Goal: Task Accomplishment & Management: Manage account settings

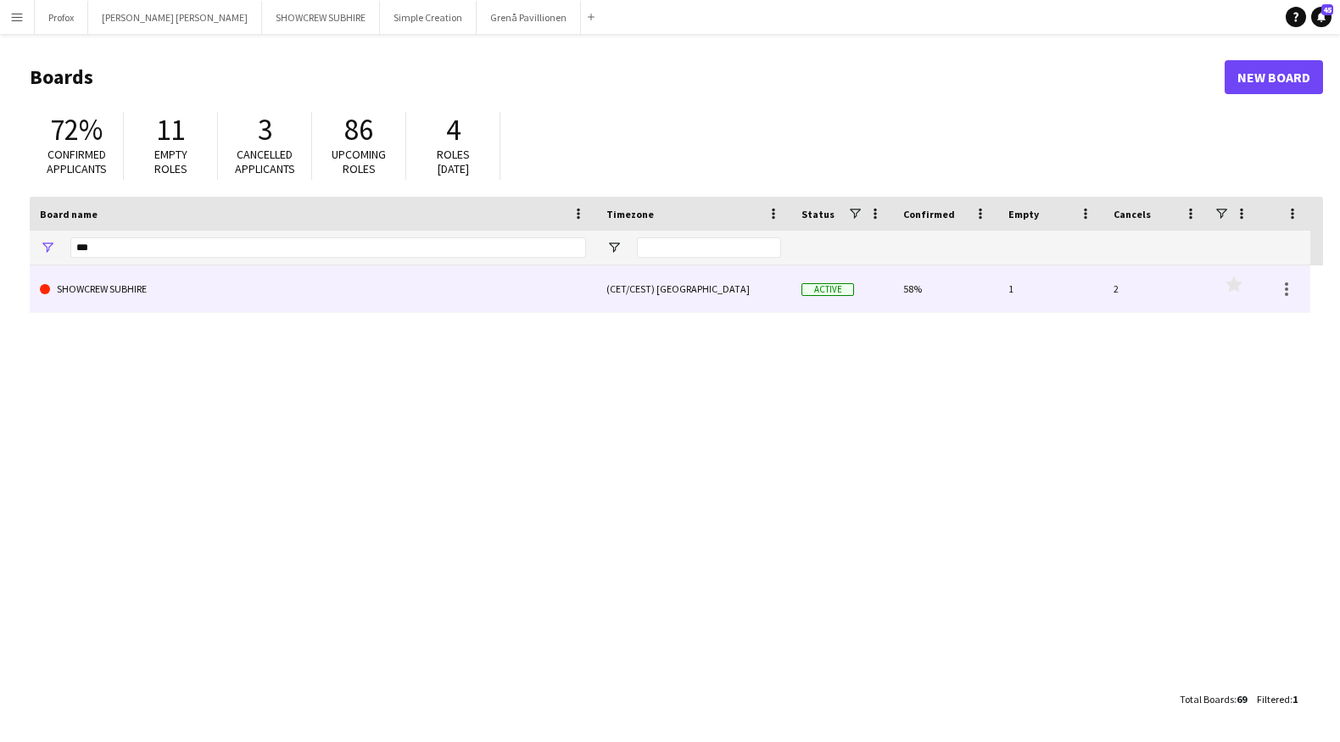
type input "***"
click at [170, 283] on link "SHOWCREW SUBHIRE" at bounding box center [313, 288] width 546 height 47
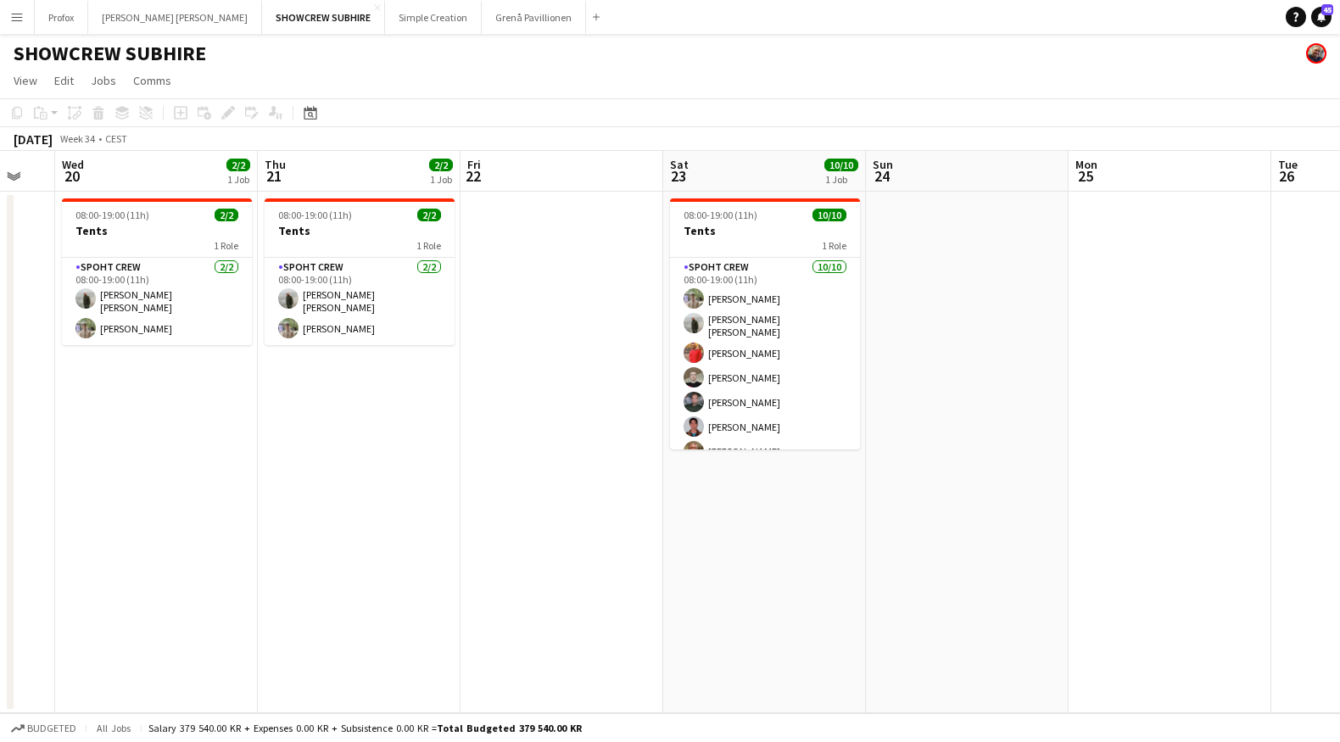
scroll to position [0, 757]
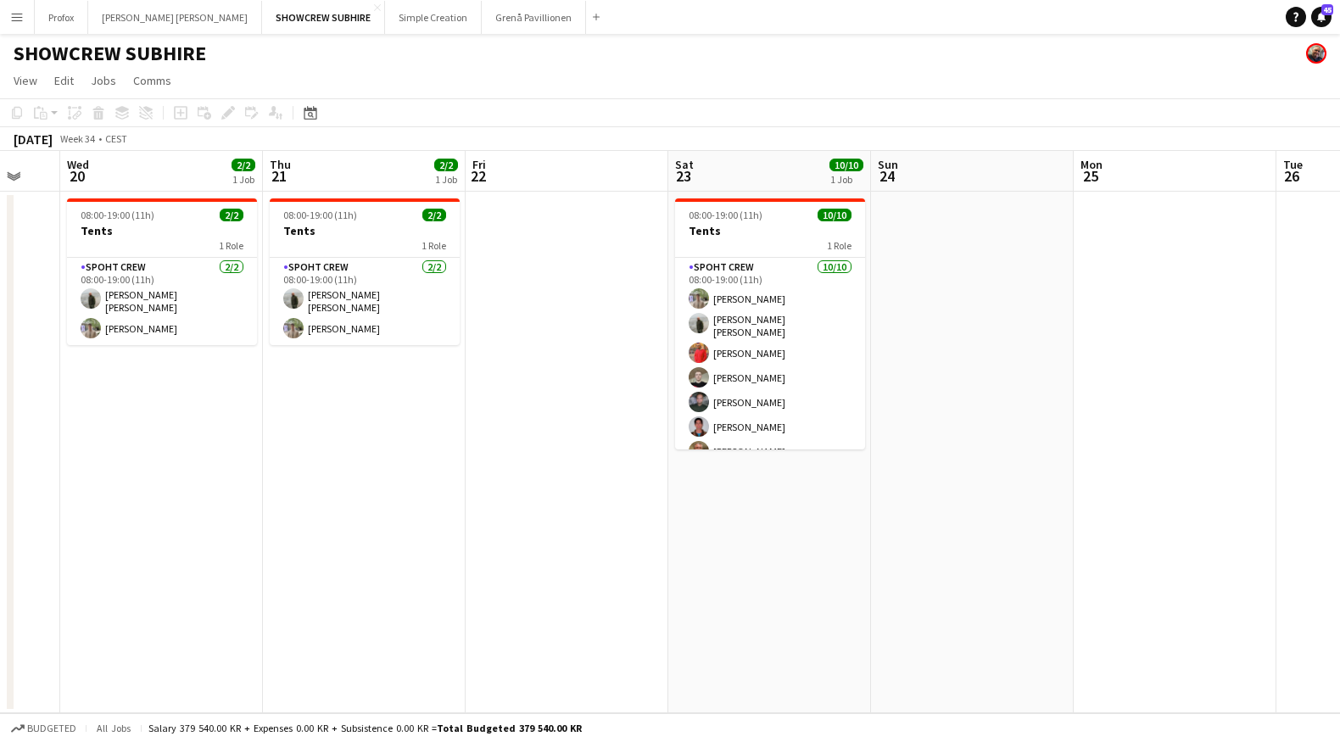
drag, startPoint x: 1083, startPoint y: 163, endPoint x: 534, endPoint y: 188, distance: 549.3
click at [534, 188] on app-calendar-viewport "Sat 16 Sun 17 Mon 18 Tue 19 Wed 20 2/2 1 Job Thu 21 2/2 1 Job Fri 22 Sat 23 10/…" at bounding box center [670, 432] width 1340 height 562
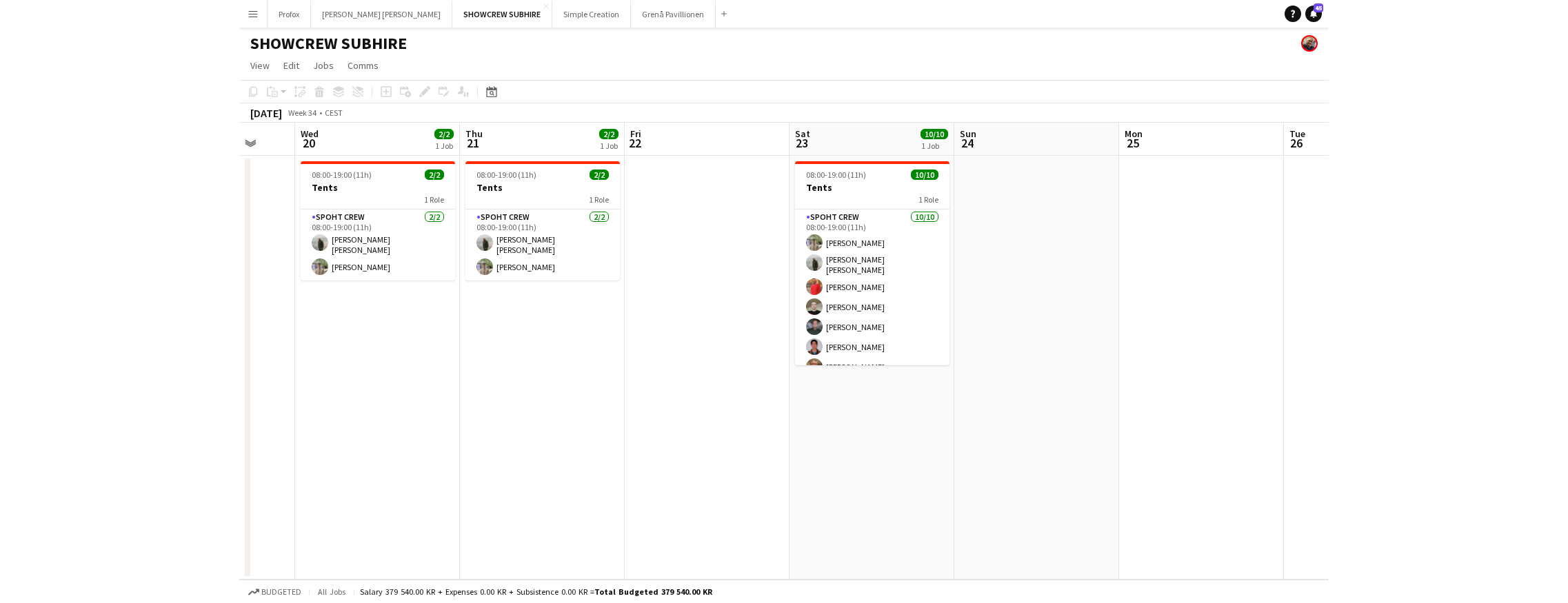
scroll to position [0, 431]
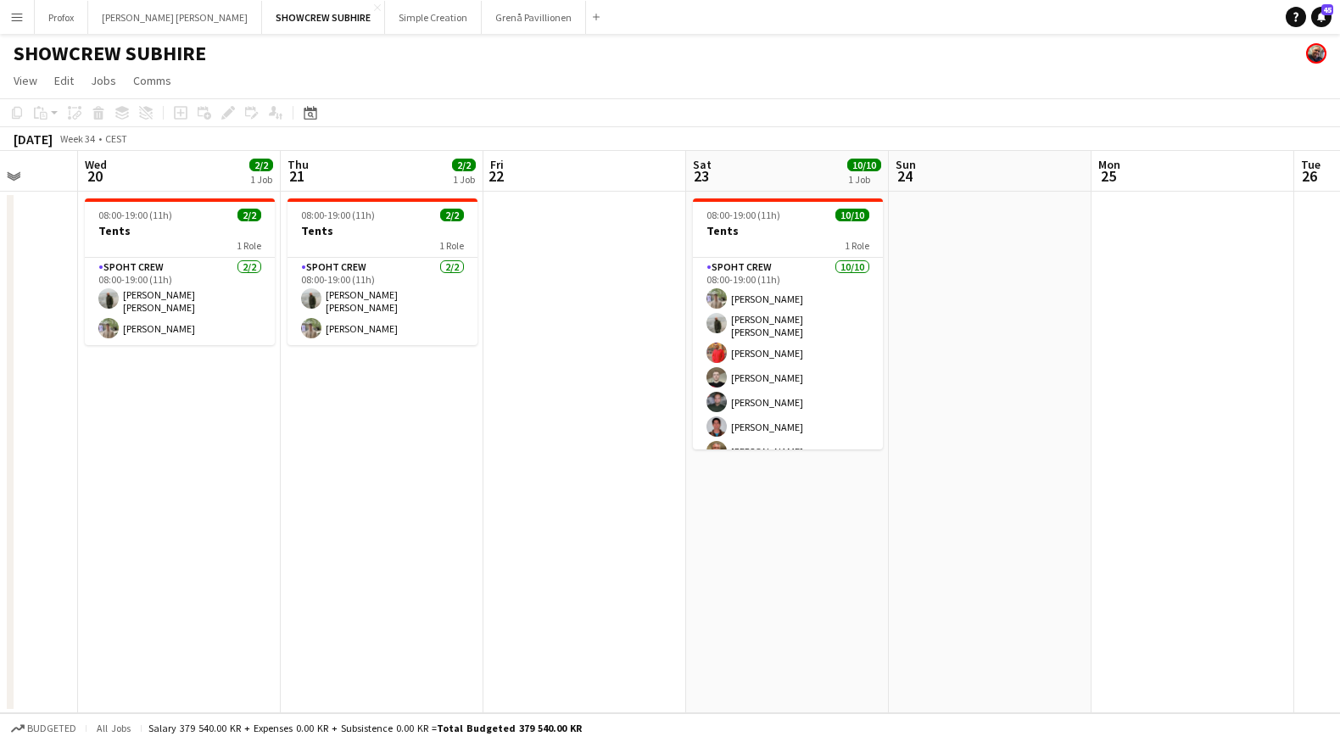
drag, startPoint x: 1155, startPoint y: 173, endPoint x: 1174, endPoint y: 165, distance: 20.2
click at [1174, 165] on app-calendar-viewport "Sun 17 Mon 18 Tue 19 Wed 20 2/2 1 Job Thu 21 2/2 1 Job Fri 22 Sat 23 10/10 1 Jo…" at bounding box center [670, 432] width 1340 height 562
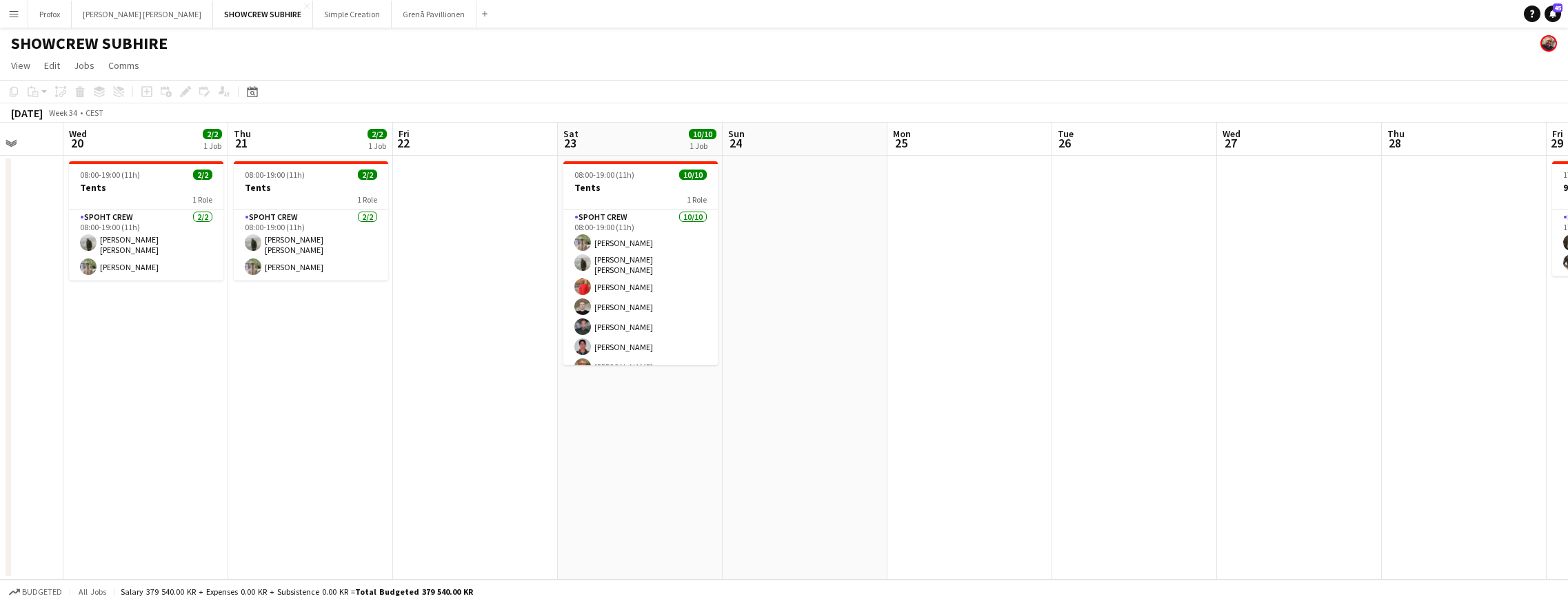
click at [449, 138] on app-board-header-date "Fri 22" at bounding box center [475, 139] width 165 height 33
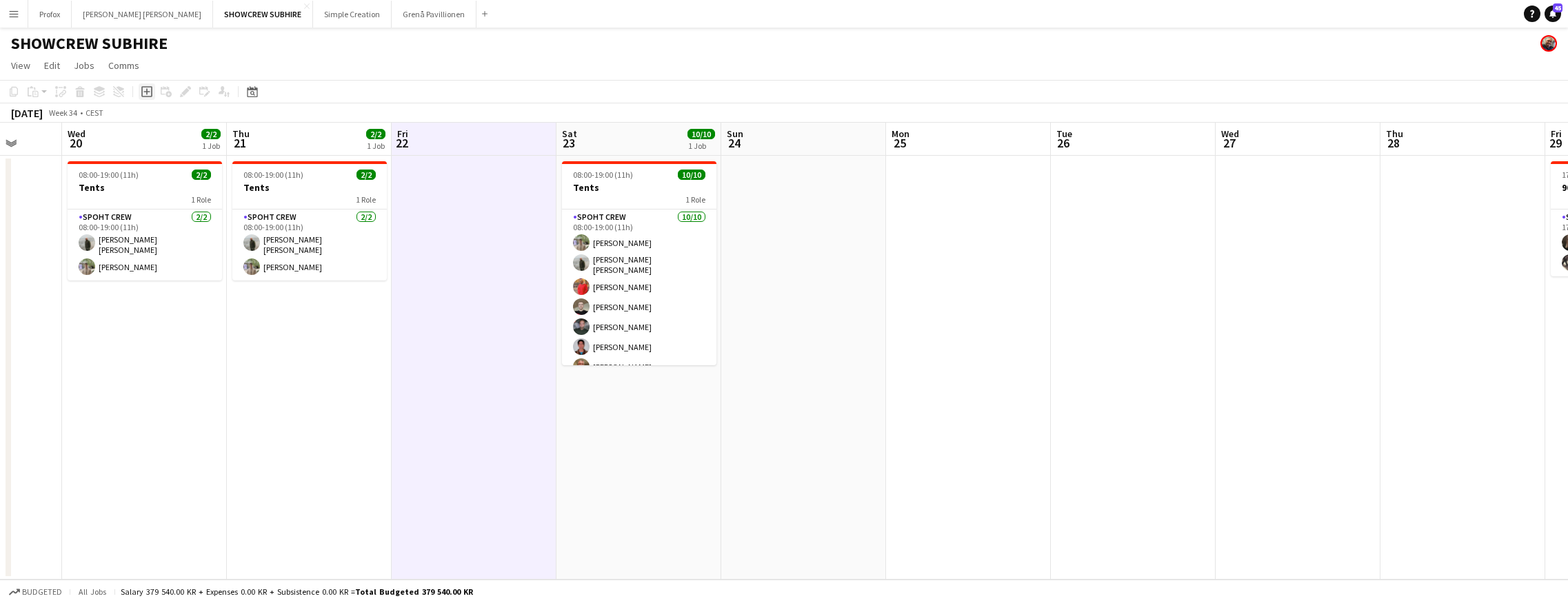
click at [147, 89] on icon "Add job" at bounding box center [147, 92] width 11 height 11
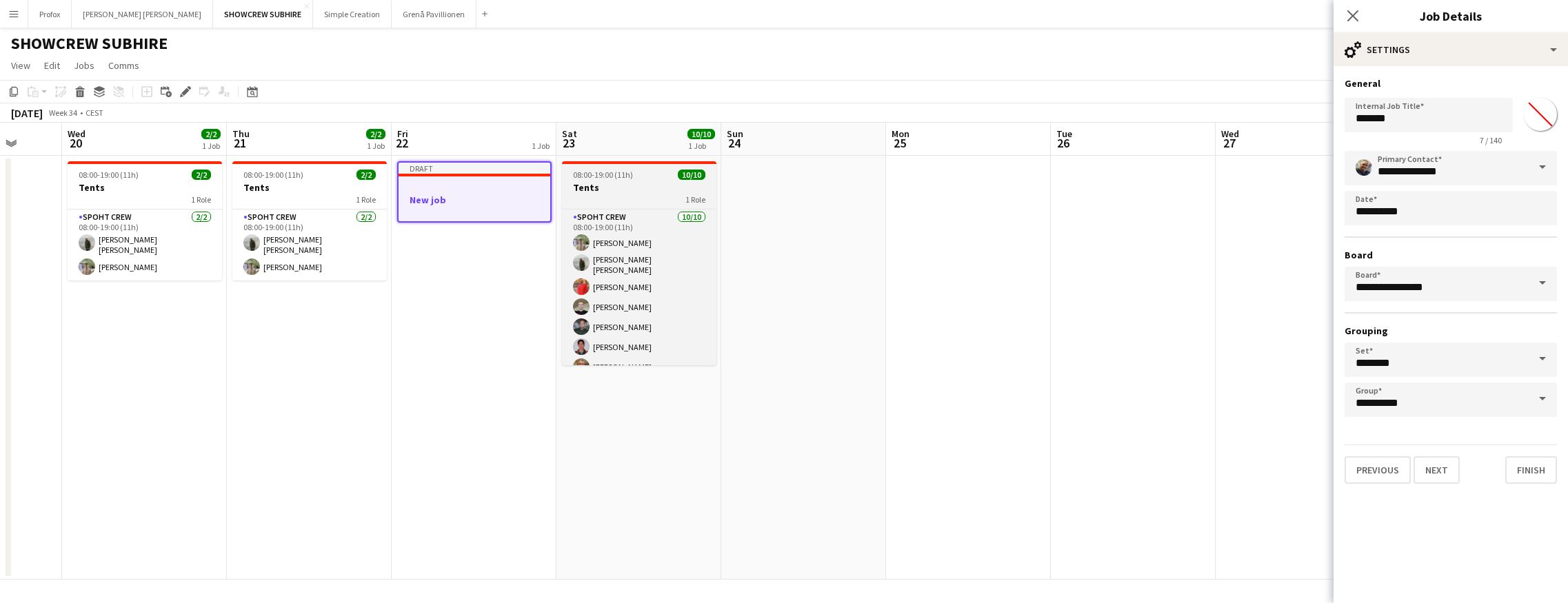
scroll to position [0, 433]
click at [641, 194] on div "1 Role" at bounding box center [638, 199] width 154 height 11
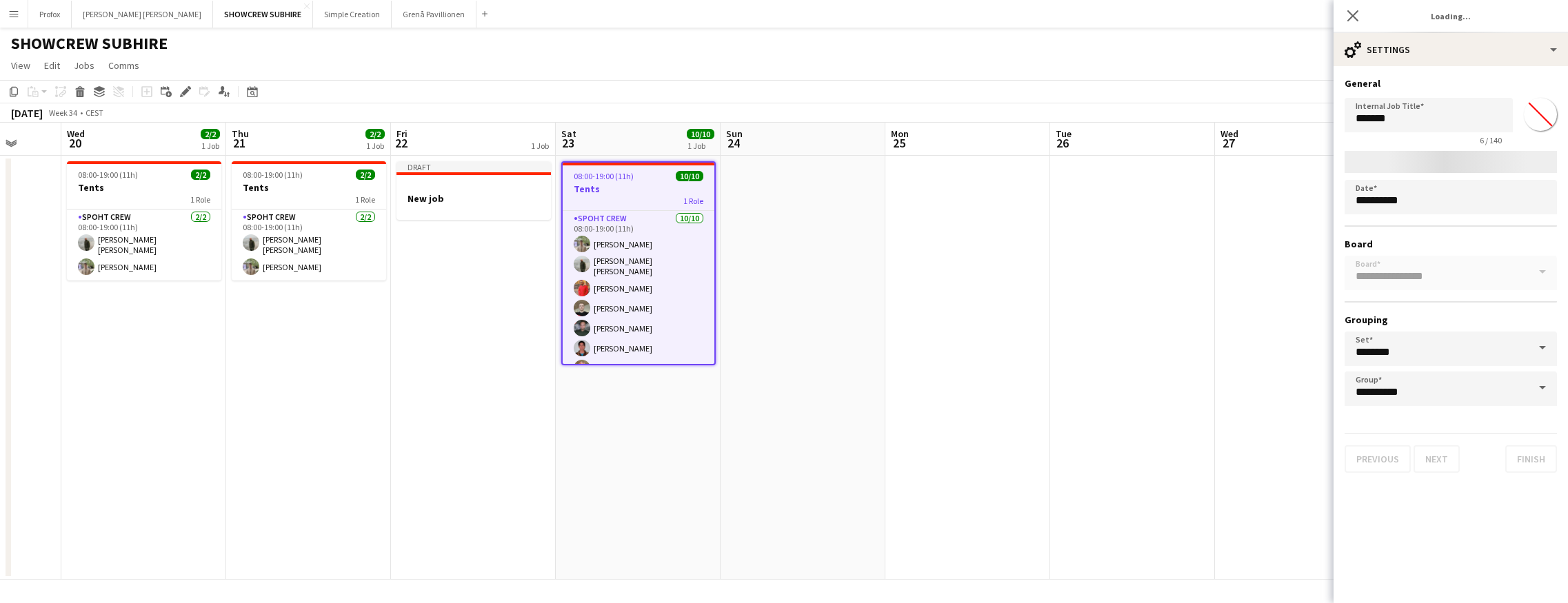
type input "*****"
type input "*******"
type input "**********"
type input "*******"
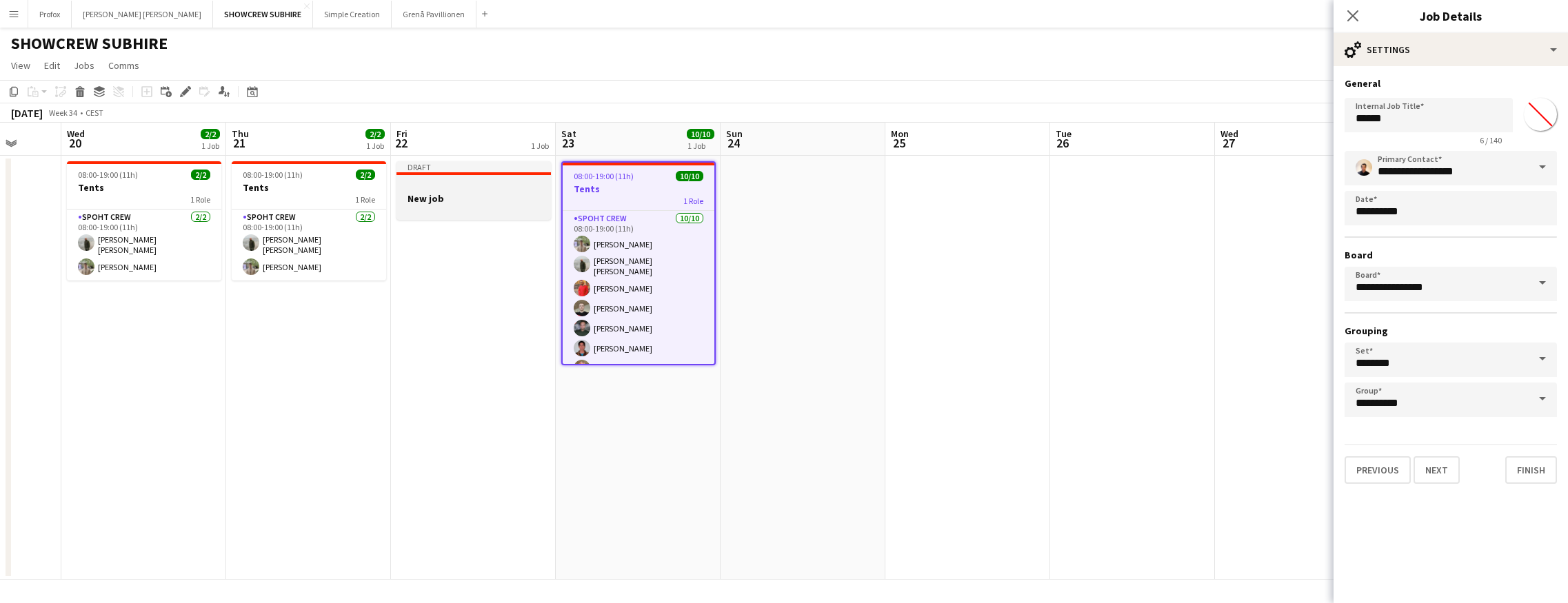
click at [473, 203] on h3 "New job" at bounding box center [474, 198] width 154 height 12
type input "*******"
type input "**********"
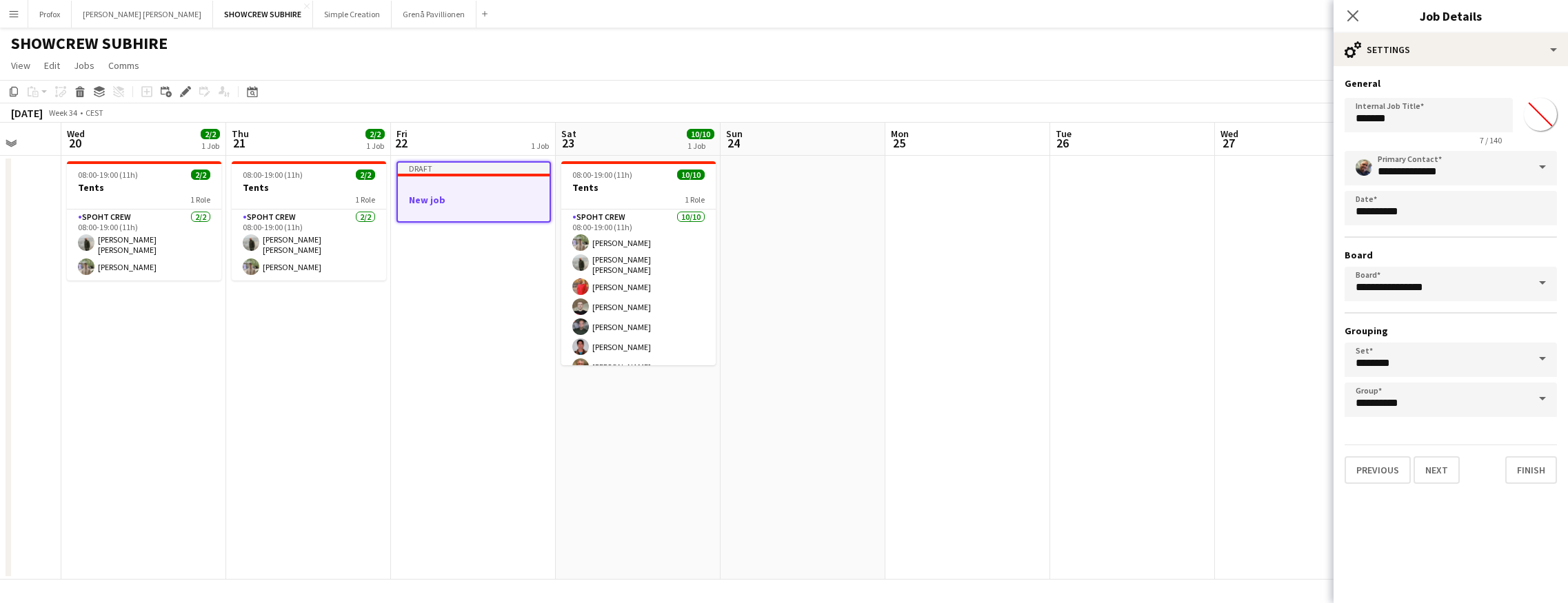
click at [466, 198] on h3 "New job" at bounding box center [473, 199] width 152 height 12
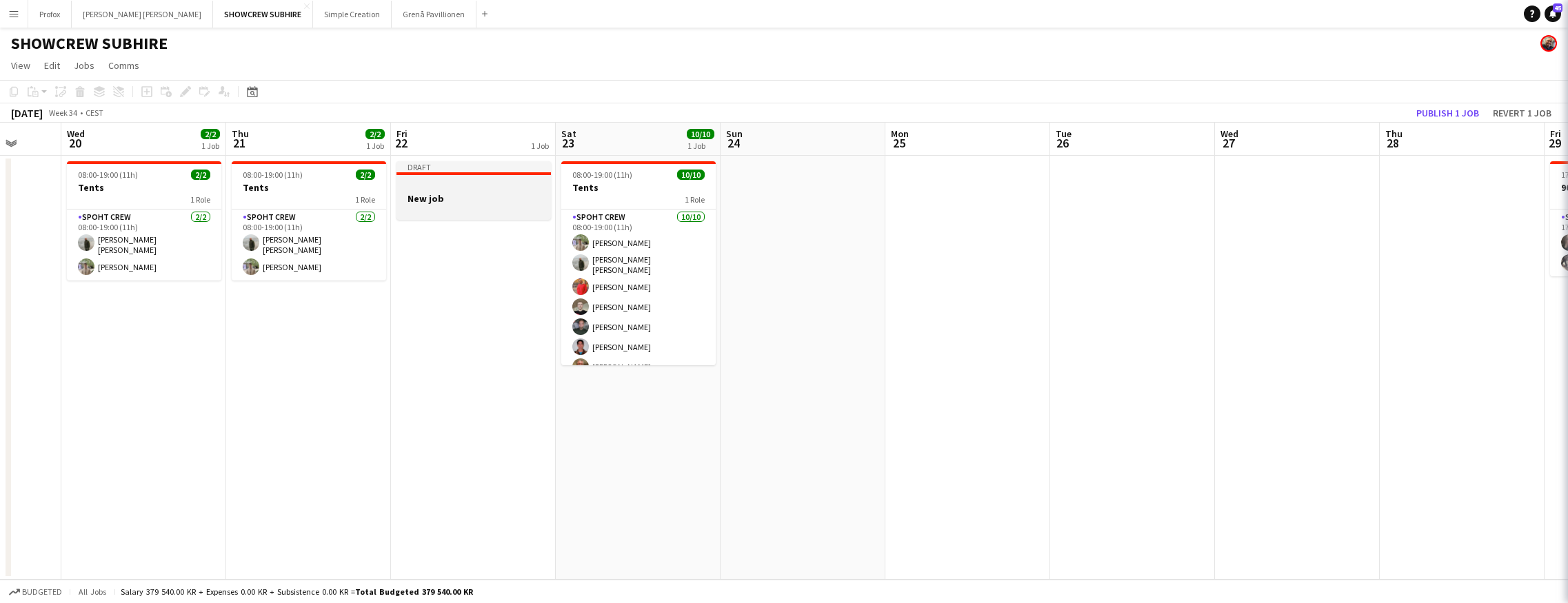
click at [466, 198] on h3 "New job" at bounding box center [474, 198] width 154 height 12
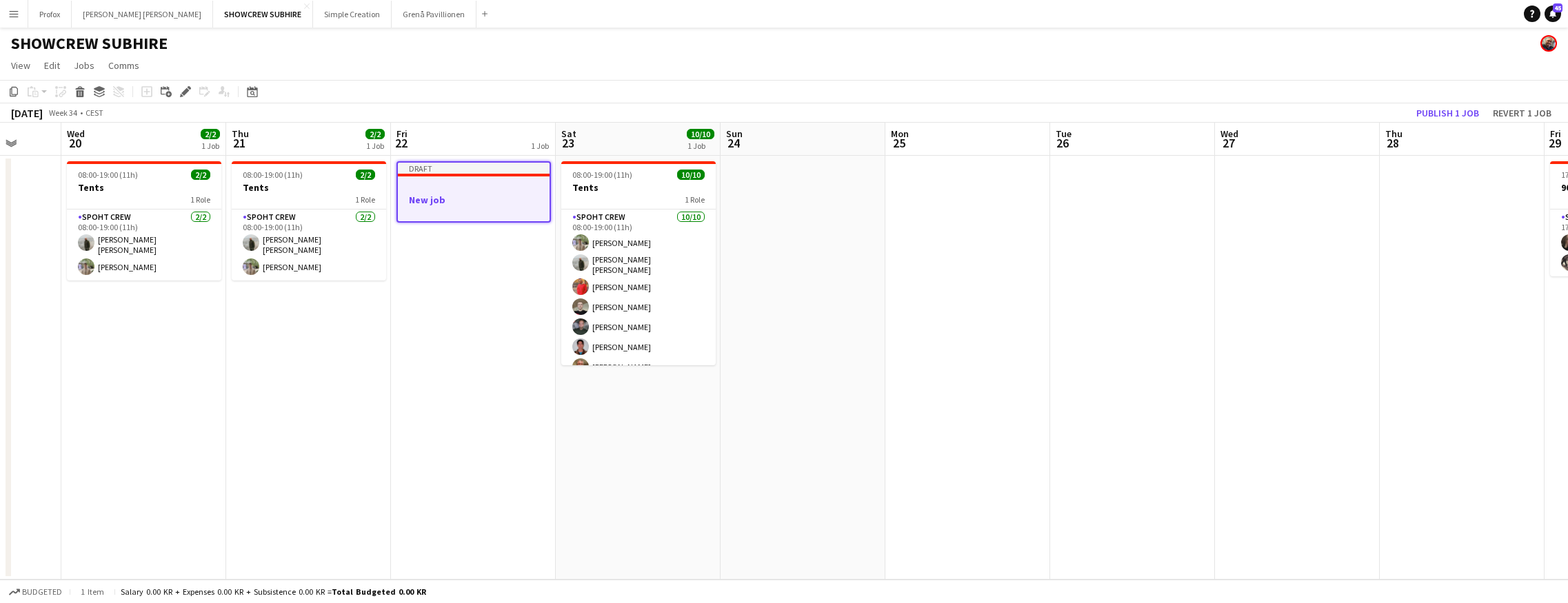
drag, startPoint x: 484, startPoint y: 206, endPoint x: 531, endPoint y: 197, distance: 47.9
click at [484, 205] on app-job-card "Draft New job" at bounding box center [474, 191] width 154 height 61
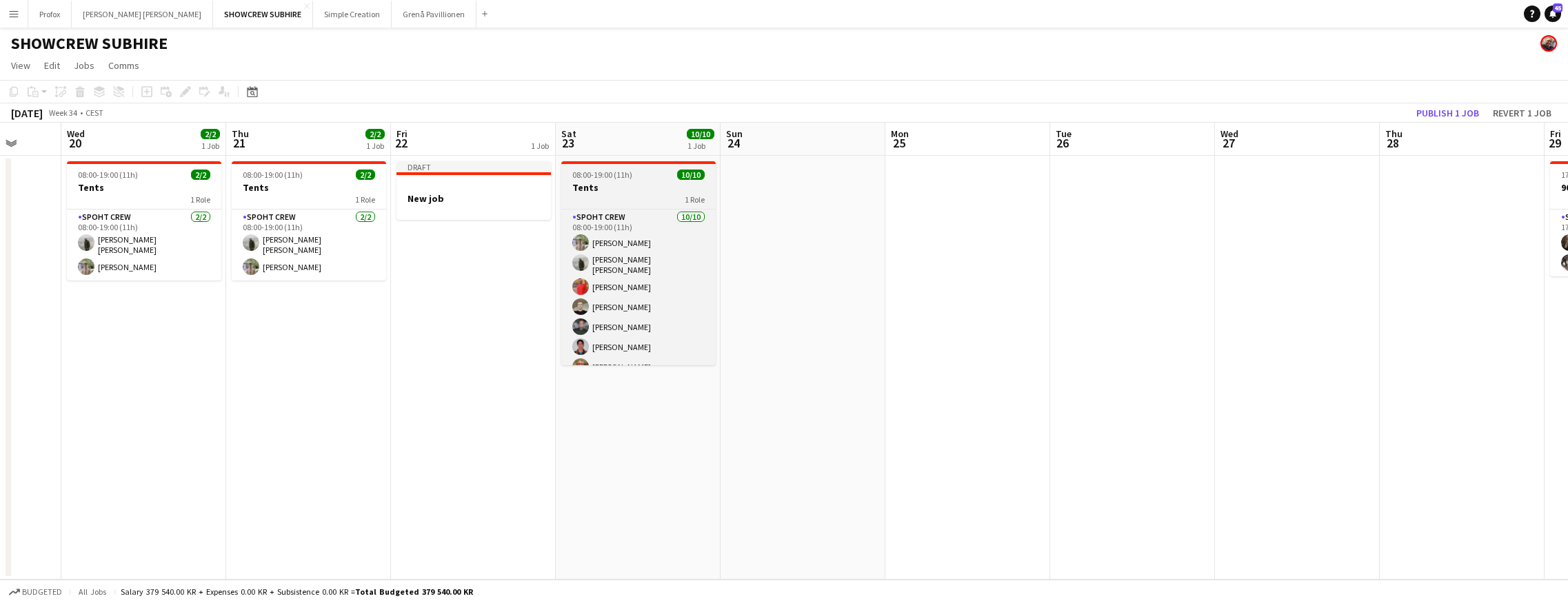
click at [636, 192] on h3 "Tents" at bounding box center [638, 187] width 154 height 12
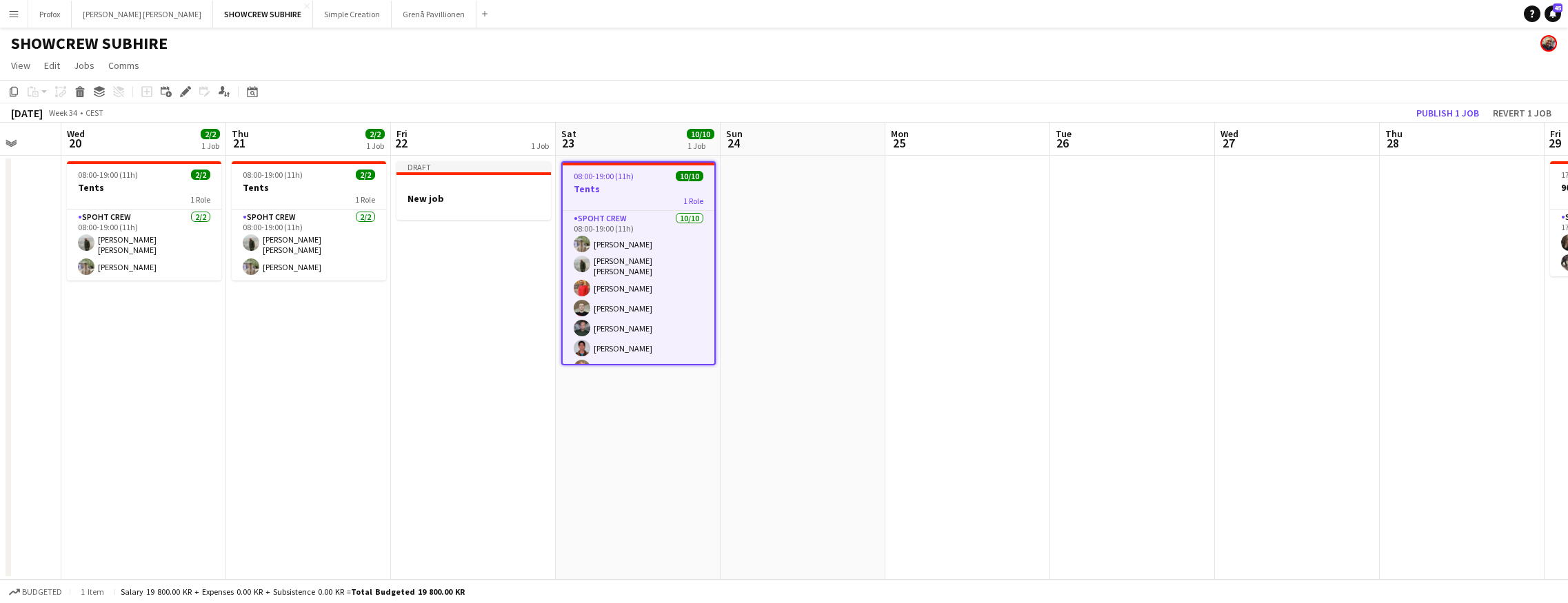
click at [31, 92] on div "Copy Paste Paste Command V Paste with crew Command Shift V Paste linked Job [GE…" at bounding box center [66, 92] width 121 height 16
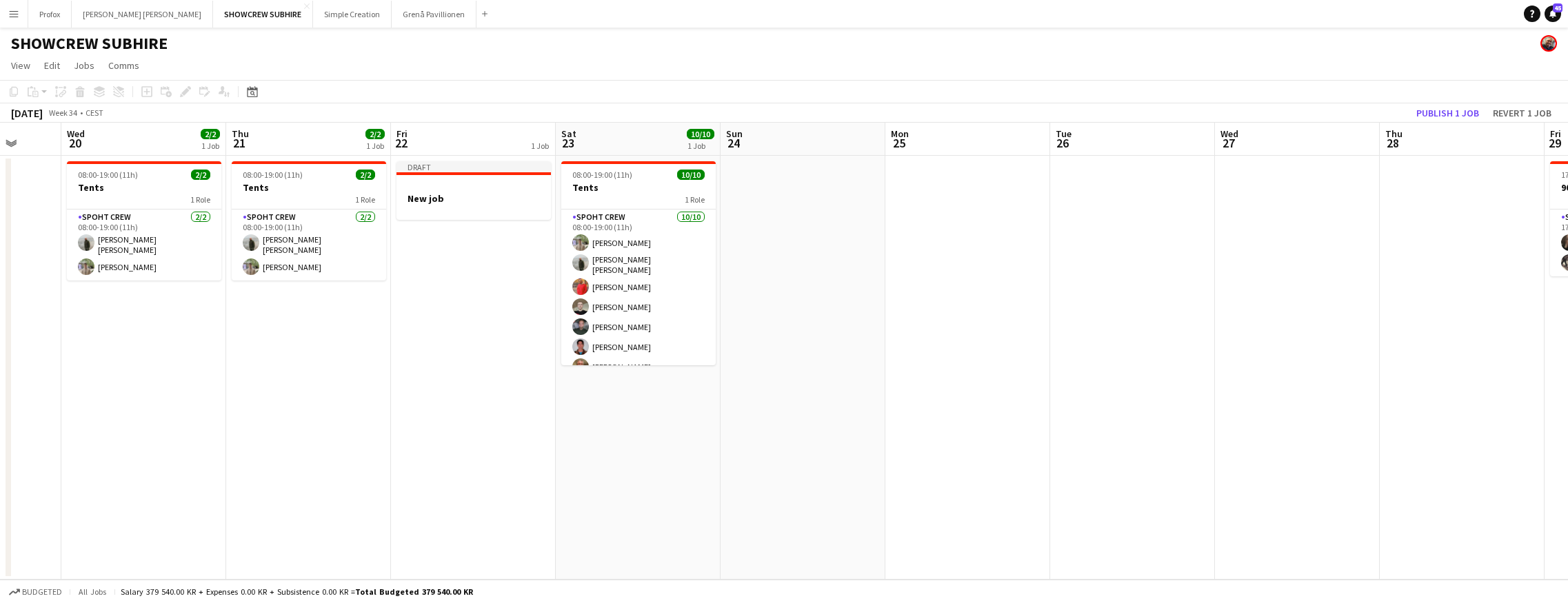
click at [16, 90] on div "Copy Paste Paste Command V Paste with crew Command Shift V Paste linked Job [GE…" at bounding box center [66, 92] width 121 height 16
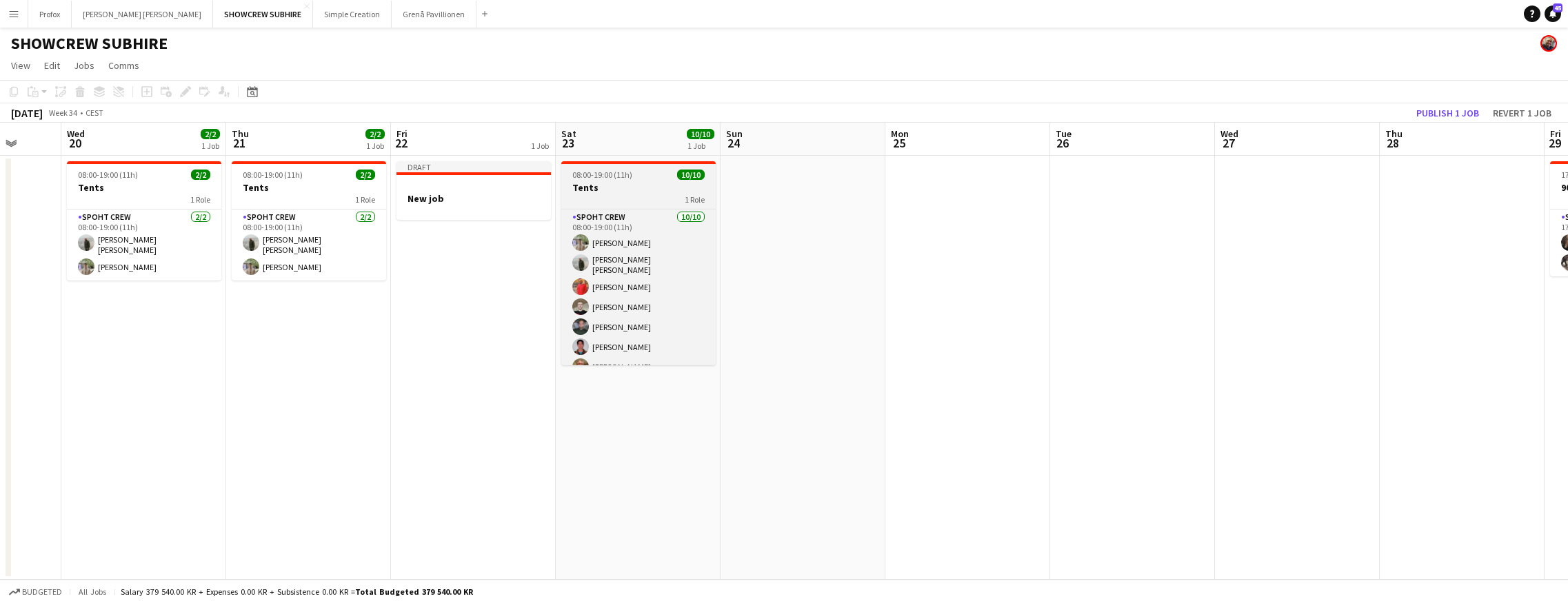
click at [644, 196] on div "1 Role" at bounding box center [638, 199] width 154 height 11
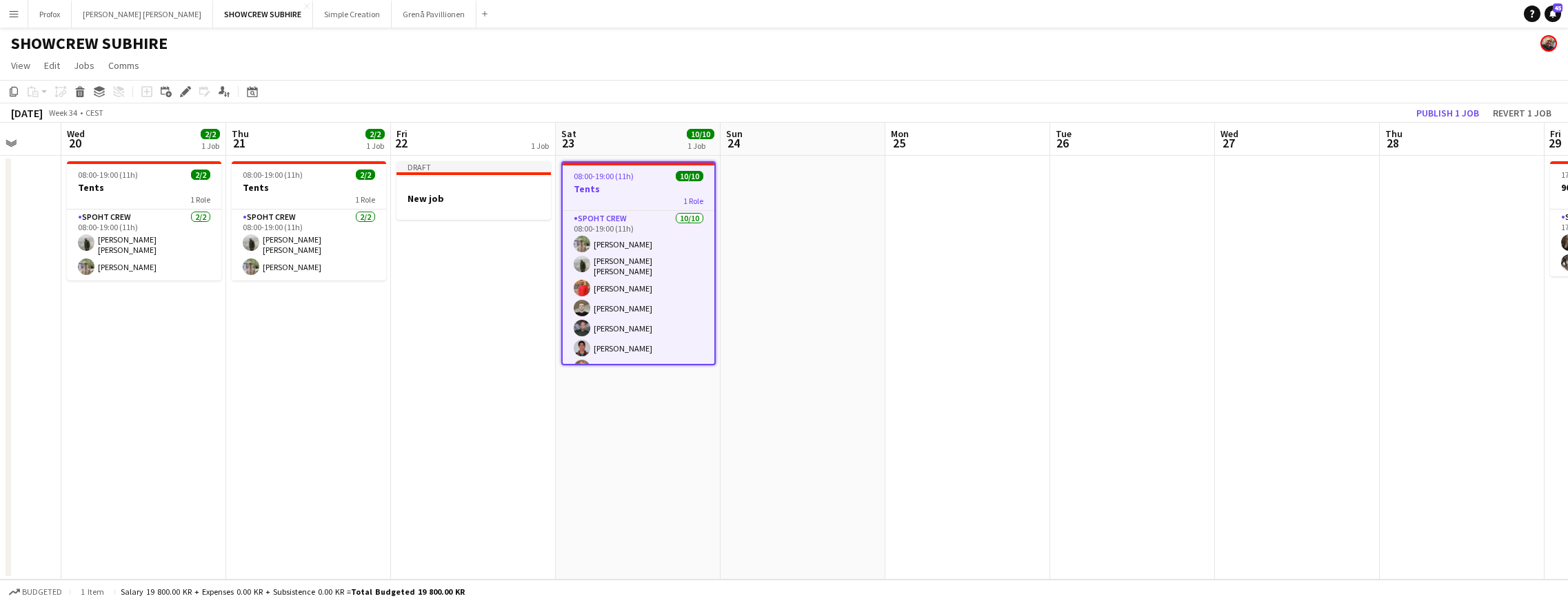
click at [644, 196] on div "1 Role" at bounding box center [638, 201] width 152 height 11
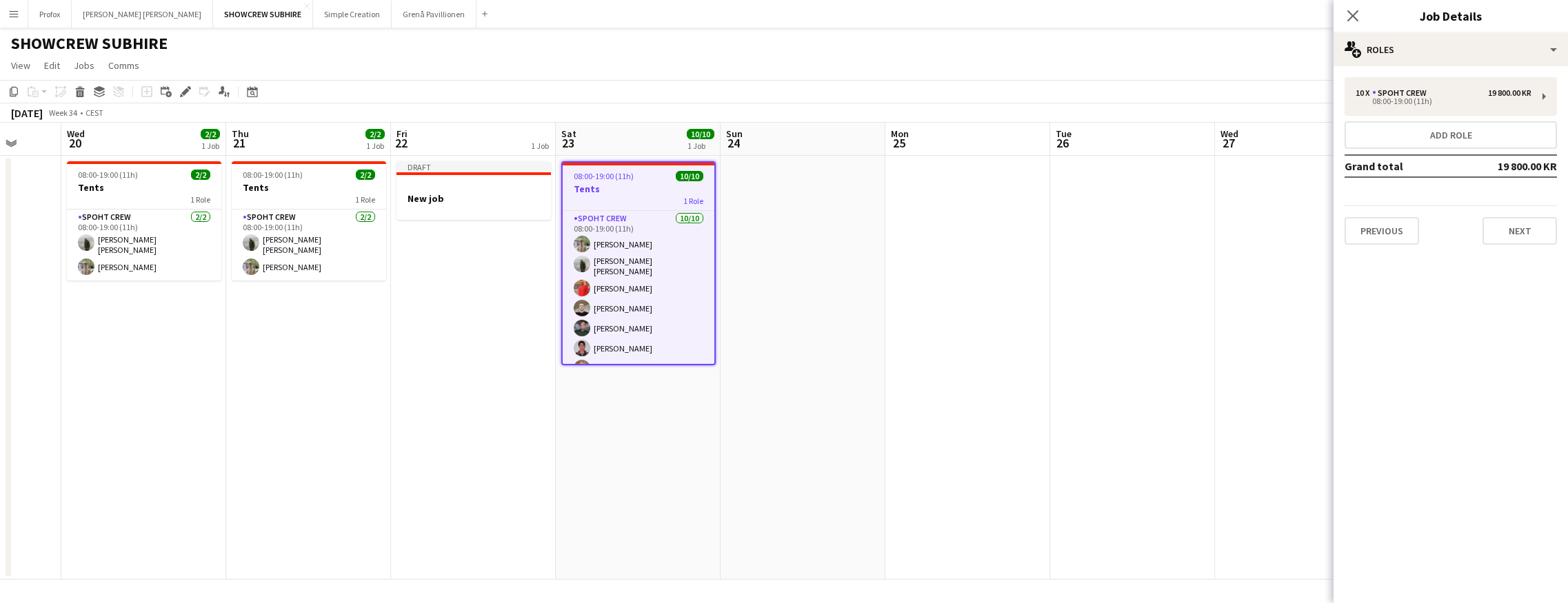
click at [1088, 231] on button "Next" at bounding box center [1519, 231] width 75 height 28
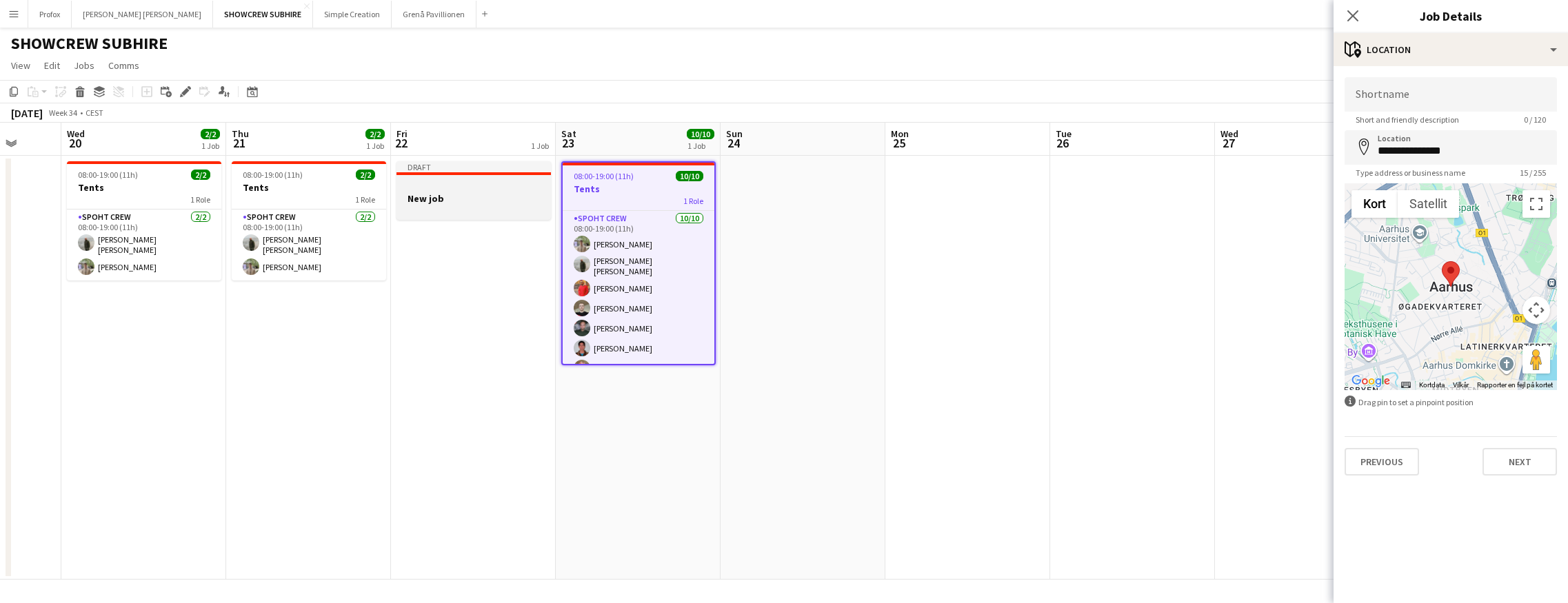
click at [465, 192] on app-job-card "Draft New job" at bounding box center [474, 190] width 154 height 59
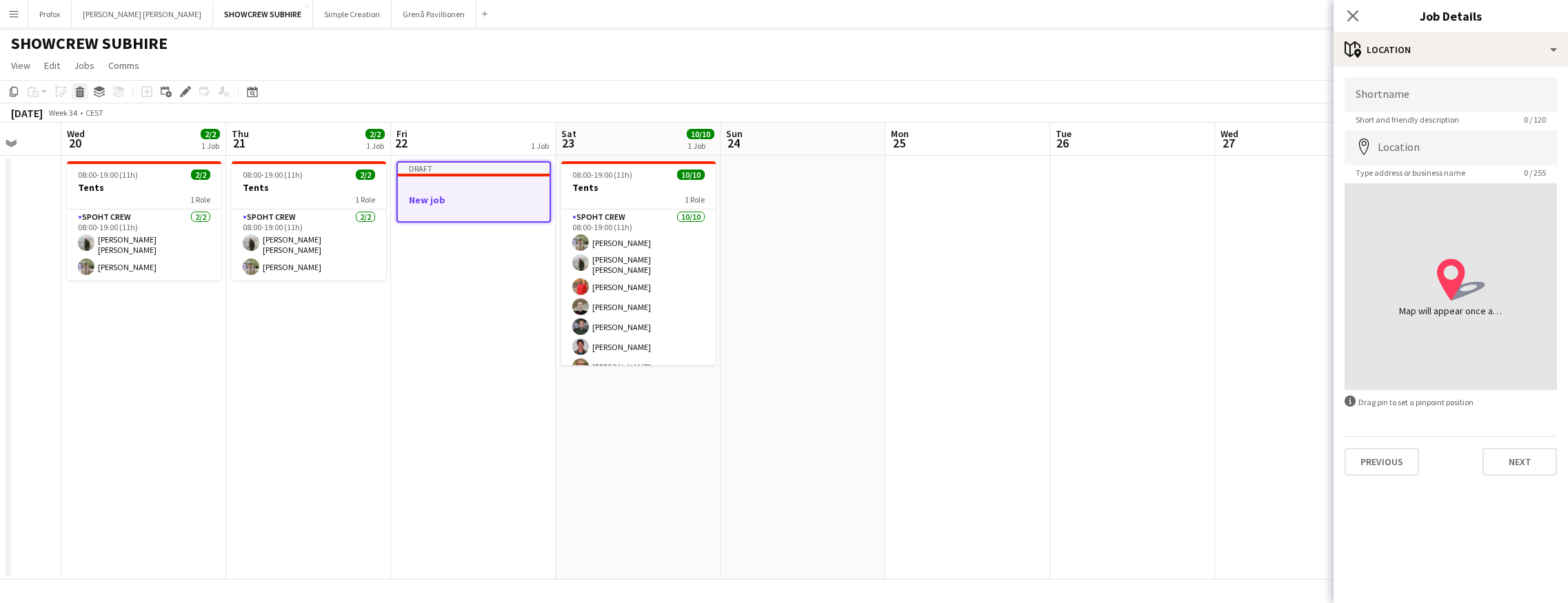
click at [85, 90] on icon "Delete" at bounding box center [80, 92] width 11 height 11
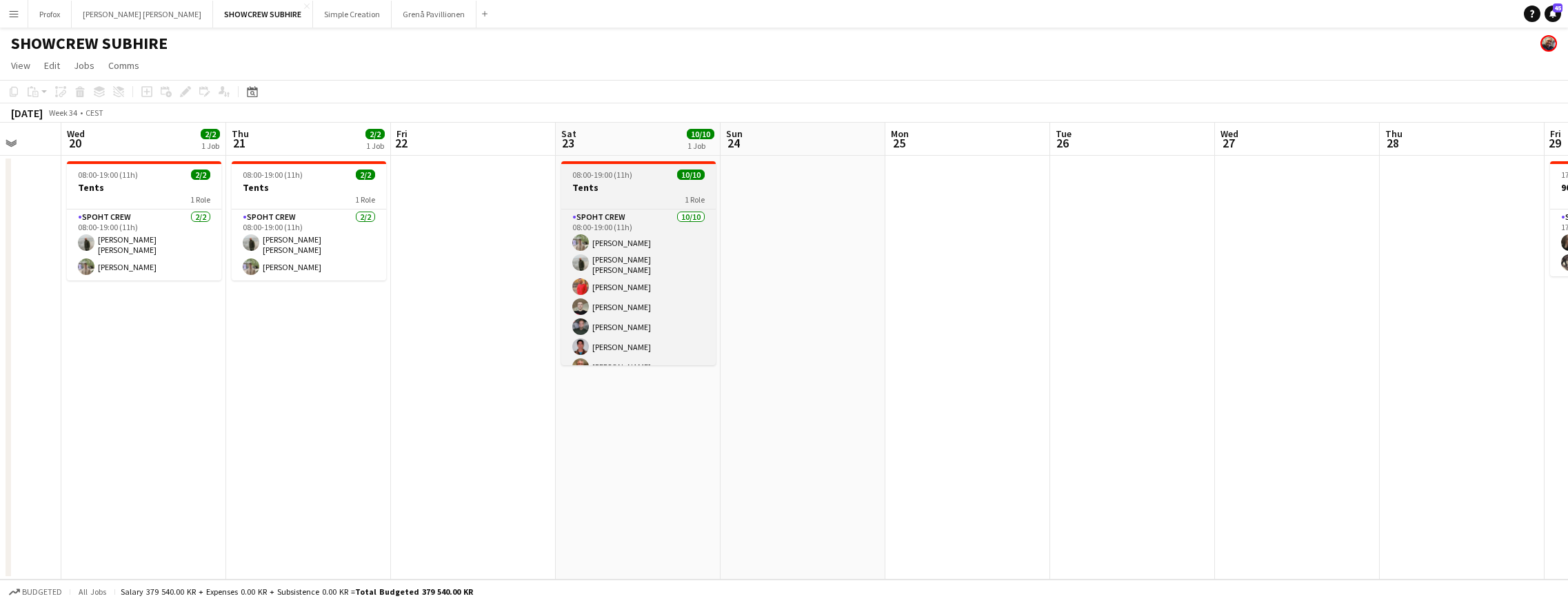
click at [633, 192] on h3 "Tents" at bounding box center [638, 187] width 154 height 12
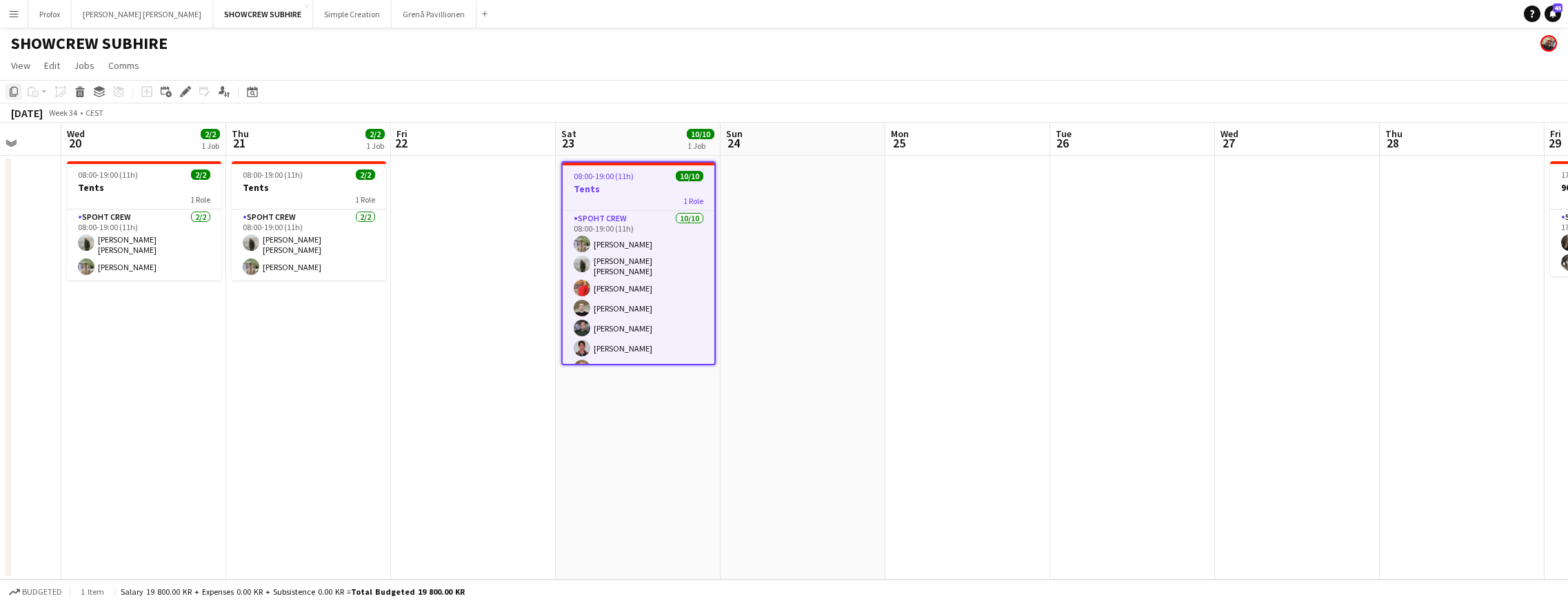
click at [13, 89] on icon "Copy" at bounding box center [14, 92] width 11 height 11
click at [466, 185] on app-date-cell at bounding box center [473, 368] width 165 height 424
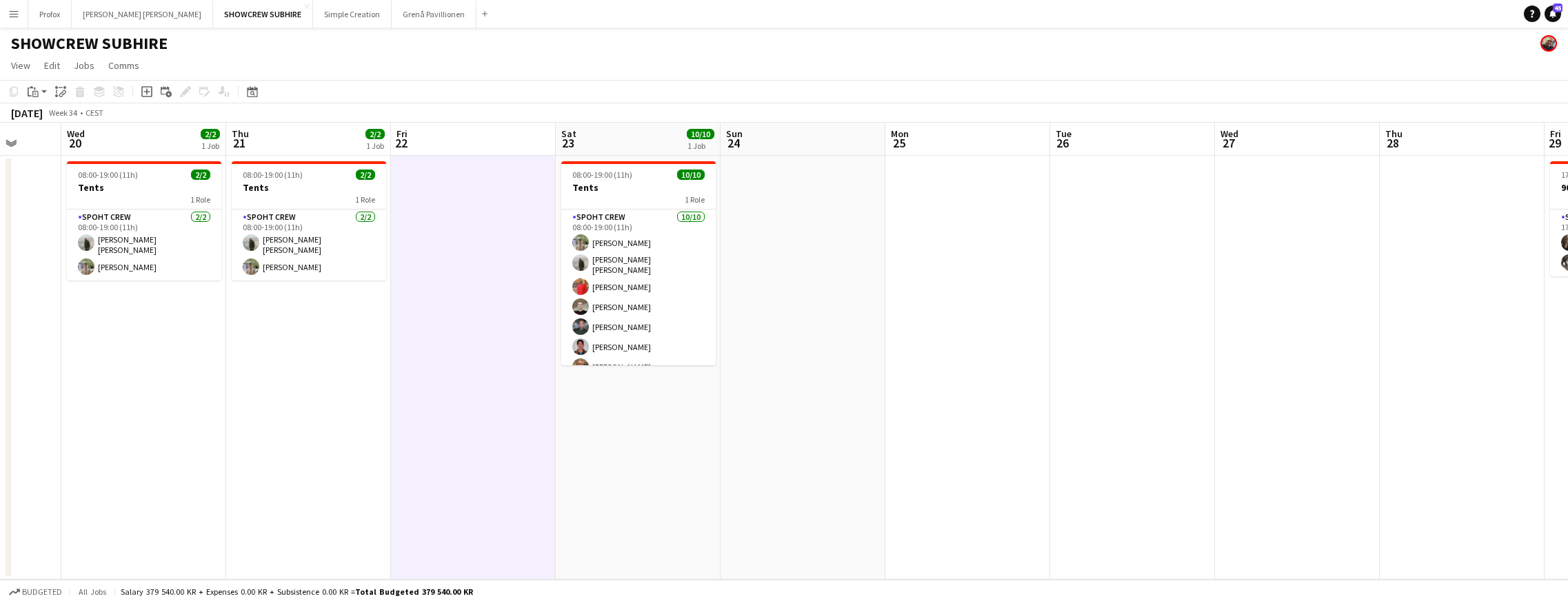
scroll to position [0, 433]
click at [36, 92] on icon at bounding box center [36, 94] width 7 height 7
click at [60, 119] on link "Paste Command V" at bounding box center [91, 117] width 109 height 12
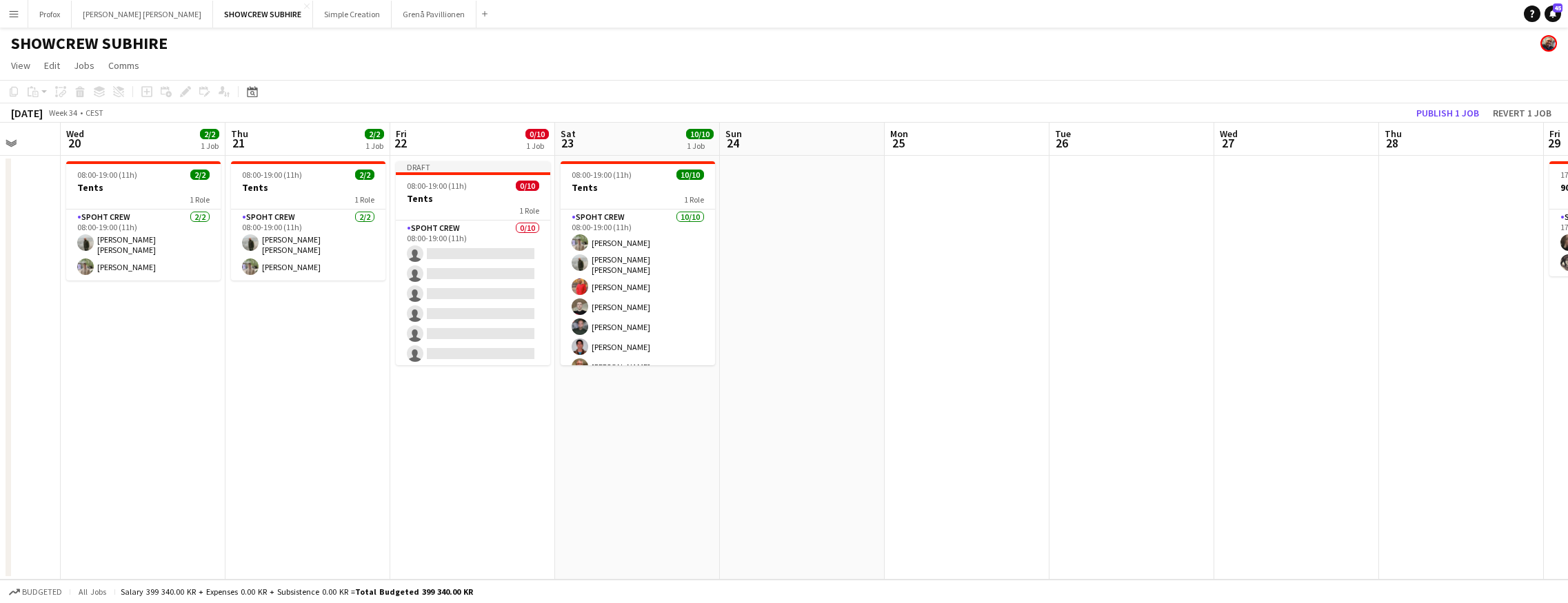
click at [470, 453] on app-date-cell "Draft 08:00-19:00 (11h) 0/10 Tents 1 Role Spoht Crew 0/10 08:00-19:00 (11h) sin…" at bounding box center [472, 368] width 165 height 424
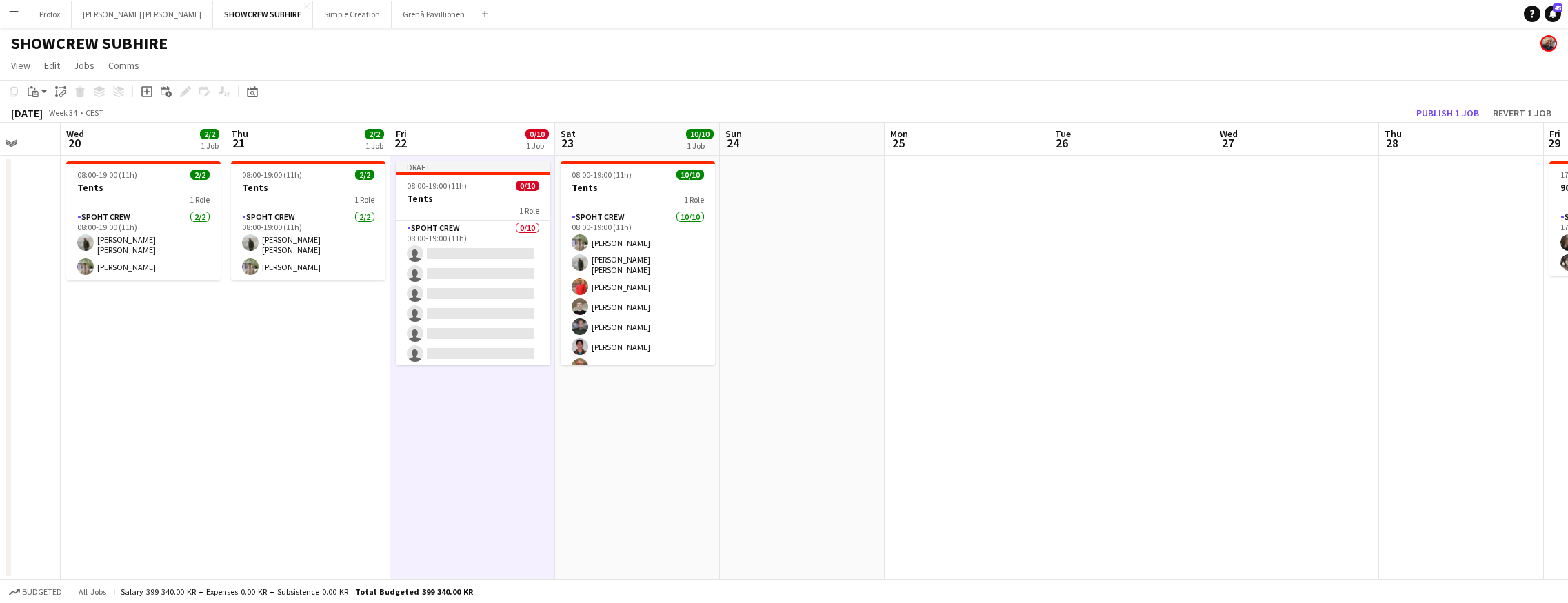
scroll to position [0, 434]
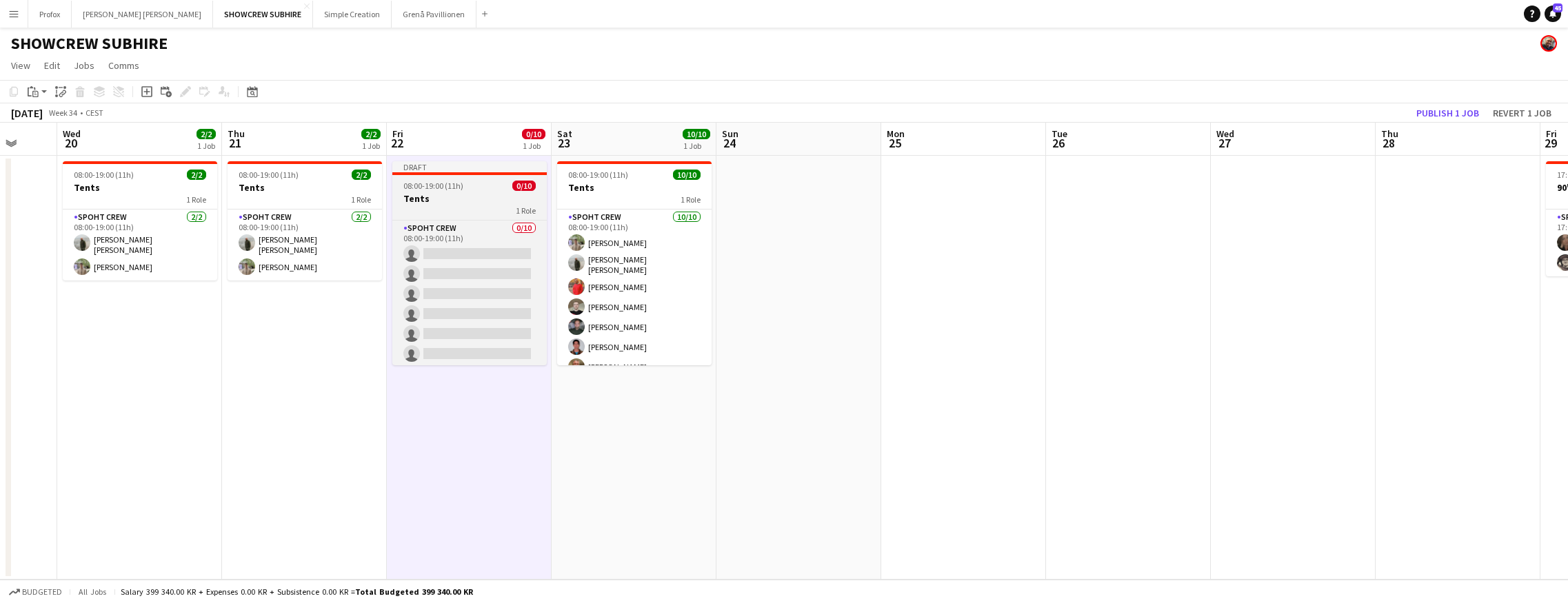
click at [484, 205] on app-job-card "Draft 08:00-19:00 (11h) 0/10 Tents 1 Role Spoht Crew 0/10 08:00-19:00 (11h) sin…" at bounding box center [470, 262] width 154 height 204
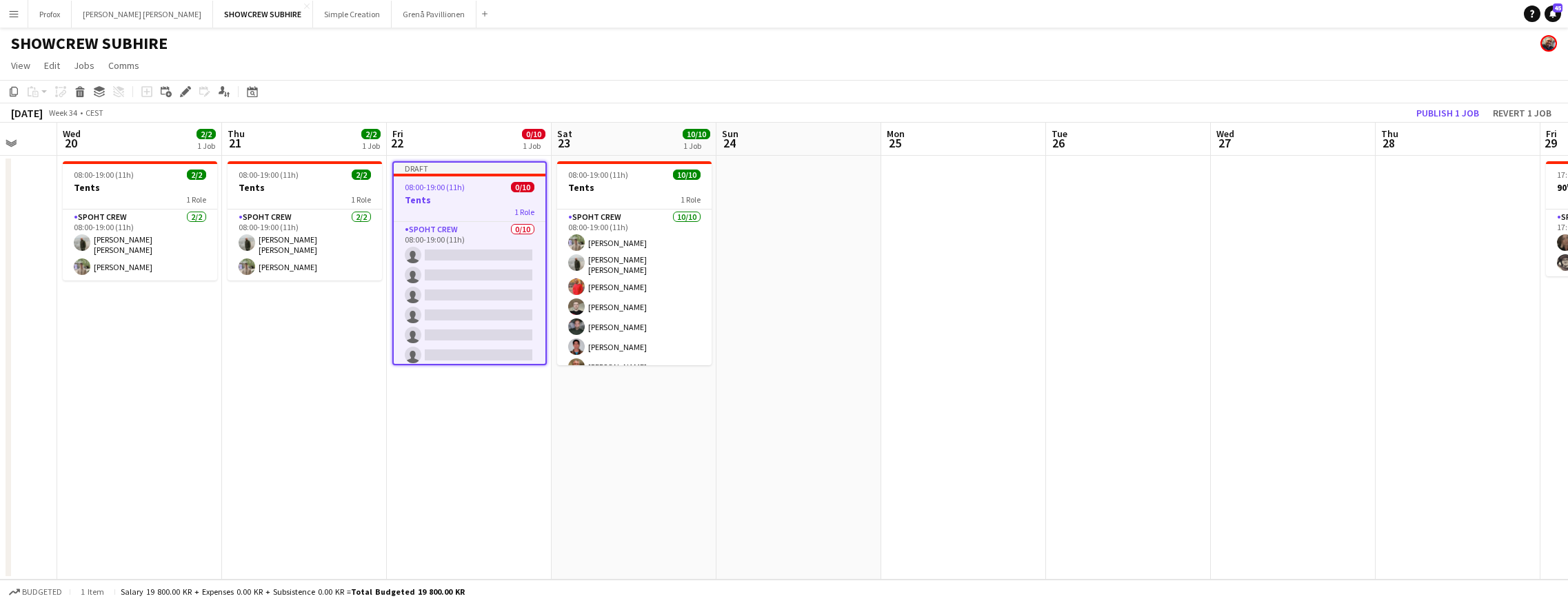
scroll to position [0, 438]
click at [1088, 111] on button "Publish 1 job" at bounding box center [1447, 113] width 74 height 18
click at [475, 198] on div "1 Role" at bounding box center [468, 201] width 152 height 11
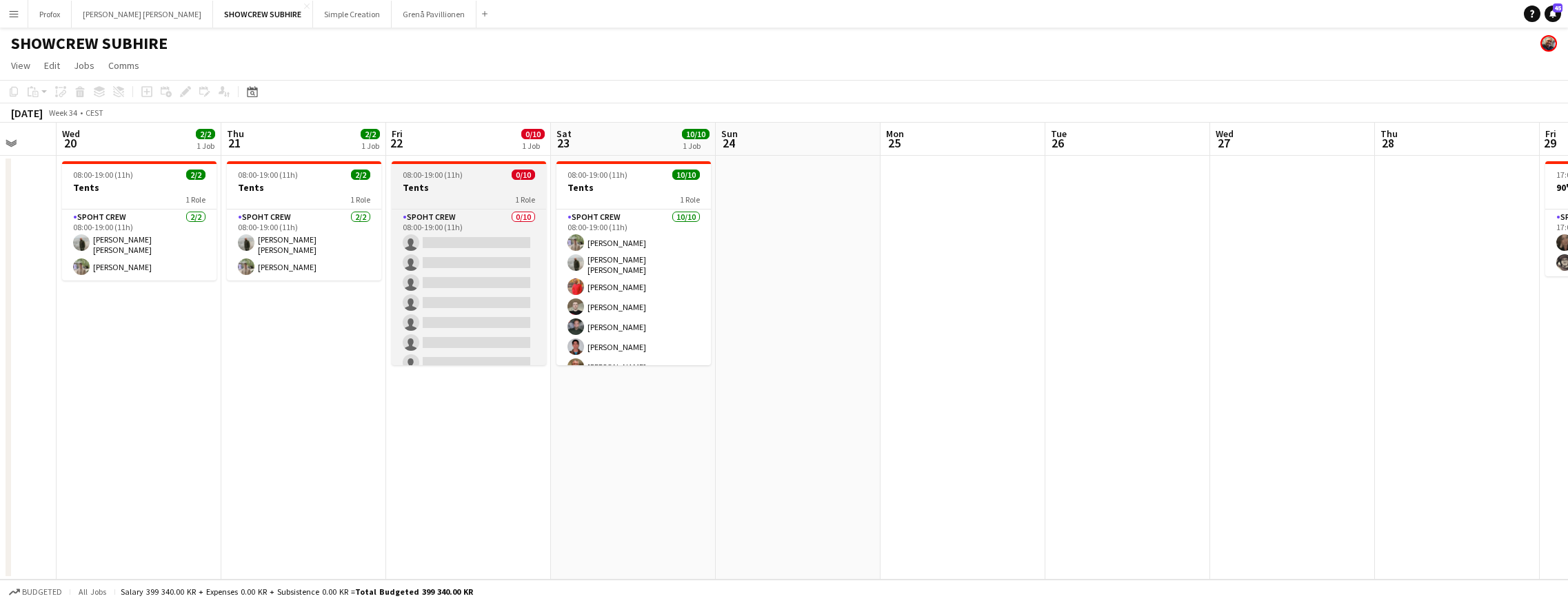
click at [475, 195] on div "1 Role" at bounding box center [469, 199] width 154 height 11
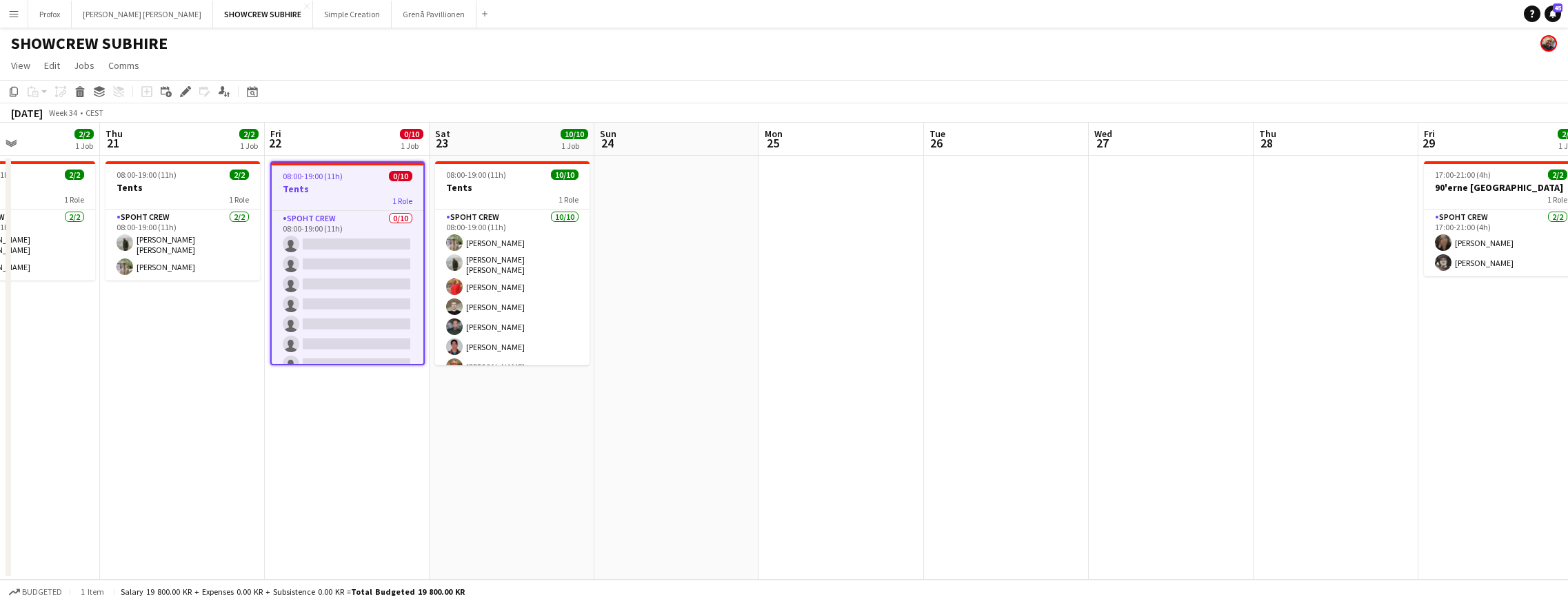
drag, startPoint x: 837, startPoint y: 139, endPoint x: 769, endPoint y: 190, distance: 85.0
click at [715, 189] on app-calendar-viewport "Mon 18 Tue 19 Wed 20 2/2 1 Job Thu 21 2/2 1 Job Fri 22 0/10 1 Job Sat 23 10/10 …" at bounding box center [784, 351] width 1568 height 457
click at [367, 206] on div "1 Role" at bounding box center [348, 201] width 152 height 11
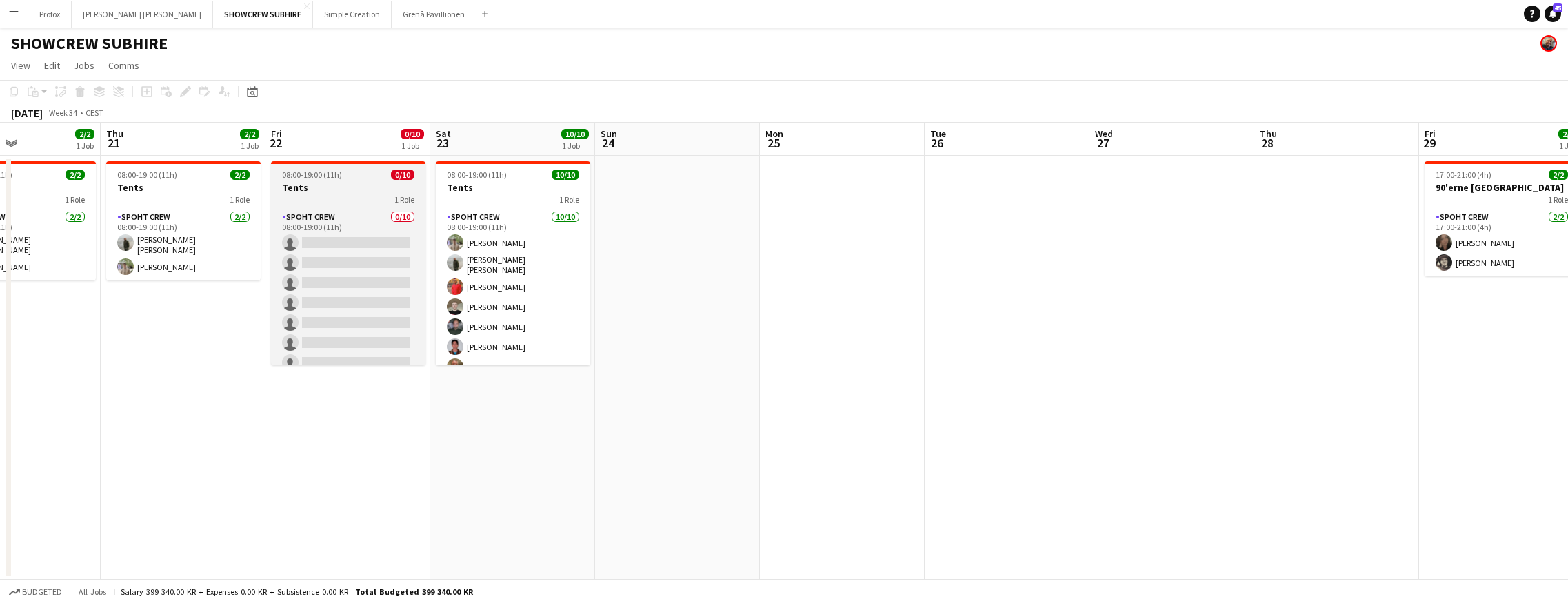
click at [370, 202] on div "1 Role" at bounding box center [348, 199] width 154 height 11
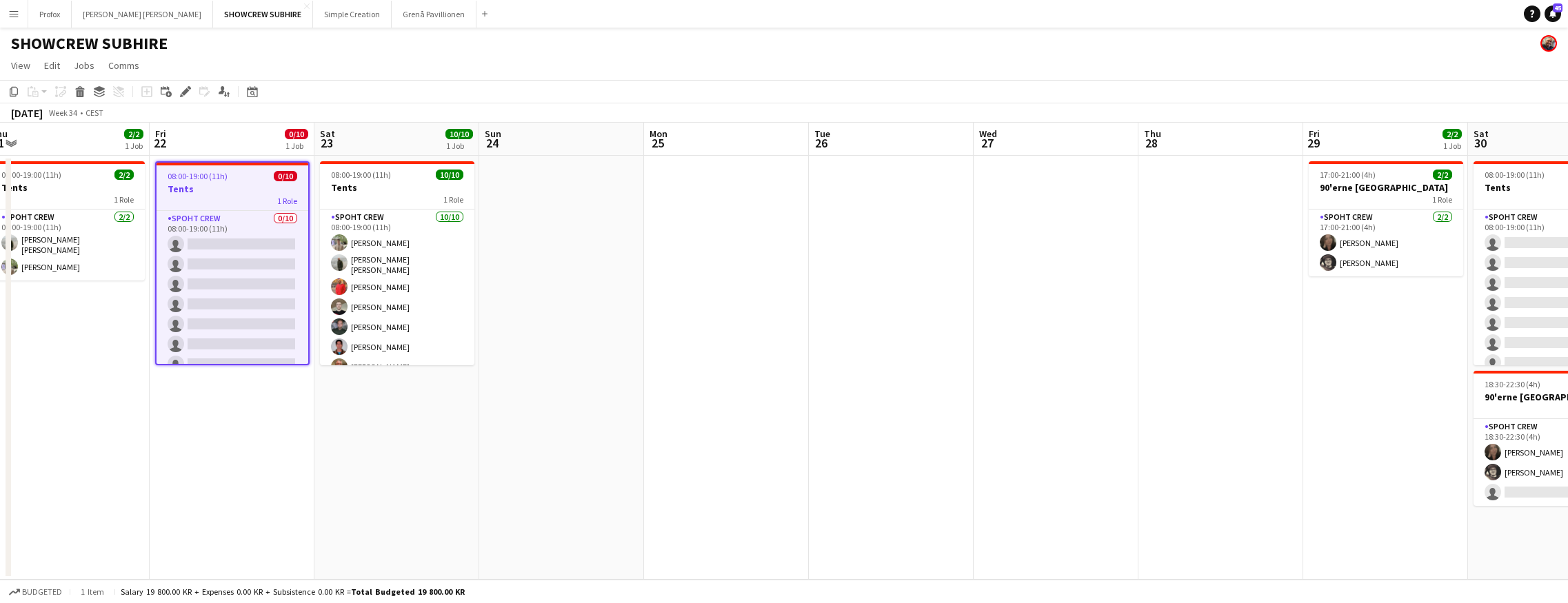
drag, startPoint x: 1201, startPoint y: 202, endPoint x: 1100, endPoint y: 206, distance: 101.1
click at [1088, 206] on app-calendar-viewport "Mon 18 Tue 19 Wed 20 2/2 1 Job Thu 21 2/2 1 Job Fri 22 0/10 1 Job Sat 23 10/10 …" at bounding box center [784, 351] width 1568 height 457
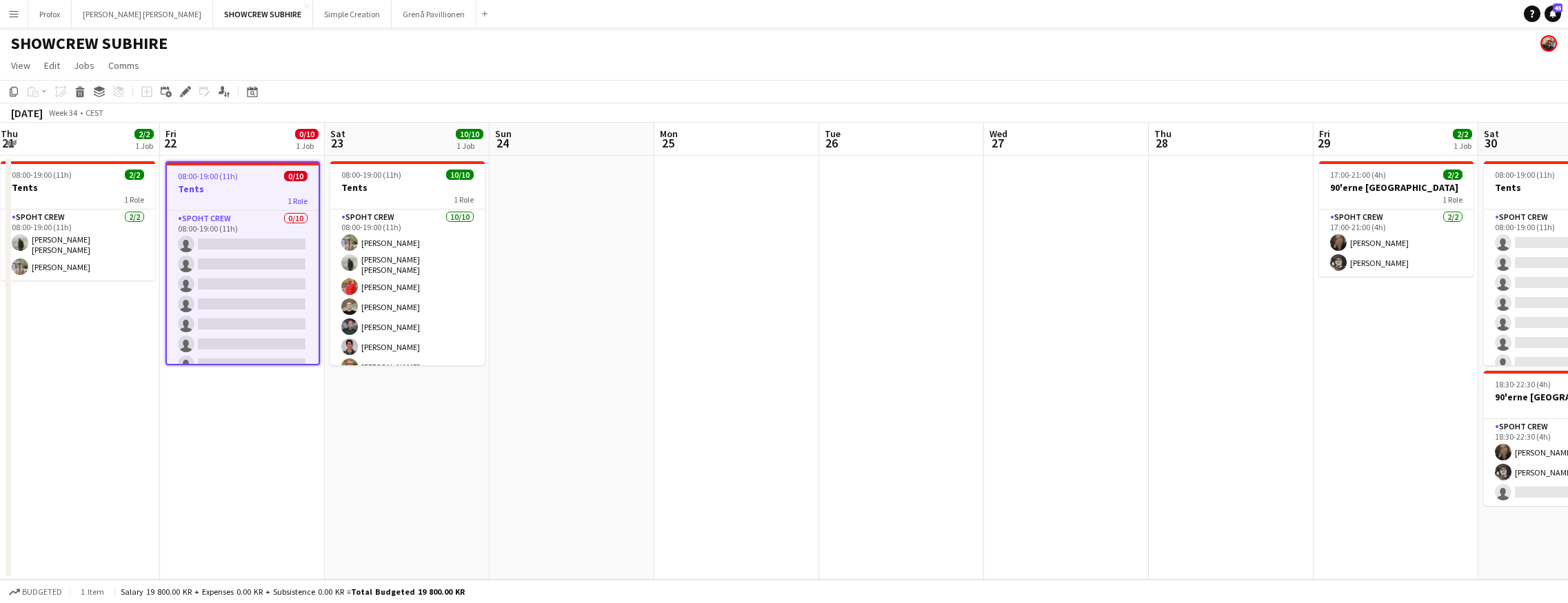
drag, startPoint x: 1318, startPoint y: 62, endPoint x: 1158, endPoint y: 74, distance: 160.4
click at [1088, 72] on app-page-menu "View Day view expanded Day view collapsed Month view Date picker Jump to [DATE]…" at bounding box center [784, 67] width 1568 height 26
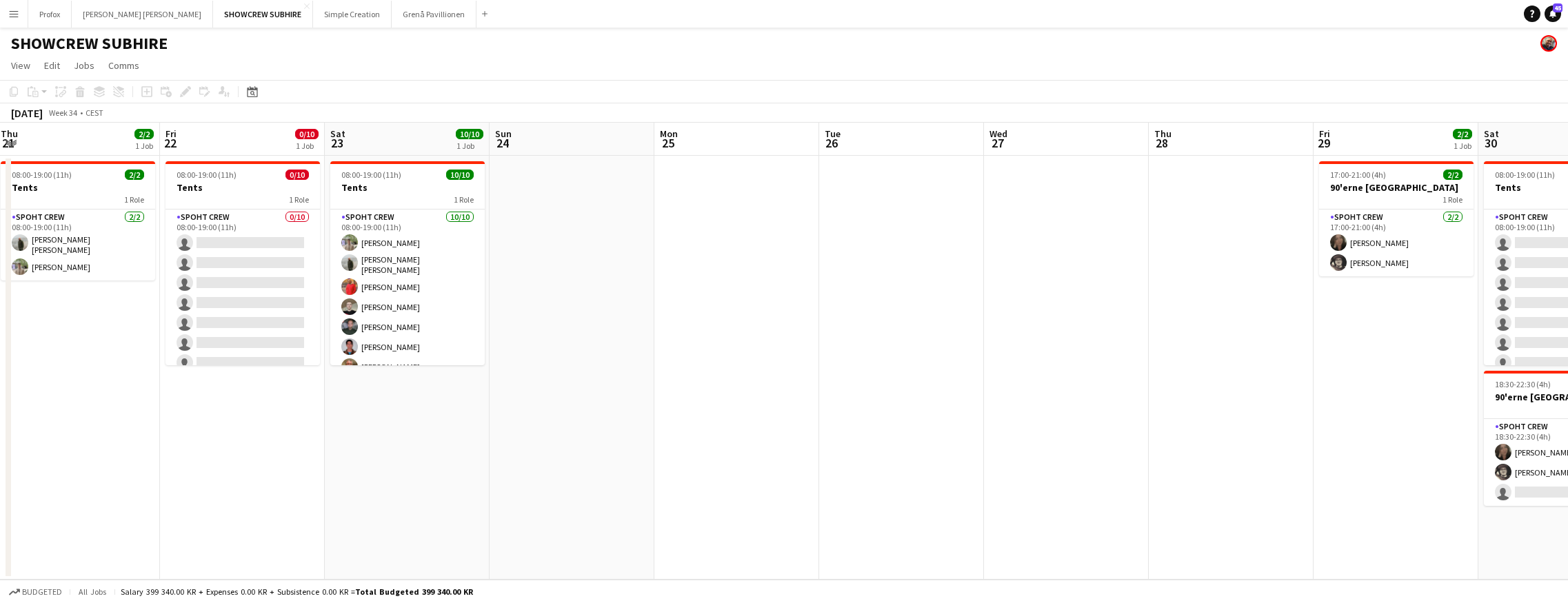
drag, startPoint x: 1314, startPoint y: 93, endPoint x: 1196, endPoint y: 115, distance: 120.0
click at [1088, 98] on app-toolbar "Copy Paste Paste Command V Paste with crew Command Shift V Paste linked Job [GE…" at bounding box center [784, 91] width 1568 height 24
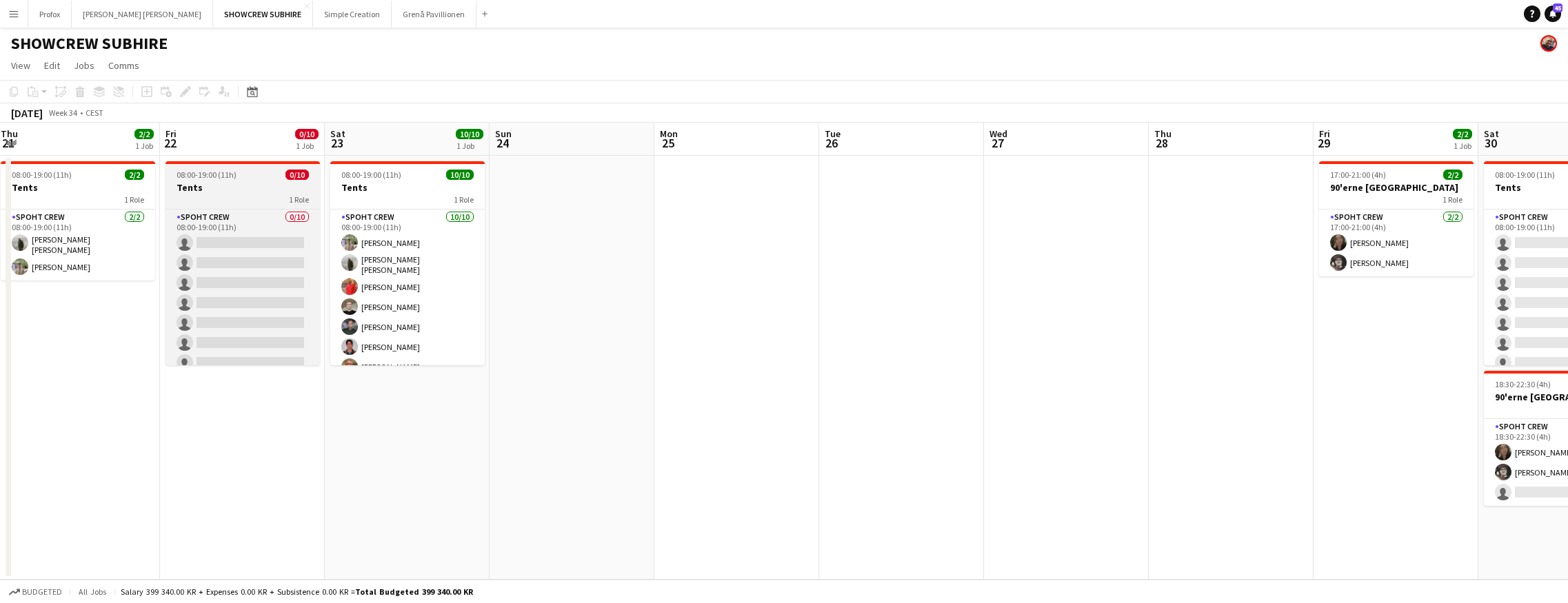
click at [249, 188] on h3 "Tents" at bounding box center [243, 187] width 154 height 12
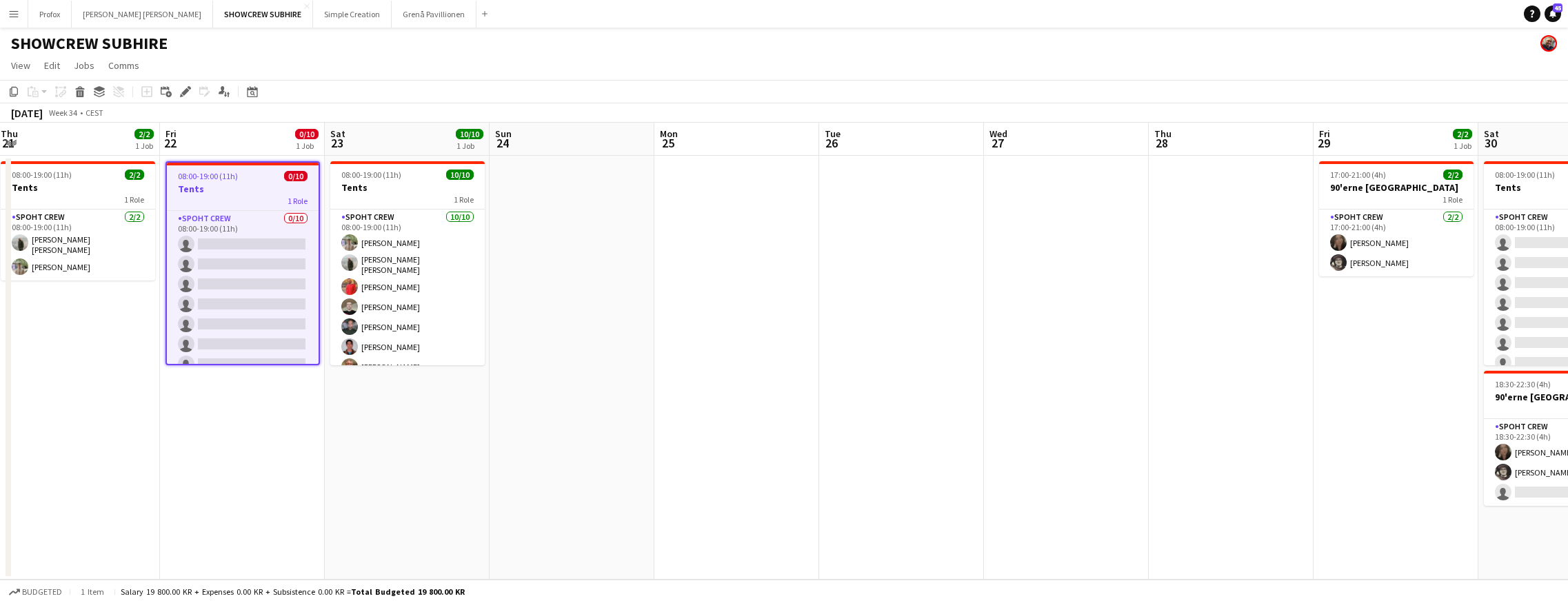
click at [218, 189] on h3 "Tents" at bounding box center [242, 189] width 152 height 12
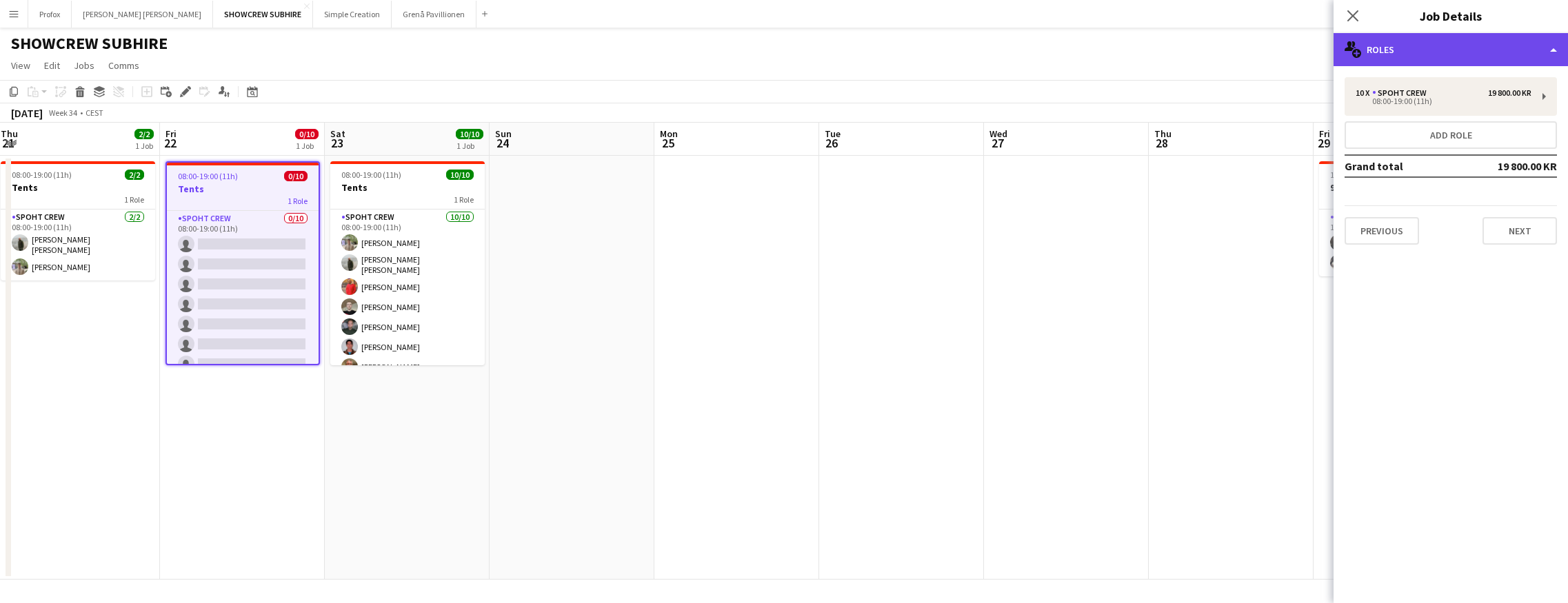
click at [1088, 50] on div "multiple-users-add Roles" at bounding box center [1450, 50] width 234 height 33
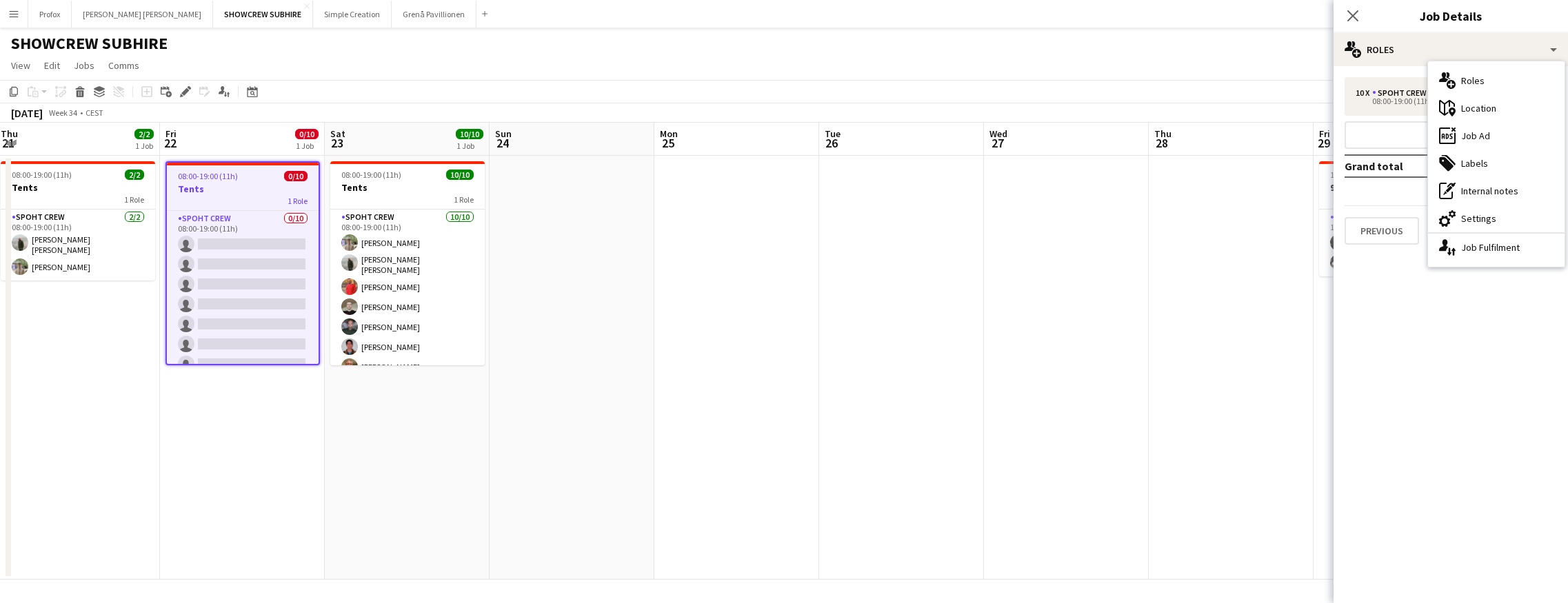
click at [1088, 238] on app-date-cell at bounding box center [1066, 368] width 165 height 424
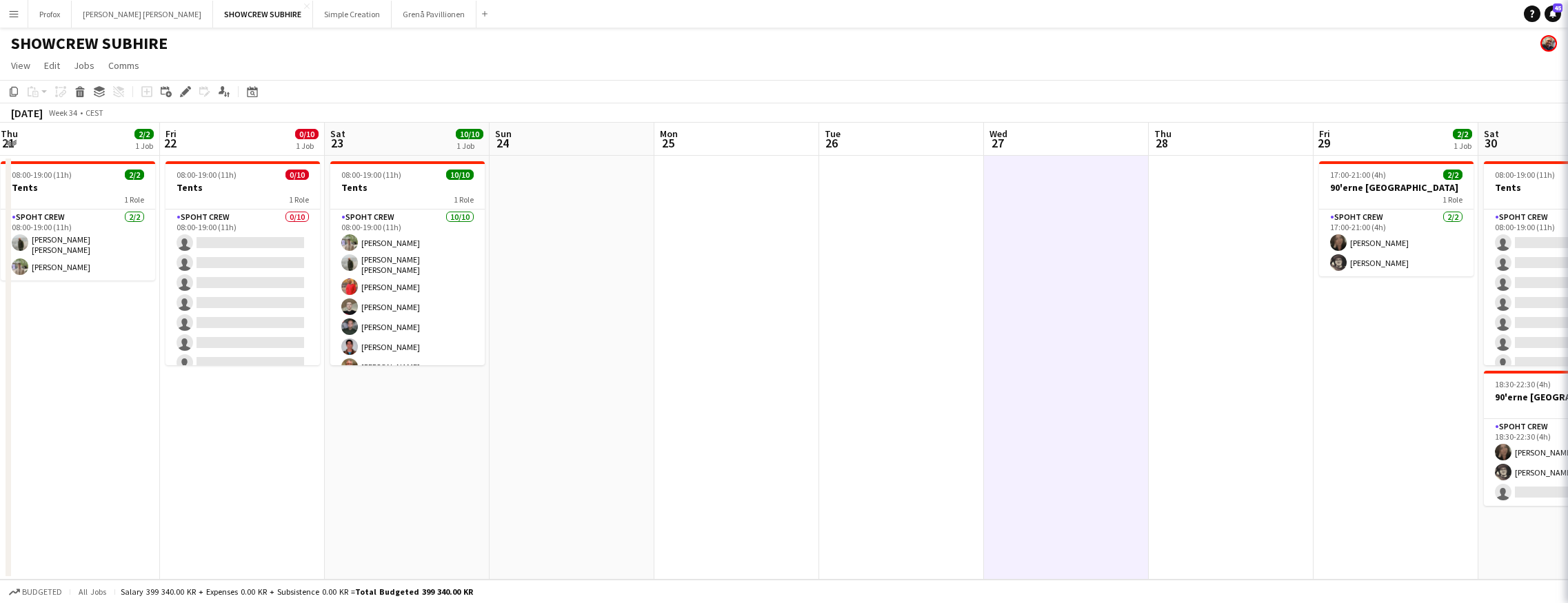
scroll to position [0, 496]
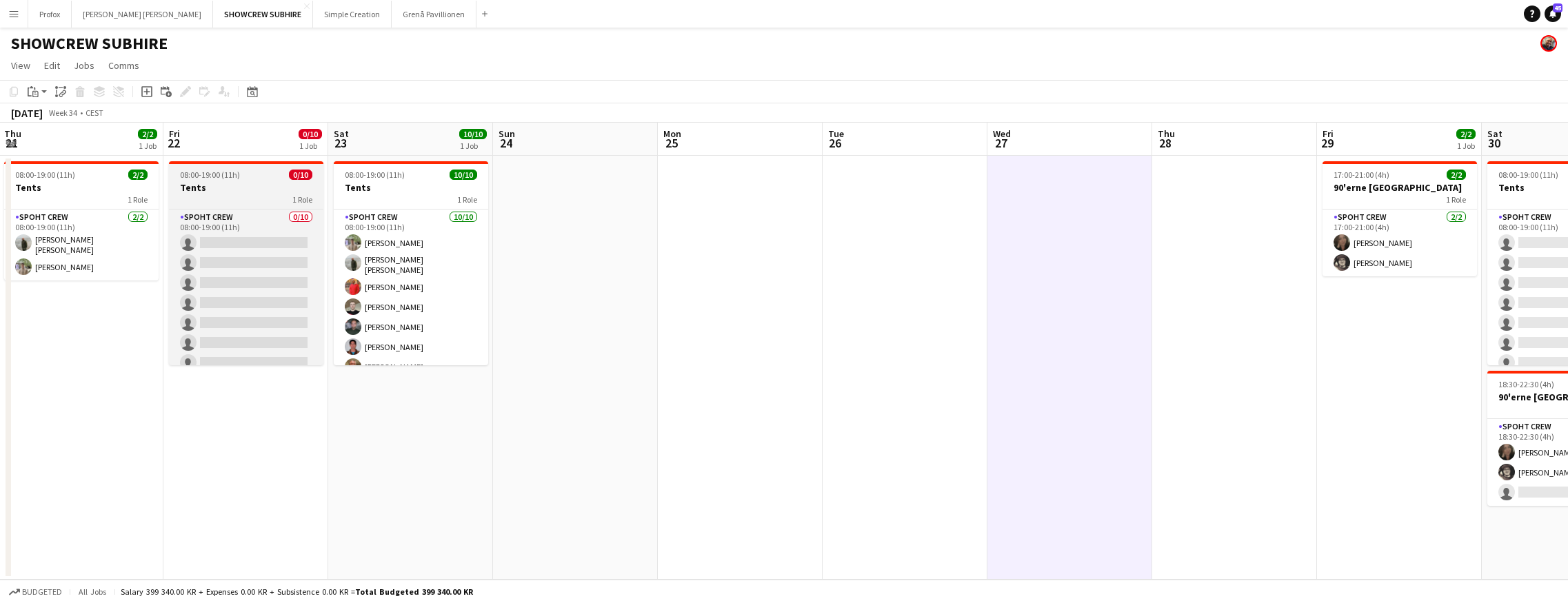
click at [252, 193] on h3 "Tents" at bounding box center [246, 187] width 154 height 12
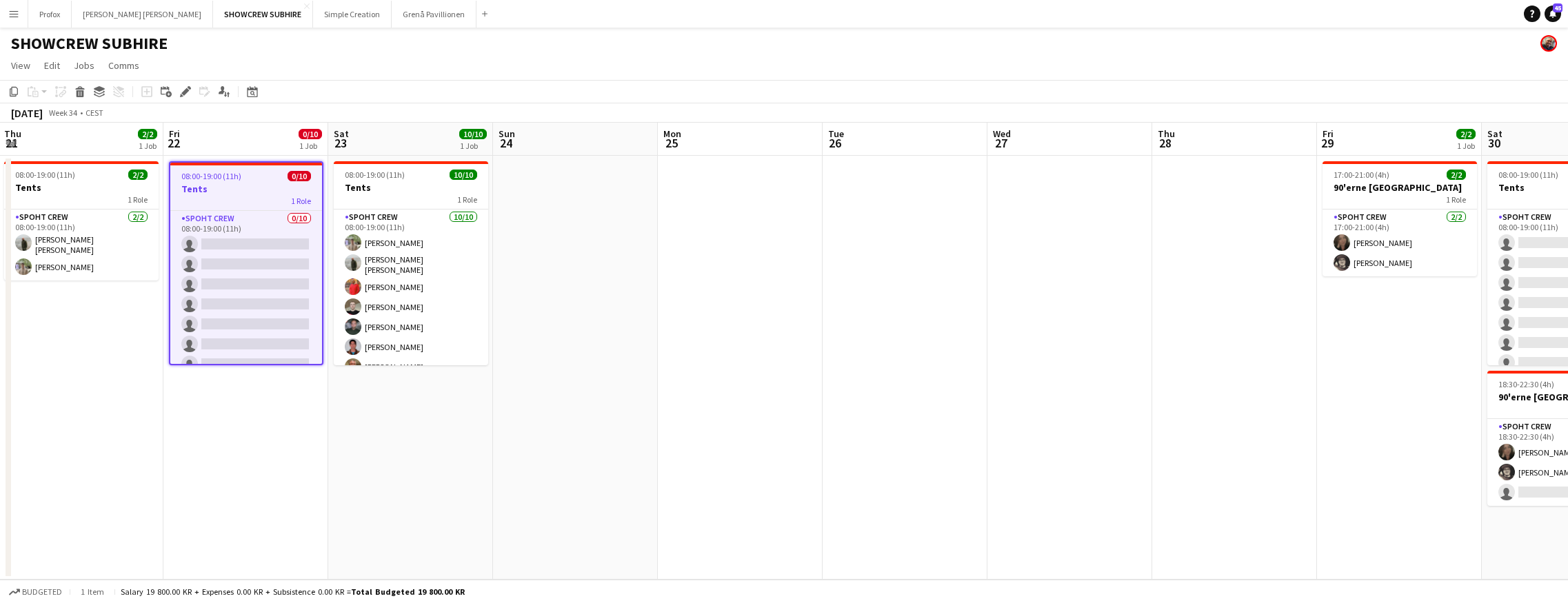
click at [252, 193] on h3 "Tents" at bounding box center [245, 189] width 152 height 12
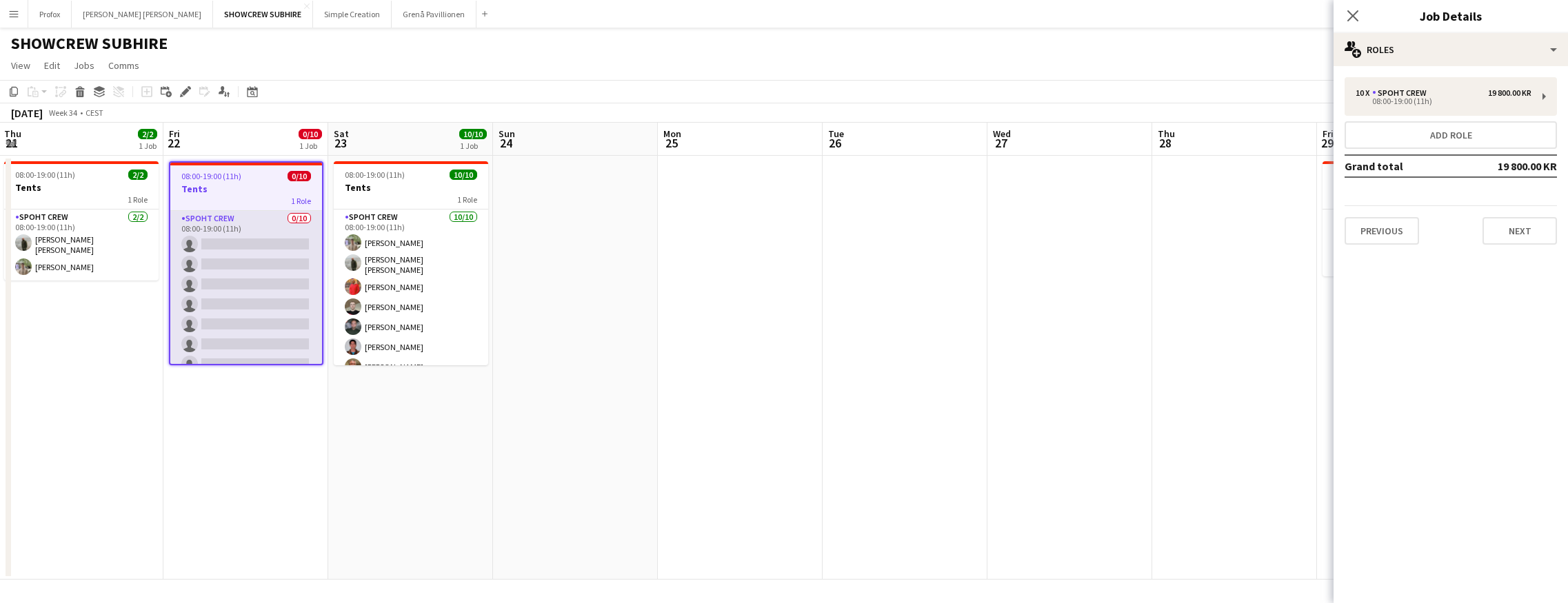
click at [237, 223] on app-card-role "Spoht Crew 0/10 08:00-19:00 (11h) single-neutral-actions single-neutral-actions…" at bounding box center [245, 324] width 152 height 227
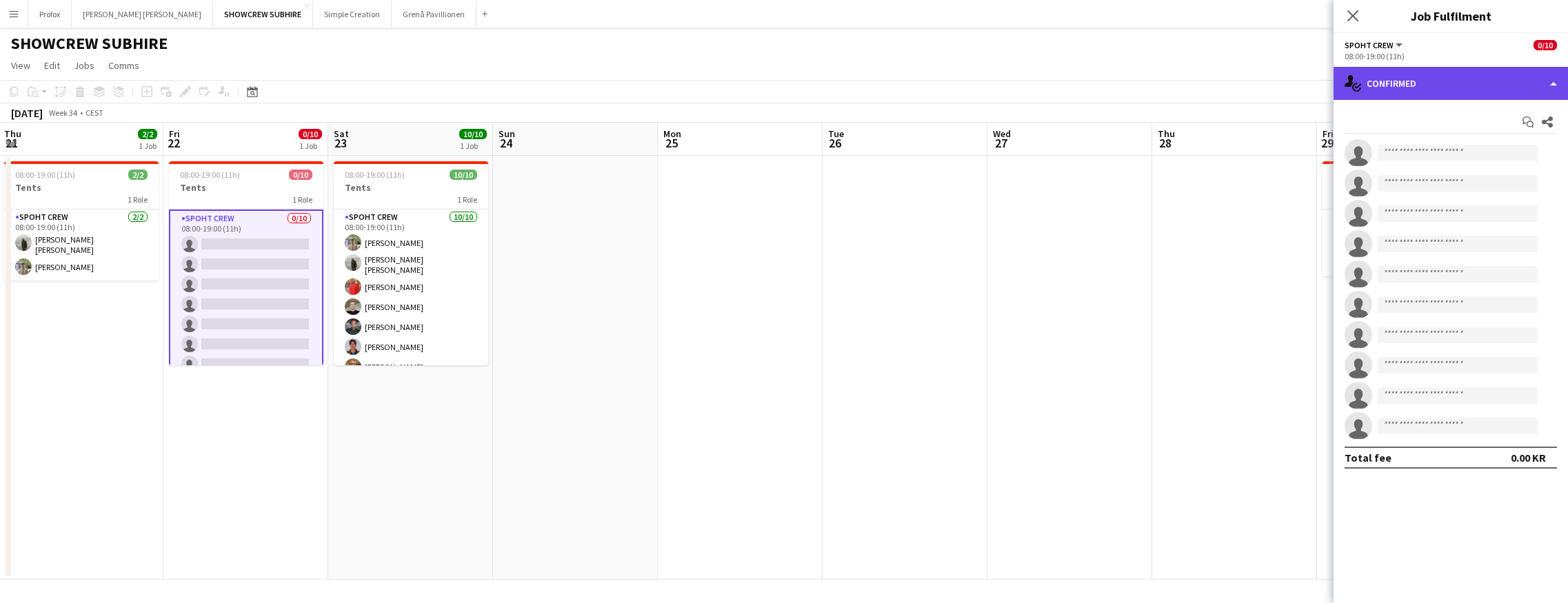
click at [1088, 86] on div "single-neutral-actions-check-2 Confirmed" at bounding box center [1450, 83] width 234 height 33
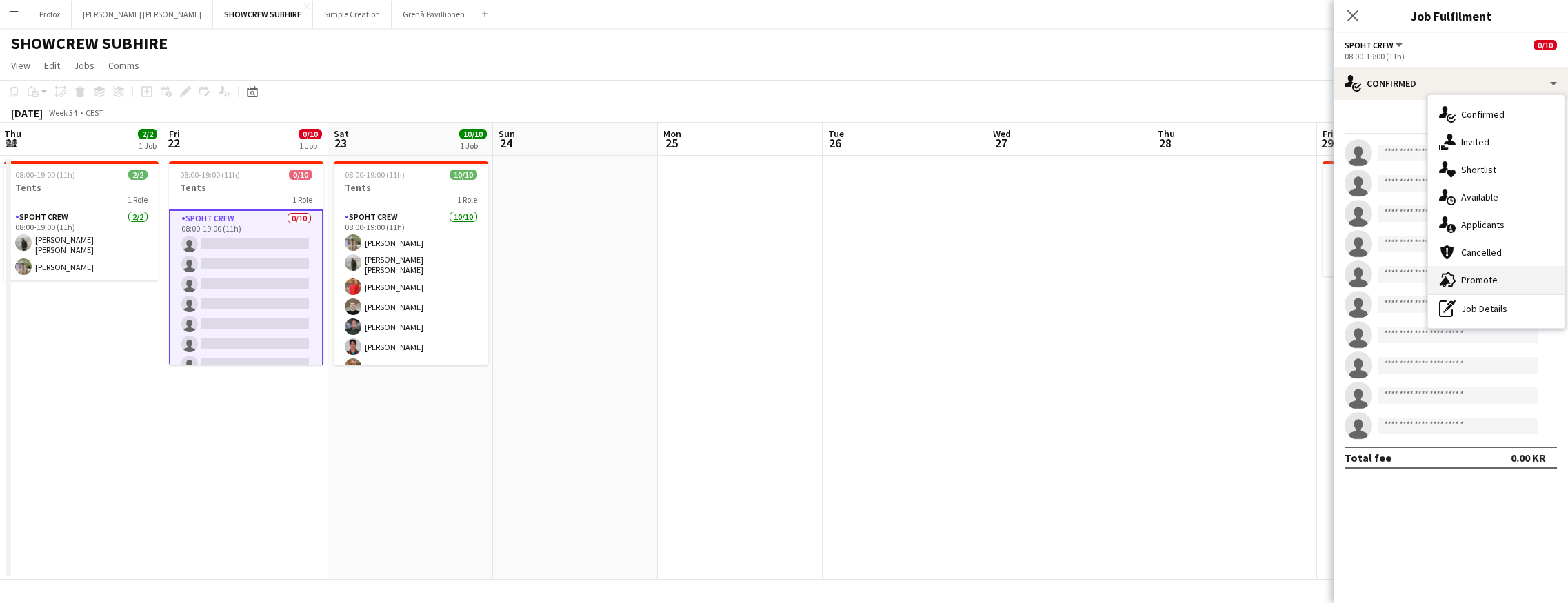
click at [1088, 280] on div "advertising-megaphone Promote" at bounding box center [1496, 280] width 137 height 28
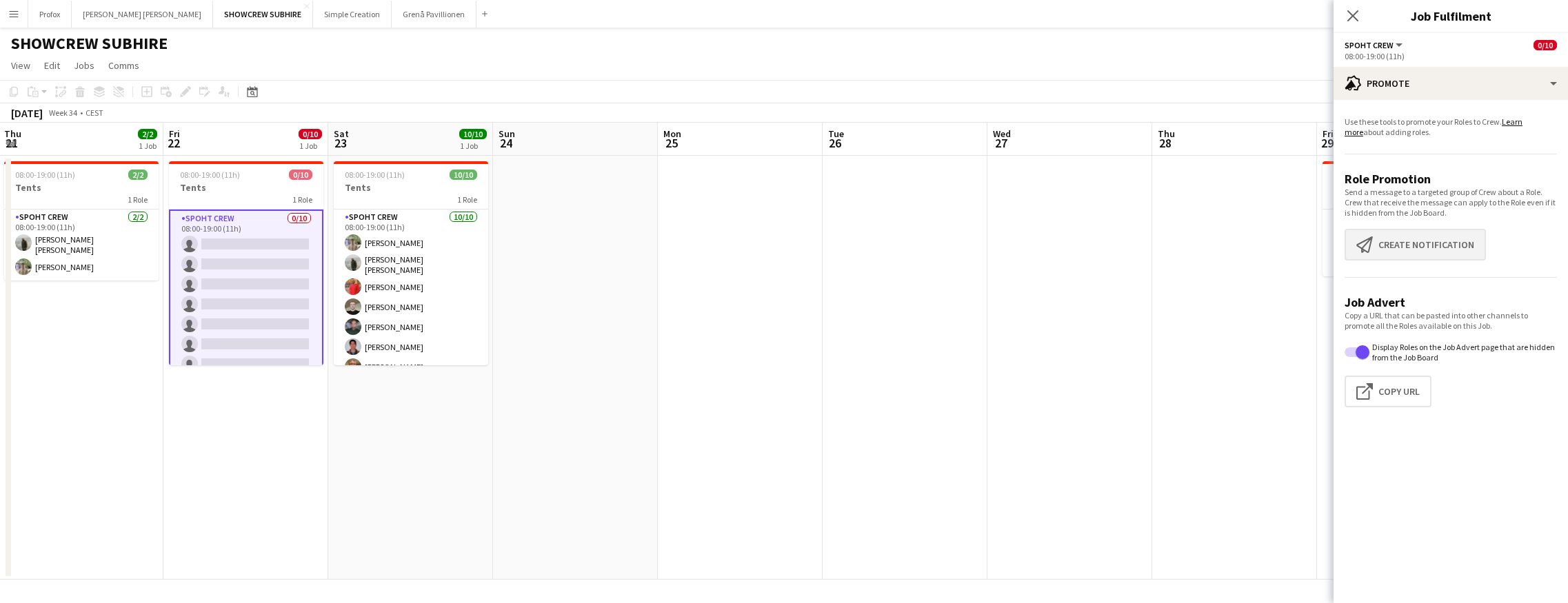
click at [1088, 249] on button "Create notification Create notification" at bounding box center [1415, 245] width 141 height 32
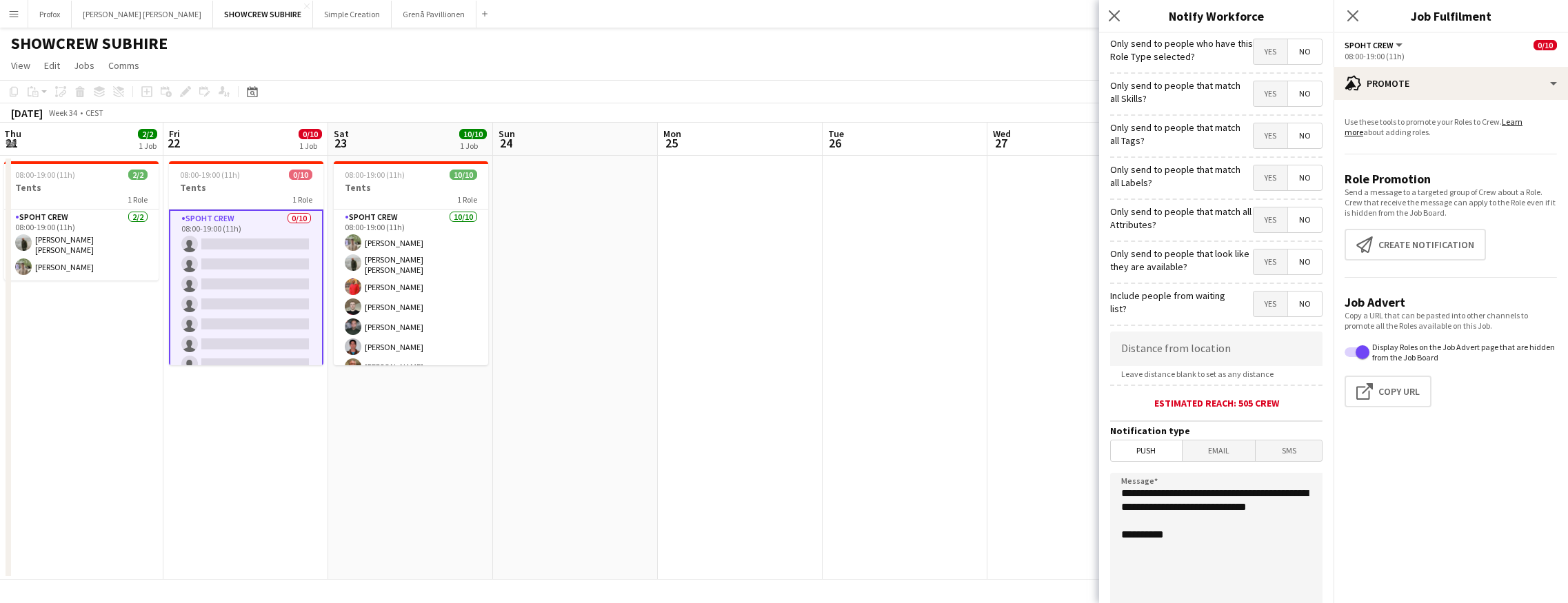
scroll to position [156, 0]
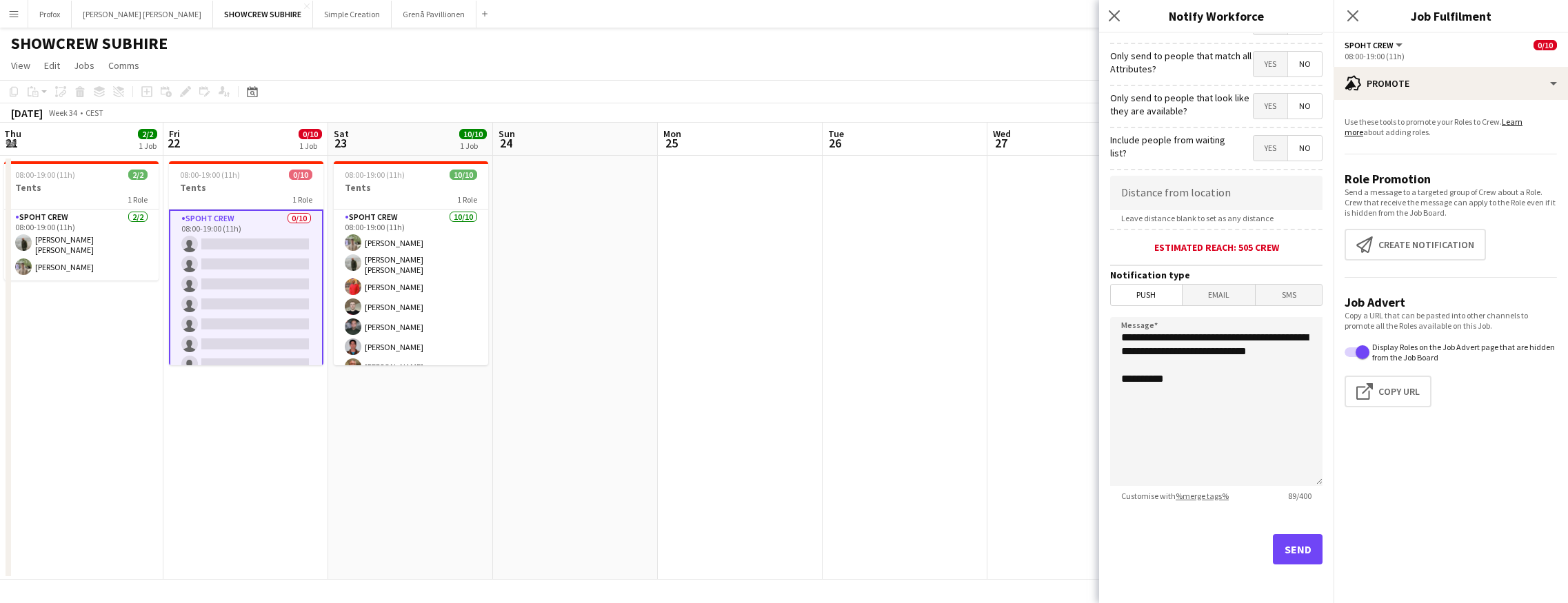
click at [1088, 551] on button "Send" at bounding box center [1297, 549] width 50 height 30
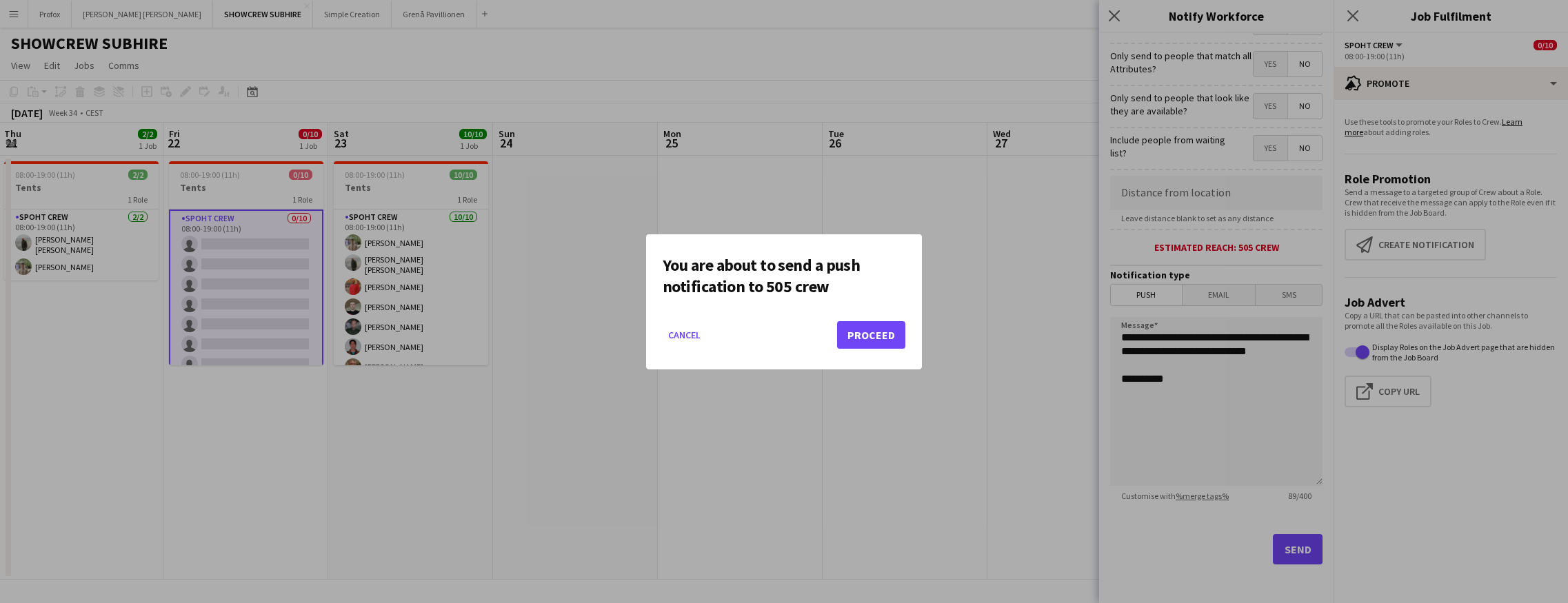
click at [884, 338] on button "Proceed" at bounding box center [871, 335] width 68 height 28
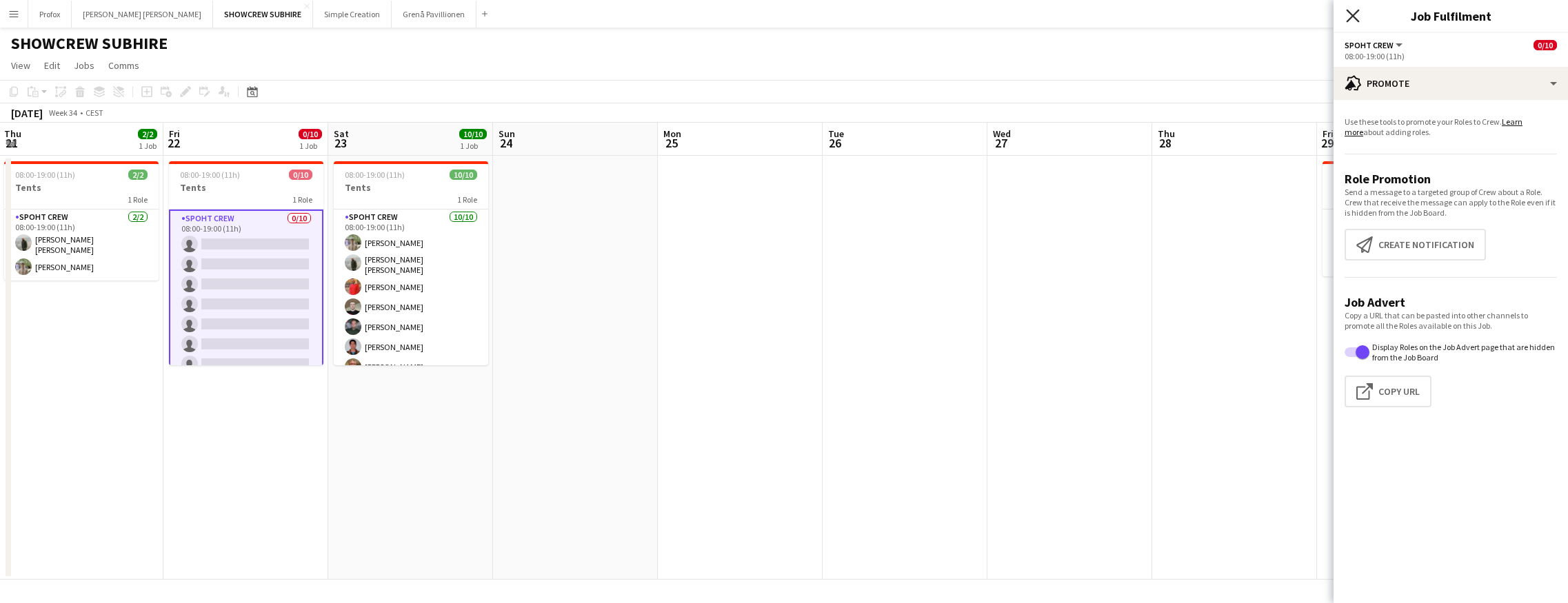
click at [1088, 15] on icon at bounding box center [1352, 15] width 13 height 13
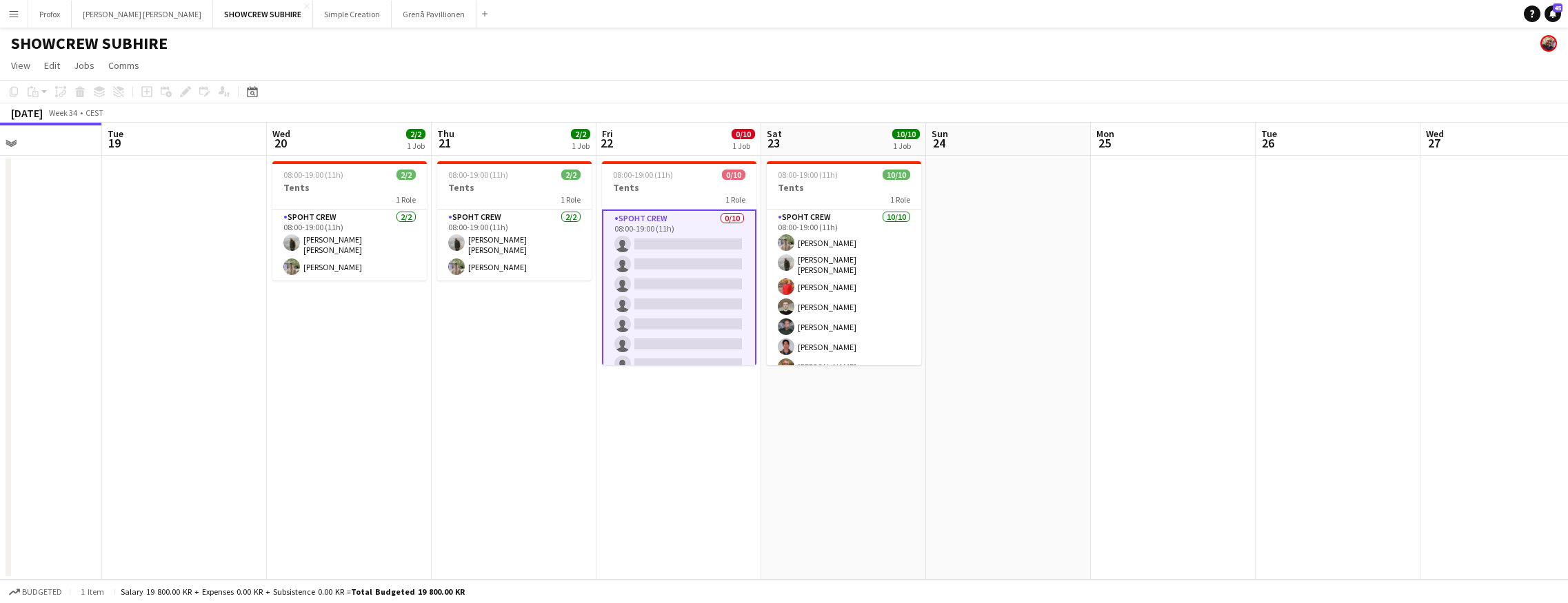
drag, startPoint x: 656, startPoint y: 143, endPoint x: 1001, endPoint y: 148, distance: 345.0
click at [1001, 148] on app-calendar-viewport "Sat 16 Sun 17 Mon 18 Tue 19 Wed 20 2/2 1 Job Thu 21 2/2 1 Job Fri 22 0/10 1 Job…" at bounding box center [784, 351] width 1568 height 457
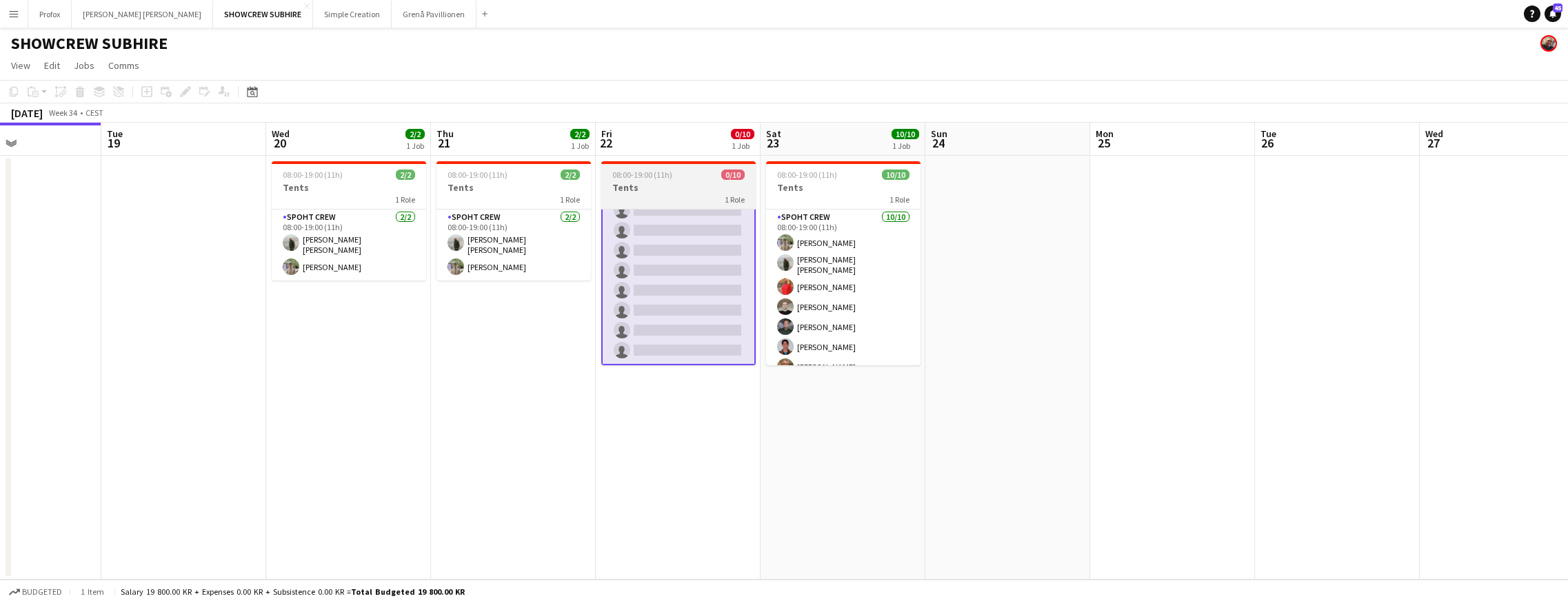
scroll to position [0, 0]
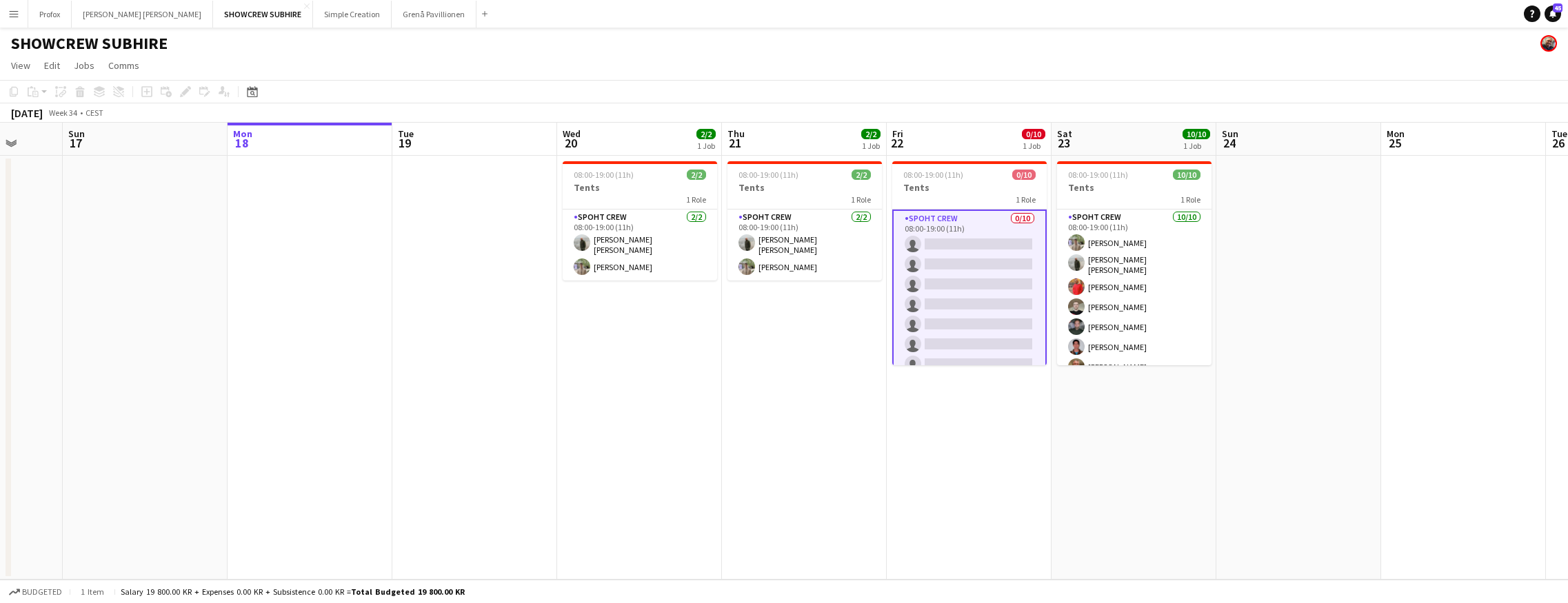
drag, startPoint x: 159, startPoint y: 147, endPoint x: 606, endPoint y: 138, distance: 447.1
click at [614, 134] on app-calendar-viewport "Thu 14 Fri 15 8/9 1 Job Sat 16 Sun 17 Mon 18 Tue 19 Wed 20 2/2 1 Job Thu 21 2/2…" at bounding box center [784, 351] width 1568 height 457
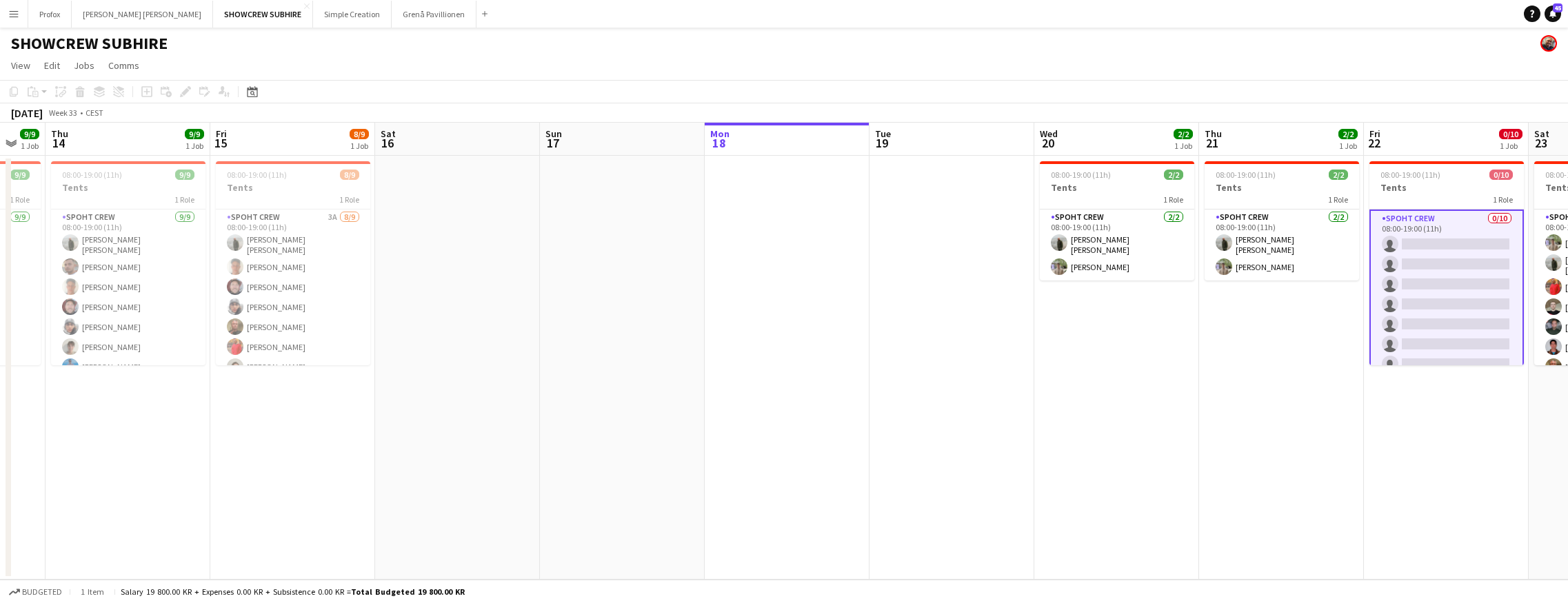
drag, startPoint x: 278, startPoint y: 151, endPoint x: 566, endPoint y: 137, distance: 288.3
click at [567, 137] on app-calendar-viewport "Tue 12 Wed 13 9/9 1 Job Thu 14 9/9 1 Job Fri 15 8/9 1 Job Sat 16 Sun 17 Mon 18 …" at bounding box center [784, 351] width 1568 height 457
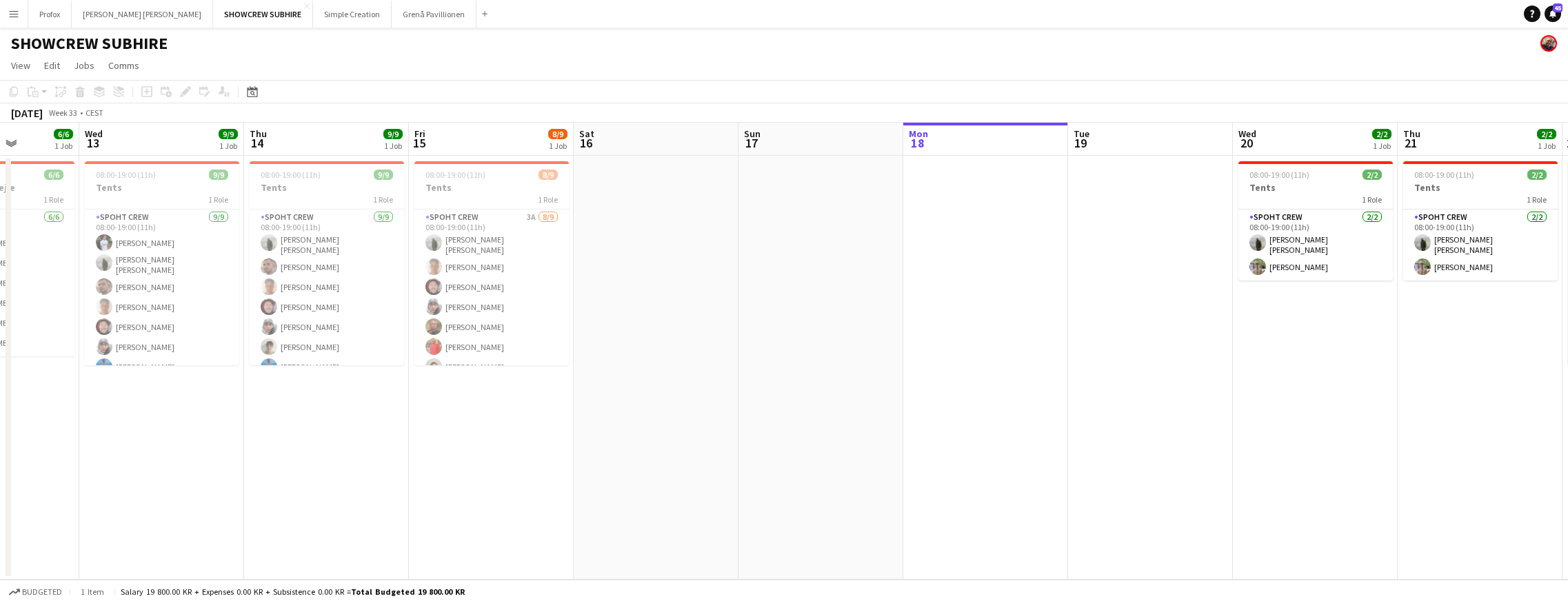
drag, startPoint x: 293, startPoint y: 135, endPoint x: 363, endPoint y: 134, distance: 70.0
click at [493, 124] on app-calendar-viewport "Sun 10 Mon 11 Tue 12 6/6 1 Job Wed 13 9/9 1 Job Thu 14 9/9 1 Job Fri 15 8/9 1 J…" at bounding box center [784, 351] width 1568 height 457
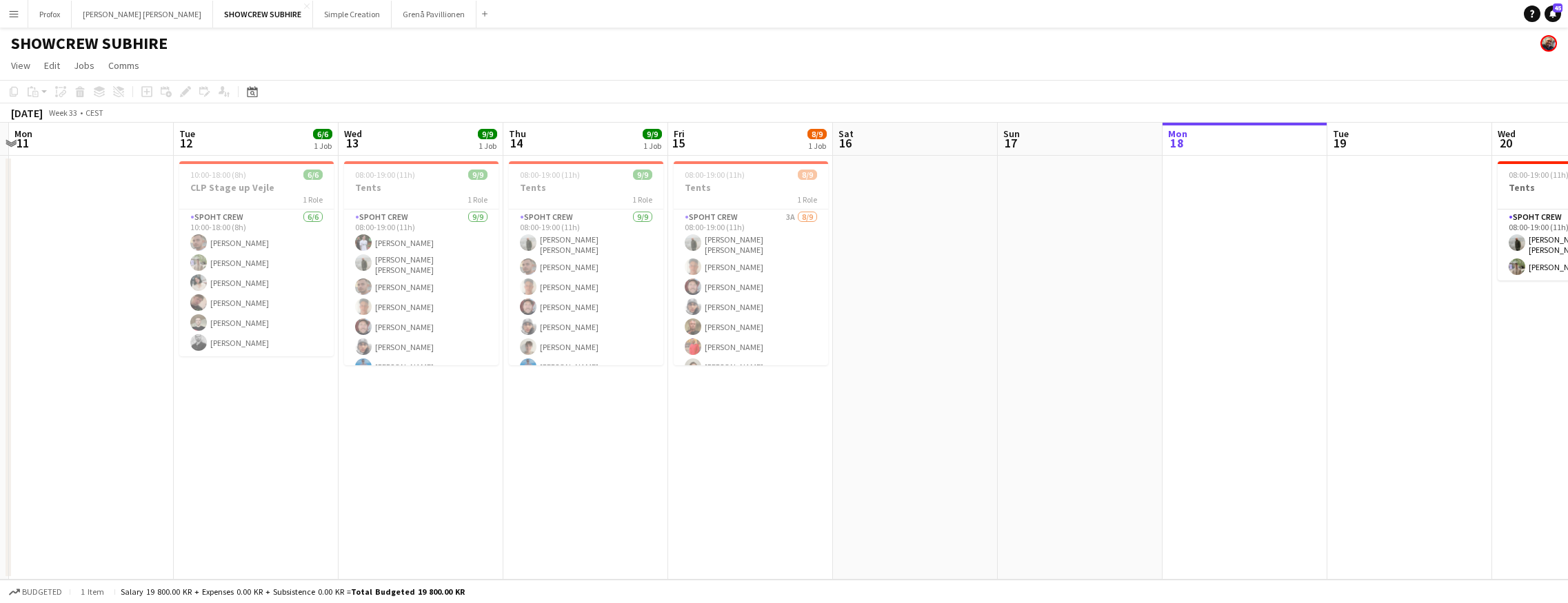
scroll to position [0, 390]
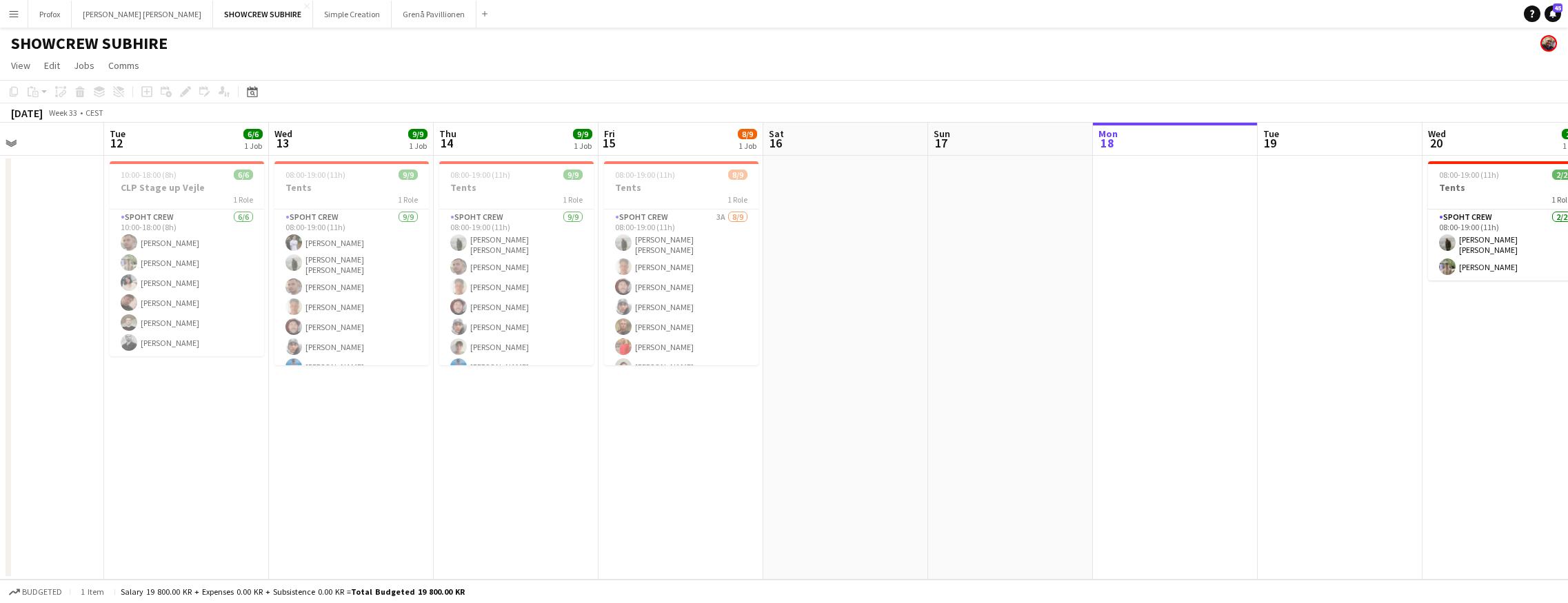
drag, startPoint x: 170, startPoint y: 138, endPoint x: 510, endPoint y: 113, distance: 340.9
click at [510, 113] on app-calendar "Copy Paste Paste Command V Paste with crew Command Shift V Paste linked Job [GE…" at bounding box center [784, 329] width 1568 height 500
click at [362, 188] on h3 "Tents" at bounding box center [350, 187] width 154 height 12
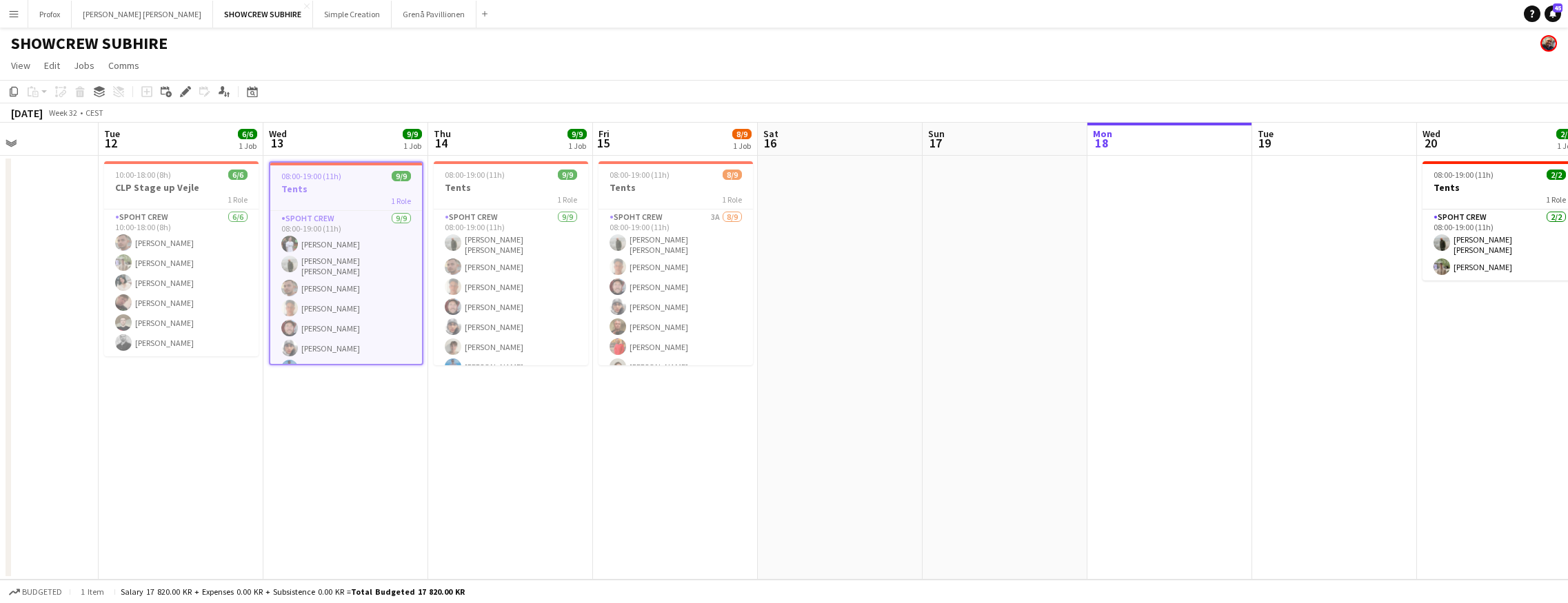
drag, startPoint x: 177, startPoint y: 141, endPoint x: 173, endPoint y: 193, distance: 52.2
click at [173, 193] on app-calendar-viewport "Fri 8 Sat 9 Sun 10 Mon 11 Tue 12 6/6 1 Job Wed 13 9/9 1 Job Thu 14 9/9 1 Job Fr…" at bounding box center [784, 351] width 1568 height 457
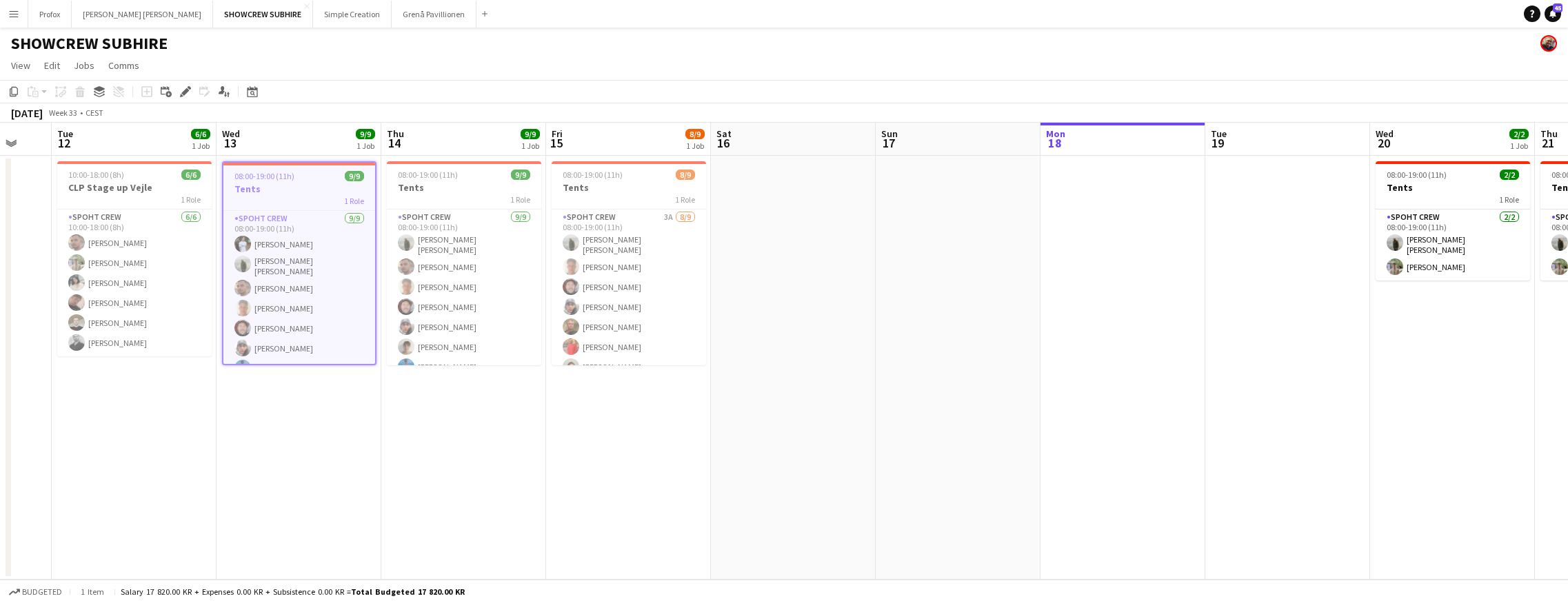
drag, startPoint x: 306, startPoint y: 138, endPoint x: 241, endPoint y: 145, distance: 65.4
click at [243, 144] on app-calendar-viewport "Sat 9 Sun 10 Mon 11 Tue 12 6/6 1 Job Wed 13 9/9 1 Job Thu 14 9/9 1 Job Fri 15 8…" at bounding box center [784, 351] width 1568 height 457
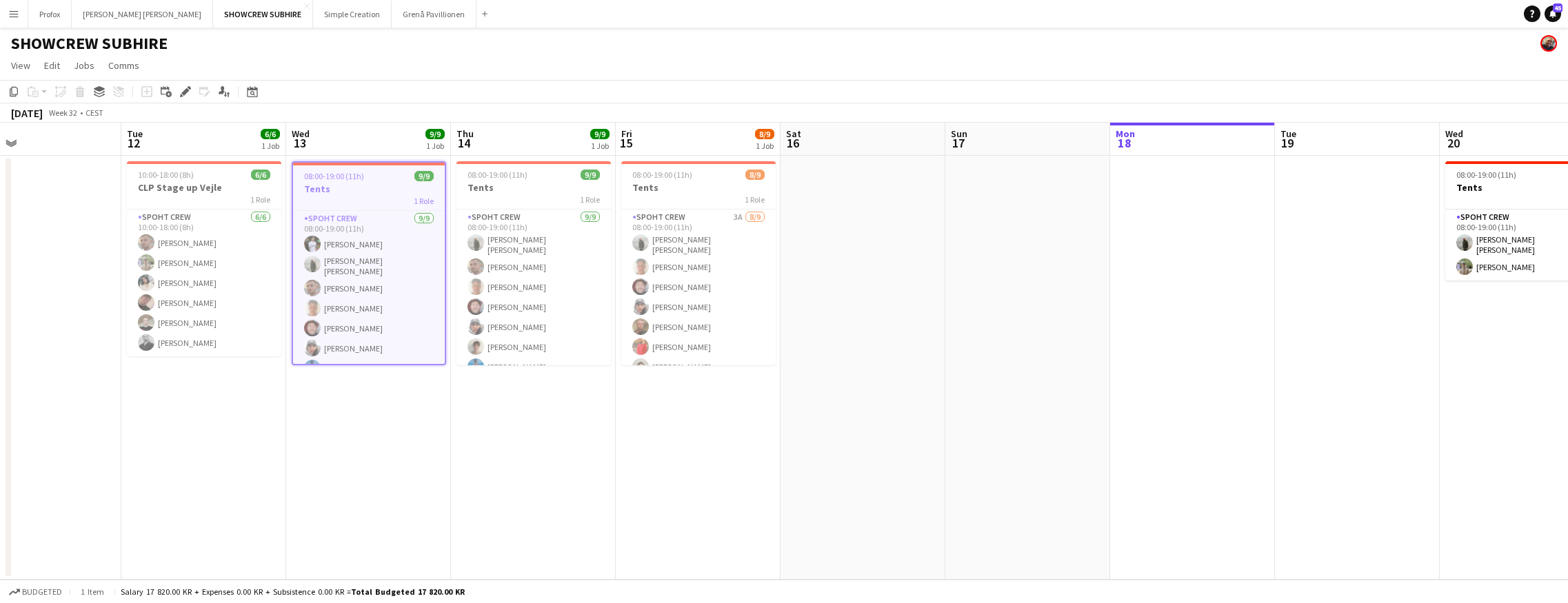
drag, startPoint x: 337, startPoint y: 141, endPoint x: 827, endPoint y: 152, distance: 490.1
click at [884, 150] on app-calendar-viewport "Sat 9 Sun 10 Mon 11 Tue 12 6/6 1 Job Wed 13 9/9 1 Job Thu 14 9/9 1 Job Fri 15 8…" at bounding box center [784, 351] width 1568 height 457
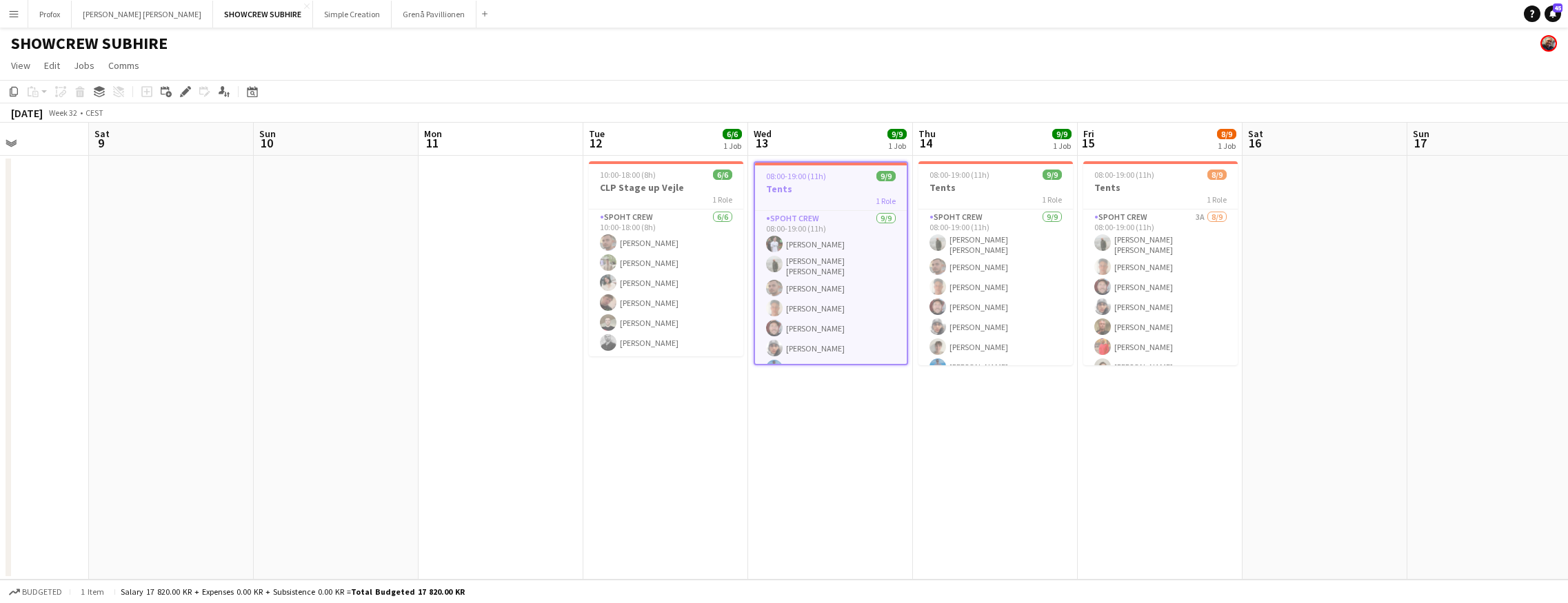
drag, startPoint x: 459, startPoint y: 154, endPoint x: 605, endPoint y: 147, distance: 146.2
click at [742, 158] on app-calendar-viewport "Wed 6 Thu 7 Fri 8 Sat 9 Sun 10 Mon 11 Tue 12 6/6 1 Job Wed 13 9/9 1 Job Thu 14 …" at bounding box center [784, 351] width 1568 height 457
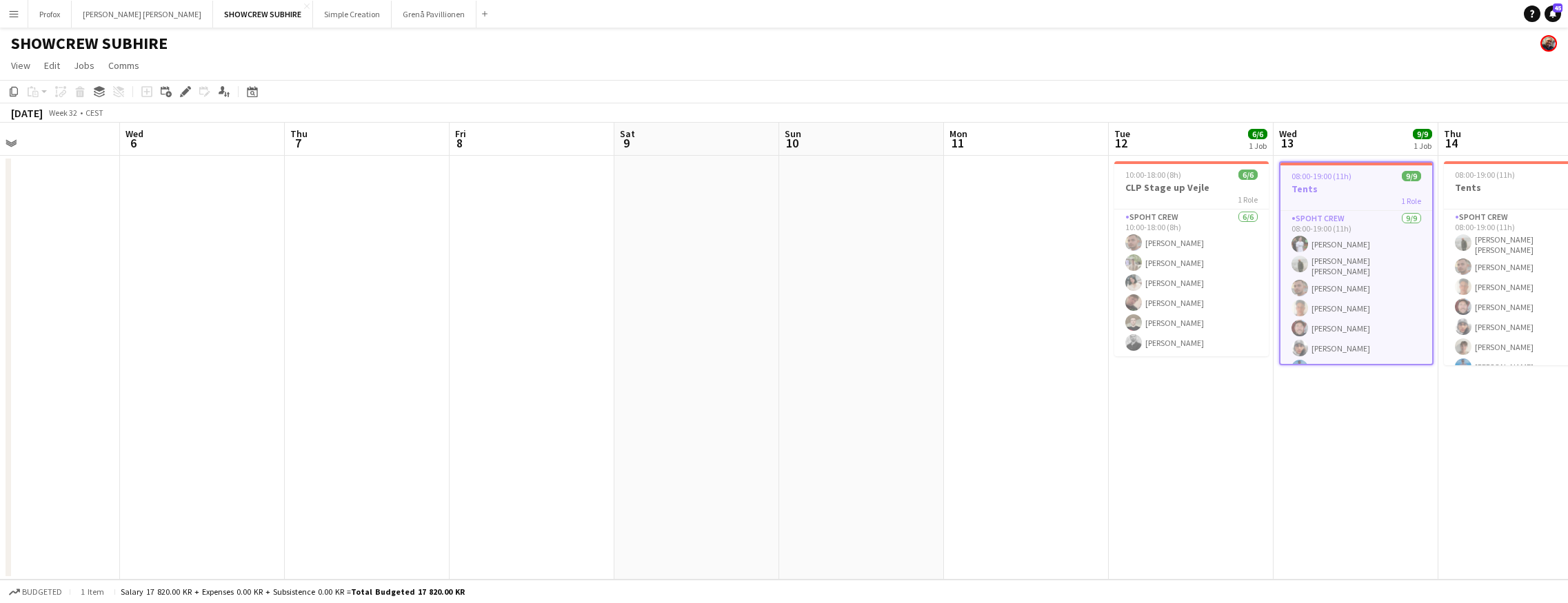
drag, startPoint x: 461, startPoint y: 155, endPoint x: 504, endPoint y: 142, distance: 44.9
click at [573, 150] on app-calendar-viewport "Sun 3 Mon 4 Tue 5 Wed 6 Thu 7 Fri 8 Sat 9 Sun 10 Mon 11 Tue 12 6/6 1 Job Wed 13…" at bounding box center [784, 351] width 1568 height 457
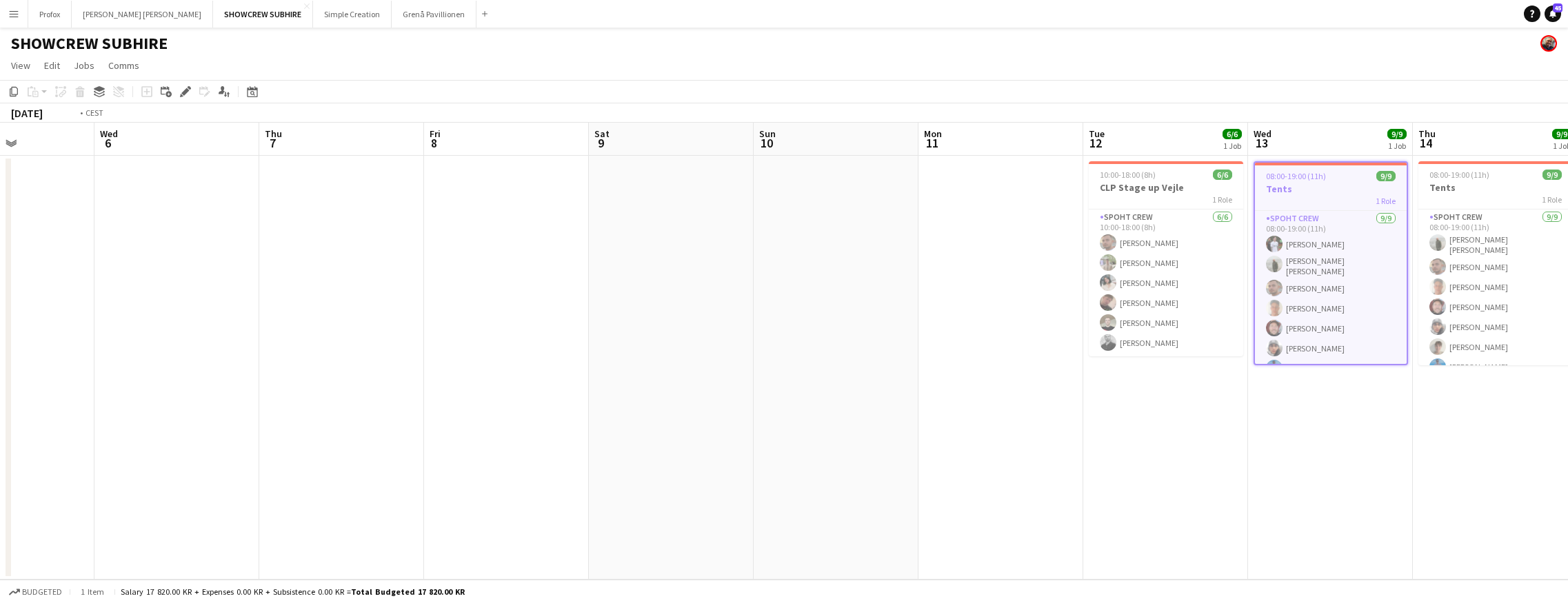
drag, startPoint x: 354, startPoint y: 146, endPoint x: 506, endPoint y: 152, distance: 152.1
click at [526, 154] on app-calendar-viewport "Sun 3 Mon 4 Tue 5 Wed 6 Thu 7 Fri 8 Sat 9 Sun 10 Mon 11 Tue 12 6/6 1 Job Wed 13…" at bounding box center [784, 351] width 1568 height 457
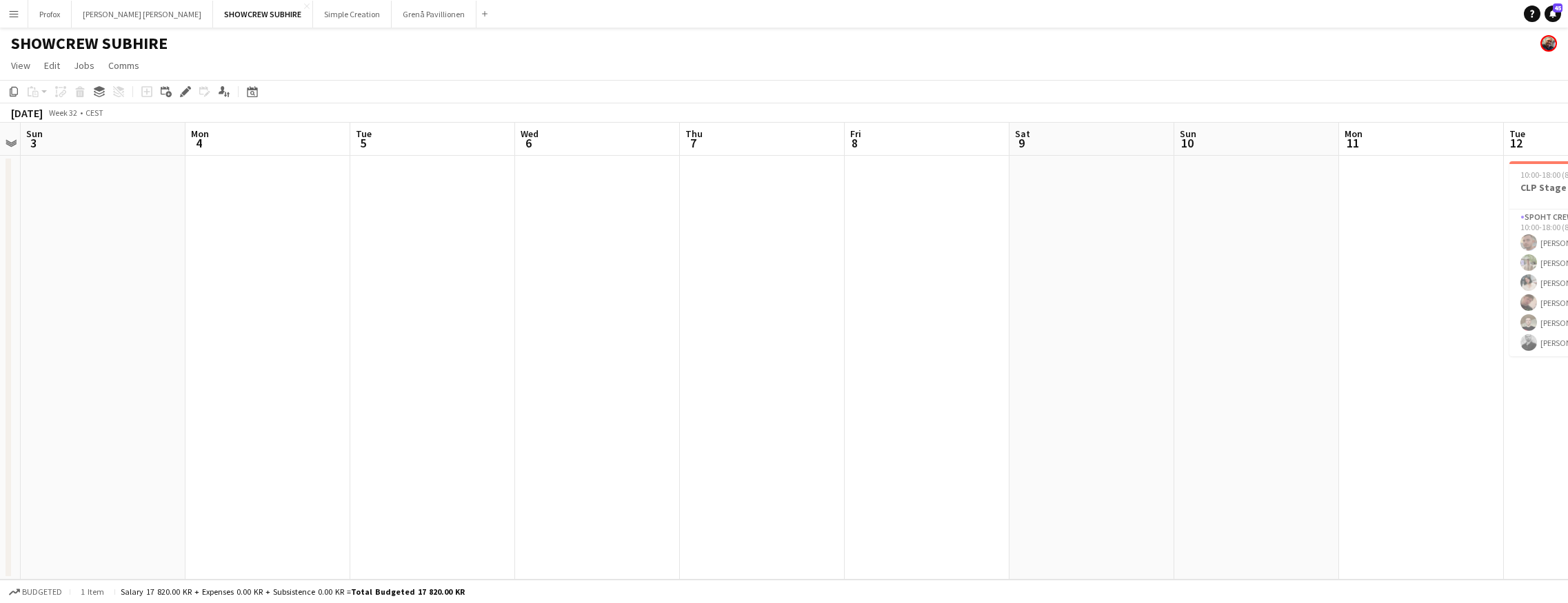
drag, startPoint x: 256, startPoint y: 143, endPoint x: 615, endPoint y: 163, distance: 359.6
click at [619, 164] on app-calendar-viewport "Fri 1 Sat 2 Sun 3 Mon 4 Tue 5 Wed 6 Thu 7 Fri 8 Sat 9 Sun 10 Mon 11 Tue 12 6/6 …" at bounding box center [784, 351] width 1568 height 457
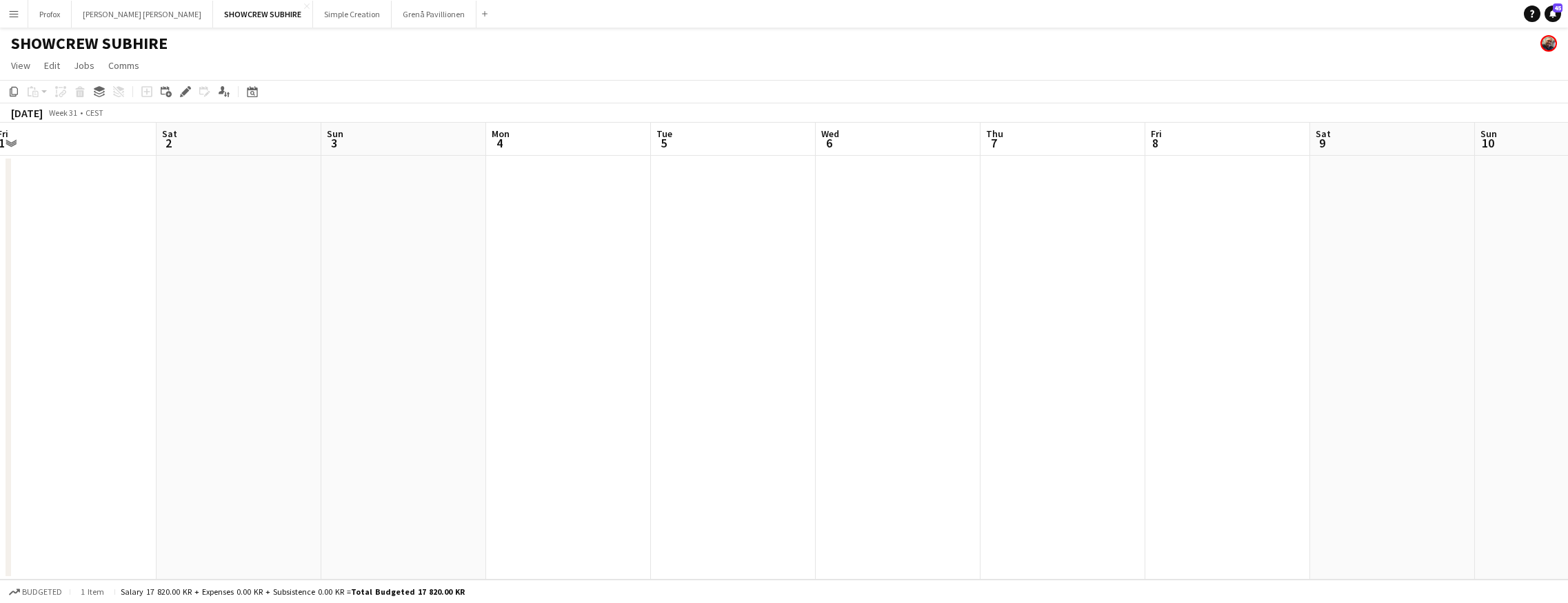
drag, startPoint x: 337, startPoint y: 148, endPoint x: 632, endPoint y: 157, distance: 295.1
click at [629, 157] on app-calendar-viewport "Wed 30 Thu 31 Fri 1 Sat 2 Sun 3 Mon 4 Tue 5 Wed 6 Thu 7 Fri 8 Sat 9 Sun 10 Mon …" at bounding box center [784, 351] width 1568 height 457
drag, startPoint x: 576, startPoint y: 157, endPoint x: 584, endPoint y: 162, distance: 9.4
click at [363, 148] on app-calendar-viewport "Tue 29 Wed 30 Thu 31 Fri 1 Sat 2 Sun 3 Mon 4 Tue 5 Wed 6 Thu 7 Fri 8 Sat 9 Sun …" at bounding box center [784, 351] width 1568 height 457
drag, startPoint x: 584, startPoint y: 162, endPoint x: -228, endPoint y: 100, distance: 814.4
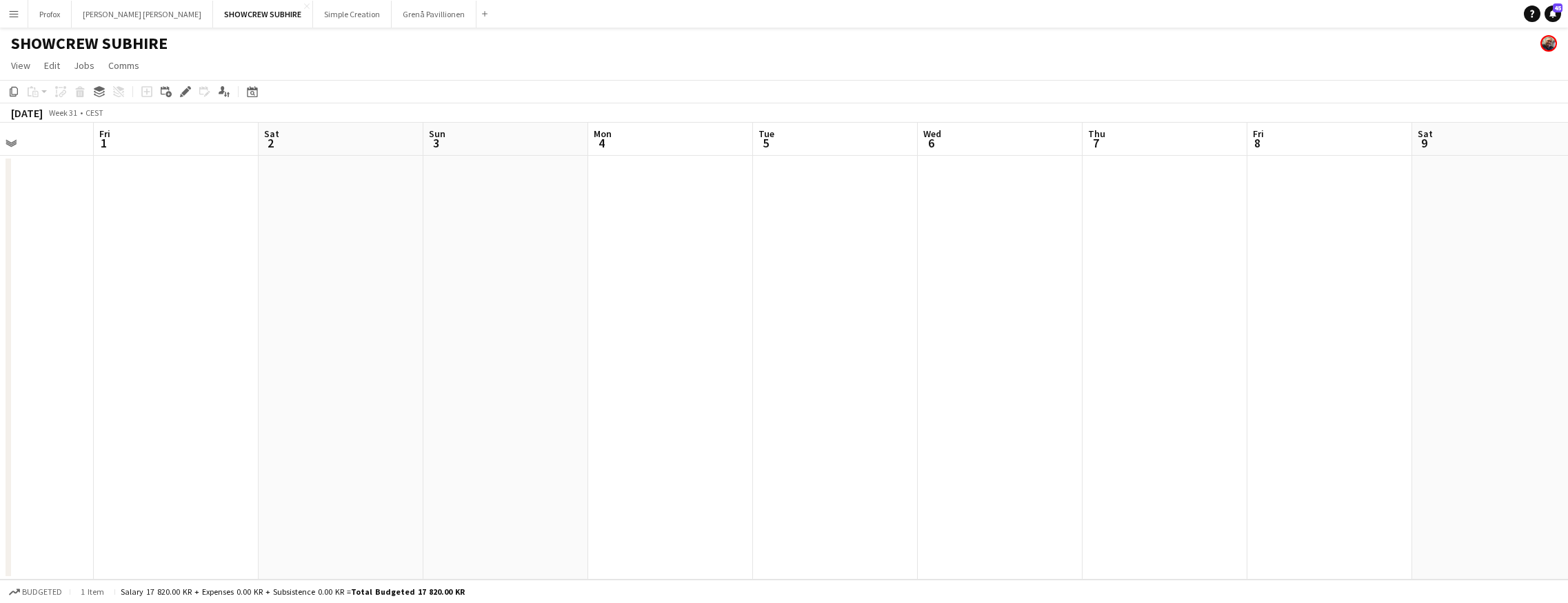
click at [0, 100] on html "Menu Boards Boards Boards All jobs Status Workforce Workforce My Workforce Recr…" at bounding box center [784, 302] width 1568 height 603
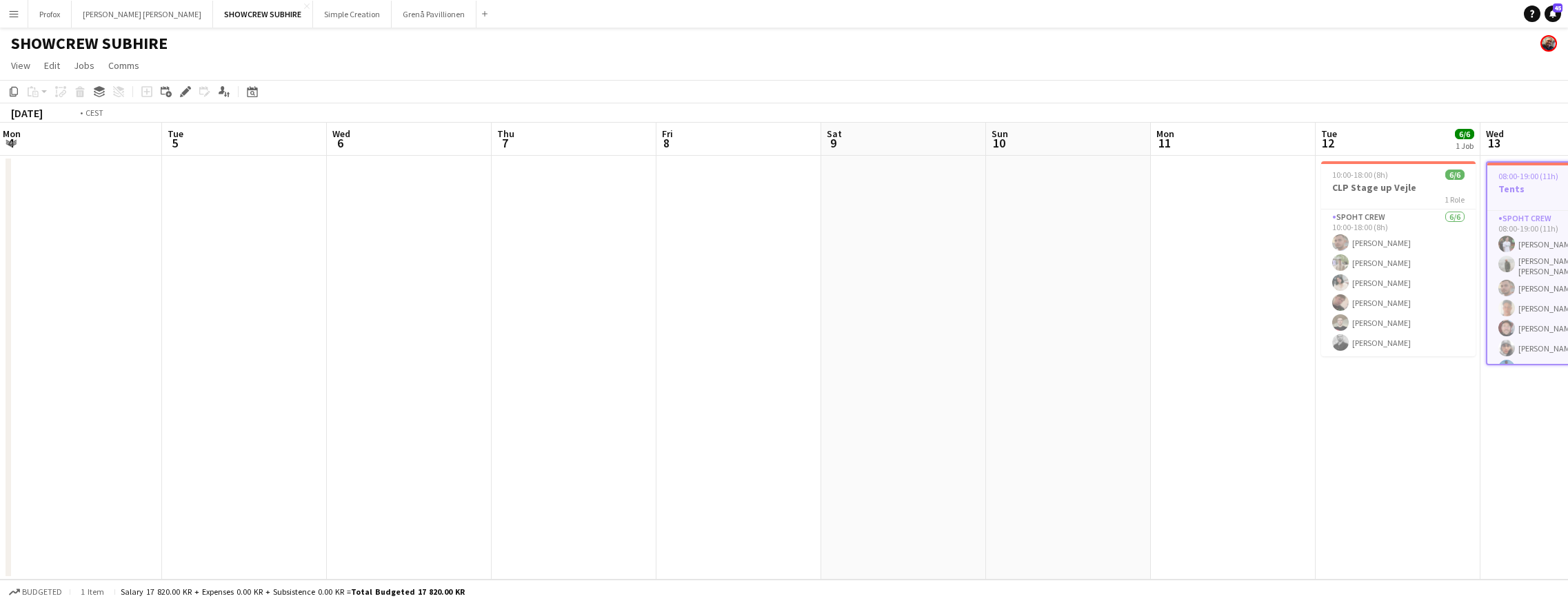
drag, startPoint x: 750, startPoint y: 143, endPoint x: 463, endPoint y: 168, distance: 288.1
click at [313, 176] on app-calendar-viewport "Fri 1 Sat 2 Sun 3 Mon 4 Tue 5 Wed 6 Thu 7 Fri 8 Sat 9 Sun 10 Mon 11 Tue 12 6/6 …" at bounding box center [784, 351] width 1568 height 457
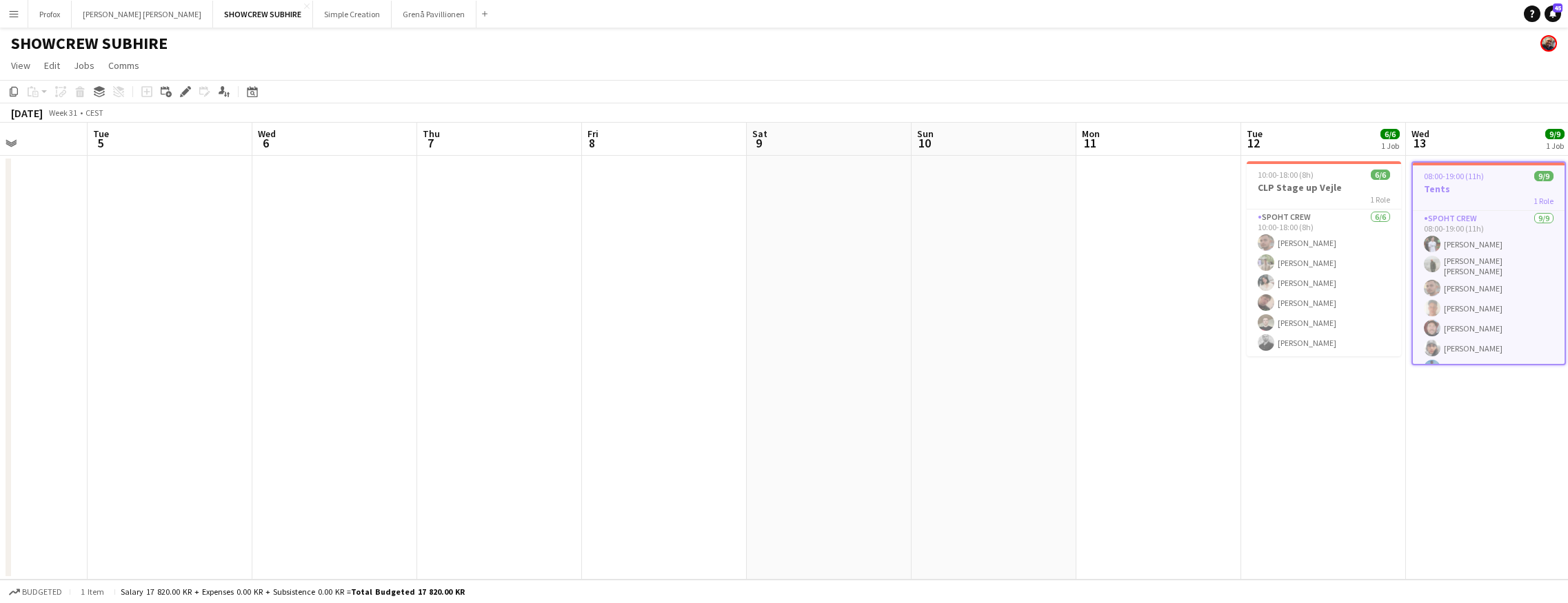
drag, startPoint x: 785, startPoint y: 147, endPoint x: 475, endPoint y: 157, distance: 310.2
click at [384, 153] on app-calendar-viewport "Fri 1 Sat 2 Sun 3 Mon 4 Tue 5 Wed 6 Thu 7 Fri 8 Sat 9 Sun 10 Mon 11 Tue 12 6/6 …" at bounding box center [784, 351] width 1568 height 457
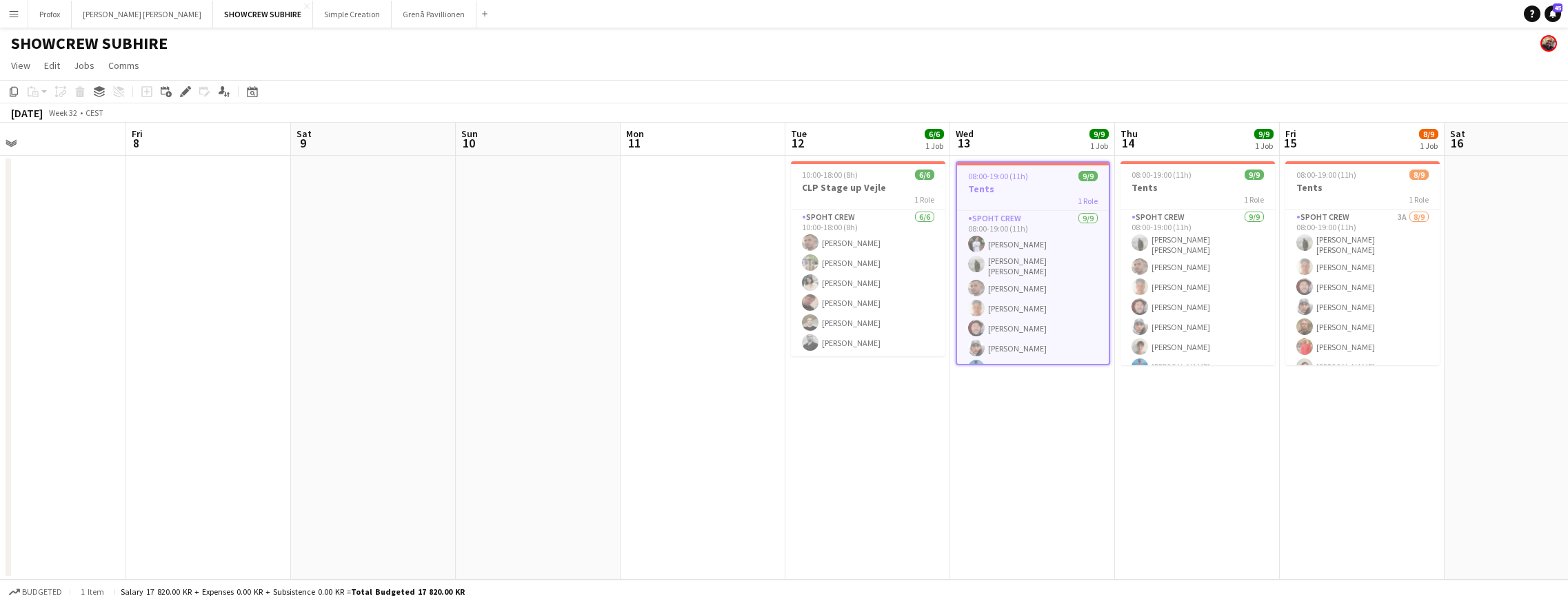
drag, startPoint x: 865, startPoint y: 145, endPoint x: 304, endPoint y: 125, distance: 561.4
click at [306, 126] on app-calendar-viewport "Tue 5 Wed 6 Thu 7 Fri 8 Sat 9 Sun 10 Mon 11 Tue 12 6/6 1 Job Wed 13 9/9 1 Job T…" at bounding box center [784, 351] width 1568 height 457
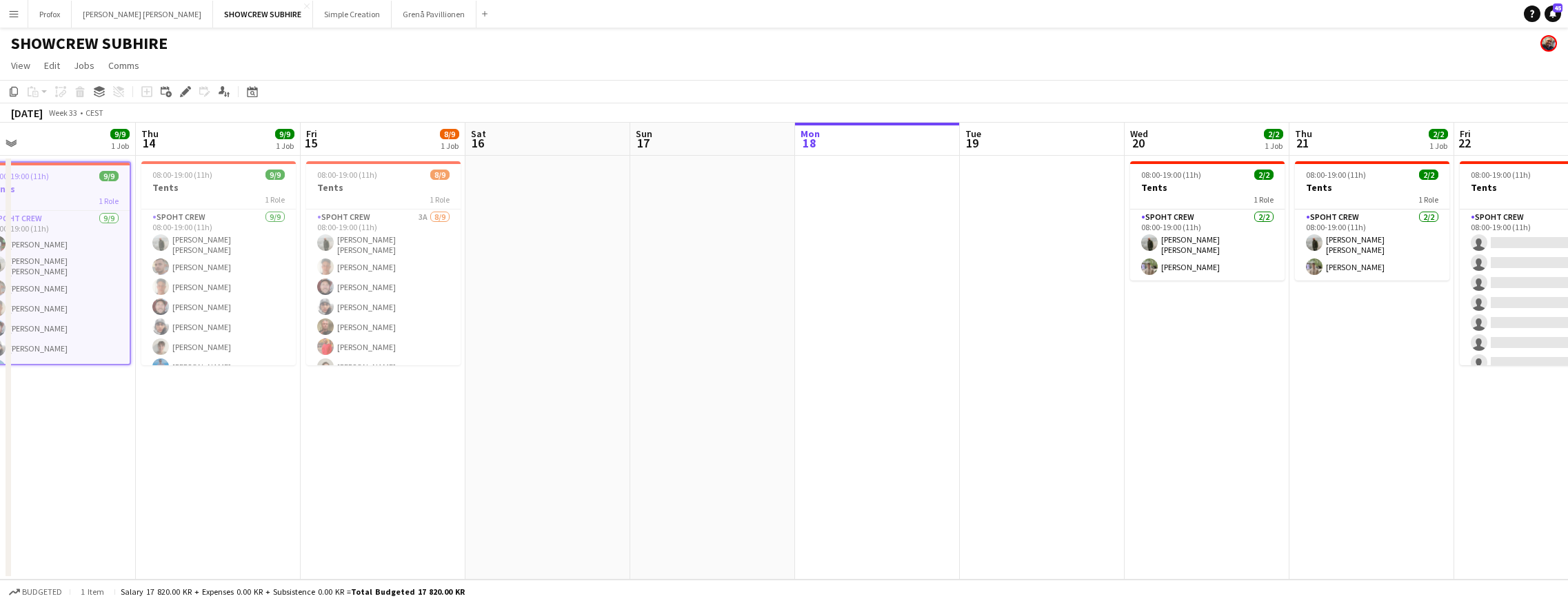
drag, startPoint x: 762, startPoint y: 143, endPoint x: 244, endPoint y: 134, distance: 518.1
click at [244, 134] on app-calendar-viewport "Sun 10 Mon 11 Tue 12 6/6 1 Job Wed 13 9/9 1 Job Thu 14 9/9 1 Job Fri 15 8/9 1 J…" at bounding box center [784, 351] width 1568 height 457
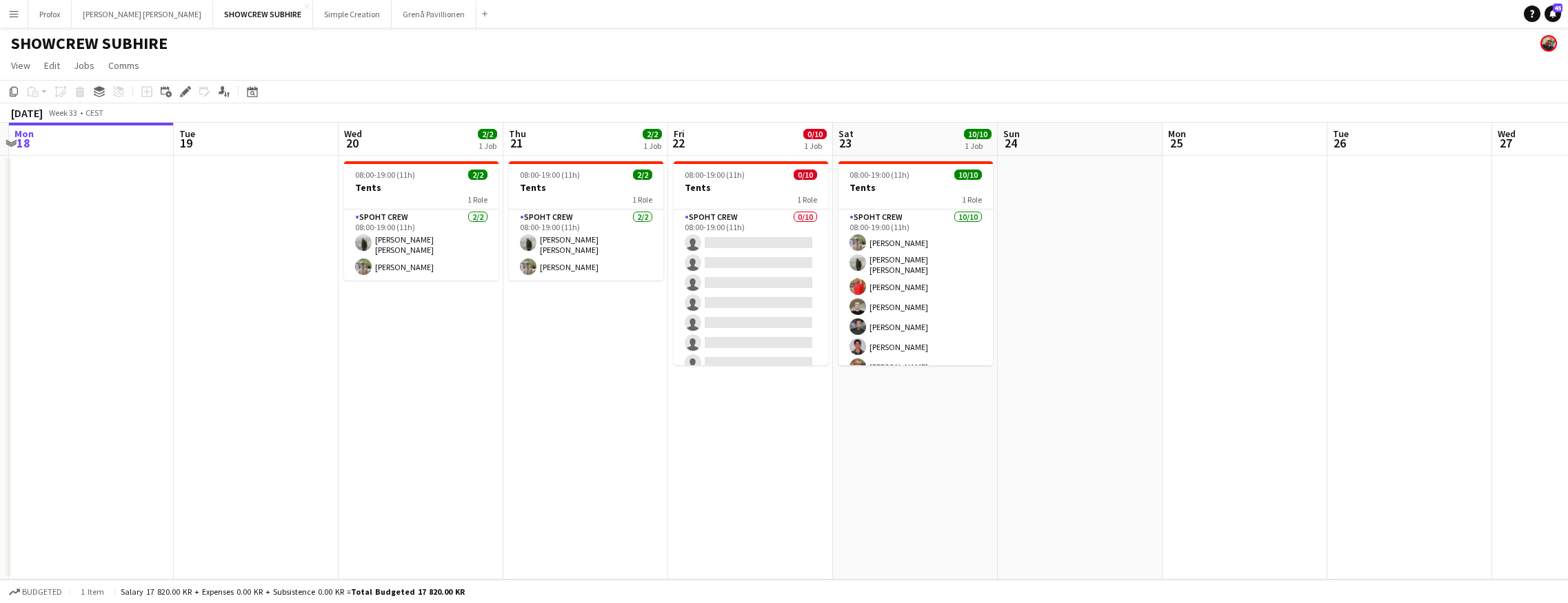
scroll to position [0, 491]
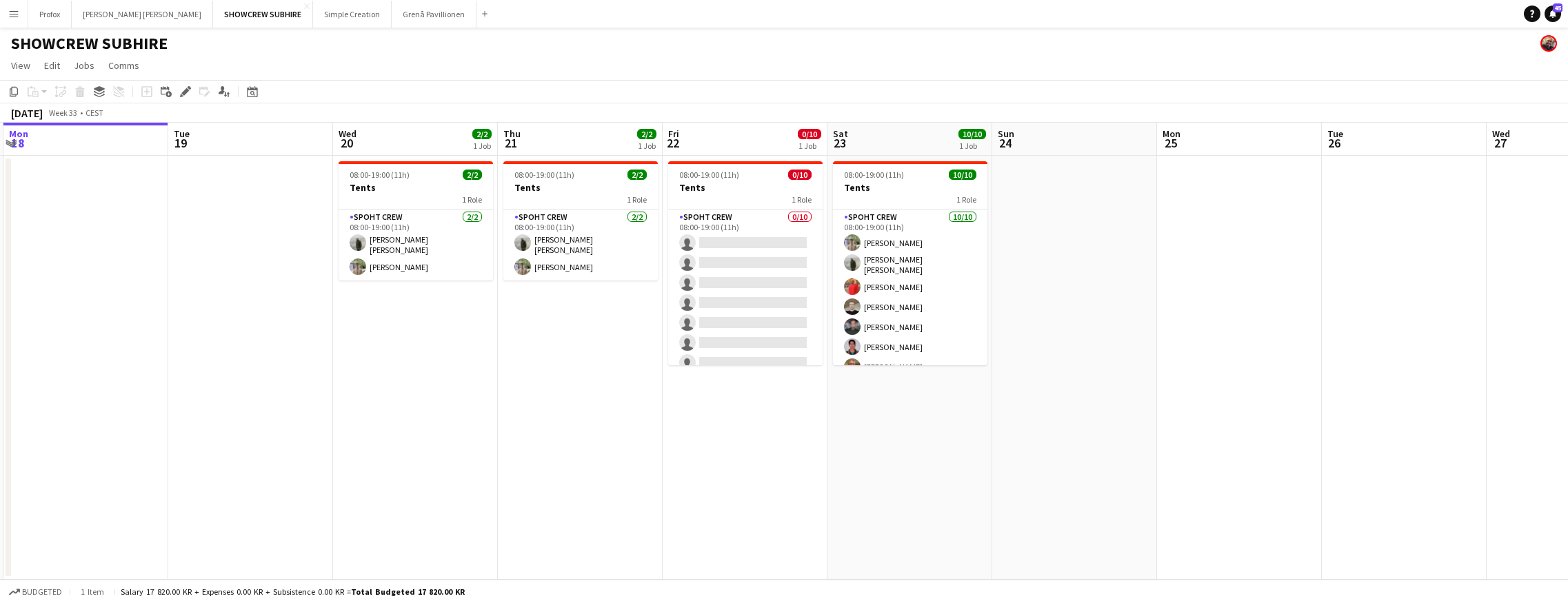
drag, startPoint x: 880, startPoint y: 151, endPoint x: 102, endPoint y: 149, distance: 778.0
click at [94, 150] on app-calendar-viewport "Fri 15 8/9 1 Job Sat 16 Sun 17 Mon 18 Tue 19 Wed 20 2/2 1 Job Thu 21 2/2 1 Job …" at bounding box center [784, 351] width 1568 height 457
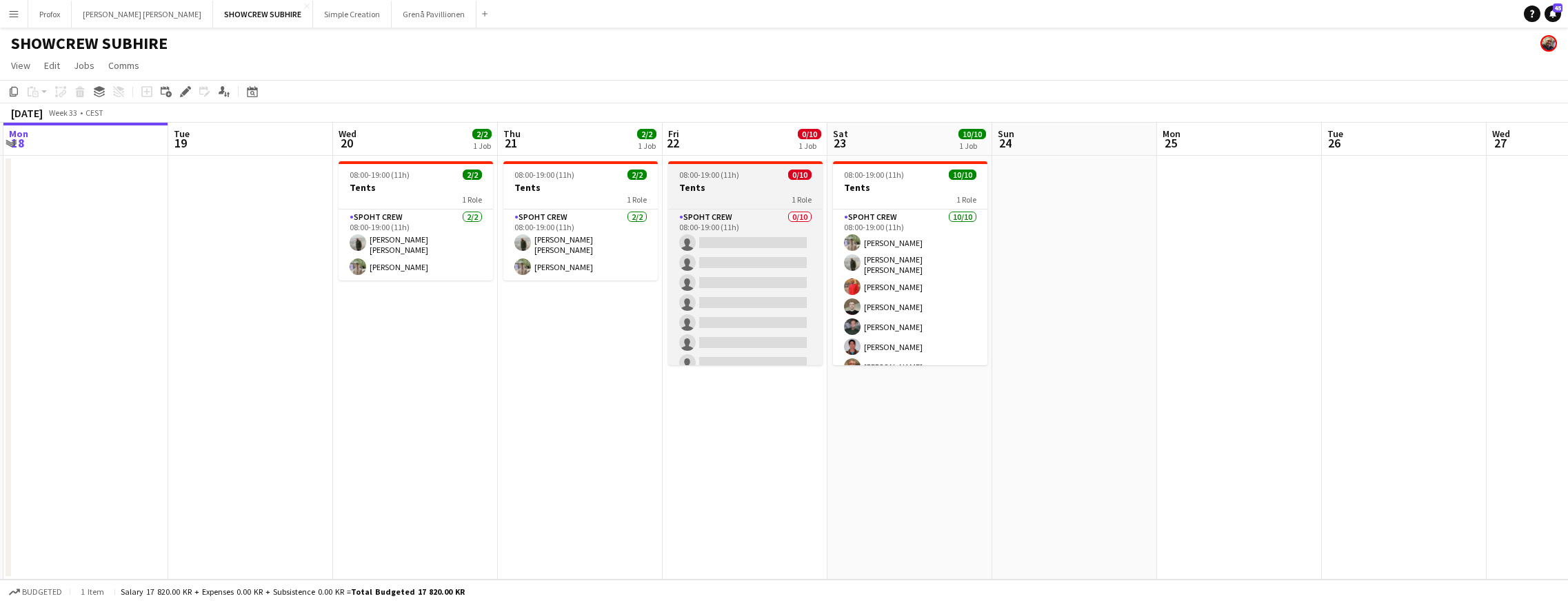
drag, startPoint x: 743, startPoint y: 190, endPoint x: 729, endPoint y: 189, distance: 14.0
click at [741, 190] on h3 "Tents" at bounding box center [745, 187] width 154 height 12
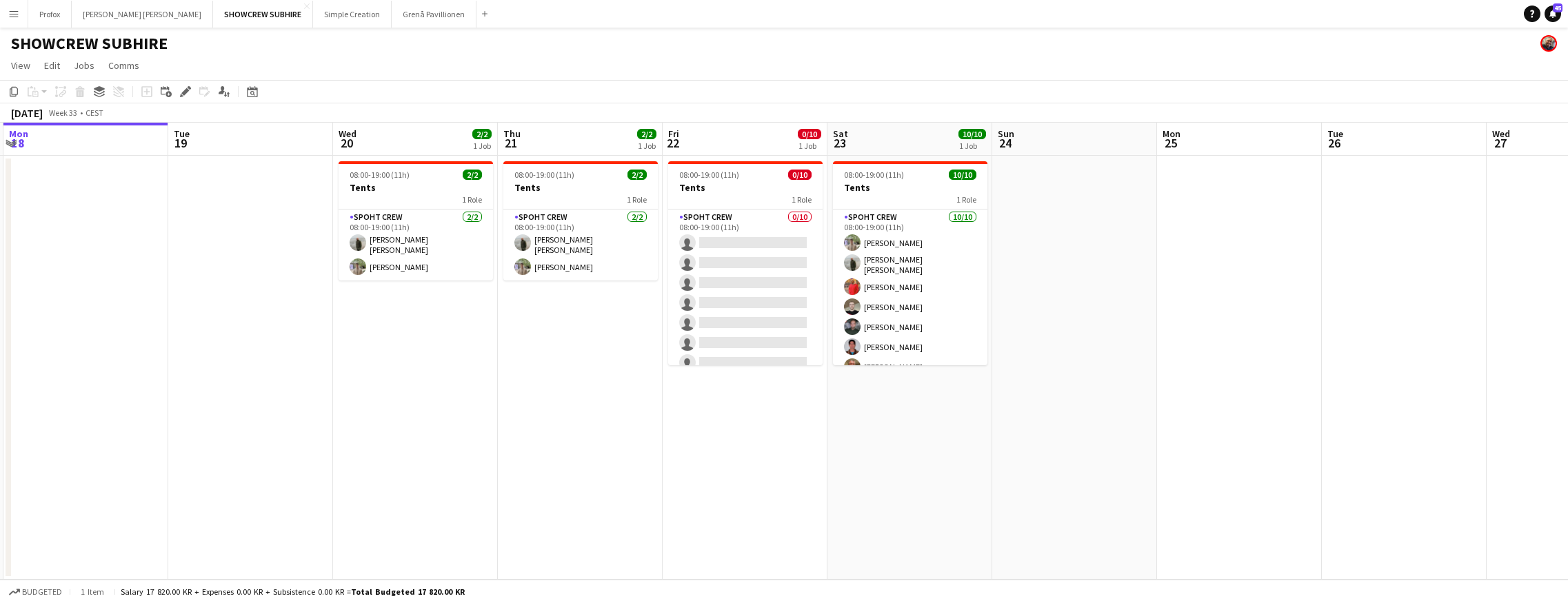
scroll to position [0, 493]
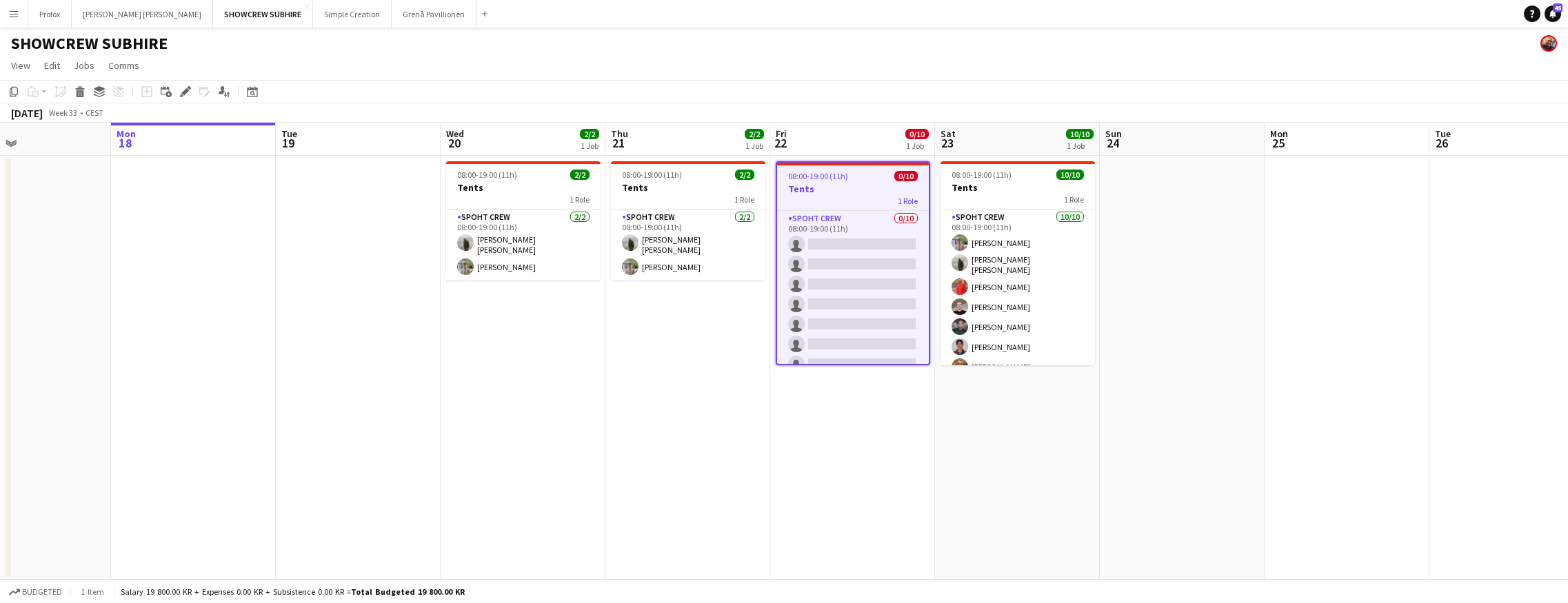
drag, startPoint x: 125, startPoint y: 143, endPoint x: 536, endPoint y: 147, distance: 411.0
click at [546, 147] on app-calendar-viewport "Fri 15 8/9 1 Job Sat 16 Sun 17 Mon 18 Tue 19 Wed 20 2/2 1 Job Thu 21 2/2 1 Job …" at bounding box center [784, 351] width 1568 height 457
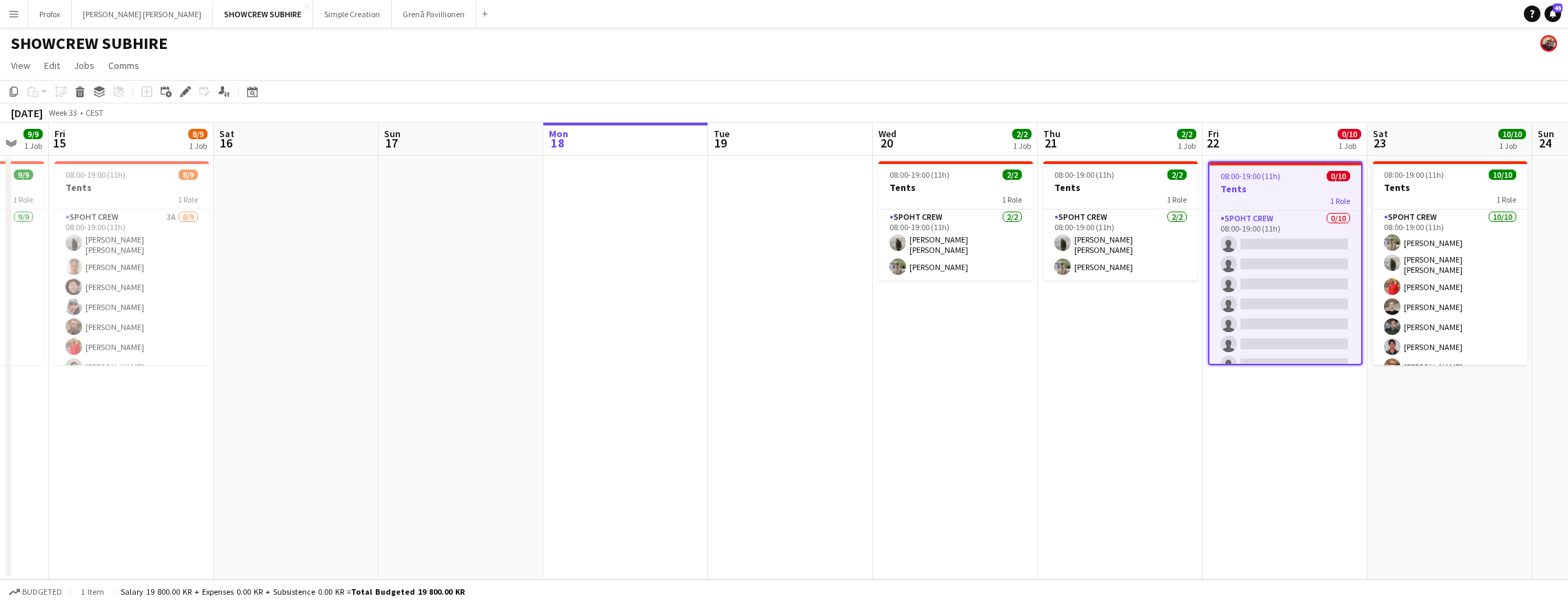
drag, startPoint x: 398, startPoint y: 147, endPoint x: 341, endPoint y: 145, distance: 57.0
click at [550, 154] on app-calendar-viewport "Wed 13 9/9 1 Job Thu 14 9/9 1 Job Fri 15 8/9 1 Job Sat 16 Sun 17 Mon 18 Tue 19 …" at bounding box center [784, 351] width 1568 height 457
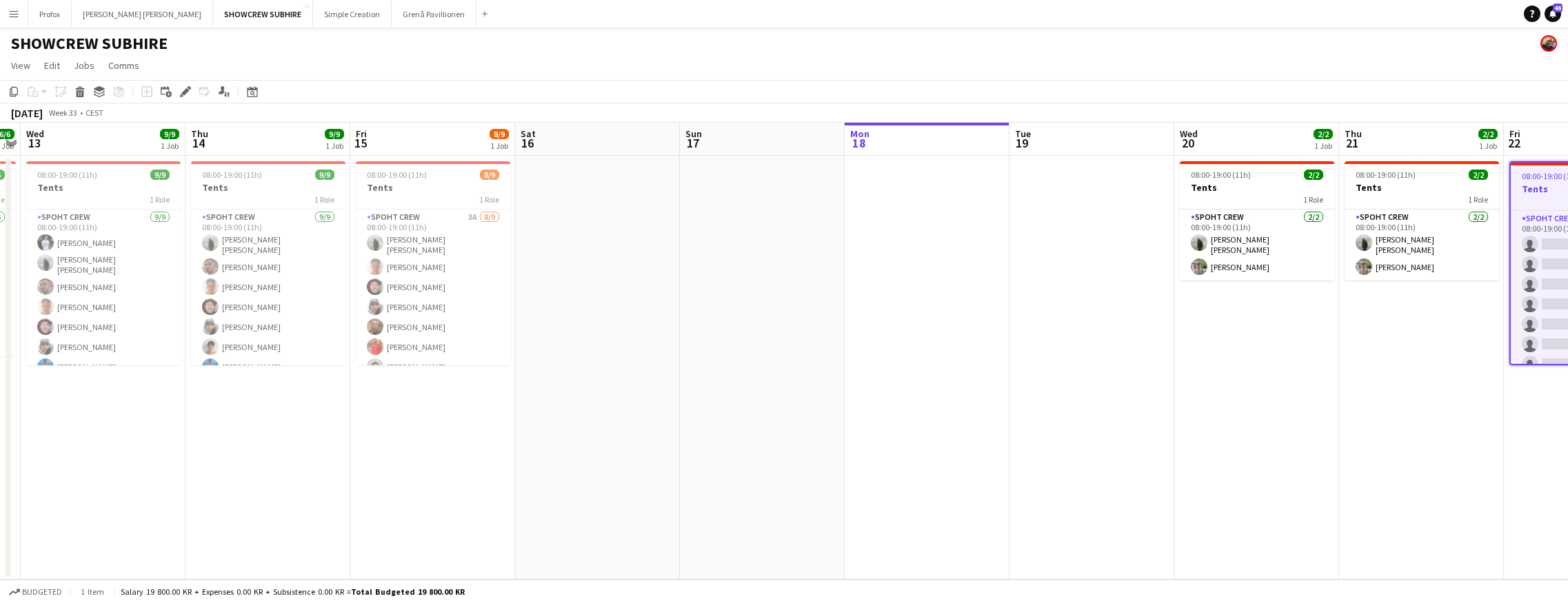
drag, startPoint x: 333, startPoint y: 145, endPoint x: 724, endPoint y: 160, distance: 391.3
click at [695, 158] on app-calendar-viewport "Mon 11 Tue 12 6/6 1 Job Wed 13 9/9 1 Job Thu 14 9/9 1 Job Fri 15 8/9 1 Job Sat …" at bounding box center [784, 351] width 1568 height 457
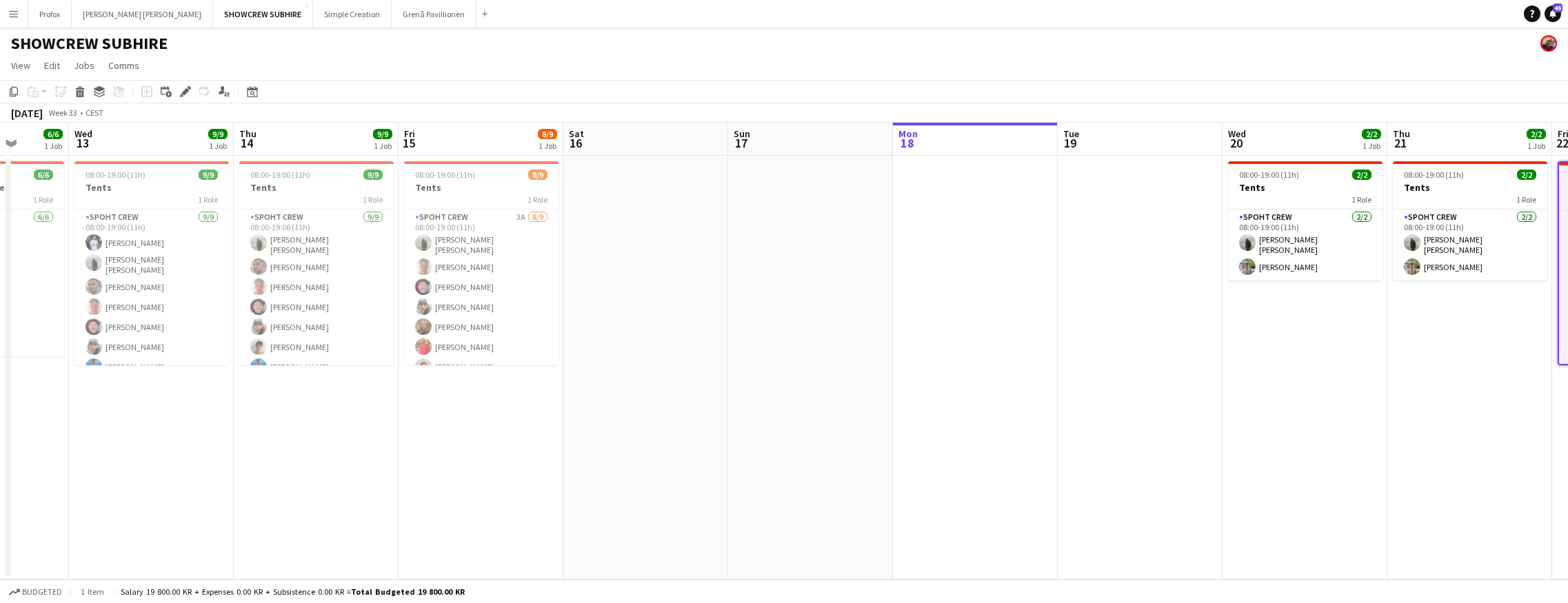
drag, startPoint x: 744, startPoint y: 144, endPoint x: 674, endPoint y: 167, distance: 73.7
click at [658, 148] on app-calendar-viewport "Sat 9 Sun 10 Mon 11 Tue 12 6/6 1 Job Wed 13 9/9 1 Job Thu 14 9/9 1 Job Fri 15 8…" at bounding box center [784, 351] width 1568 height 457
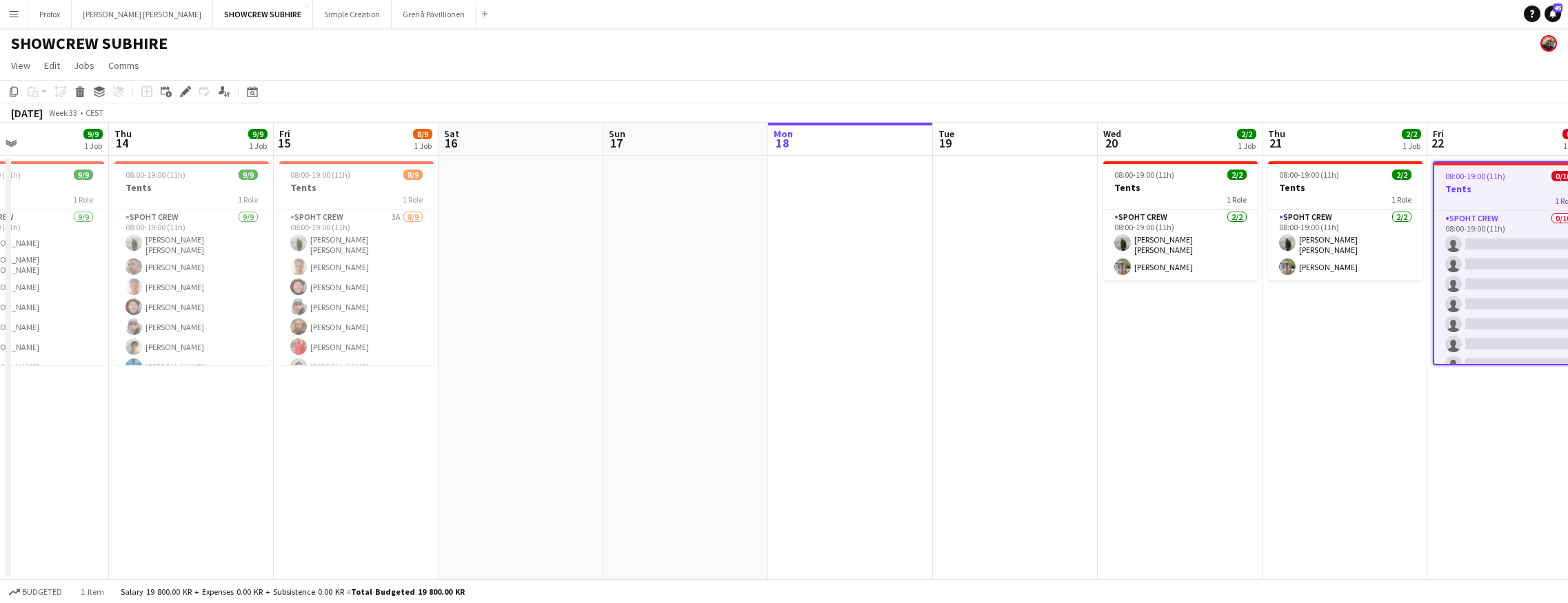
drag, startPoint x: 665, startPoint y: 150, endPoint x: 548, endPoint y: 152, distance: 117.0
click at [541, 152] on app-calendar-viewport "Sun 10 Mon 11 Tue 12 6/6 1 Job Wed 13 9/9 1 Job Thu 14 9/9 1 Job Fri 15 8/9 1 J…" at bounding box center [784, 351] width 1568 height 457
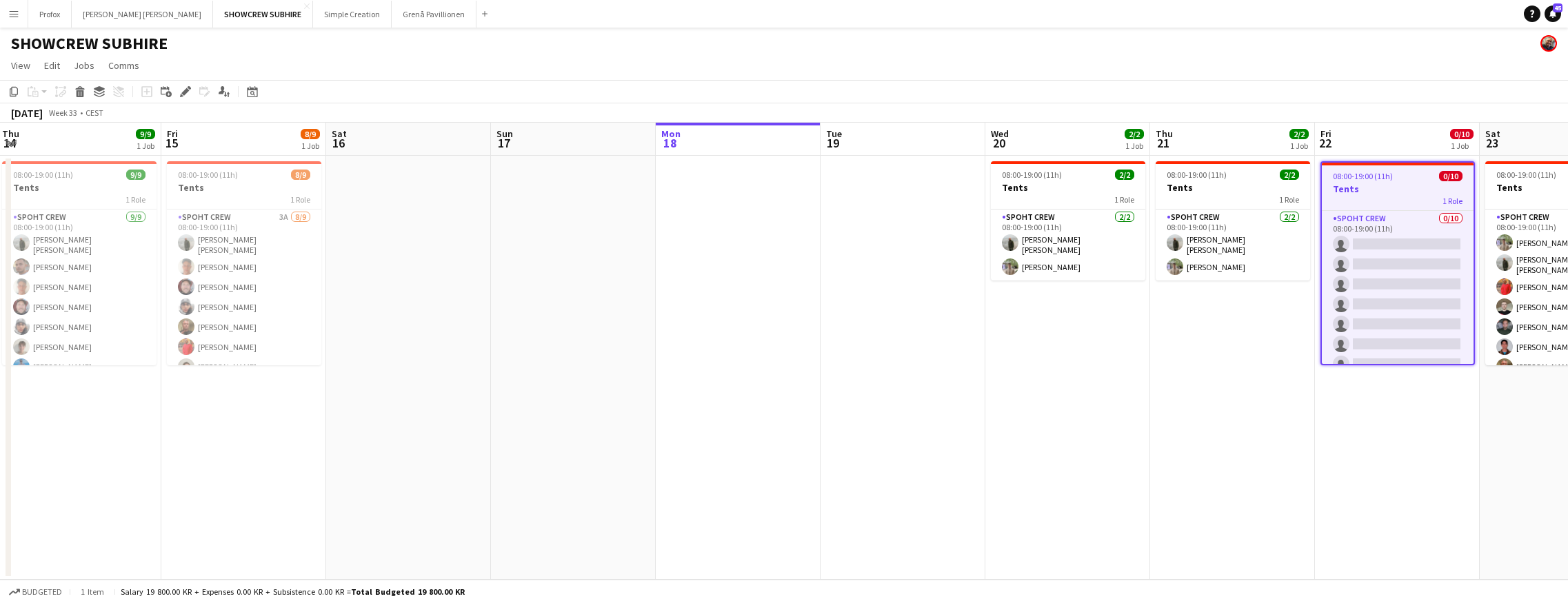
drag, startPoint x: 631, startPoint y: 158, endPoint x: 506, endPoint y: 159, distance: 125.0
click at [497, 159] on app-calendar-viewport "Mon 11 Tue 12 6/6 1 Job Wed 13 9/9 1 Job Thu 14 9/9 1 Job Fri 15 8/9 1 Job Sat …" at bounding box center [784, 351] width 1568 height 457
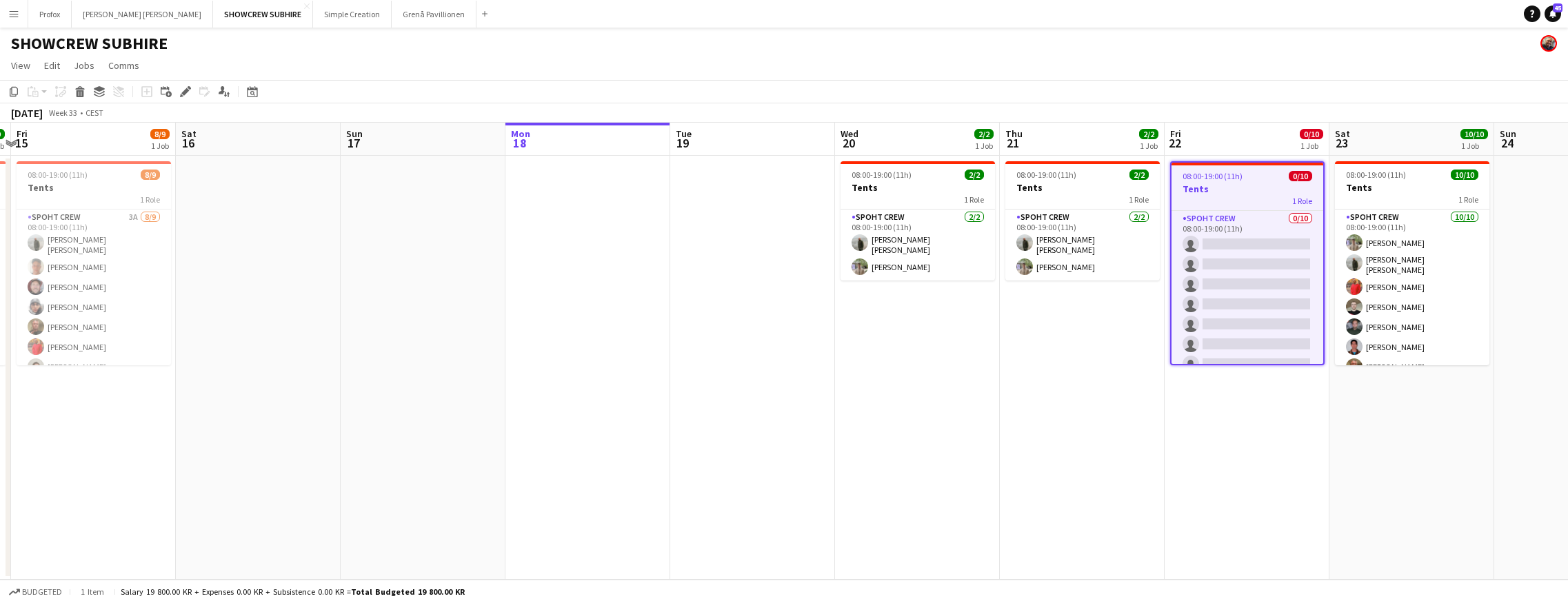
drag, startPoint x: 589, startPoint y: 157, endPoint x: 551, endPoint y: 158, distance: 38.0
click at [549, 158] on app-calendar-viewport "Tue 12 6/6 1 Job Wed 13 9/9 1 Job Thu 14 9/9 1 Job Fri 15 8/9 1 Job Sat 16 Sun …" at bounding box center [784, 351] width 1568 height 457
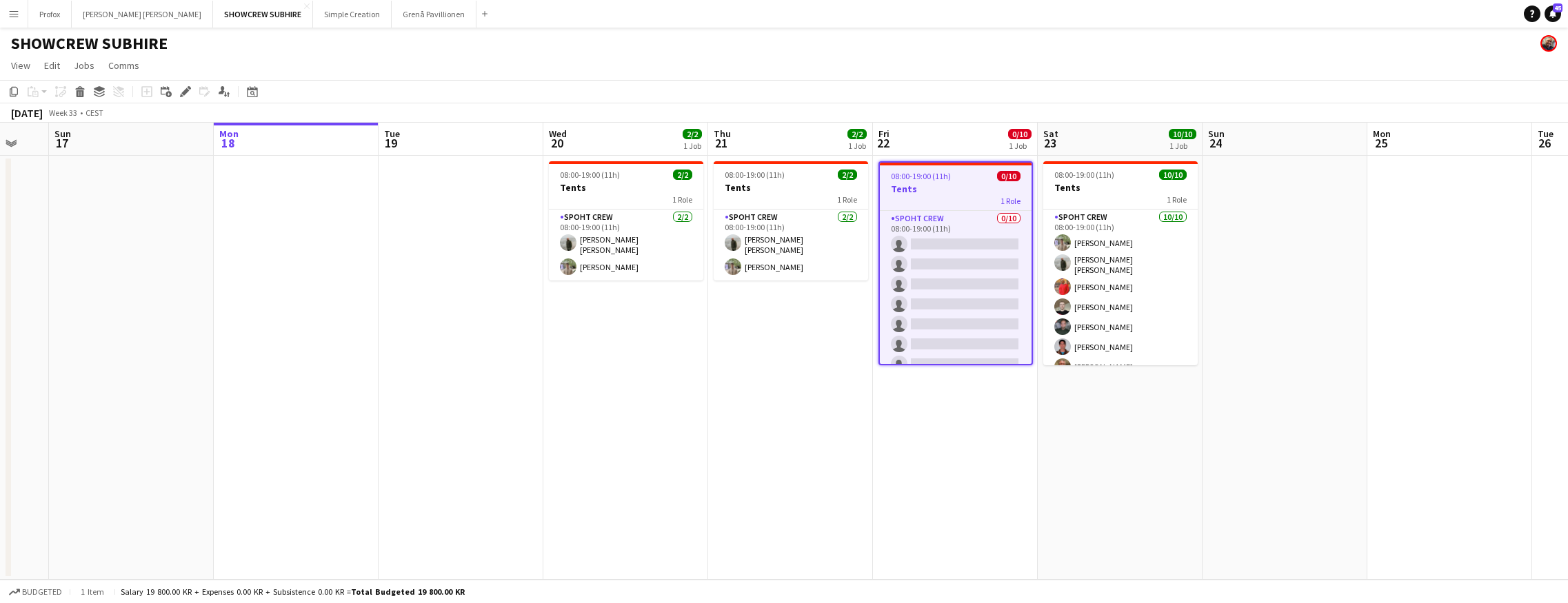
drag, startPoint x: 790, startPoint y: 152, endPoint x: 506, endPoint y: 147, distance: 284.0
click at [474, 148] on app-calendar-viewport "Wed 13 9/9 1 Job Thu 14 9/9 1 Job Fri 15 8/9 1 Job Sat 16 Sun 17 Mon 18 Tue 19 …" at bounding box center [784, 351] width 1568 height 457
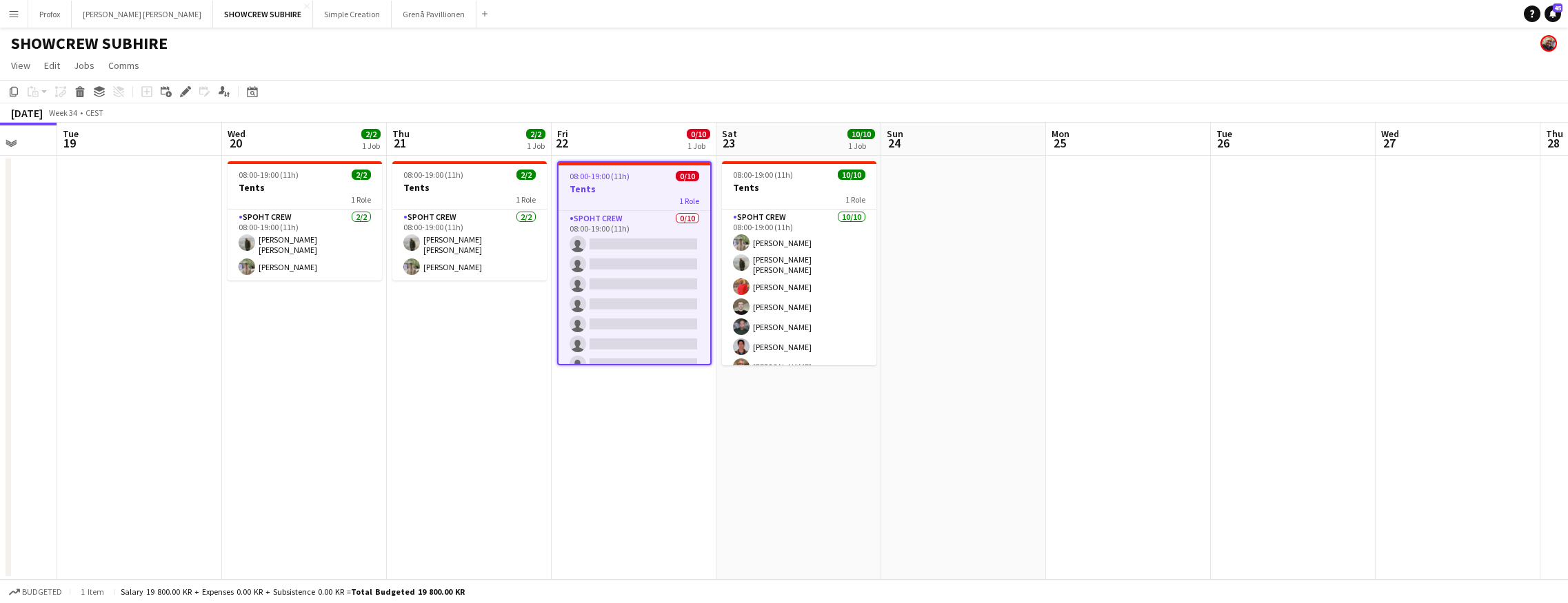
drag, startPoint x: 610, startPoint y: 147, endPoint x: 447, endPoint y: 140, distance: 163.2
click at [445, 140] on app-calendar-viewport "Fri 15 8/9 1 Job Sat 16 Sun 17 Mon 18 Tue 19 Wed 20 2/2 1 Job Thu 21 2/2 1 Job …" at bounding box center [784, 351] width 1568 height 457
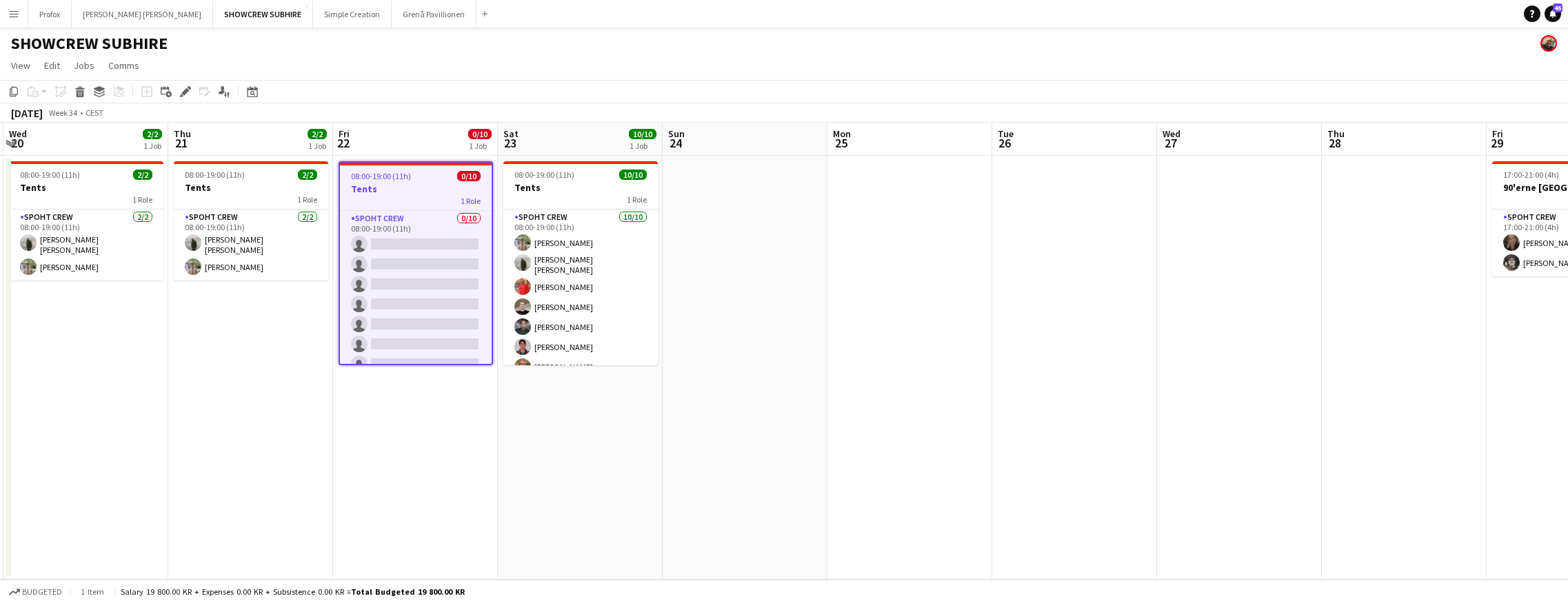
drag, startPoint x: 845, startPoint y: 143, endPoint x: 748, endPoint y: 149, distance: 97.2
click at [748, 150] on app-calendar-viewport "Sun 17 Mon 18 Tue 19 Wed 20 2/2 1 Job Thu 21 2/2 1 Job Fri 22 0/10 1 Job Sat 23…" at bounding box center [784, 351] width 1568 height 457
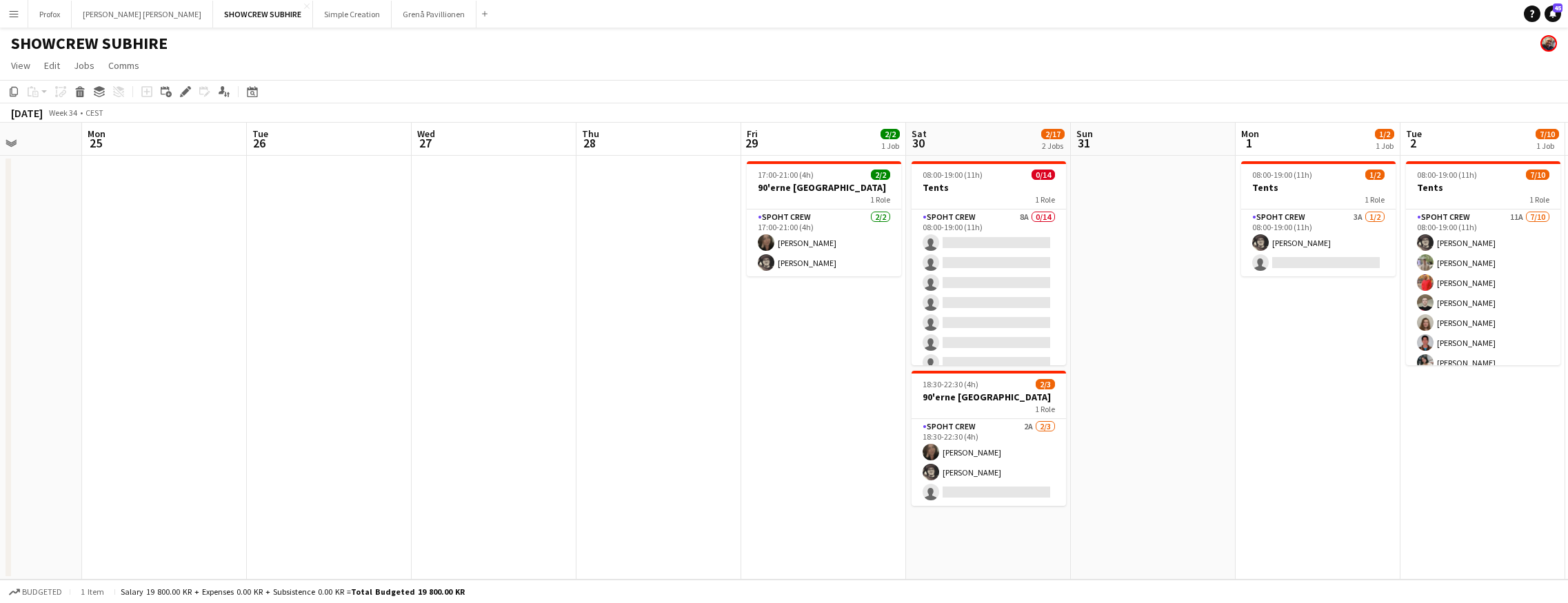
drag, startPoint x: 758, startPoint y: 372, endPoint x: 284, endPoint y: 282, distance: 482.5
click at [14, 270] on app-calendar-viewport "Thu 21 2/2 1 Job Fri 22 0/10 1 Job Sat 23 10/10 1 Job Sun 24 Mon 25 Tue 26 Wed …" at bounding box center [784, 351] width 1568 height 457
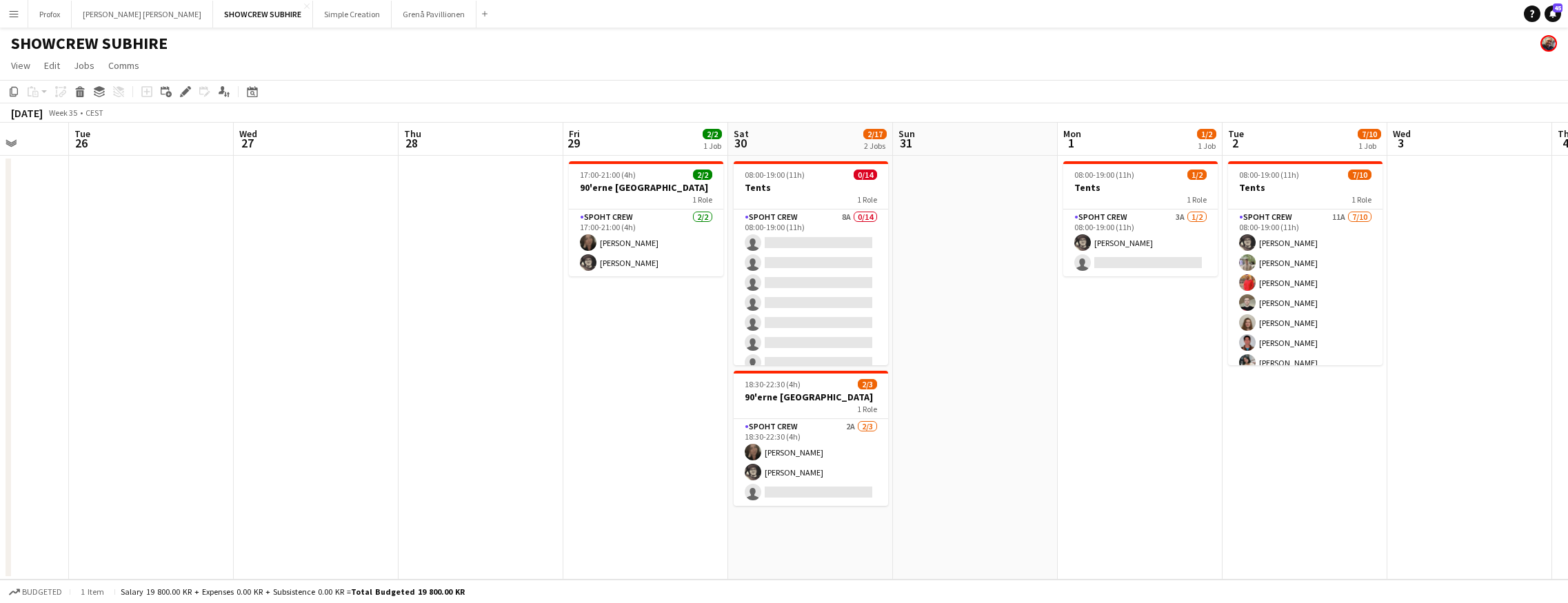
scroll to position [0, 594]
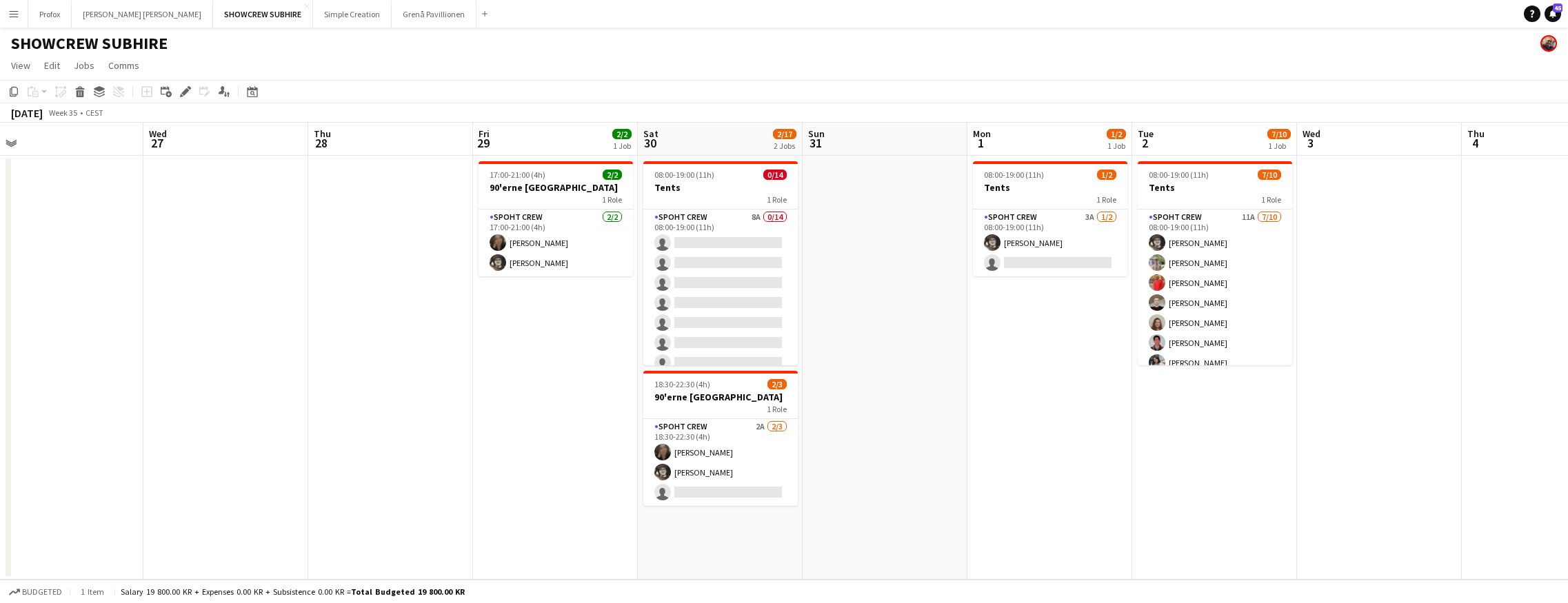
drag, startPoint x: 562, startPoint y: 298, endPoint x: 363, endPoint y: 298, distance: 199.0
click at [362, 299] on app-calendar-viewport "Sat 23 10/10 1 Job Sun 24 Mon 25 Tue 26 Wed 27 Thu 28 Fri 29 2/2 1 Job Sat 30 2…" at bounding box center [784, 351] width 1568 height 457
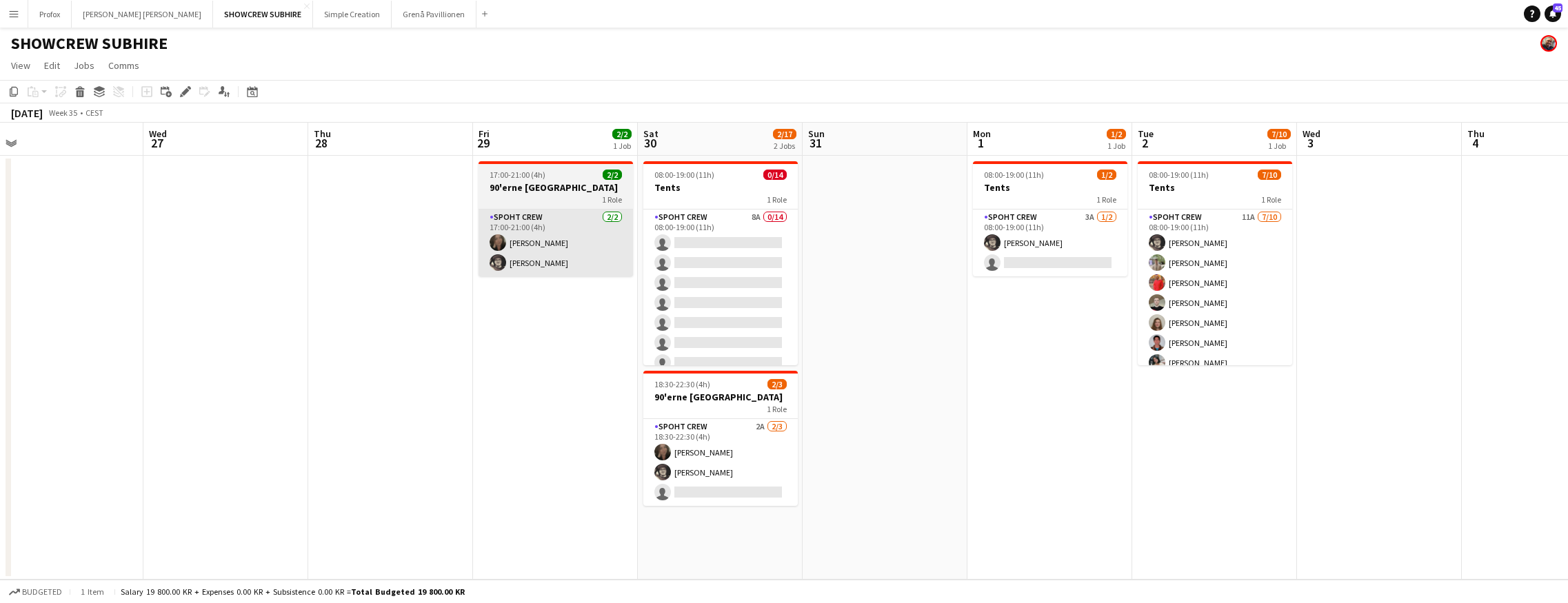
scroll to position [0, 513]
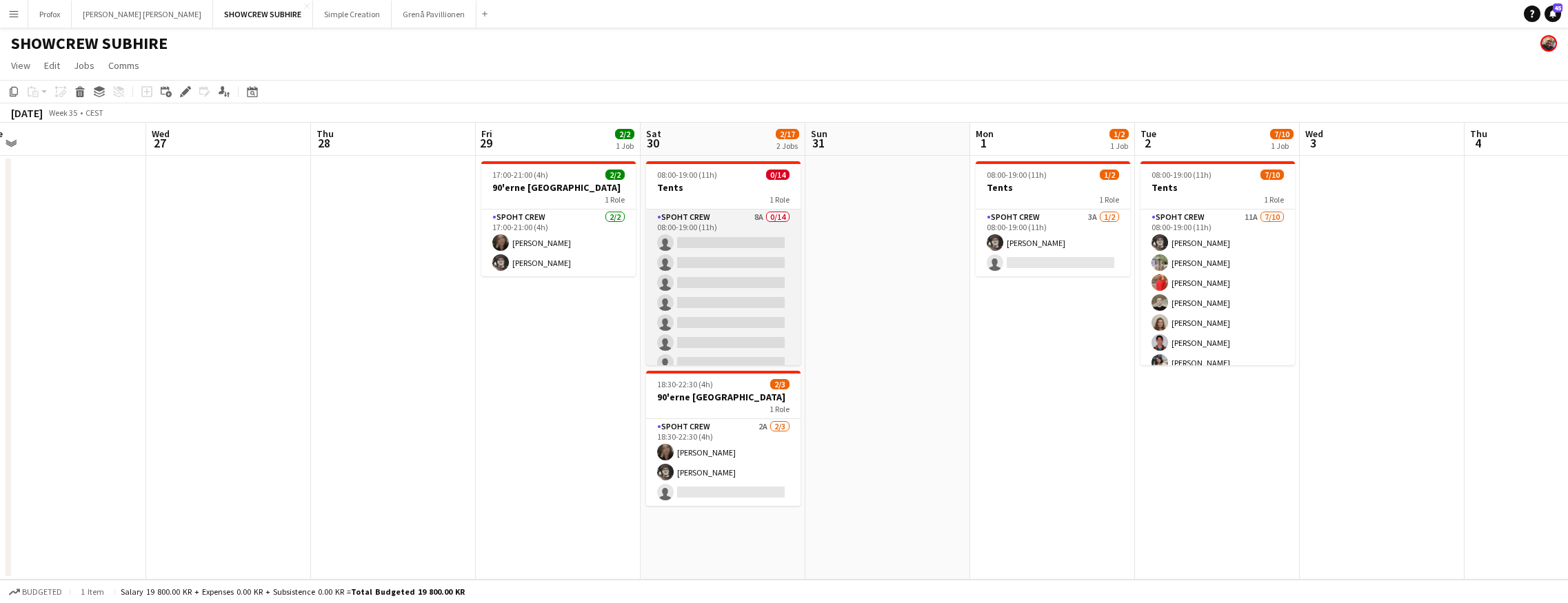
click at [737, 219] on app-card-role "Spoht Crew 8A 0/14 08:00-19:00 (11h) single-neutral-actions single-neutral-acti…" at bounding box center [723, 362] width 154 height 306
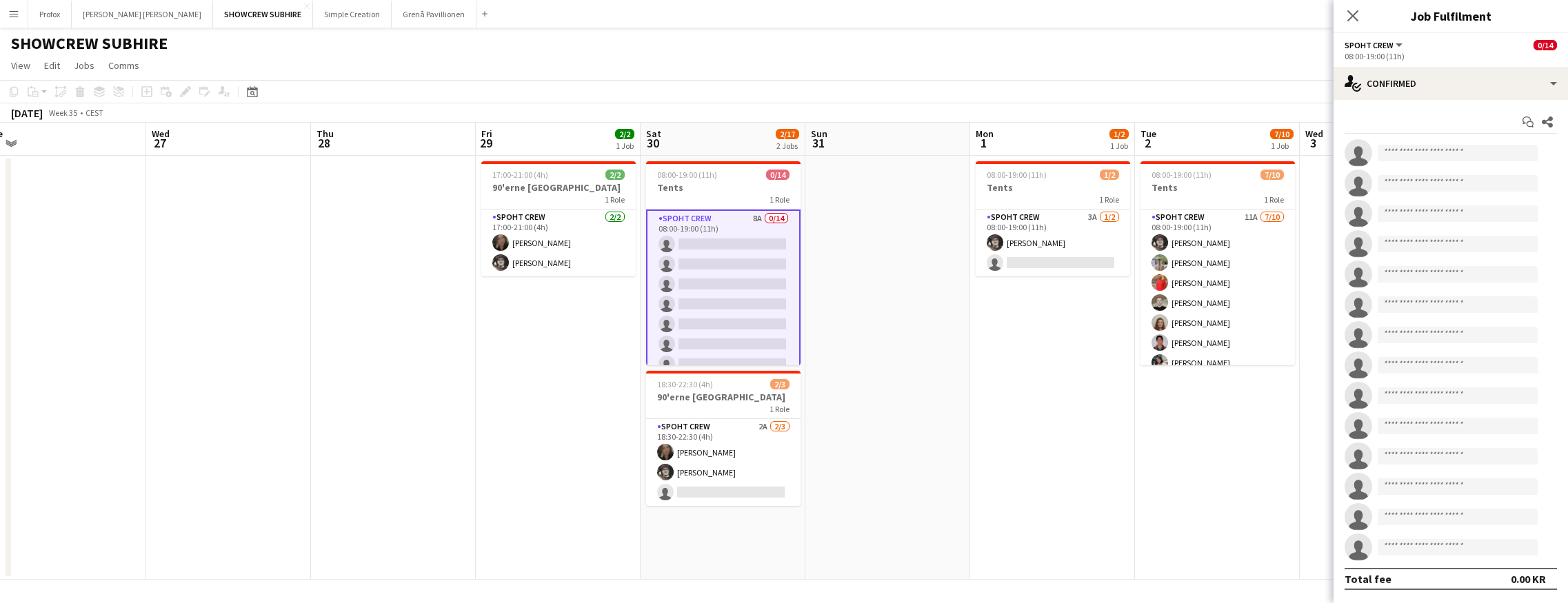
click at [734, 219] on app-card-role "Spoht Crew 8A 0/14 08:00-19:00 (11h) single-neutral-actions single-neutral-acti…" at bounding box center [723, 364] width 154 height 310
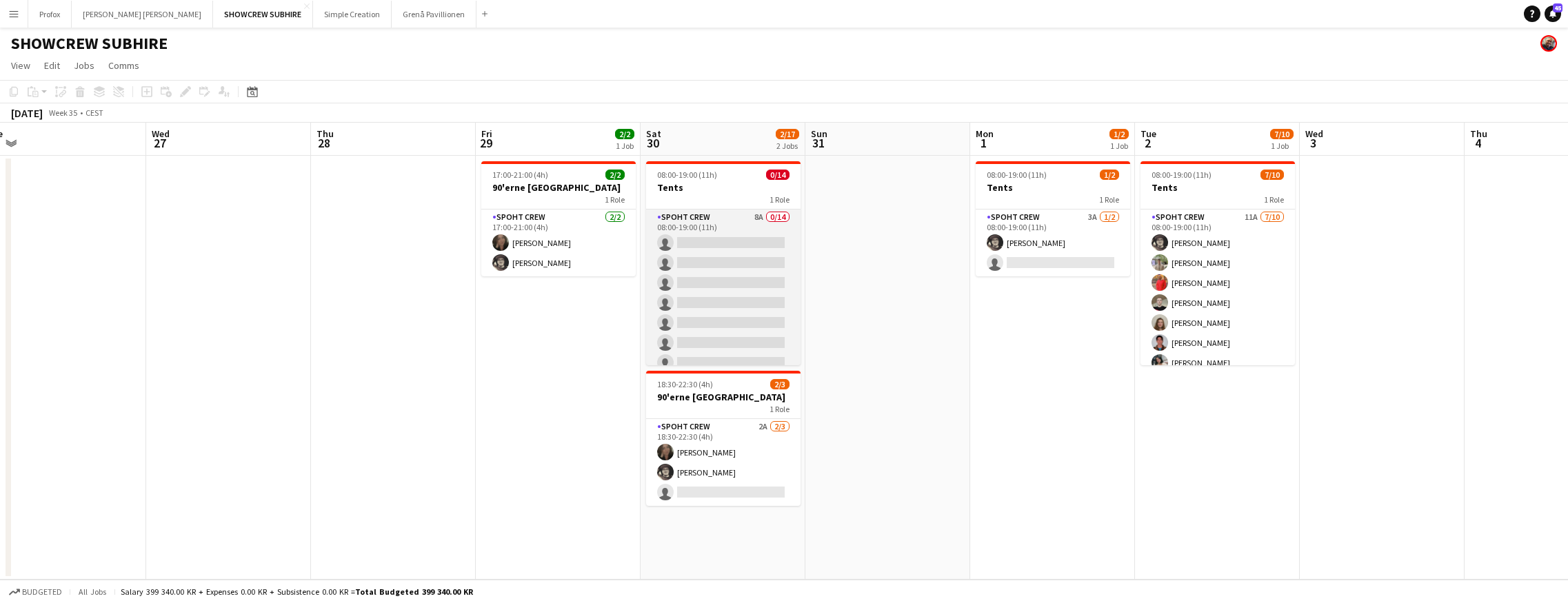
click at [734, 219] on app-card-role "Spoht Crew 8A 0/14 08:00-19:00 (11h) single-neutral-actions single-neutral-acti…" at bounding box center [723, 362] width 154 height 306
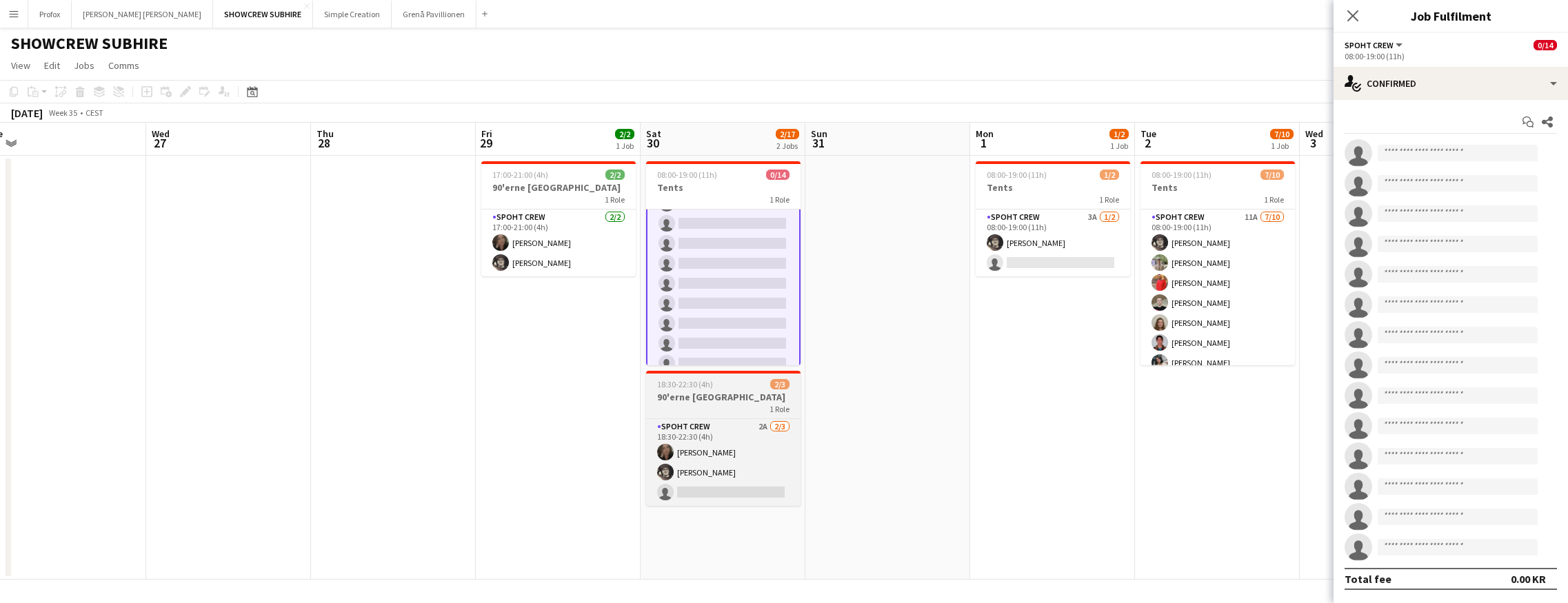
scroll to position [122, 0]
click at [763, 424] on app-card-role "Spoht Crew 2A [DATE] 18:30-22:30 (4h) [PERSON_NAME] [PERSON_NAME] [PERSON_NAME]…" at bounding box center [723, 462] width 154 height 87
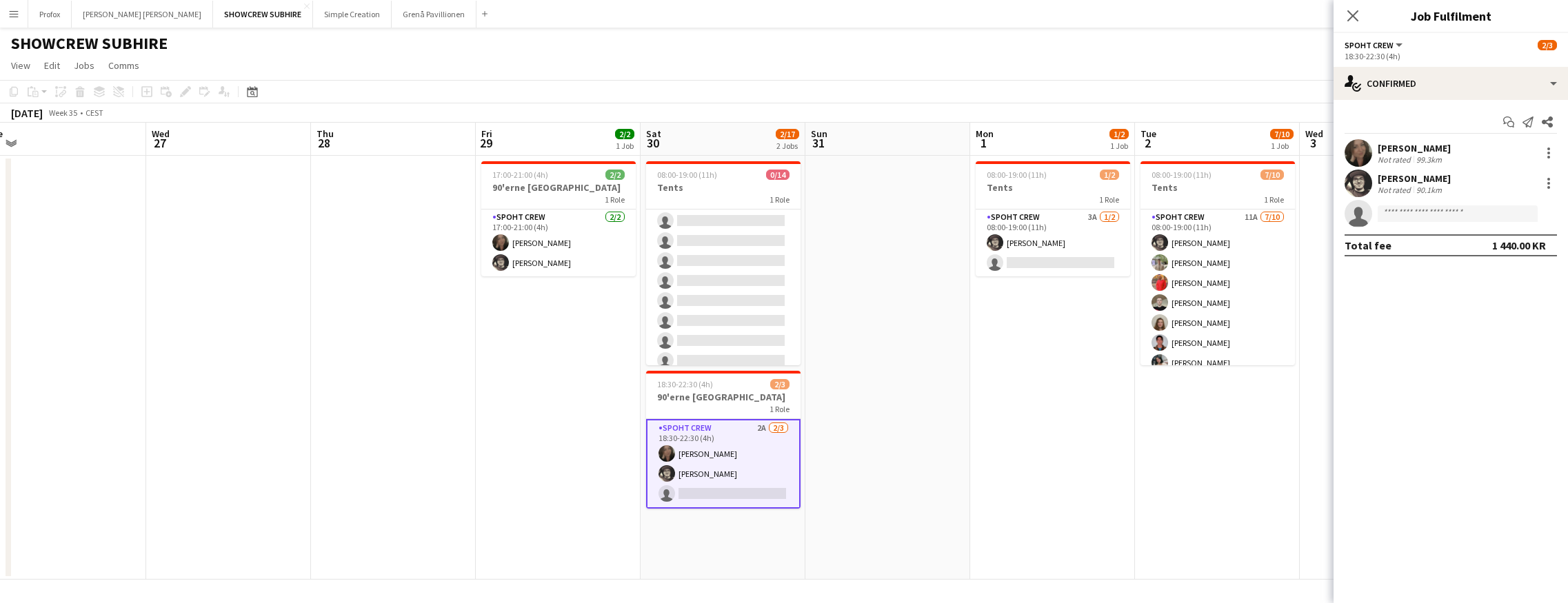
click at [710, 429] on app-card-role "Spoht Crew 2A [DATE] 18:30-22:30 (4h) [PERSON_NAME] [PERSON_NAME] [PERSON_NAME]…" at bounding box center [723, 464] width 154 height 89
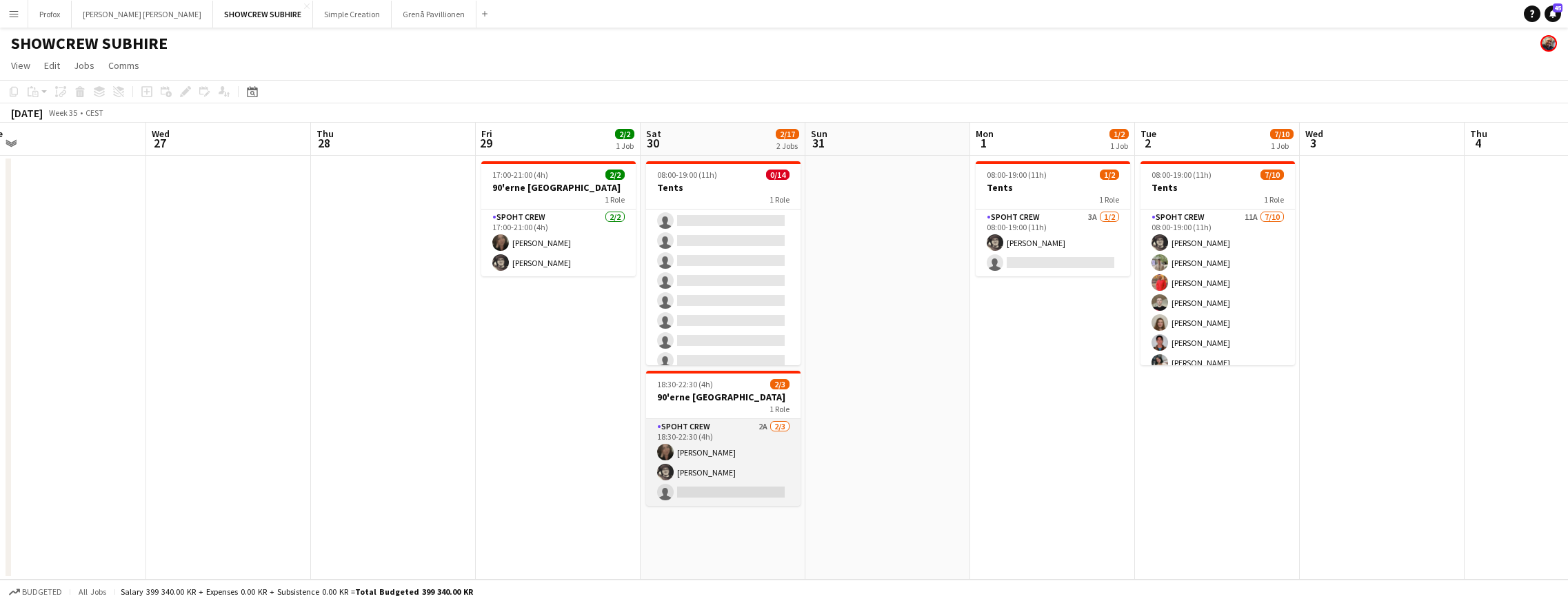
click at [710, 429] on app-card-role "Spoht Crew 2A [DATE] 18:30-22:30 (4h) [PERSON_NAME] [PERSON_NAME] [PERSON_NAME]…" at bounding box center [723, 462] width 154 height 87
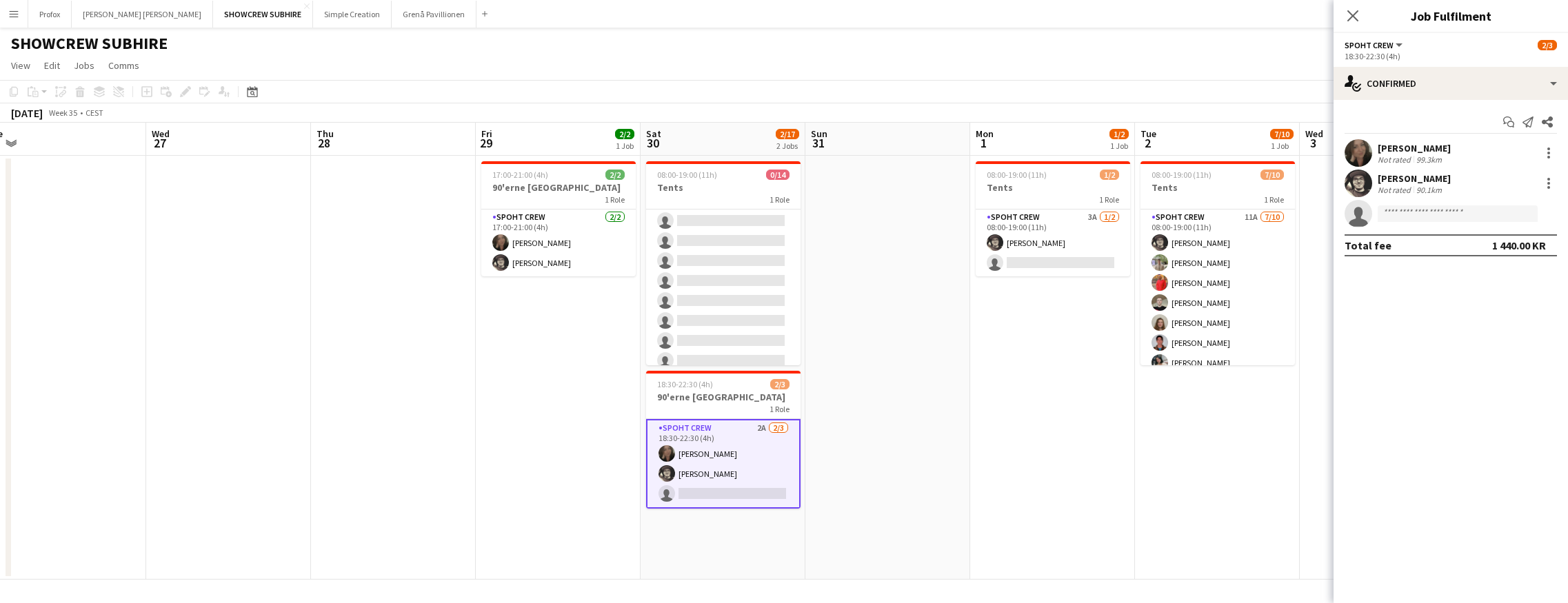
click at [756, 429] on app-card-role "Spoht Crew 2A [DATE] 18:30-22:30 (4h) [PERSON_NAME] [PERSON_NAME] [PERSON_NAME]…" at bounding box center [723, 464] width 154 height 89
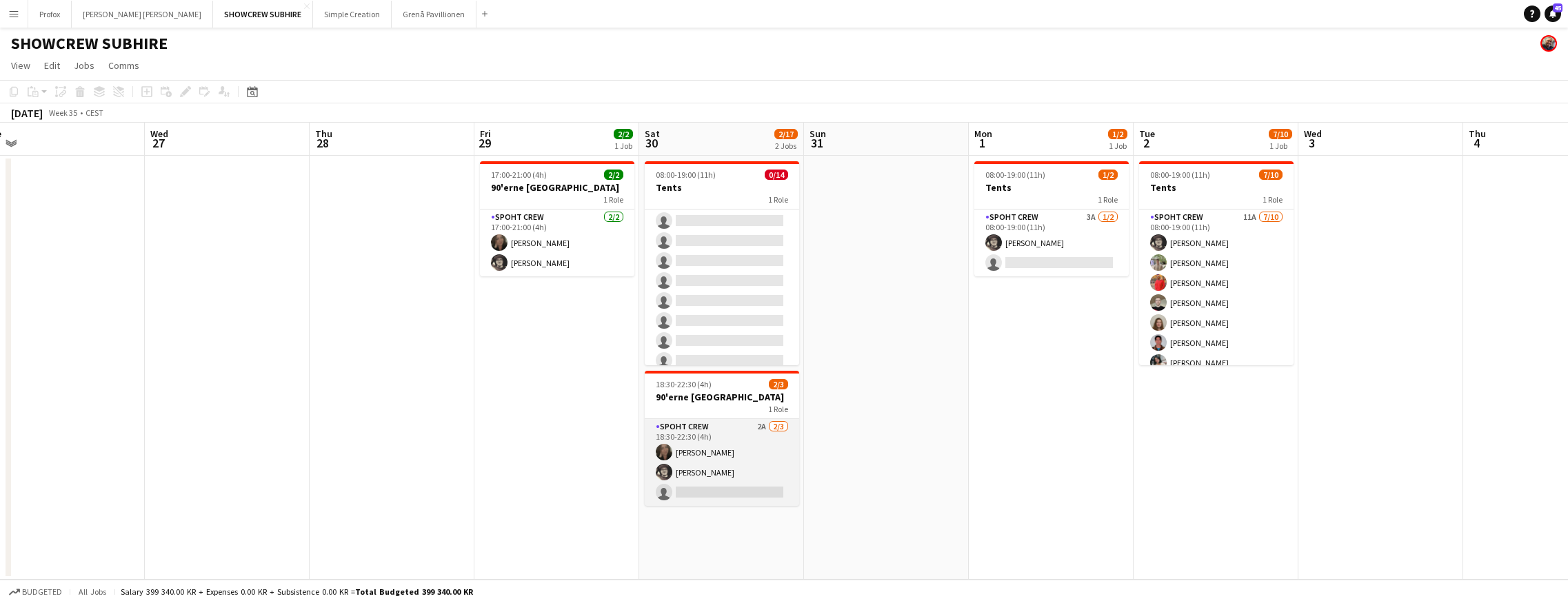
click at [755, 430] on app-card-role "Spoht Crew 2A [DATE] 18:30-22:30 (4h) [PERSON_NAME] [PERSON_NAME] [PERSON_NAME]…" at bounding box center [722, 462] width 154 height 87
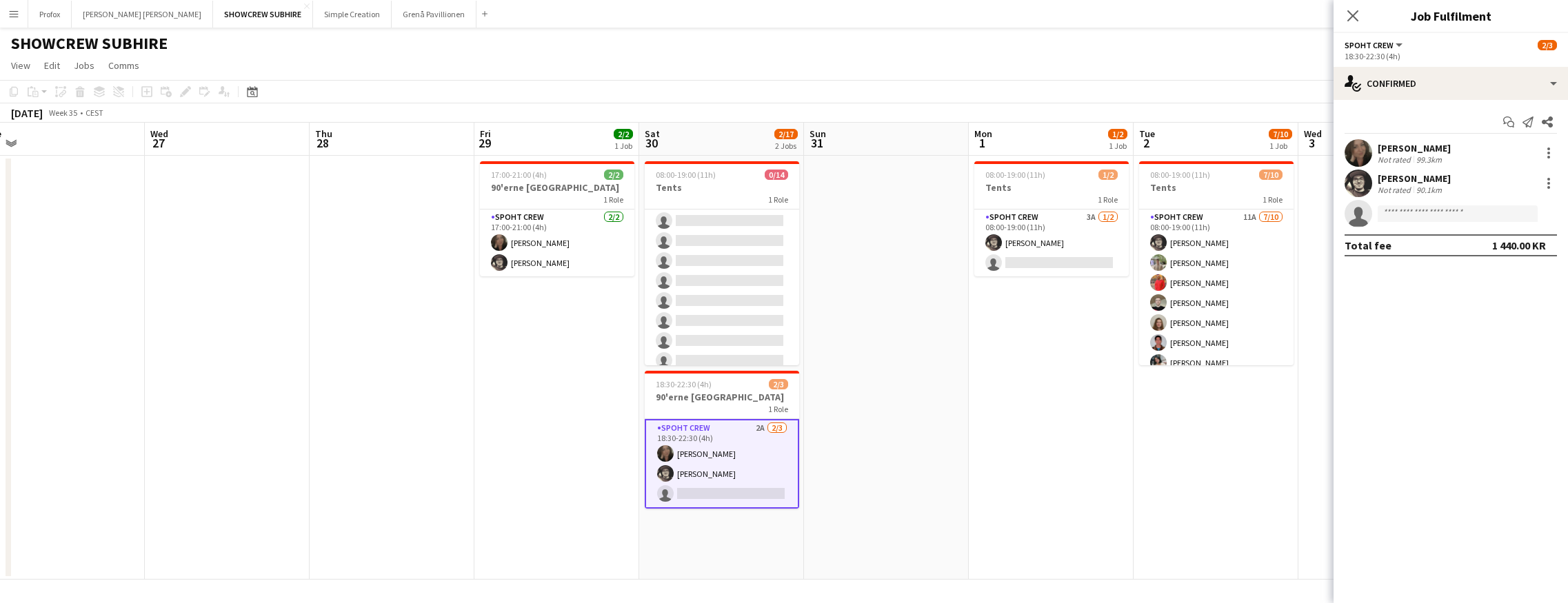
click at [734, 449] on app-card-role "Spoht Crew 2A [DATE] 18:30-22:30 (4h) [PERSON_NAME] [PERSON_NAME] [PERSON_NAME]…" at bounding box center [722, 464] width 154 height 89
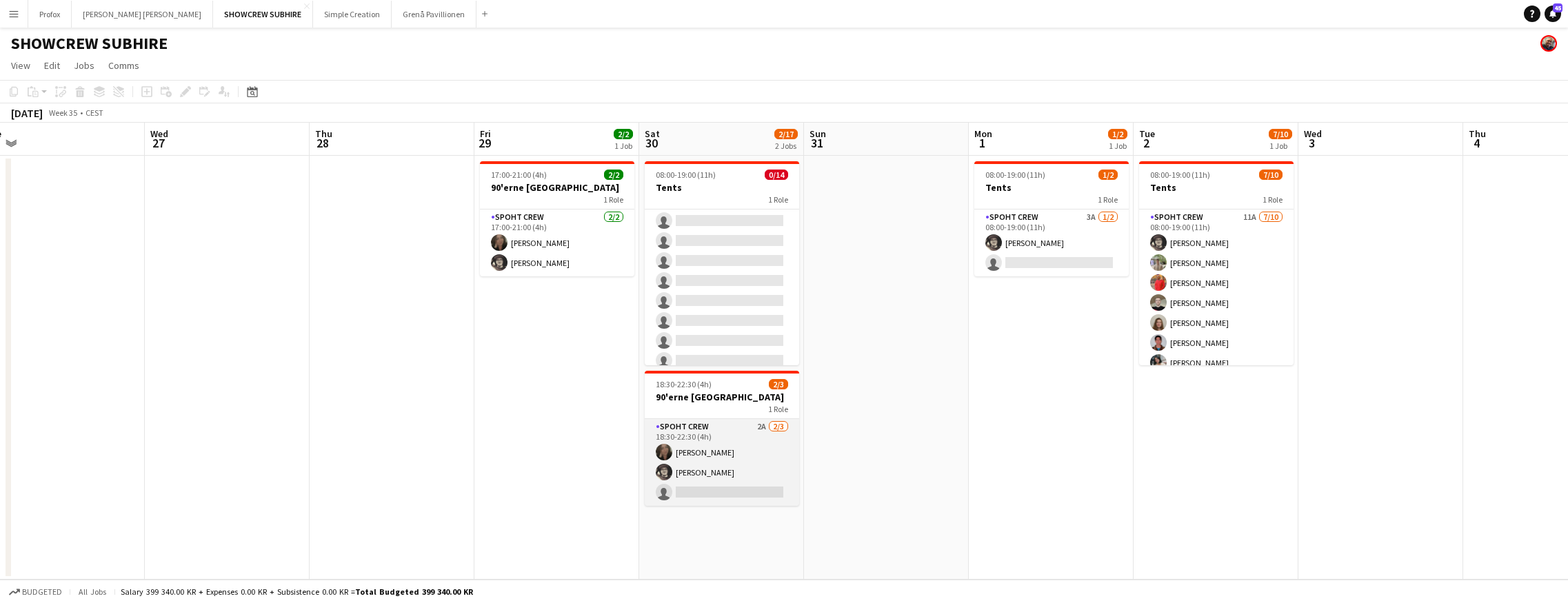
click at [734, 452] on app-card-role "Spoht Crew 2A [DATE] 18:30-22:30 (4h) [PERSON_NAME] [PERSON_NAME] [PERSON_NAME]…" at bounding box center [722, 462] width 154 height 87
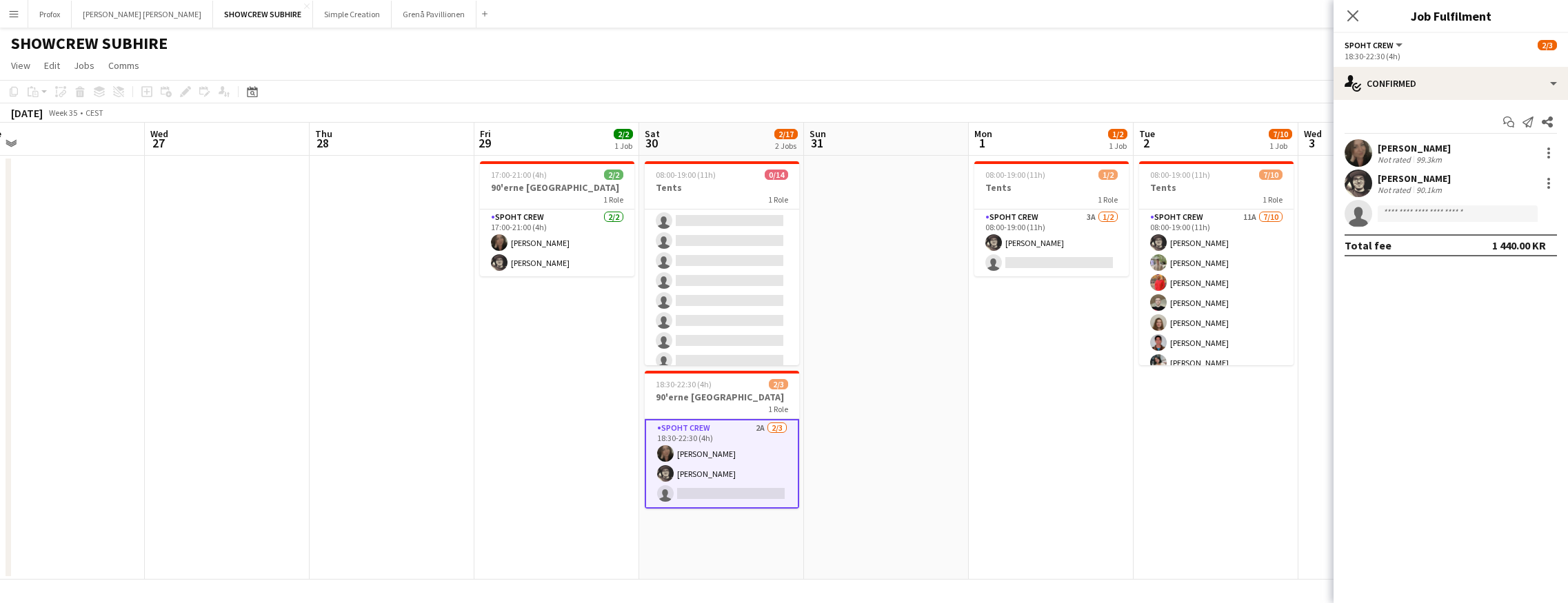
click at [688, 433] on app-card-role "Spoht Crew 2A [DATE] 18:30-22:30 (4h) [PERSON_NAME] [PERSON_NAME] [PERSON_NAME]…" at bounding box center [722, 464] width 154 height 89
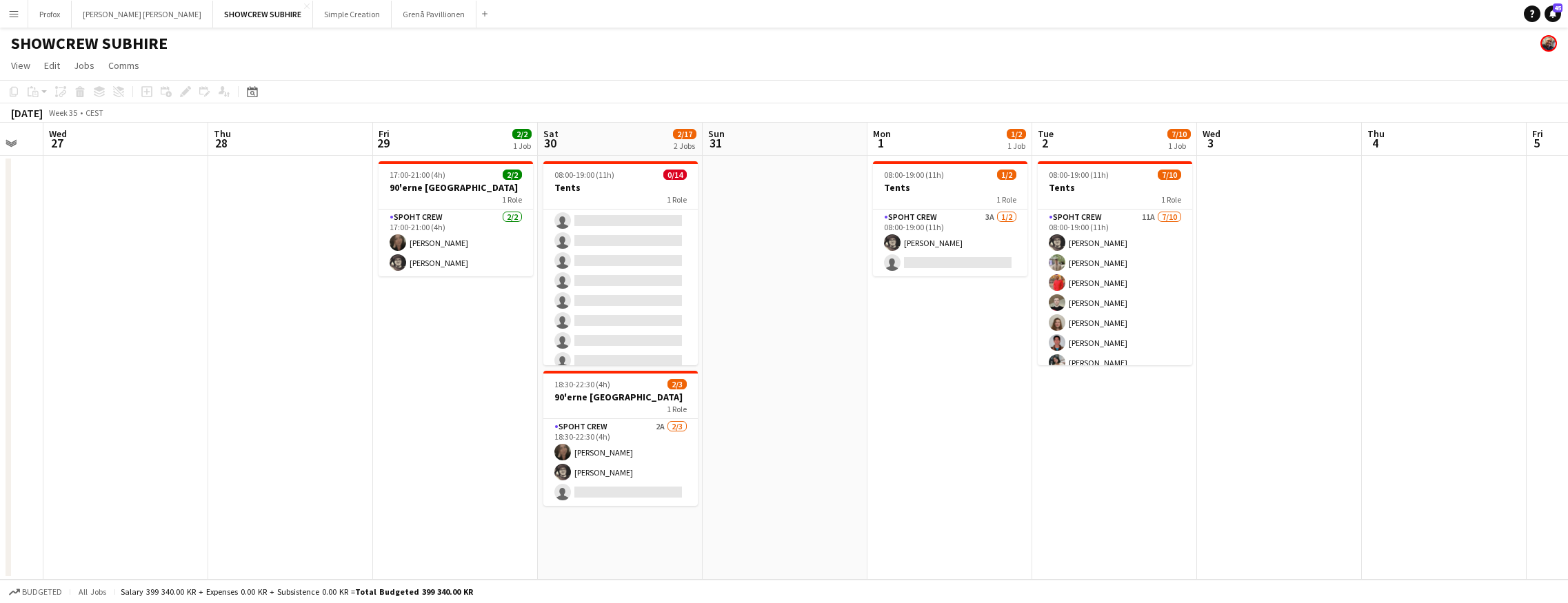
drag, startPoint x: 538, startPoint y: 410, endPoint x: 379, endPoint y: 380, distance: 161.8
click at [388, 381] on app-calendar-viewport "Sat 23 10/10 1 Job Sun 24 Mon 25 Tue 26 Wed 27 Thu 28 Fri 29 2/2 1 Job Sat 30 2…" at bounding box center [784, 351] width 1568 height 457
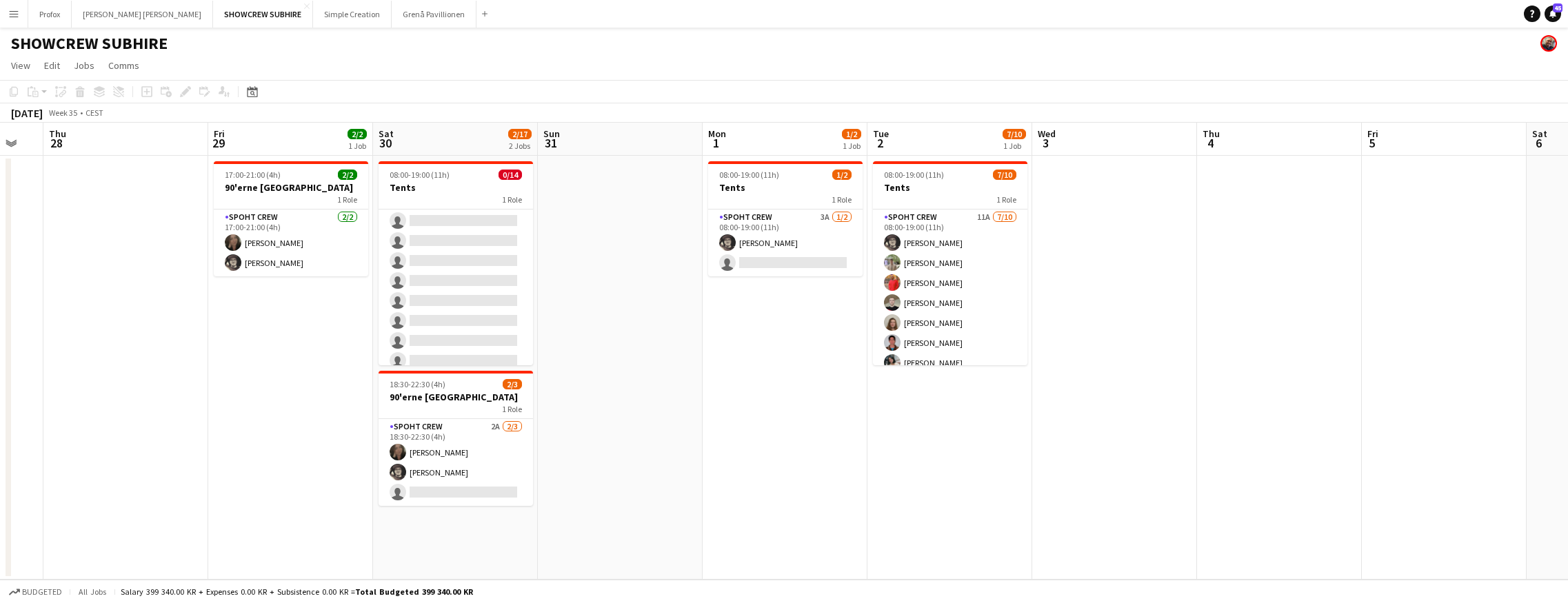
scroll to position [0, 502]
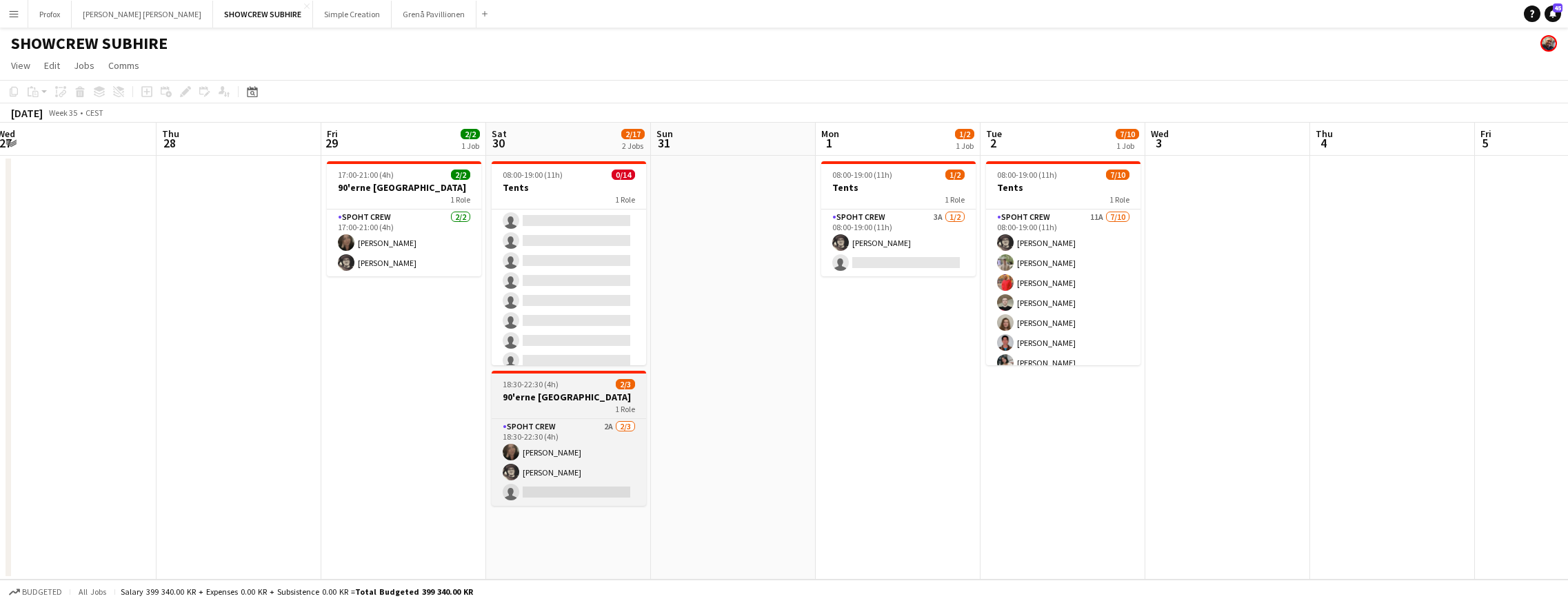
click at [589, 408] on div "1 Role" at bounding box center [569, 409] width 154 height 11
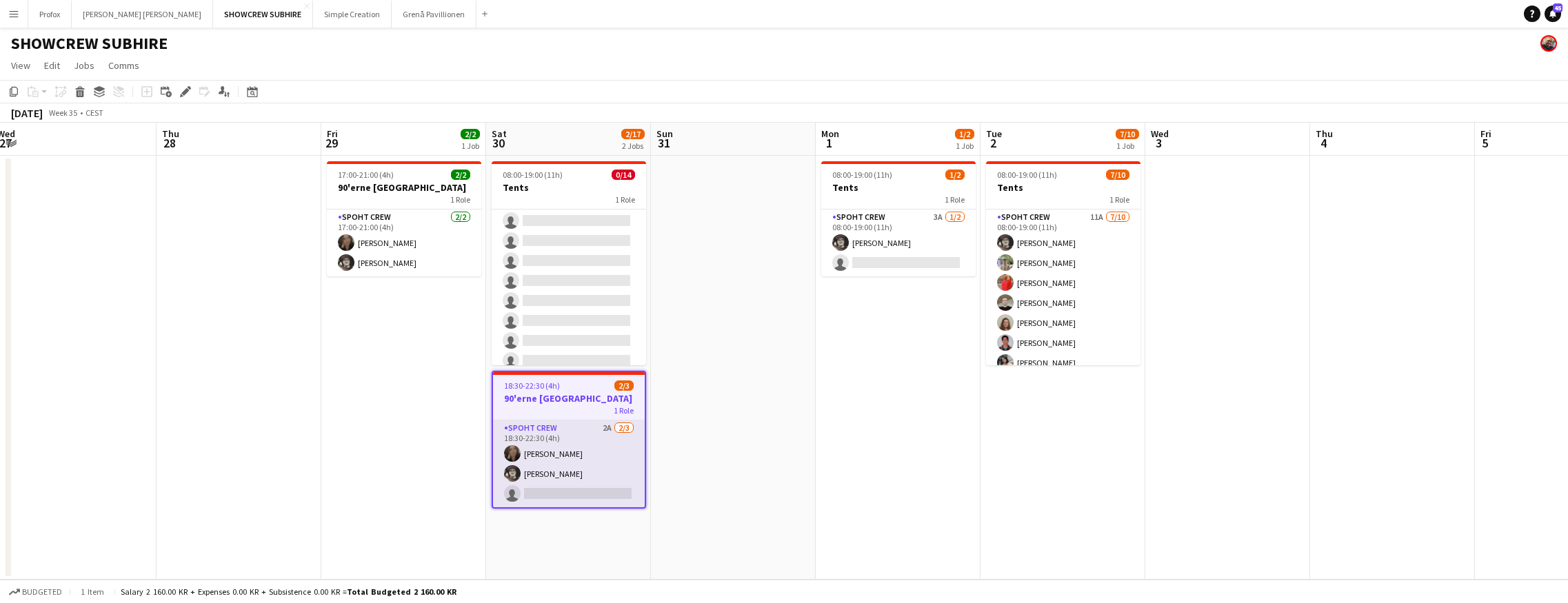
click at [610, 427] on app-card-role "Spoht Crew 2A [DATE] 18:30-22:30 (4h) [PERSON_NAME] [PERSON_NAME] [PERSON_NAME]…" at bounding box center [568, 463] width 152 height 87
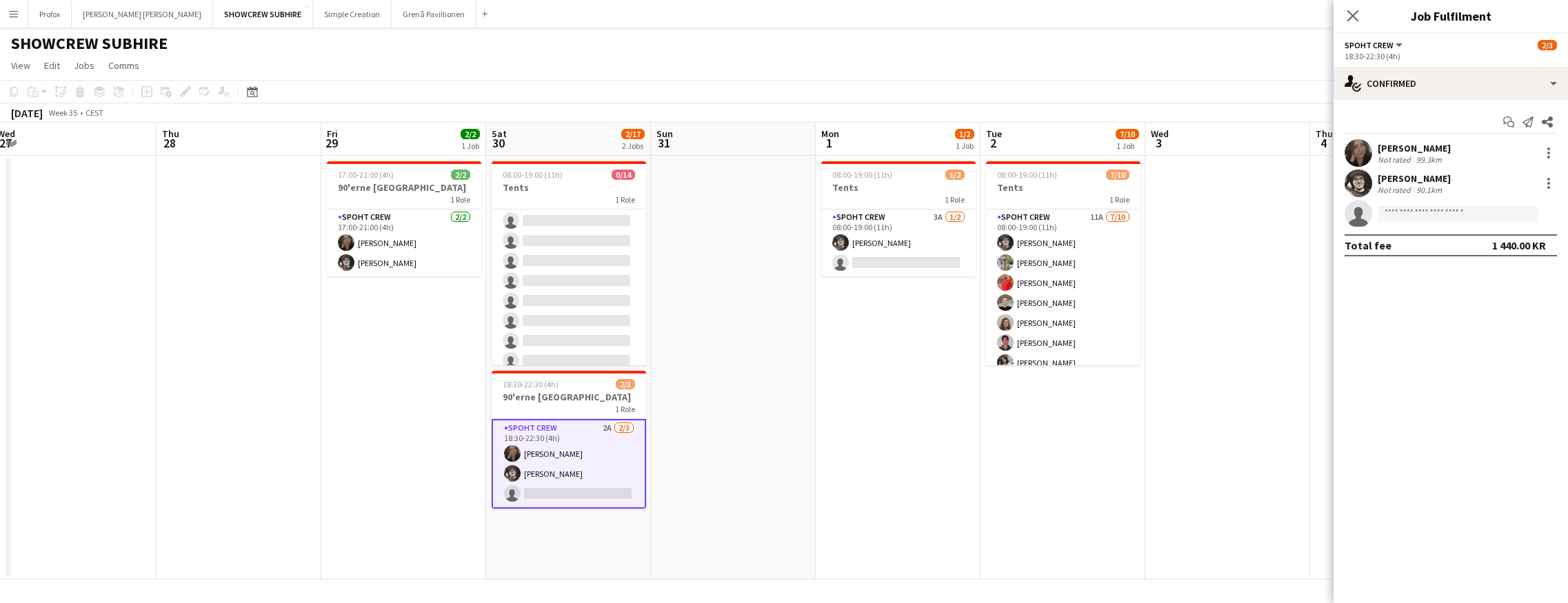
click at [594, 492] on app-card-role "Spoht Crew 2A [DATE] 18:30-22:30 (4h) [PERSON_NAME] [PERSON_NAME] [PERSON_NAME]…" at bounding box center [569, 464] width 154 height 89
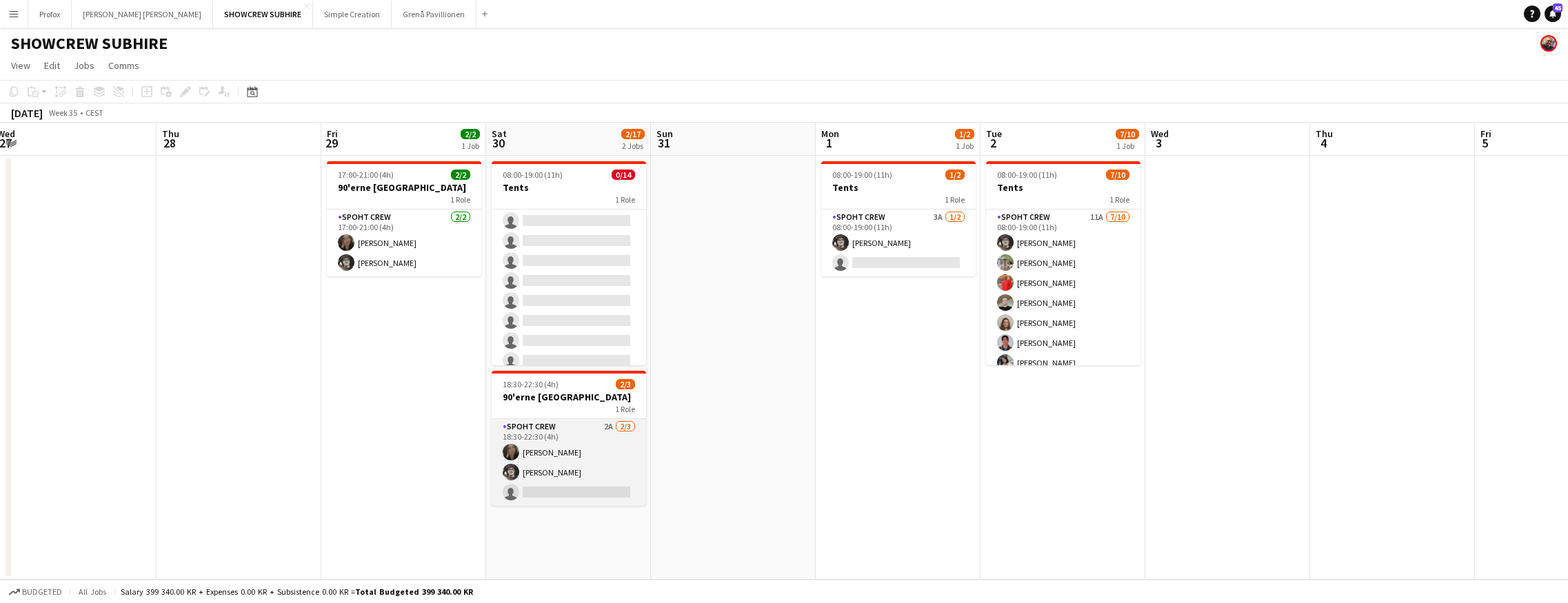
click at [586, 491] on app-card-role "Spoht Crew 2A [DATE] 18:30-22:30 (4h) [PERSON_NAME] [PERSON_NAME] [PERSON_NAME]…" at bounding box center [569, 462] width 154 height 87
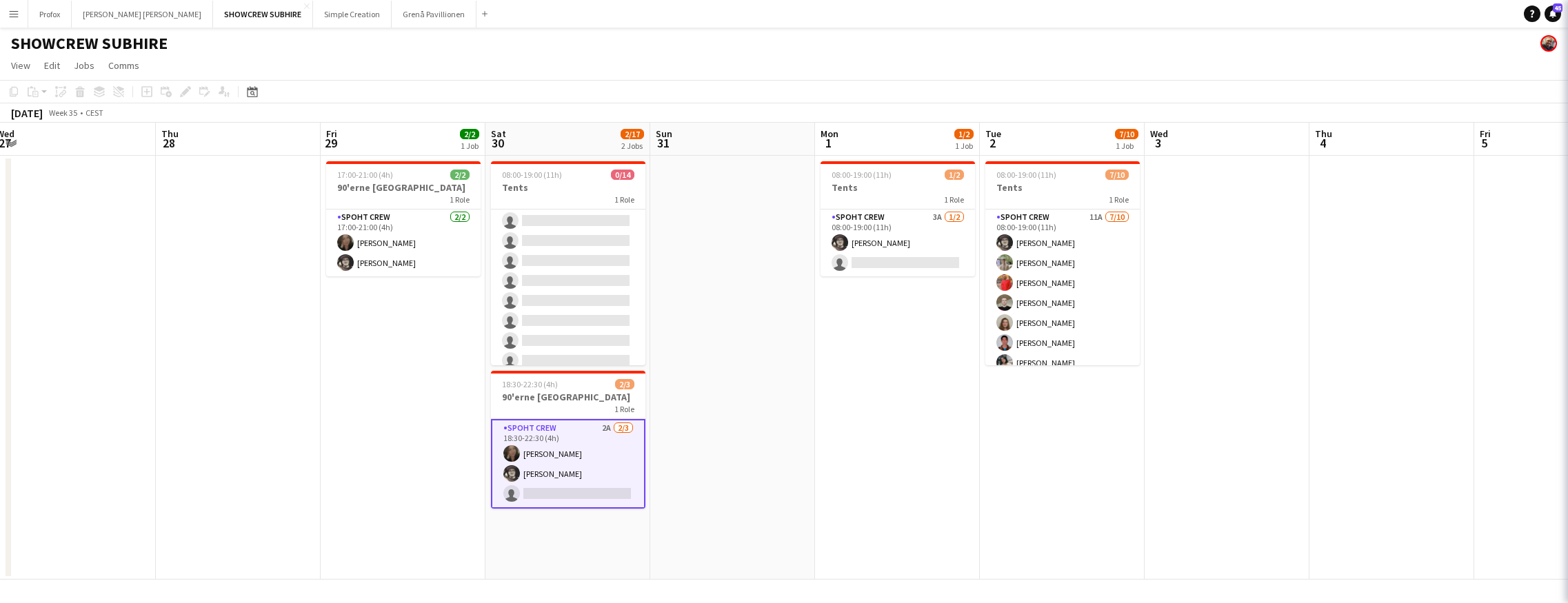
click at [586, 491] on app-card-role "Spoht Crew 2A [DATE] 18:30-22:30 (4h) [PERSON_NAME] [PERSON_NAME] [PERSON_NAME]…" at bounding box center [568, 464] width 154 height 89
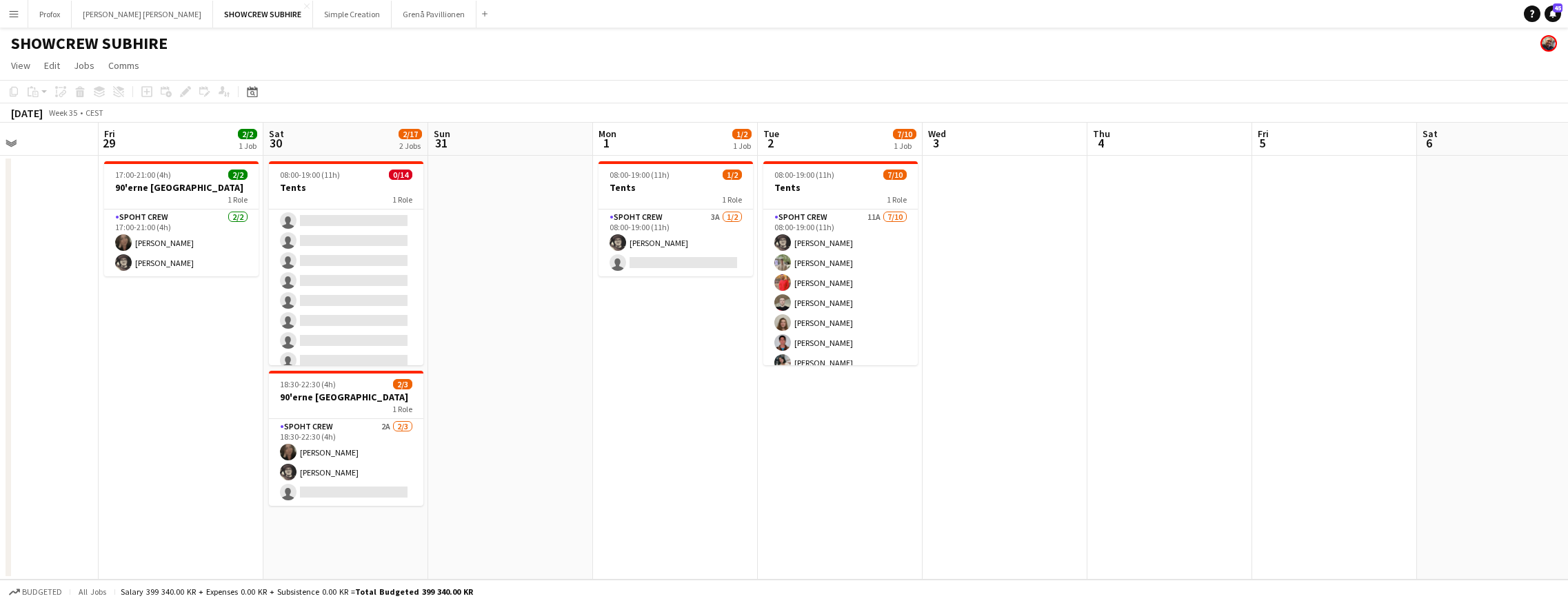
drag, startPoint x: 697, startPoint y: 426, endPoint x: 504, endPoint y: 427, distance: 193.0
click at [509, 425] on app-calendar-viewport "Mon 25 Tue 26 Wed 27 Thu 28 Fri 29 2/2 1 Job Sat 30 2/17 2 Jobs Sun 31 Mon 1 1/…" at bounding box center [784, 351] width 1568 height 457
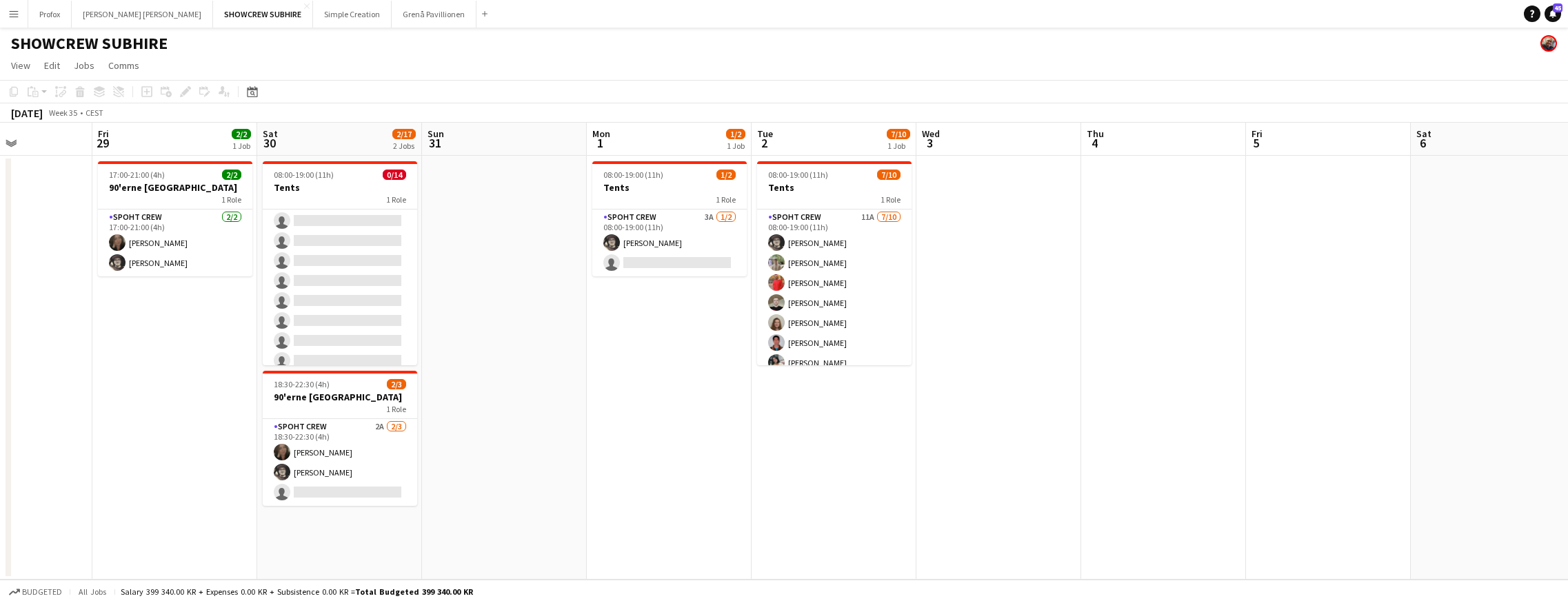
scroll to position [0, 566]
click at [493, 437] on app-date-cell at bounding box center [505, 368] width 165 height 424
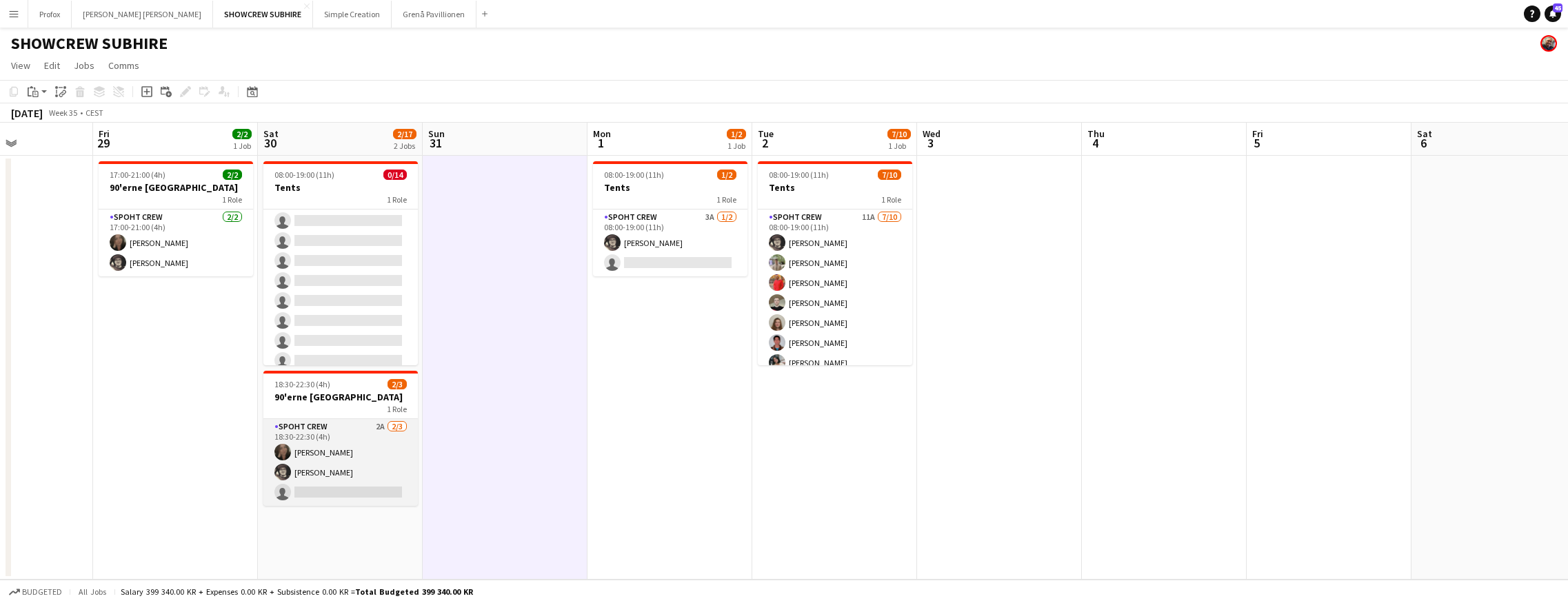
click at [345, 432] on app-card-role "Spoht Crew 2A [DATE] 18:30-22:30 (4h) [PERSON_NAME] [PERSON_NAME] [PERSON_NAME]…" at bounding box center [341, 462] width 154 height 87
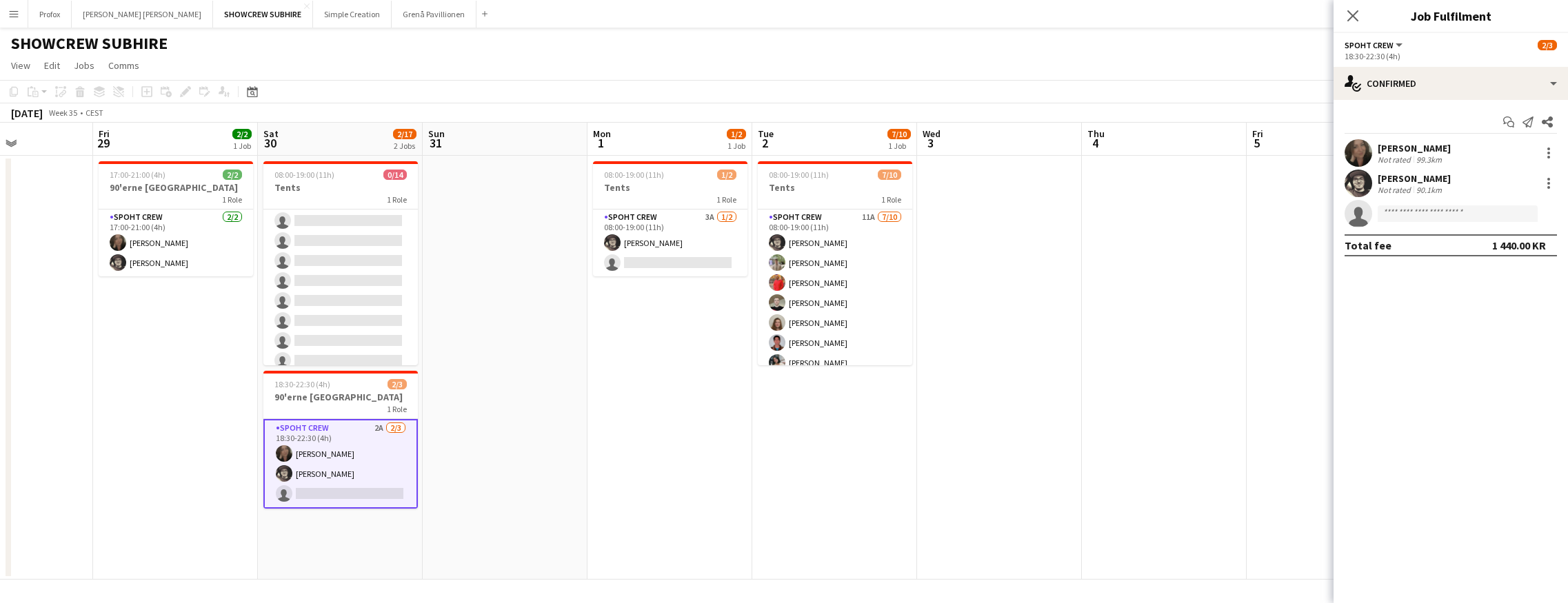
click at [379, 426] on app-card-role "Spoht Crew 2A [DATE] 18:30-22:30 (4h) [PERSON_NAME] [PERSON_NAME] [PERSON_NAME]…" at bounding box center [341, 464] width 154 height 89
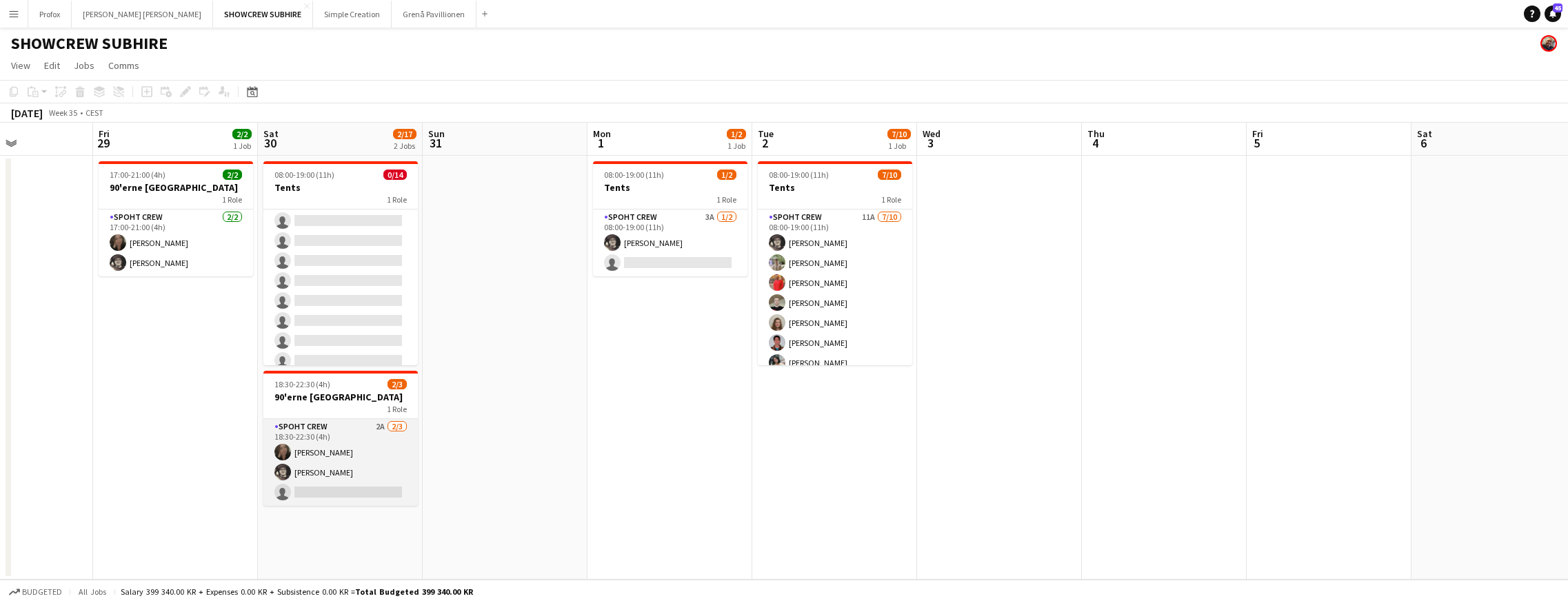
click at [379, 426] on app-card-role "Spoht Crew 2A [DATE] 18:30-22:30 (4h) [PERSON_NAME] [PERSON_NAME] [PERSON_NAME]…" at bounding box center [341, 462] width 154 height 87
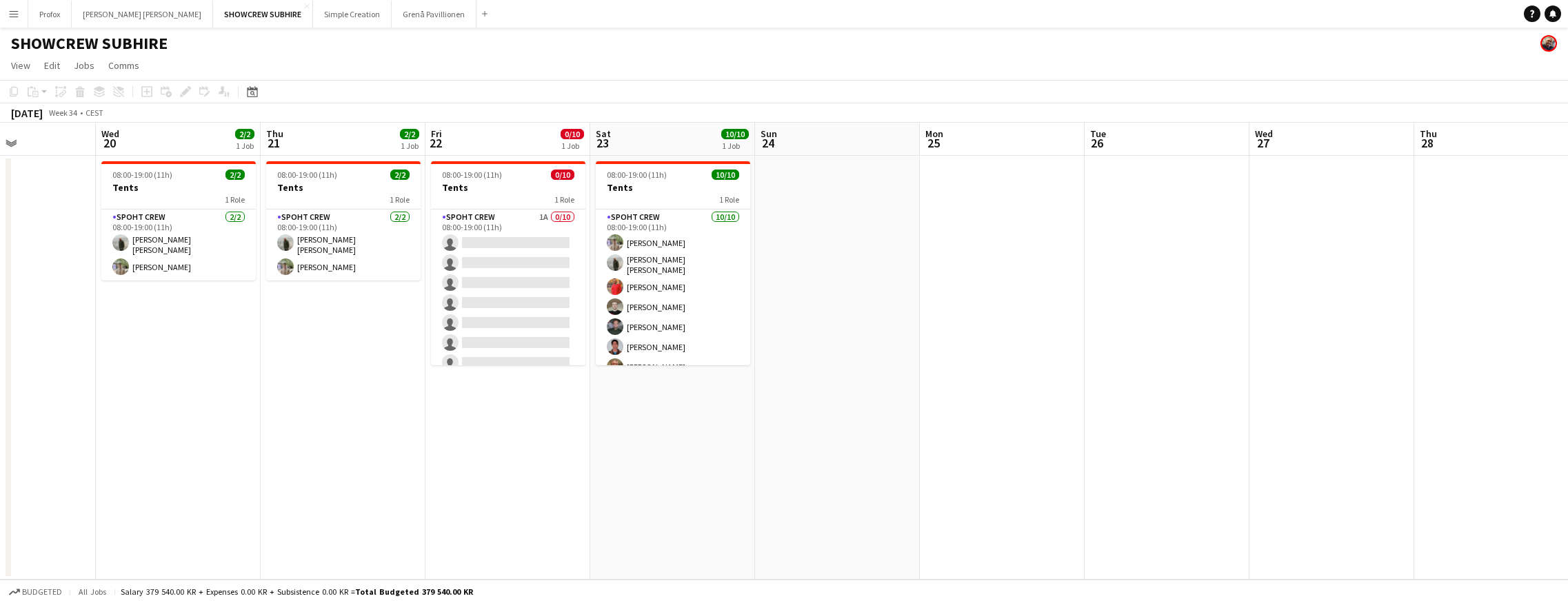
scroll to position [0, 612]
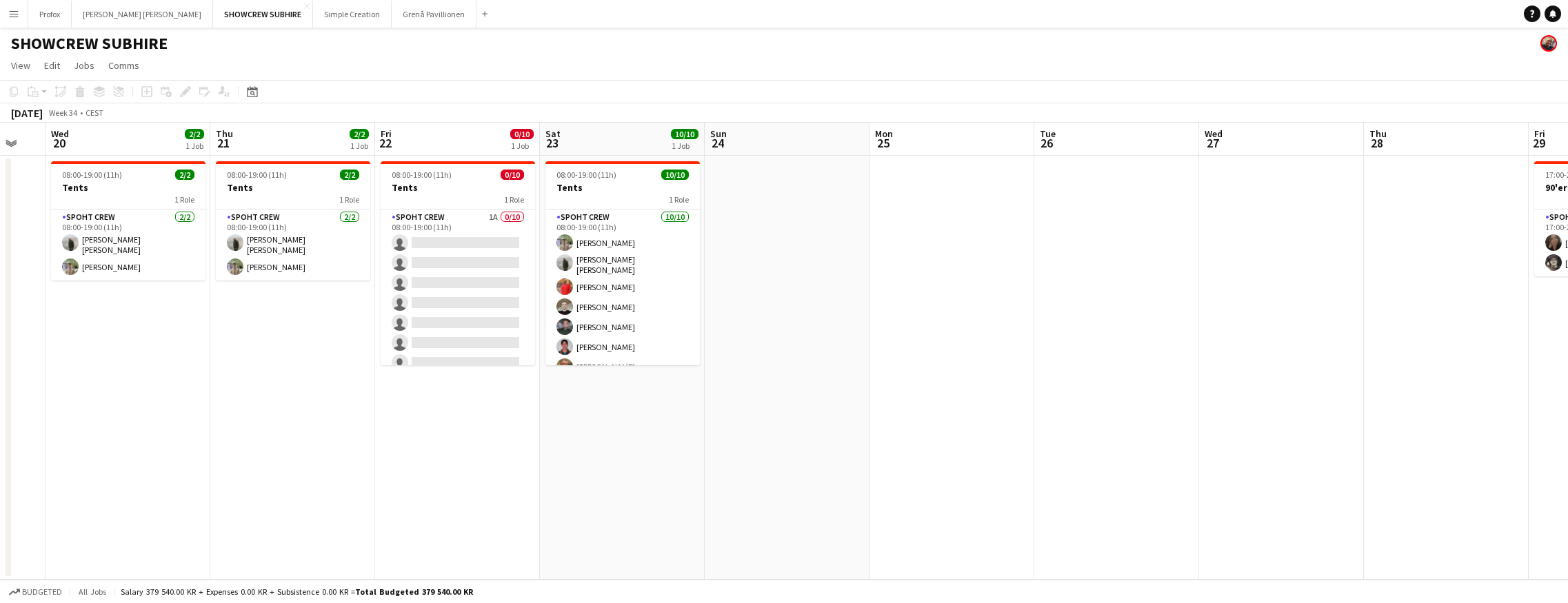
drag, startPoint x: 905, startPoint y: 442, endPoint x: 531, endPoint y: 451, distance: 374.1
click at [457, 452] on app-calendar-viewport "Sat 16 Sun 17 Mon 18 Tue 19 Wed 20 2/2 1 Job Thu 21 2/2 1 Job Fri 22 0/10 1 Job…" at bounding box center [784, 351] width 1568 height 457
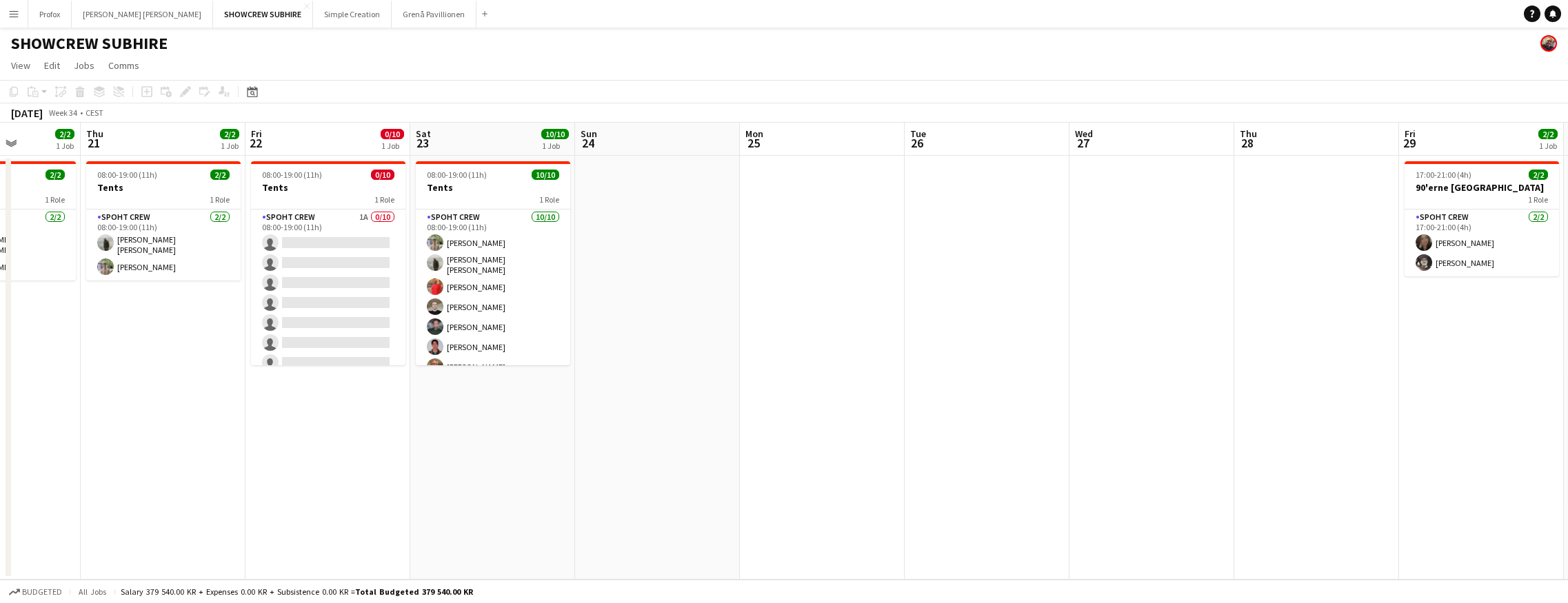
drag, startPoint x: 741, startPoint y: 454, endPoint x: 394, endPoint y: 460, distance: 347.1
click at [329, 465] on app-calendar-viewport "Sun 17 Mon 18 Tue 19 Wed 20 2/2 1 Job Thu 21 2/2 1 Job Fri 22 0/10 1 Job Sat 23…" at bounding box center [784, 351] width 1568 height 457
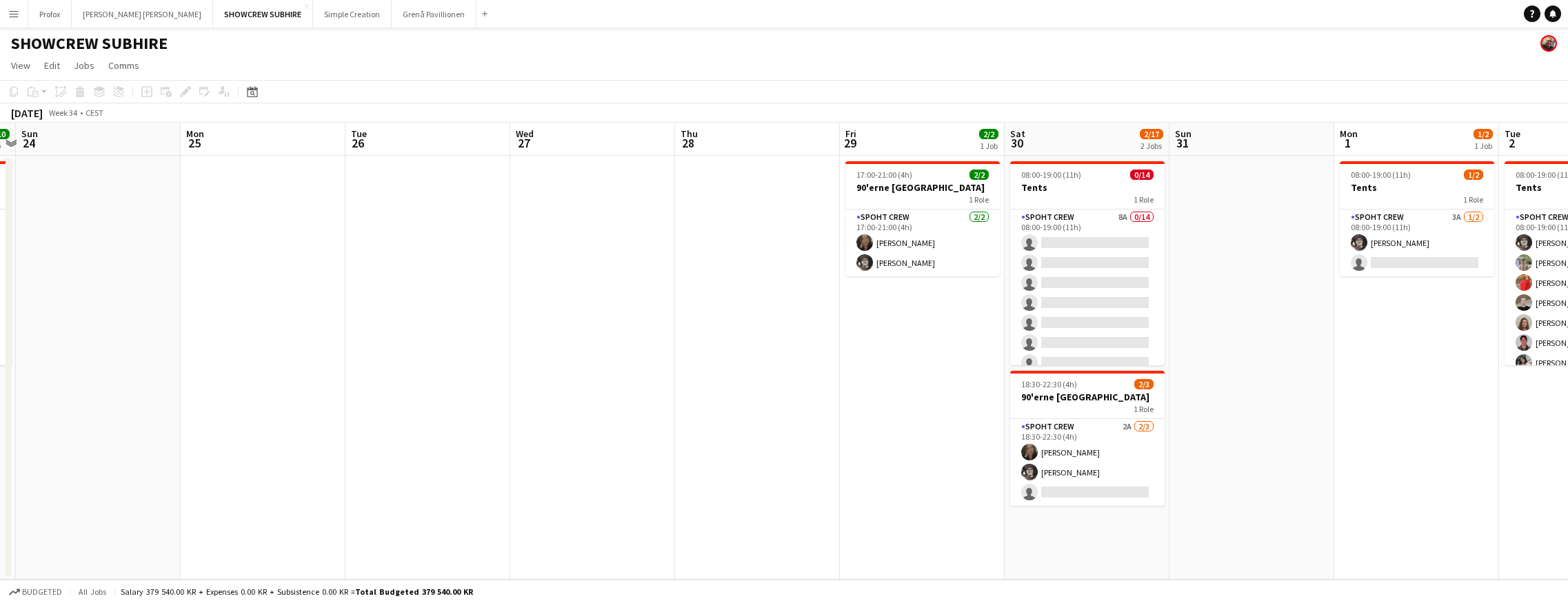
drag, startPoint x: 476, startPoint y: 448, endPoint x: 619, endPoint y: 447, distance: 143.0
click at [450, 453] on app-calendar-viewport "Thu 21 2/2 1 Job Fri 22 0/10 1 Job Sat 23 10/10 1 Job Sun 24 Mon 25 Tue 26 Wed …" at bounding box center [784, 351] width 1568 height 457
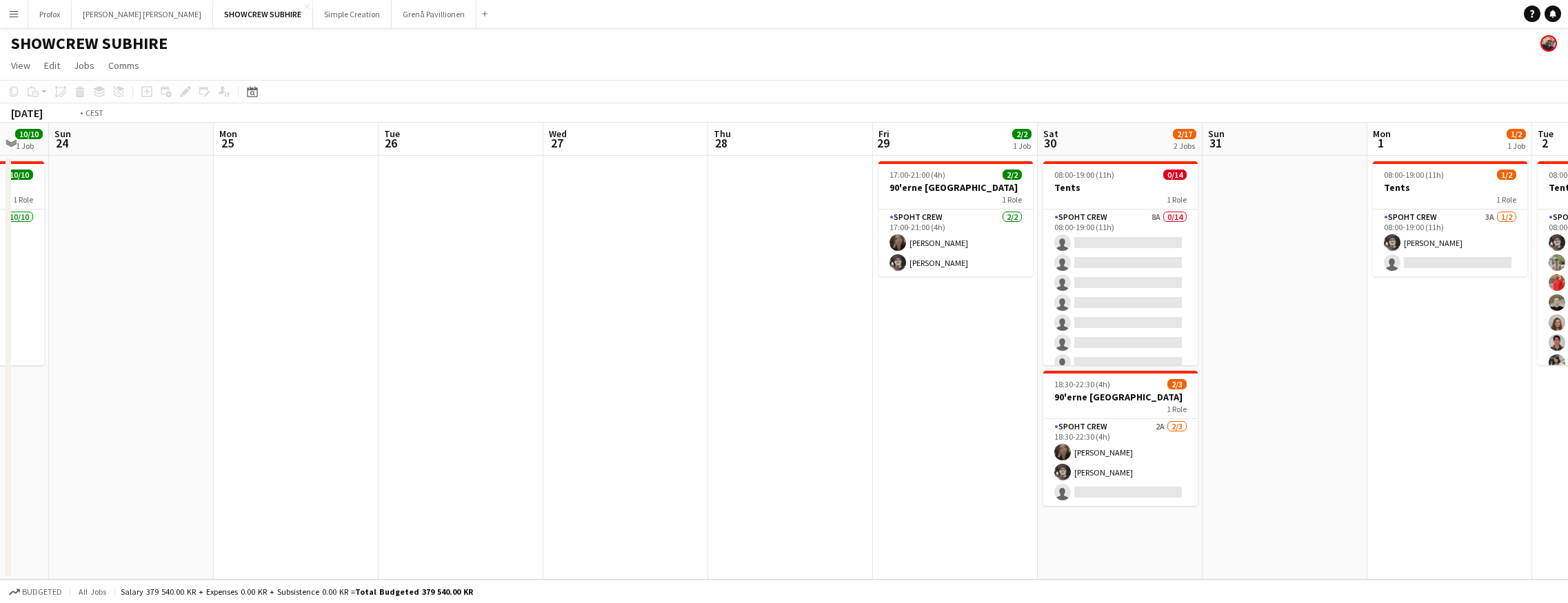
drag, startPoint x: 656, startPoint y: 449, endPoint x: 393, endPoint y: 438, distance: 263.2
click at [393, 438] on app-calendar-viewport "Thu 21 2/2 1 Job Fri 22 0/10 1 Job Sat 23 10/10 1 Job Sun 24 Mon 25 Tue 26 Wed …" at bounding box center [784, 351] width 1568 height 457
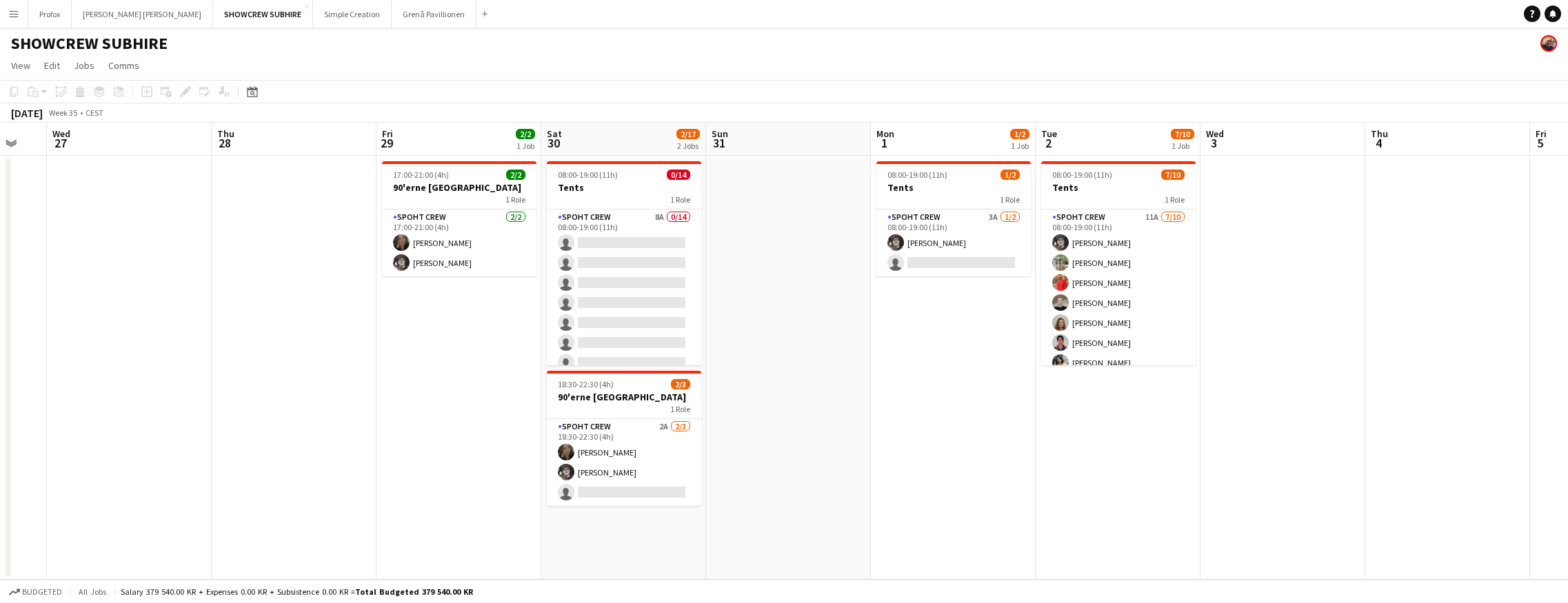
drag, startPoint x: 546, startPoint y: 435, endPoint x: 437, endPoint y: 432, distance: 109.0
click at [437, 432] on app-calendar-viewport "Sat 23 10/10 1 Job Sun 24 Mon 25 Tue 26 Wed 27 Thu 28 Fri 29 2/2 1 Job Sat 30 2…" at bounding box center [784, 351] width 1568 height 457
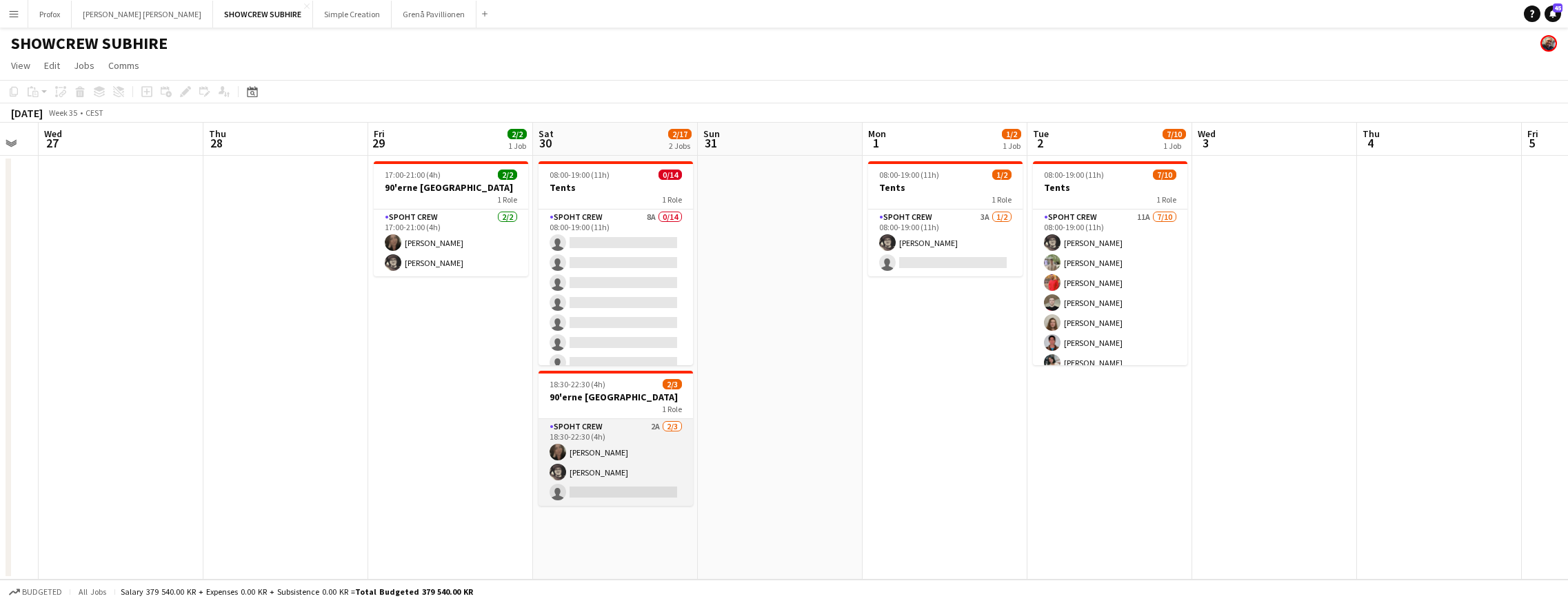
click at [607, 491] on app-card-role "Spoht Crew 2A [DATE] 18:30-22:30 (4h) [PERSON_NAME] [PERSON_NAME] [PERSON_NAME]…" at bounding box center [615, 462] width 154 height 87
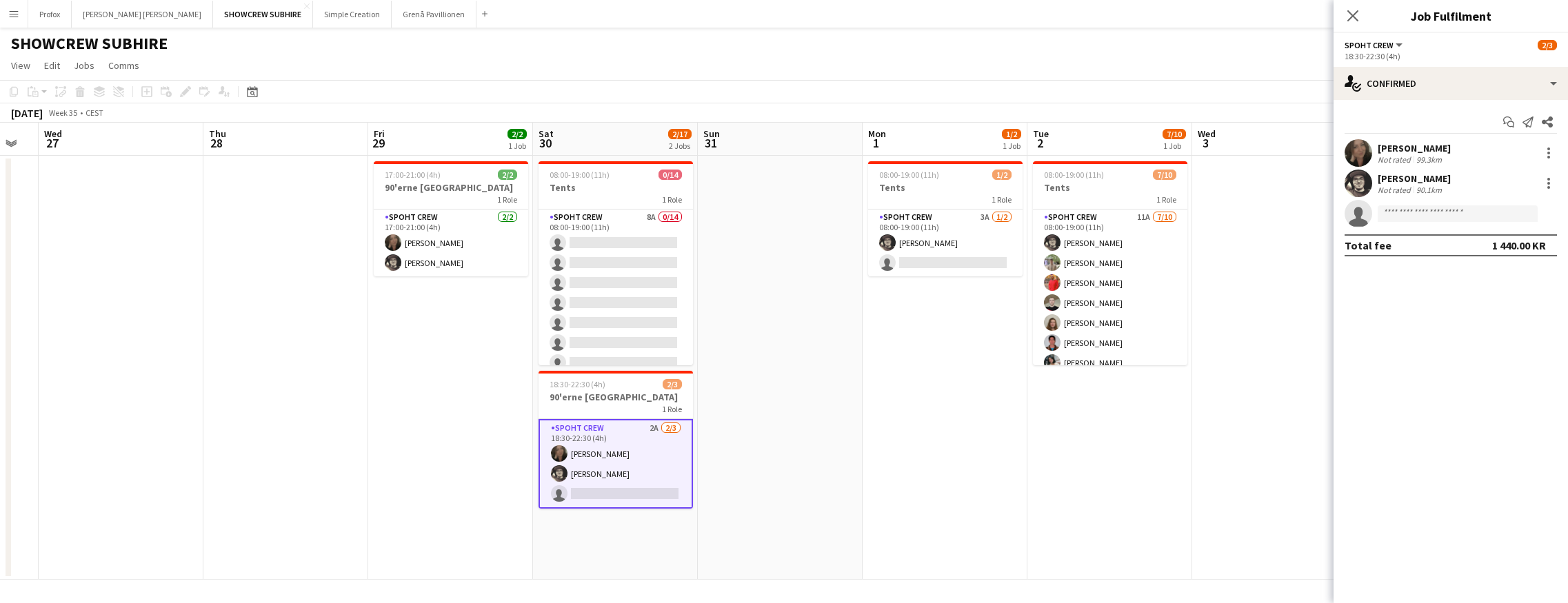
click at [633, 466] on app-card-role "Spoht Crew 2A [DATE] 18:30-22:30 (4h) [PERSON_NAME] [PERSON_NAME] [PERSON_NAME]…" at bounding box center [615, 464] width 154 height 89
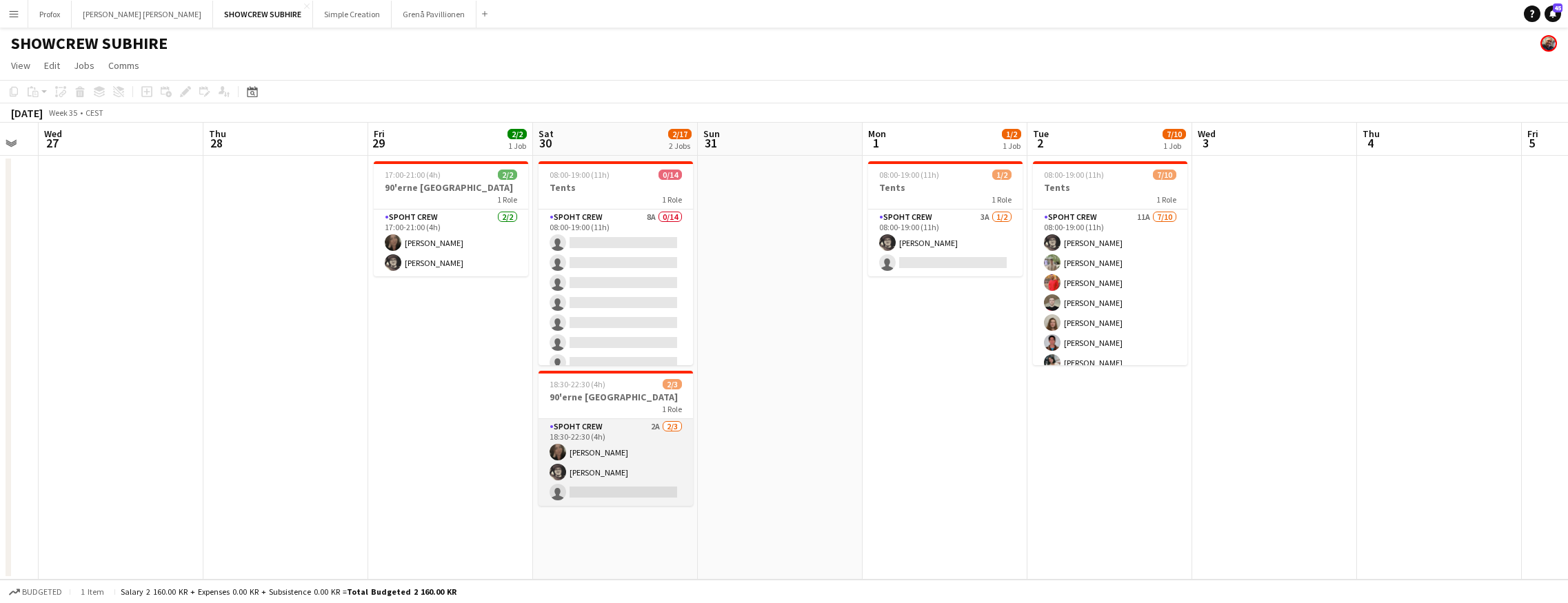
click at [633, 466] on app-card-role "Spoht Crew 2A [DATE] 18:30-22:30 (4h) [PERSON_NAME] [PERSON_NAME] [PERSON_NAME]…" at bounding box center [615, 462] width 154 height 87
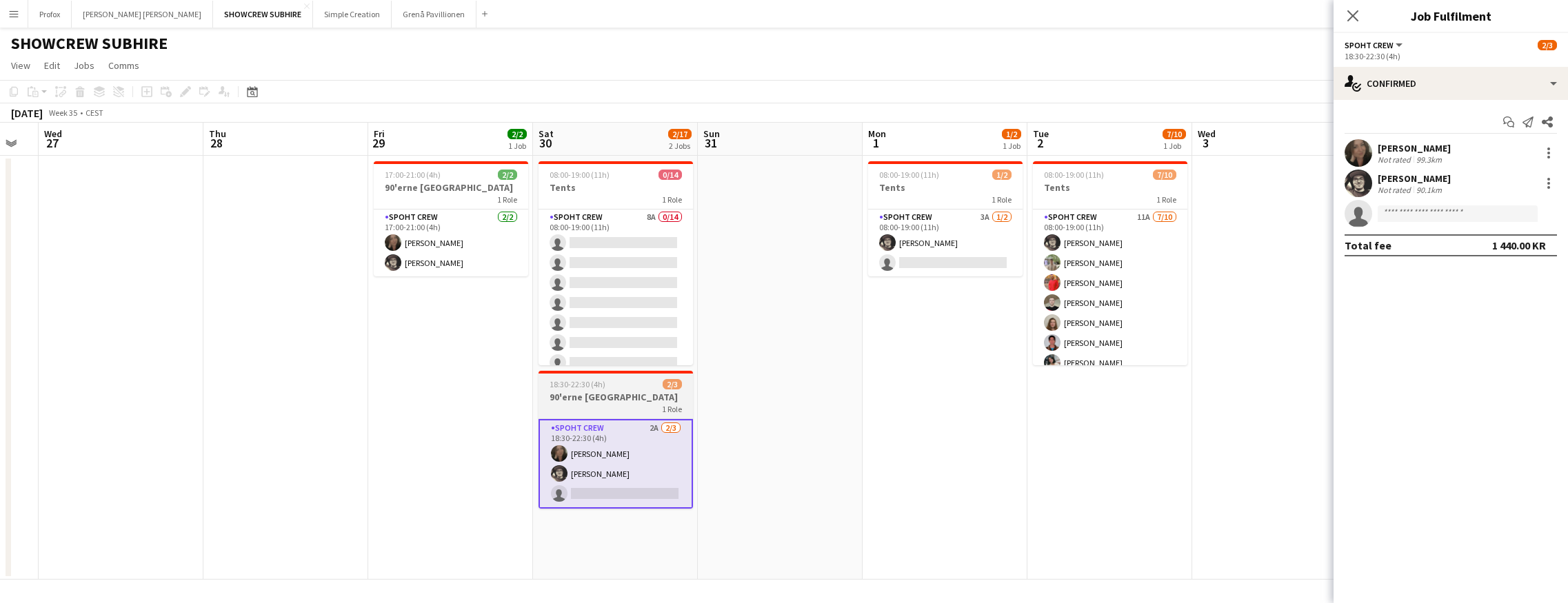
click at [615, 397] on h3 "90'erne [GEOGRAPHIC_DATA]" at bounding box center [615, 397] width 154 height 12
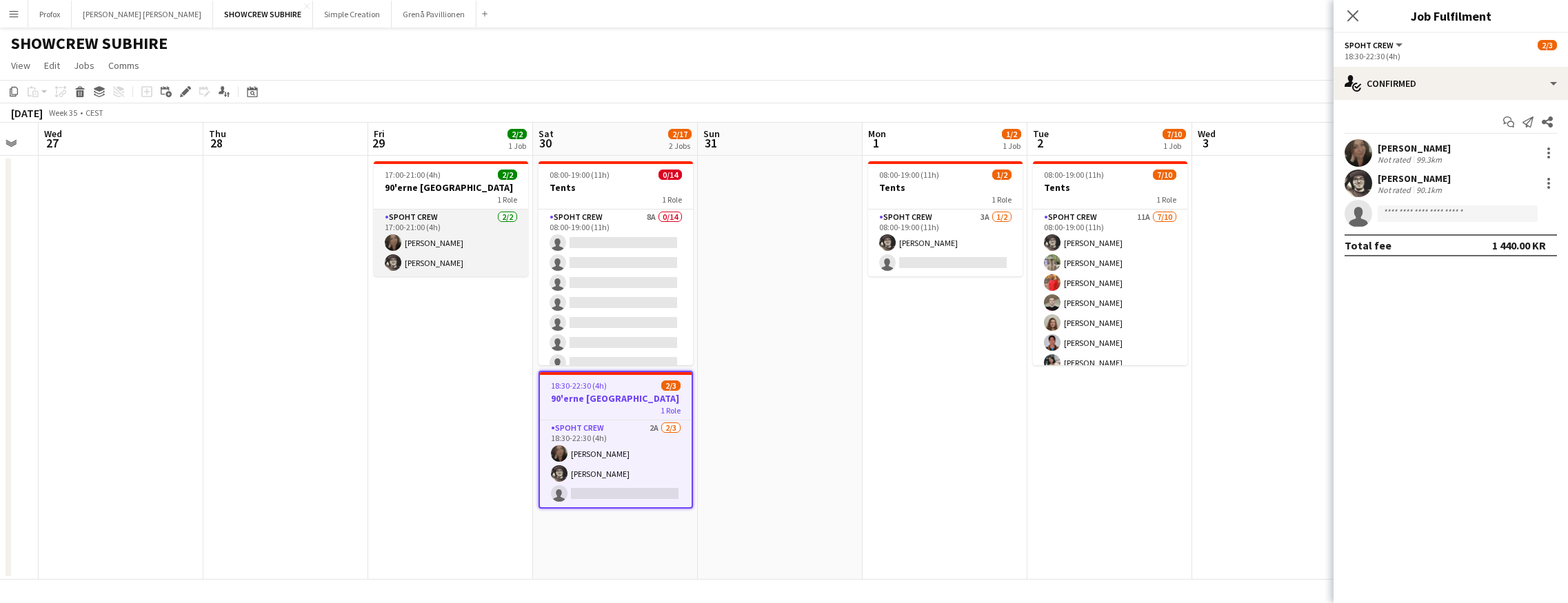
click at [433, 224] on app-card-role "Spoht Crew 2/2 17:00-21:00 (4h) Nina Kasper Williamson Mike Kasper Williamson" at bounding box center [451, 243] width 154 height 67
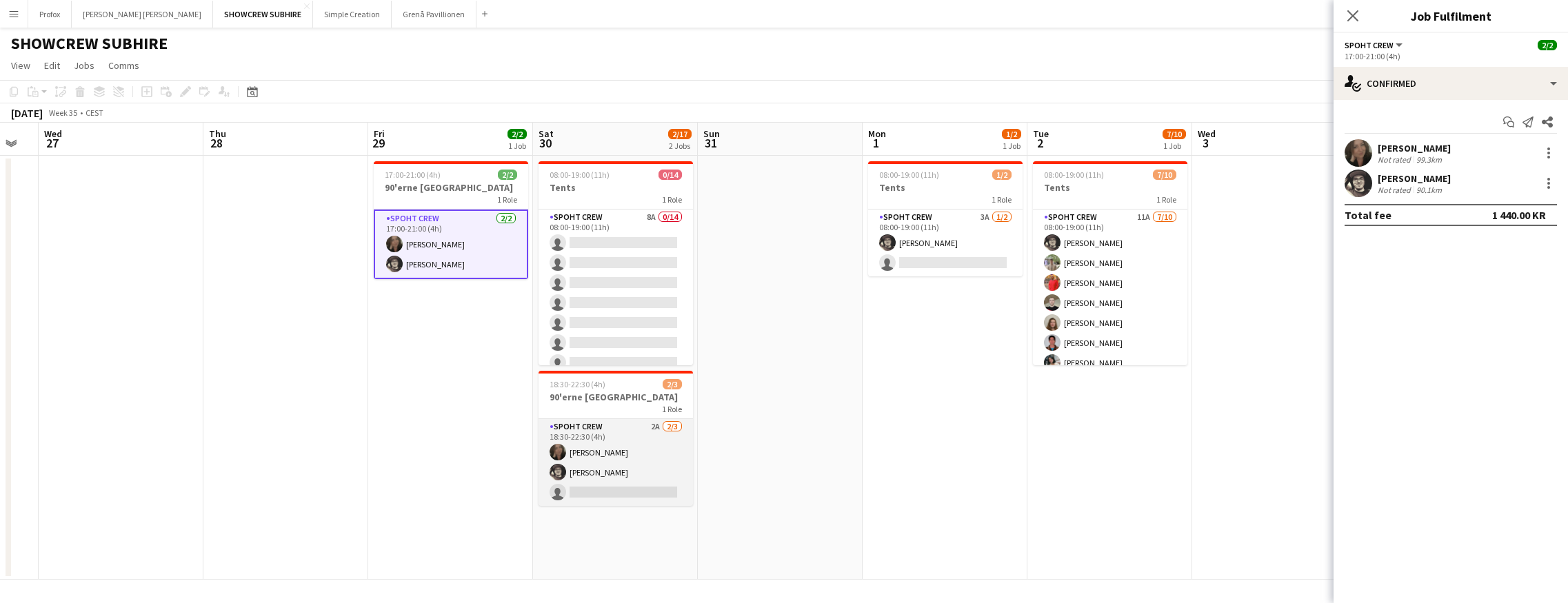
click at [632, 424] on app-card-role "Spoht Crew 2A [DATE] 18:30-22:30 (4h) [PERSON_NAME] [PERSON_NAME] [PERSON_NAME]…" at bounding box center [615, 462] width 154 height 87
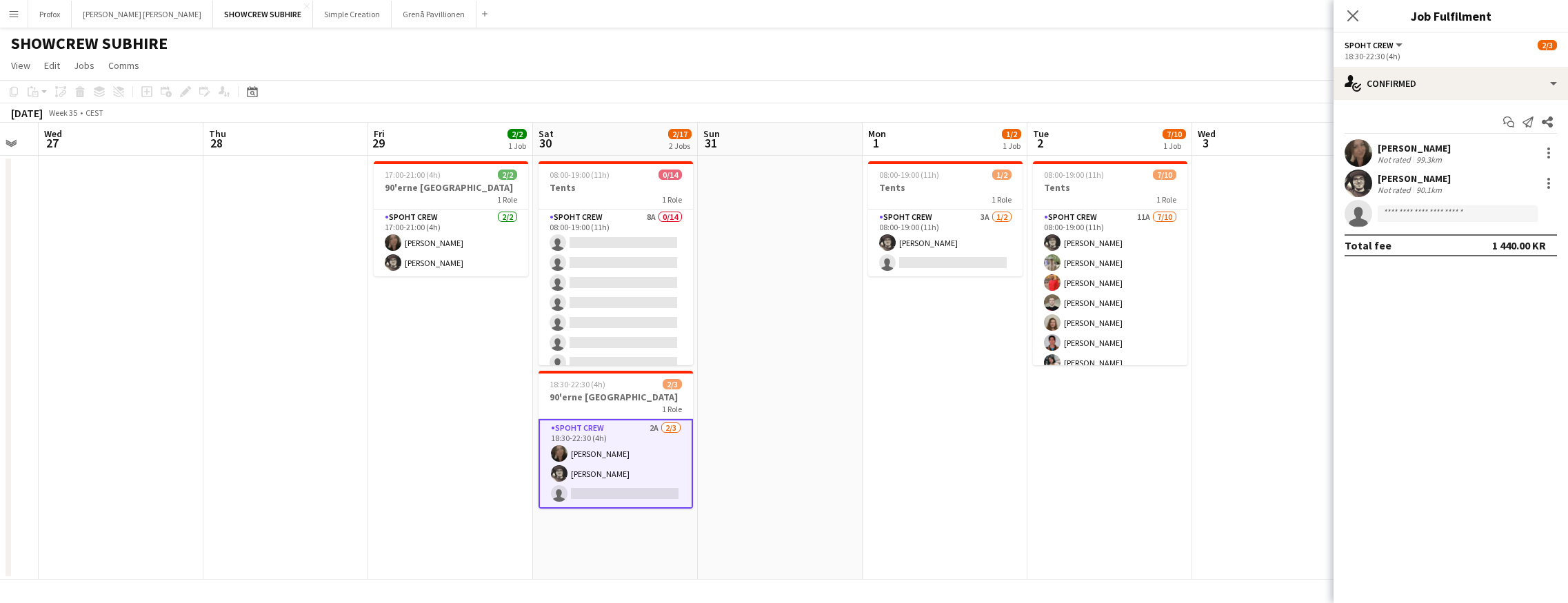
scroll to position [0, 624]
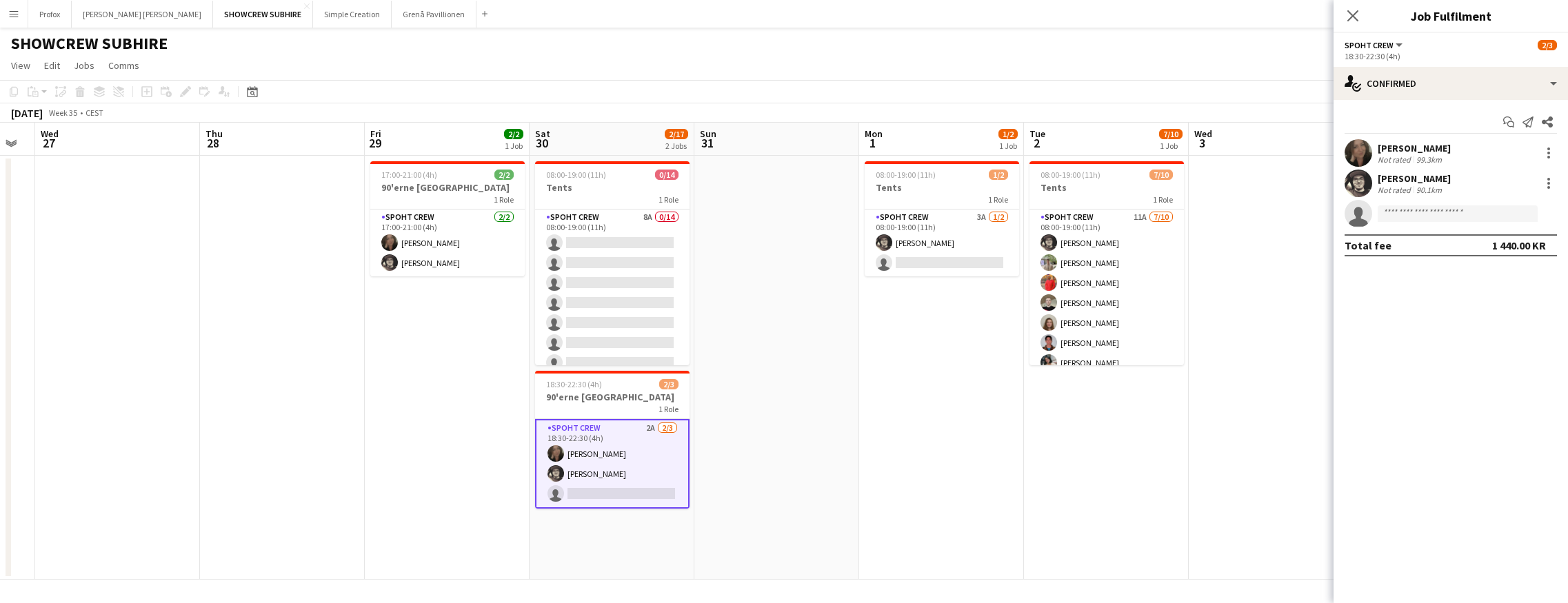
click at [629, 460] on app-card-role "Spoht Crew 2A [DATE] 18:30-22:30 (4h) [PERSON_NAME] [PERSON_NAME] [PERSON_NAME]…" at bounding box center [612, 464] width 154 height 89
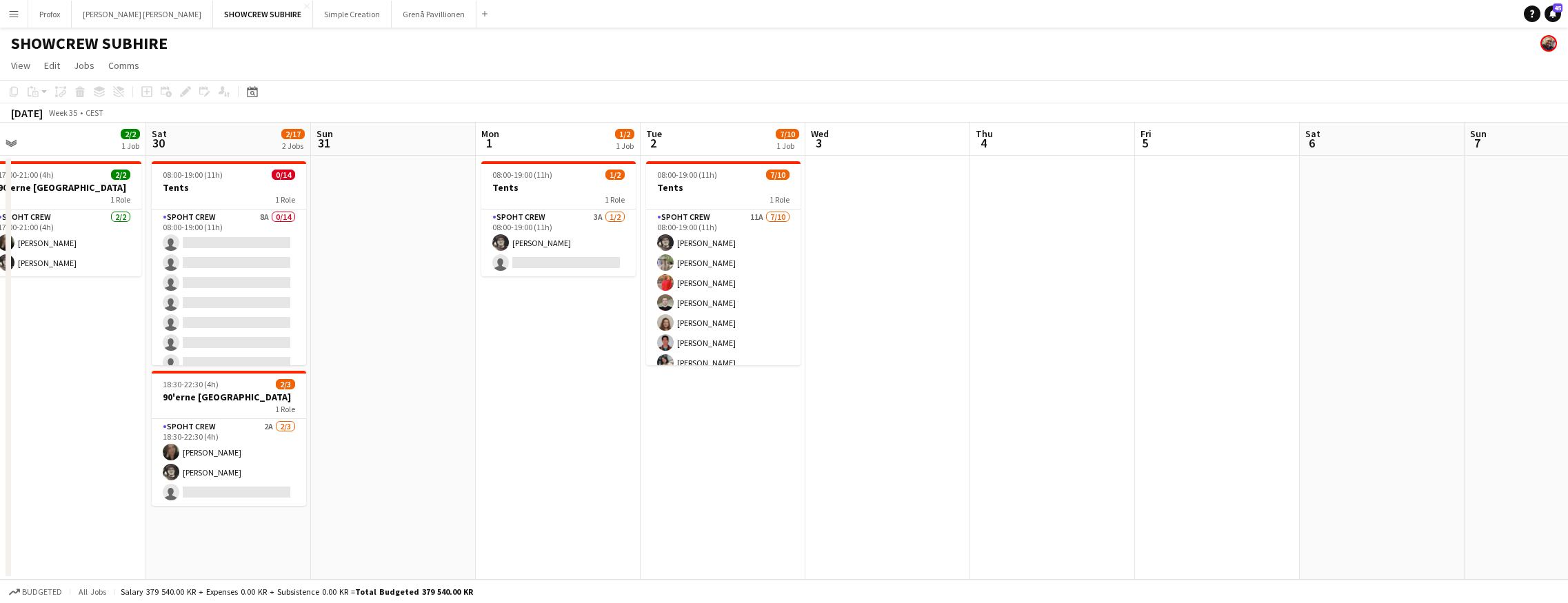
drag, startPoint x: 795, startPoint y: 406, endPoint x: 417, endPoint y: 427, distance: 378.6
click at [414, 429] on app-calendar-viewport "Tue 26 Wed 27 Thu 28 Fri 29 2/2 1 Job Sat 30 2/17 2 Jobs Sun 31 Mon 1 1/2 1 Job…" at bounding box center [784, 351] width 1568 height 457
click at [233, 435] on app-card-role "Spoht Crew 2A [DATE] 18:30-22:30 (4h) [PERSON_NAME] [PERSON_NAME] [PERSON_NAME]…" at bounding box center [231, 462] width 154 height 87
click at [232, 435] on app-card-role "Spoht Crew 2A [DATE] 18:30-22:30 (4h) [PERSON_NAME] [PERSON_NAME] [PERSON_NAME]…" at bounding box center [231, 462] width 154 height 87
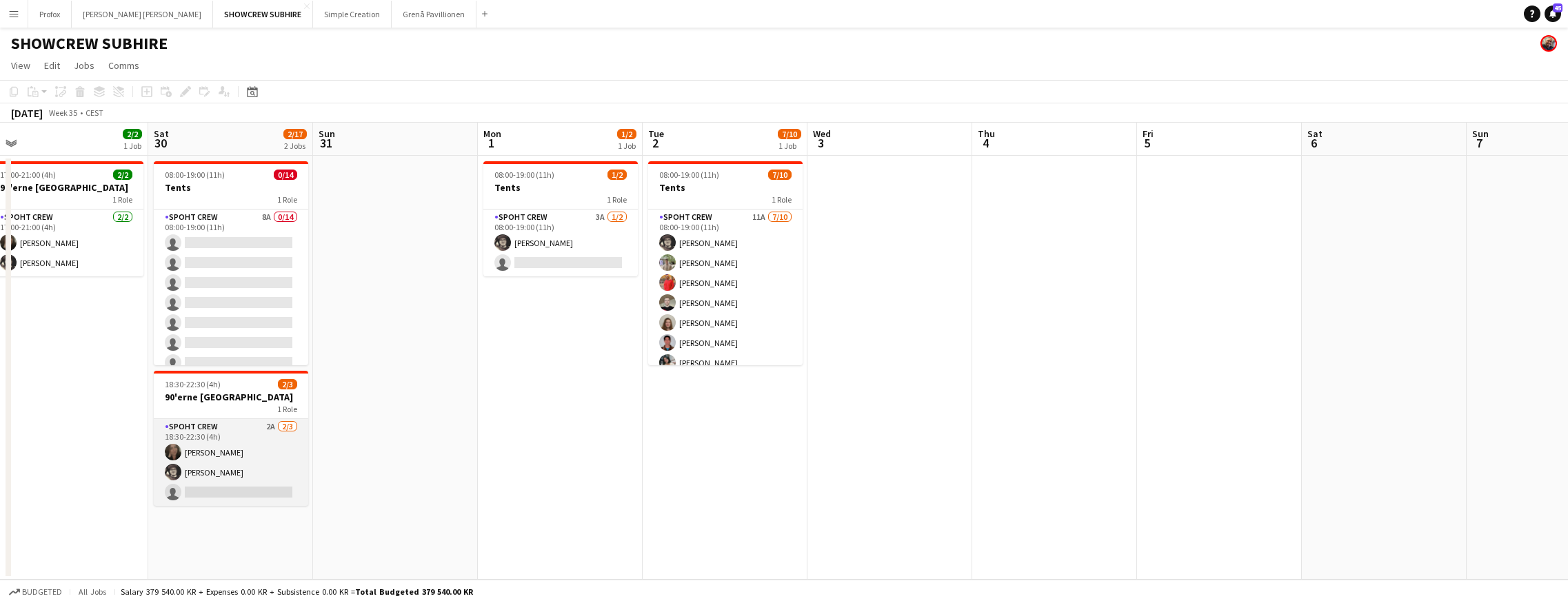
scroll to position [0, 511]
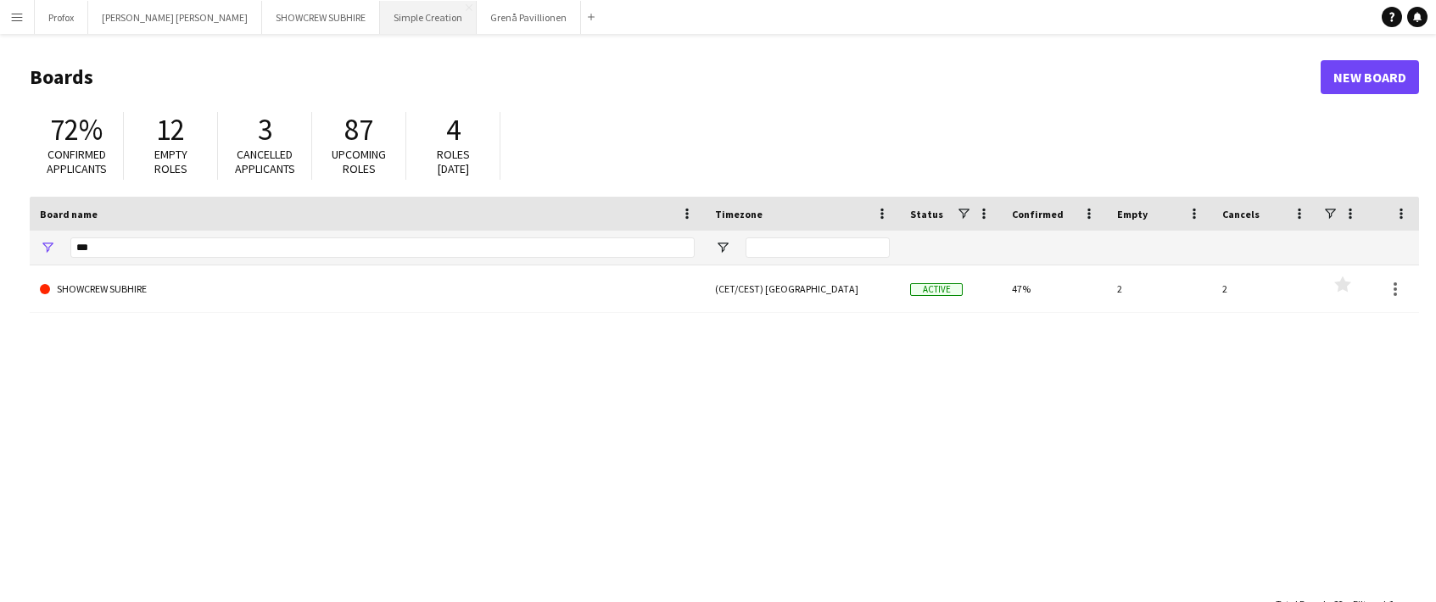
click at [380, 14] on button "Simple Creation Close" at bounding box center [428, 17] width 97 height 33
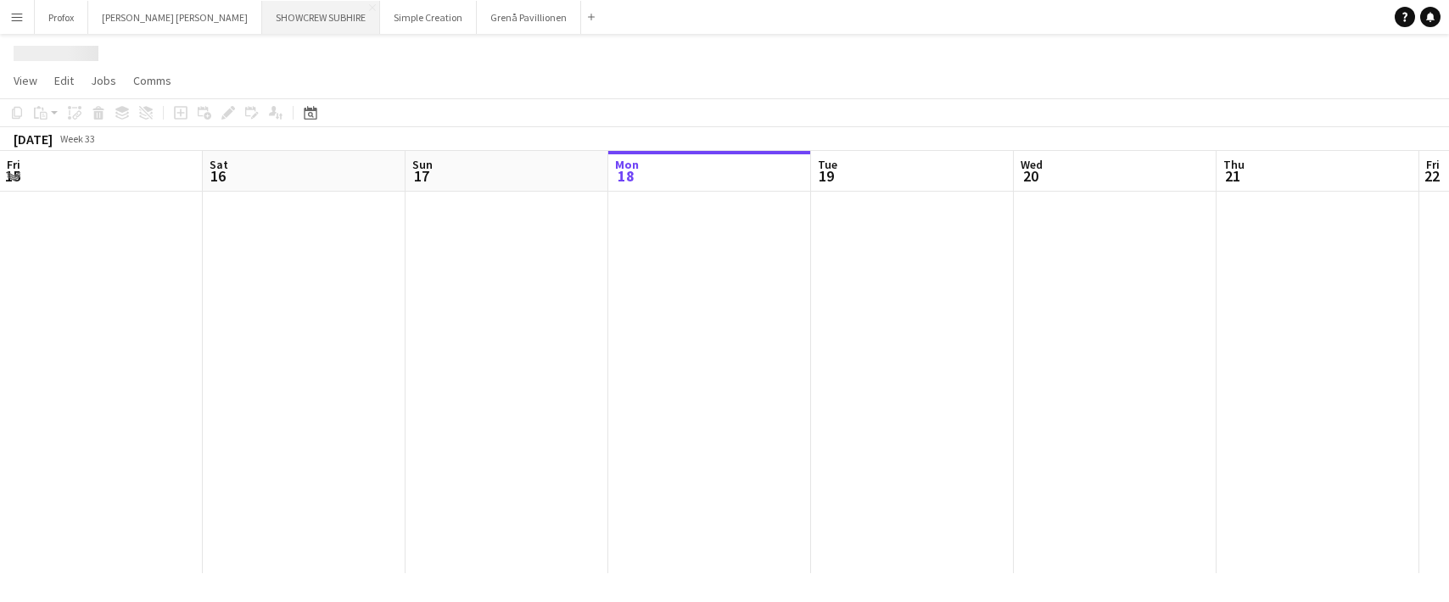
scroll to position [0, 405]
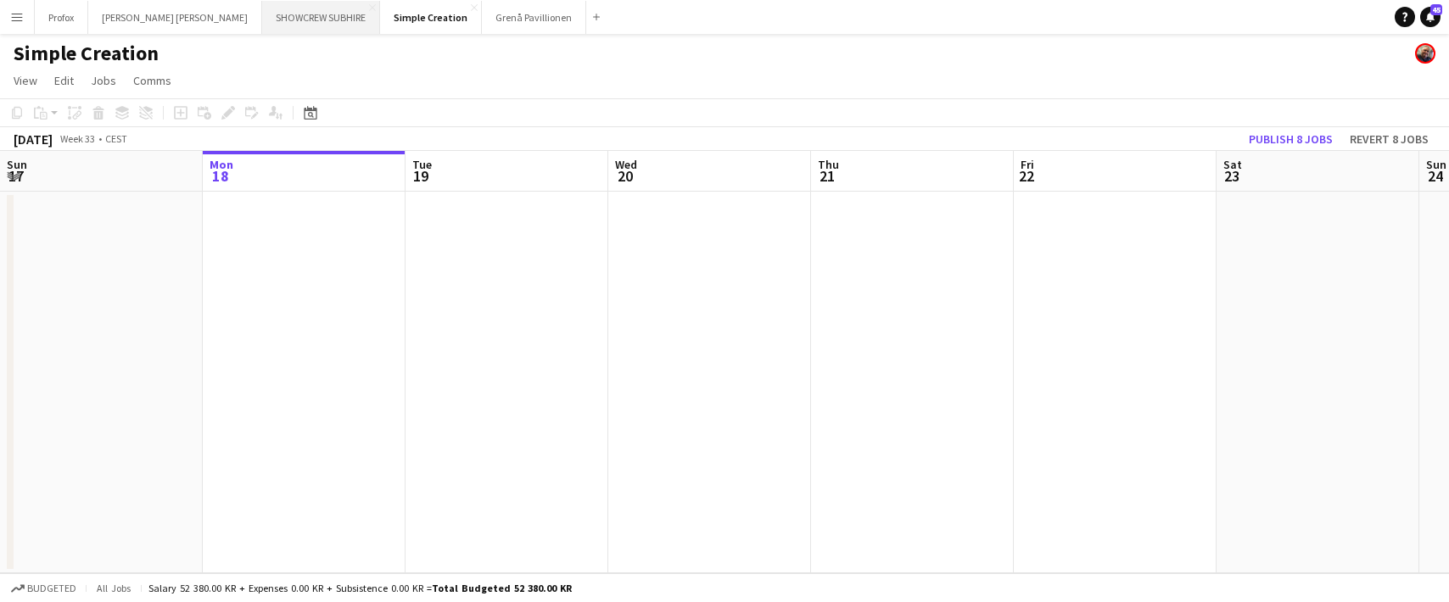
drag, startPoint x: 275, startPoint y: 18, endPoint x: 226, endPoint y: 17, distance: 49.2
click at [267, 19] on button "SHOWCREW SUBHIRE Close" at bounding box center [321, 17] width 118 height 33
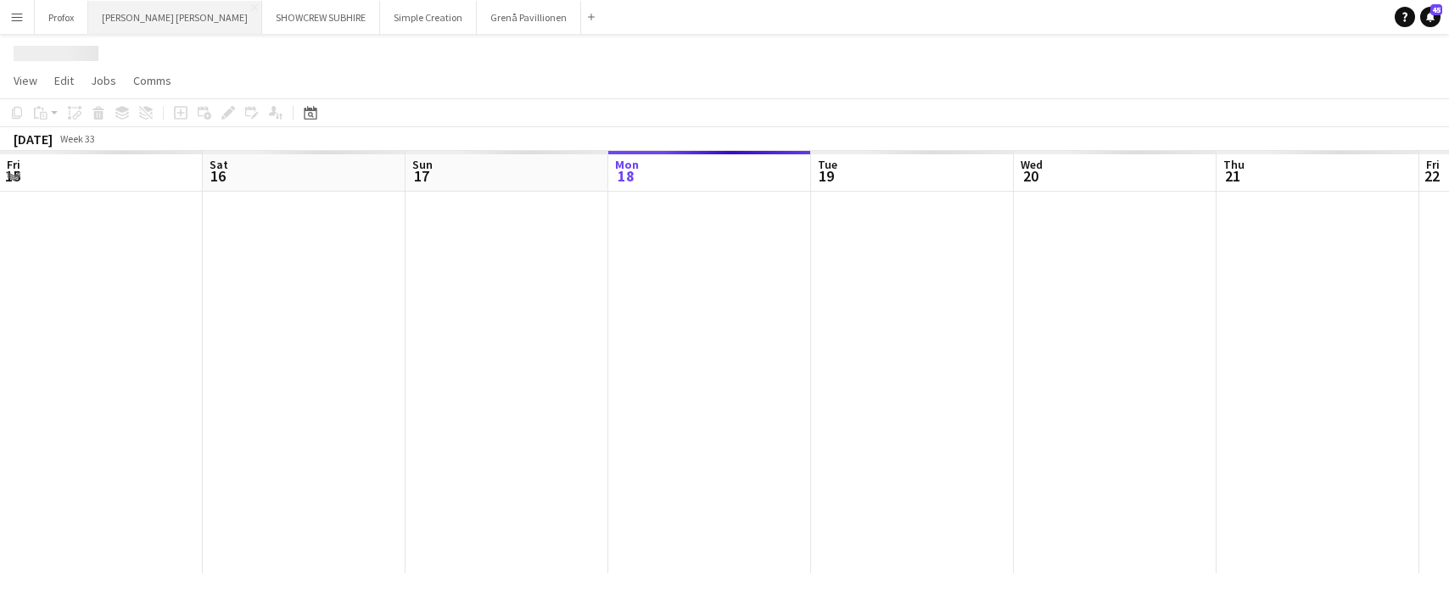
scroll to position [0, 405]
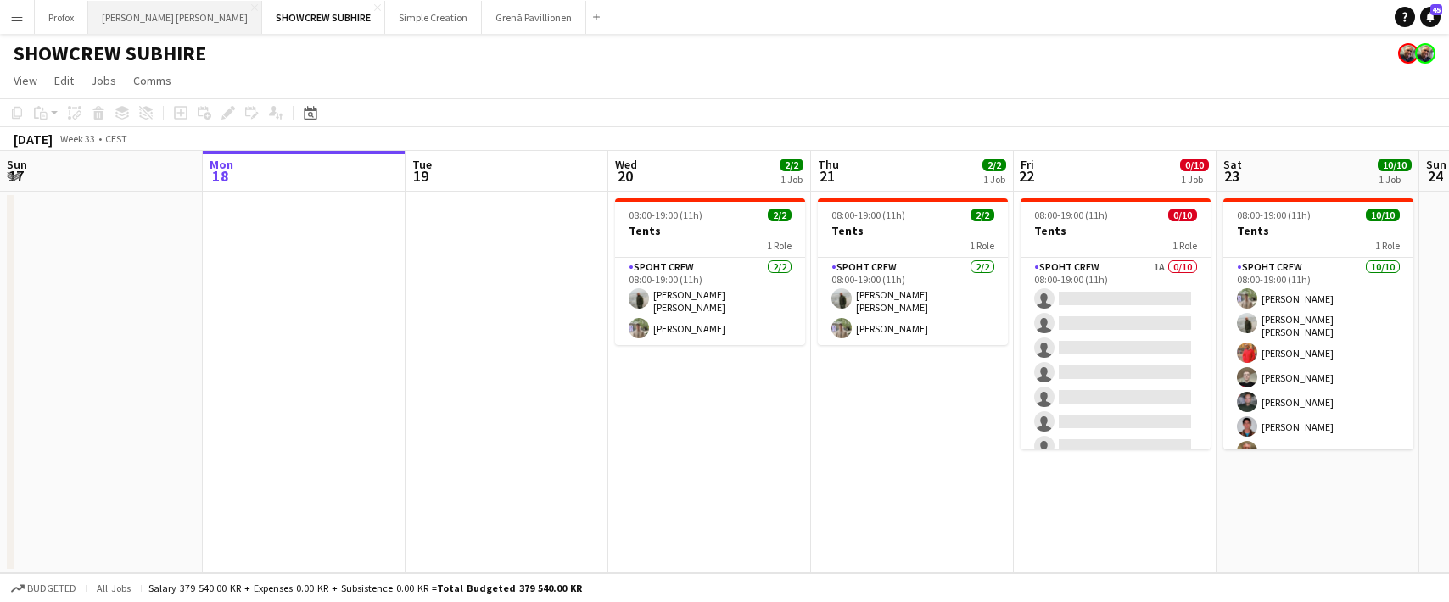
click at [149, 19] on button "Danny Black Luna Close" at bounding box center [175, 17] width 174 height 33
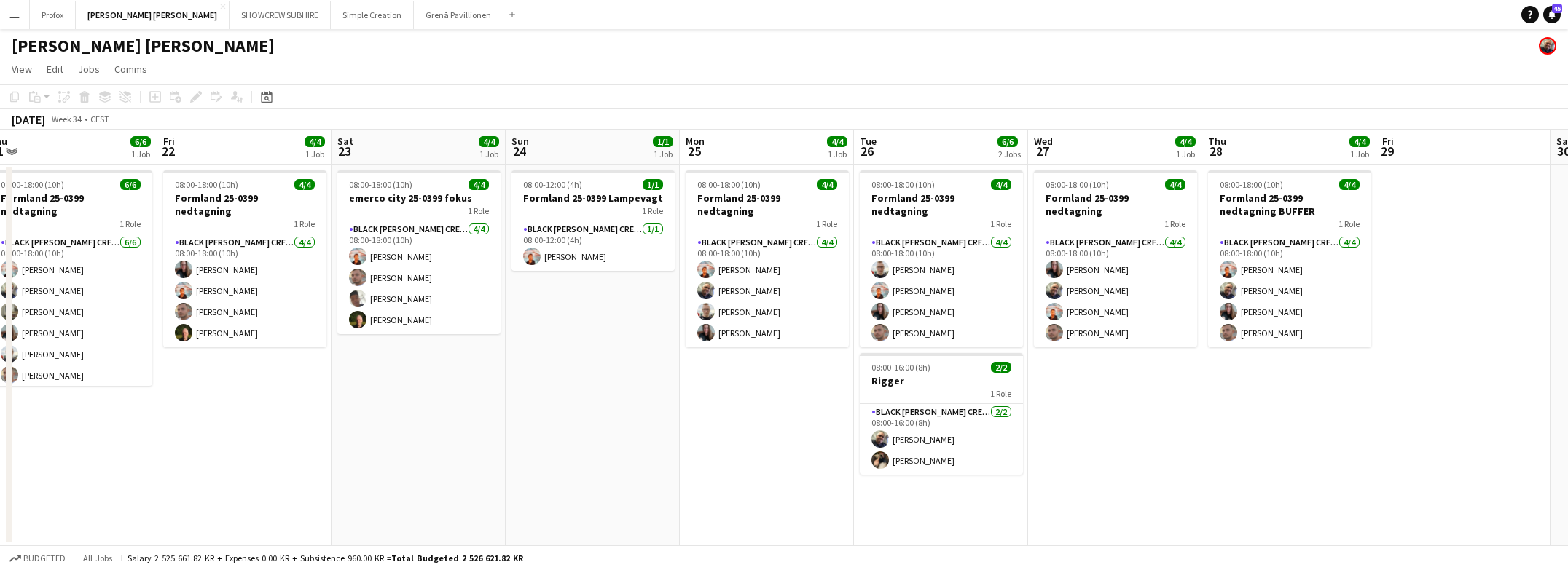
drag, startPoint x: 1291, startPoint y: 153, endPoint x: 734, endPoint y: 157, distance: 557.0
click at [613, 166] on app-calendar-viewport "Sun 17 2/2 1 Job Mon 18 1/1 1 Job Tue 19 1/1 1 Job Wed 20 6/6 1 Job Thu 21 6/6 …" at bounding box center [784, 337] width 1568 height 415
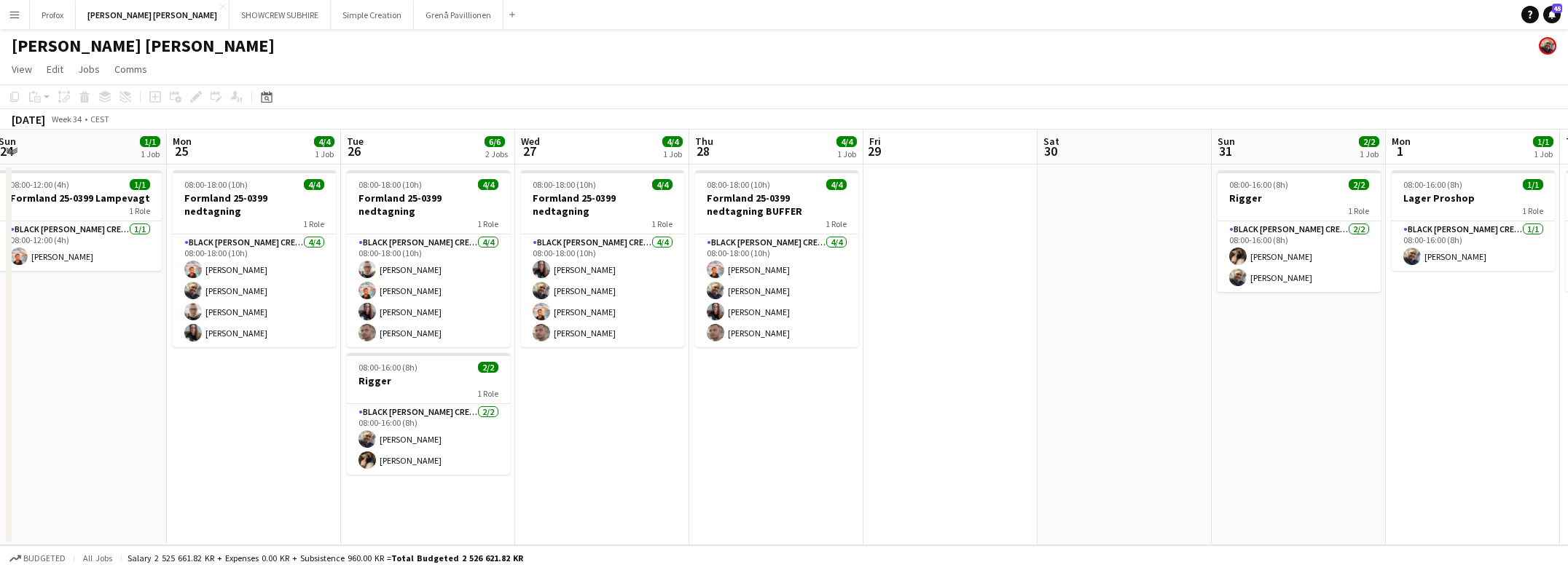
drag, startPoint x: 1310, startPoint y: 164, endPoint x: 815, endPoint y: 173, distance: 495.1
click at [809, 175] on app-calendar-viewport "Thu 21 6/6 1 Job Fri 22 4/4 1 Job Sat 23 4/4 1 Job Sun 24 1/1 1 Job Mon 25 4/4 …" at bounding box center [784, 337] width 1568 height 415
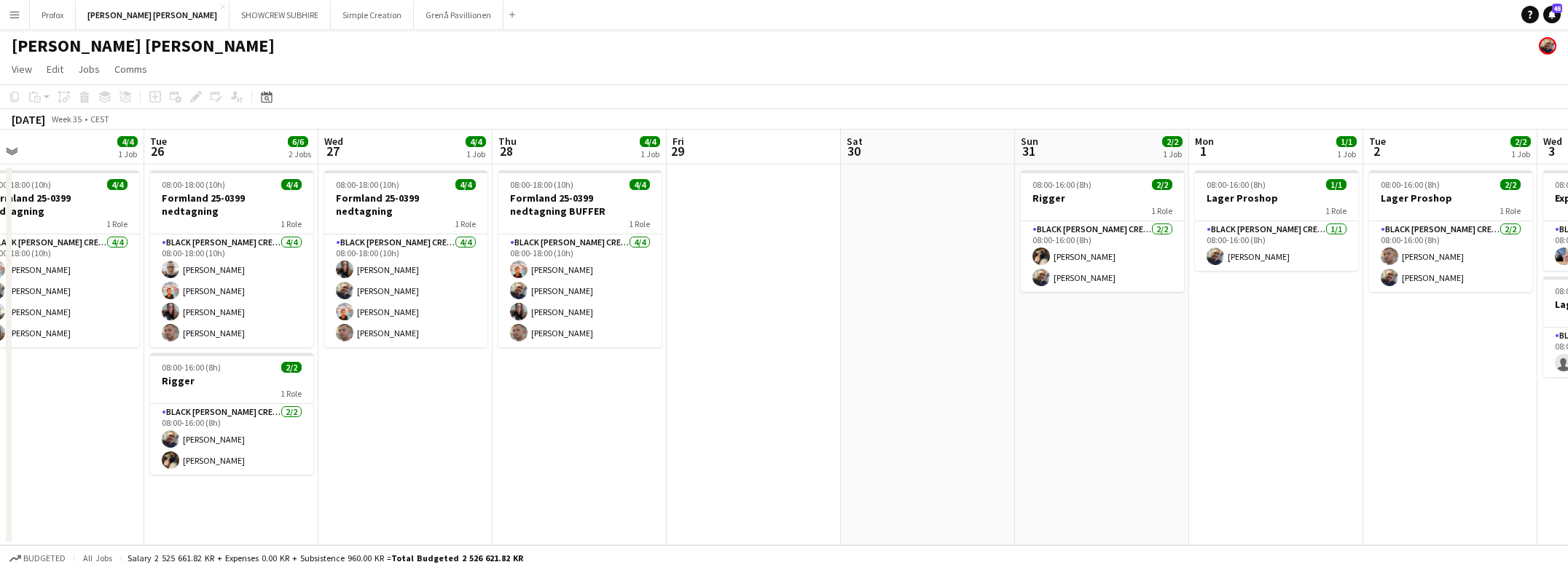
drag, startPoint x: 1163, startPoint y: 152, endPoint x: 1125, endPoint y: 139, distance: 40.2
click at [952, 154] on app-calendar-viewport "Thu 21 6/6 1 Job Fri 22 4/4 1 Job Sat 23 4/4 1 Job Sun 24 1/1 1 Job Mon 25 4/4 …" at bounding box center [784, 337] width 1568 height 415
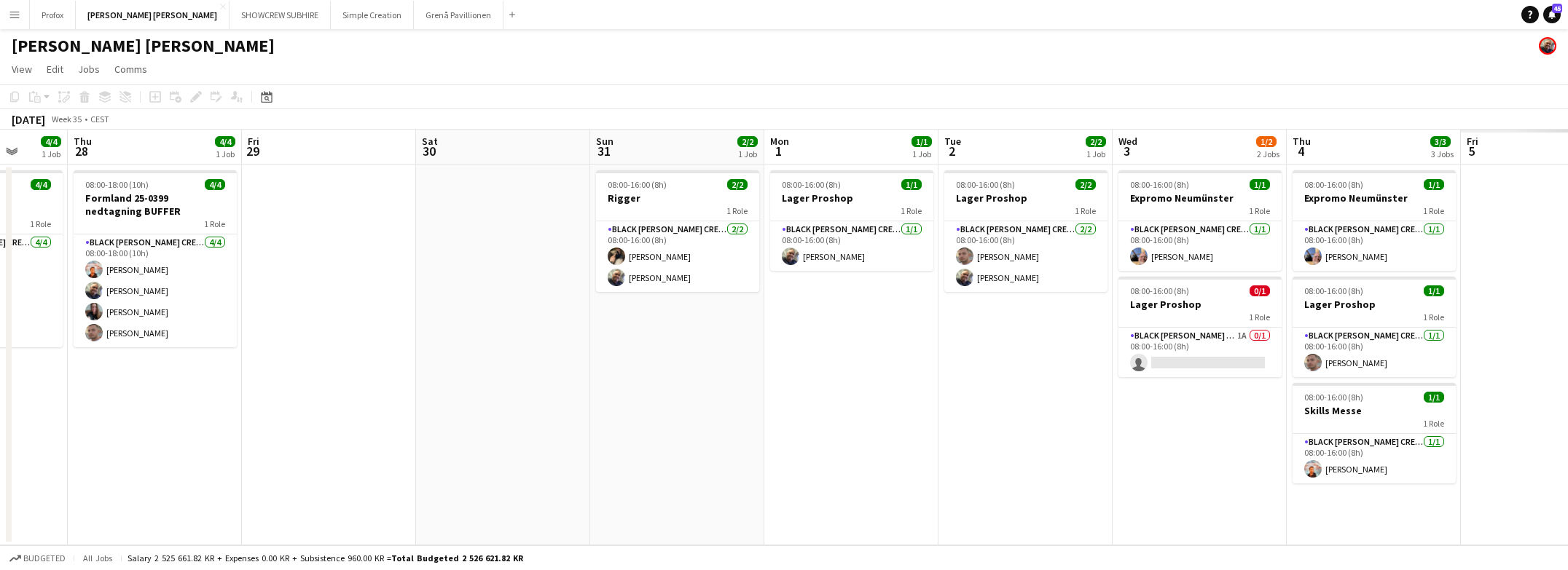
scroll to position [0, 596]
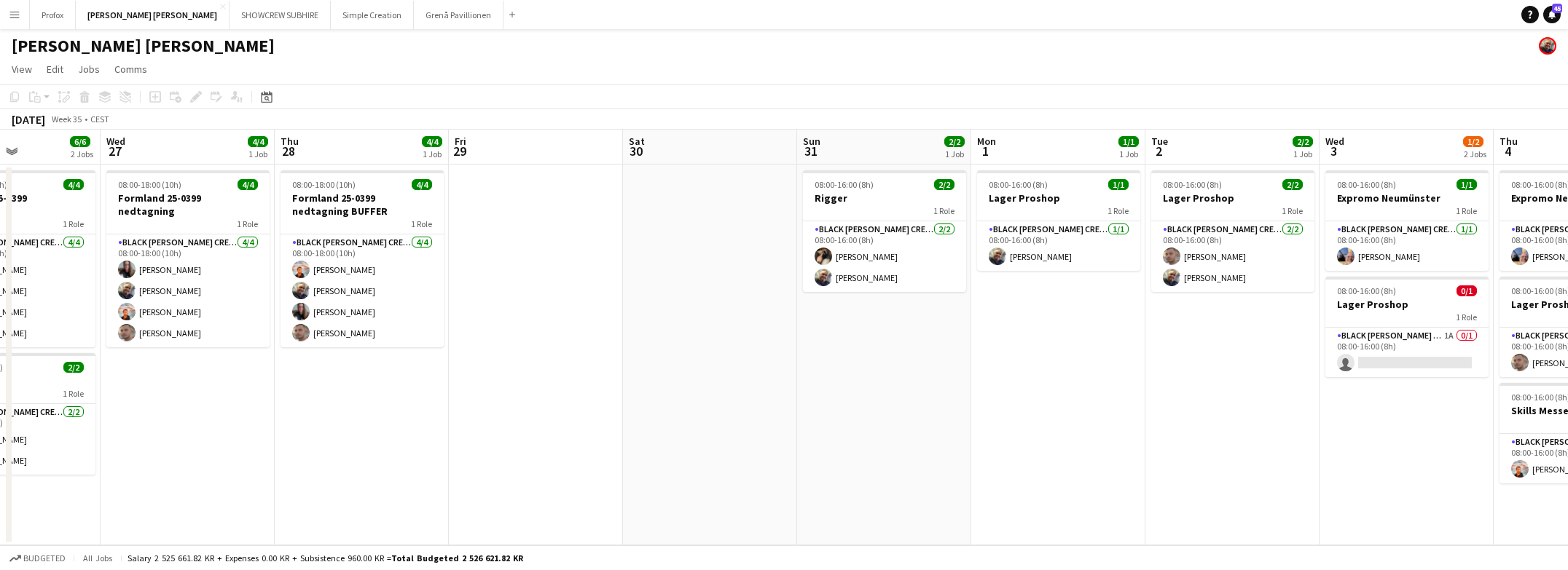
drag, startPoint x: 1235, startPoint y: 153, endPoint x: 692, endPoint y: 140, distance: 543.2
click at [679, 142] on app-calendar-viewport "Sat 23 4/4 1 Job Sun 24 1/1 1 Job Mon 25 4/4 1 Job Tue 26 6/6 2 Jobs Wed 27 4/4…" at bounding box center [784, 337] width 1568 height 415
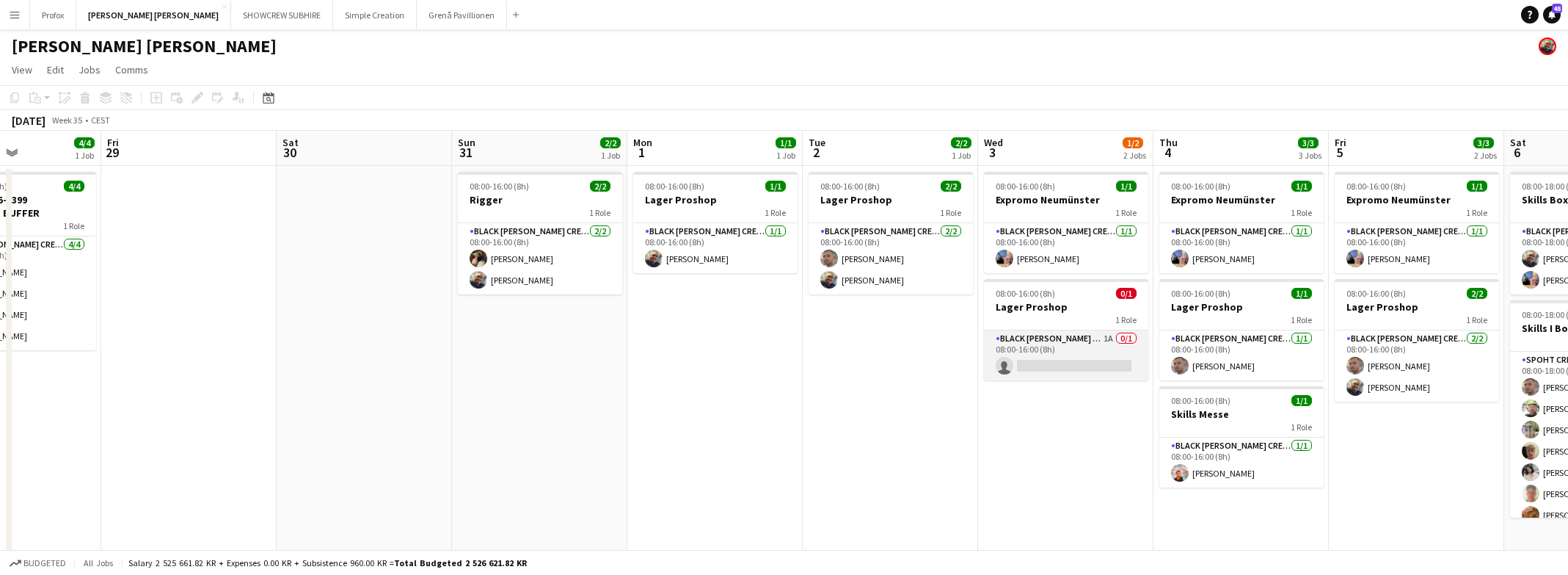
click at [1104, 333] on app-card-role "Black Luna Crew (Danny) 1A 0/1 08:00-16:00 (8h) single-neutral-actions" at bounding box center [1066, 356] width 164 height 50
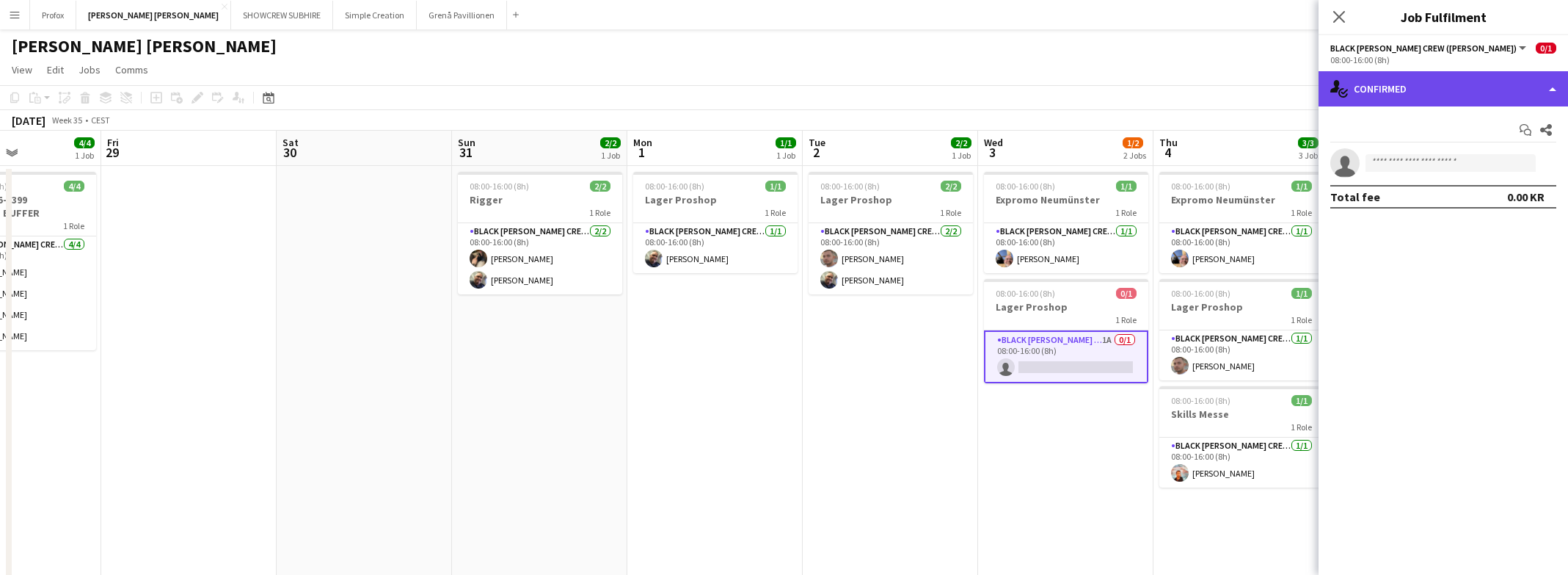
click at [1253, 82] on div "single-neutral-actions-check-2 Confirmed" at bounding box center [1443, 88] width 249 height 36
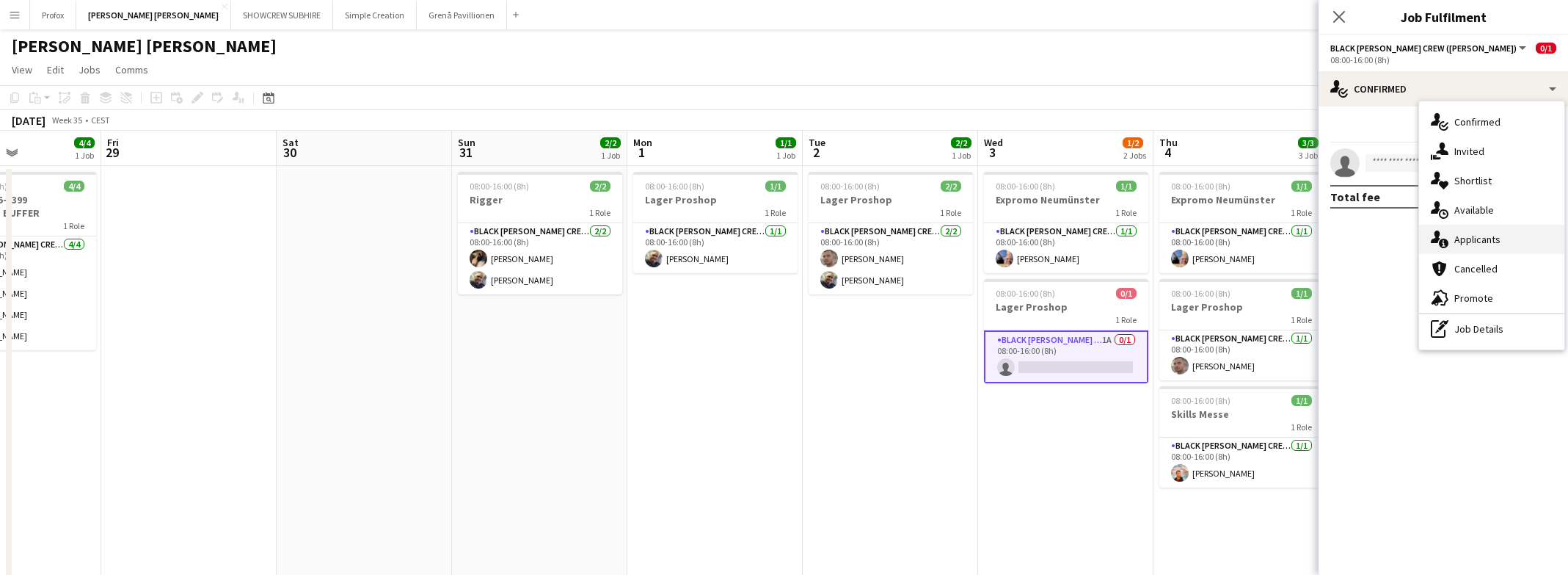
click at [1253, 234] on div "single-neutral-actions-information Applicants" at bounding box center [1492, 240] width 145 height 29
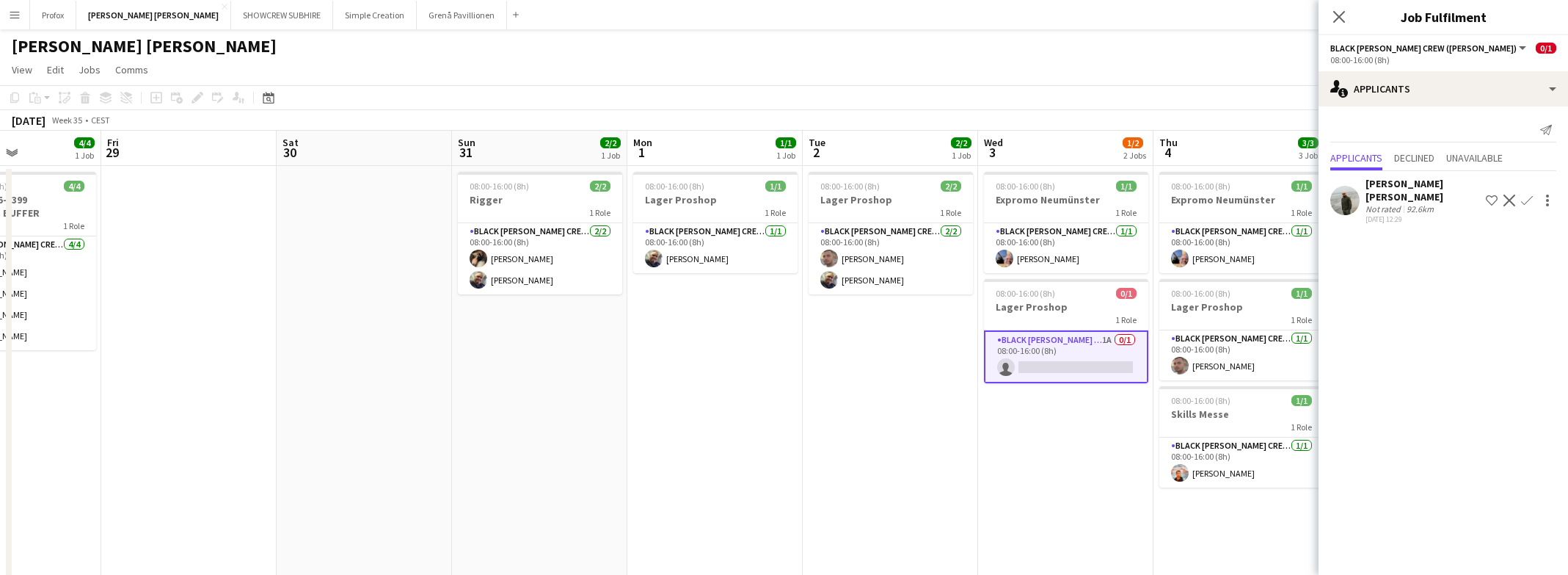
click at [799, 510] on app-date-cell "08:00-16:00 (8h) 1/1 Lager Proshop 1 Role Black Luna Crew (Danny) 1/1 08:00-16:…" at bounding box center [715, 404] width 176 height 475
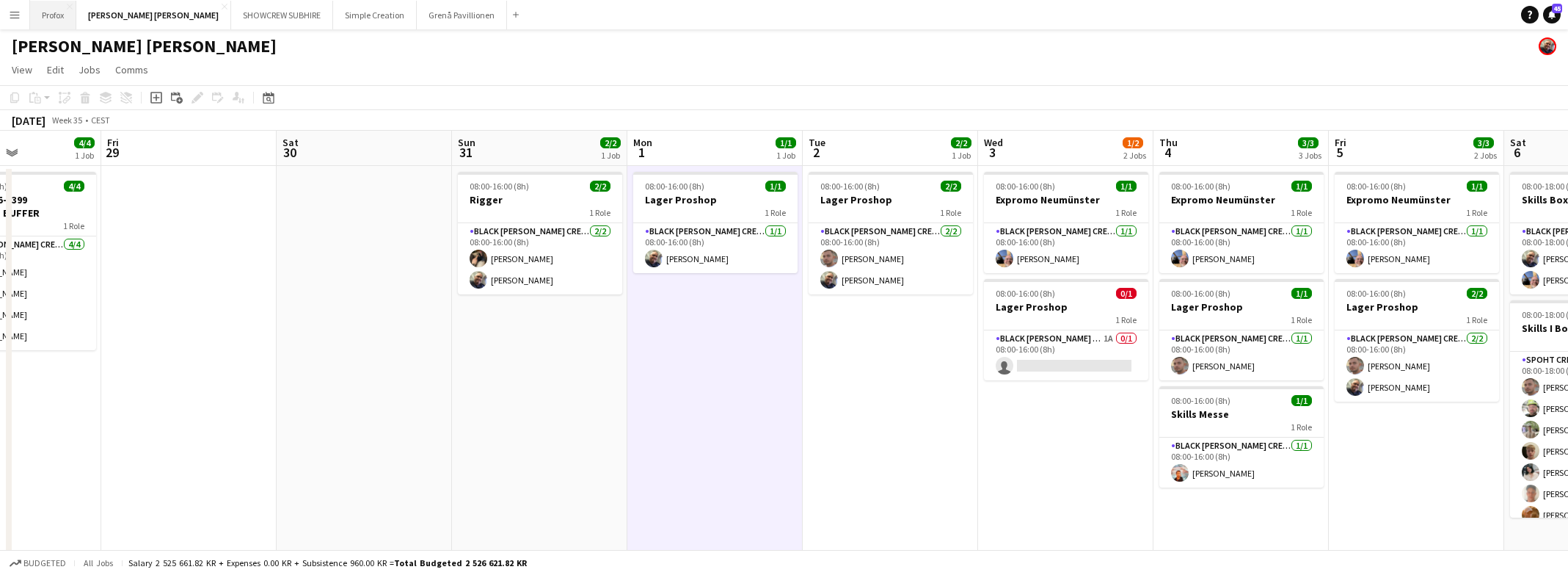
click at [50, 14] on button "Profox Close" at bounding box center [53, 15] width 46 height 29
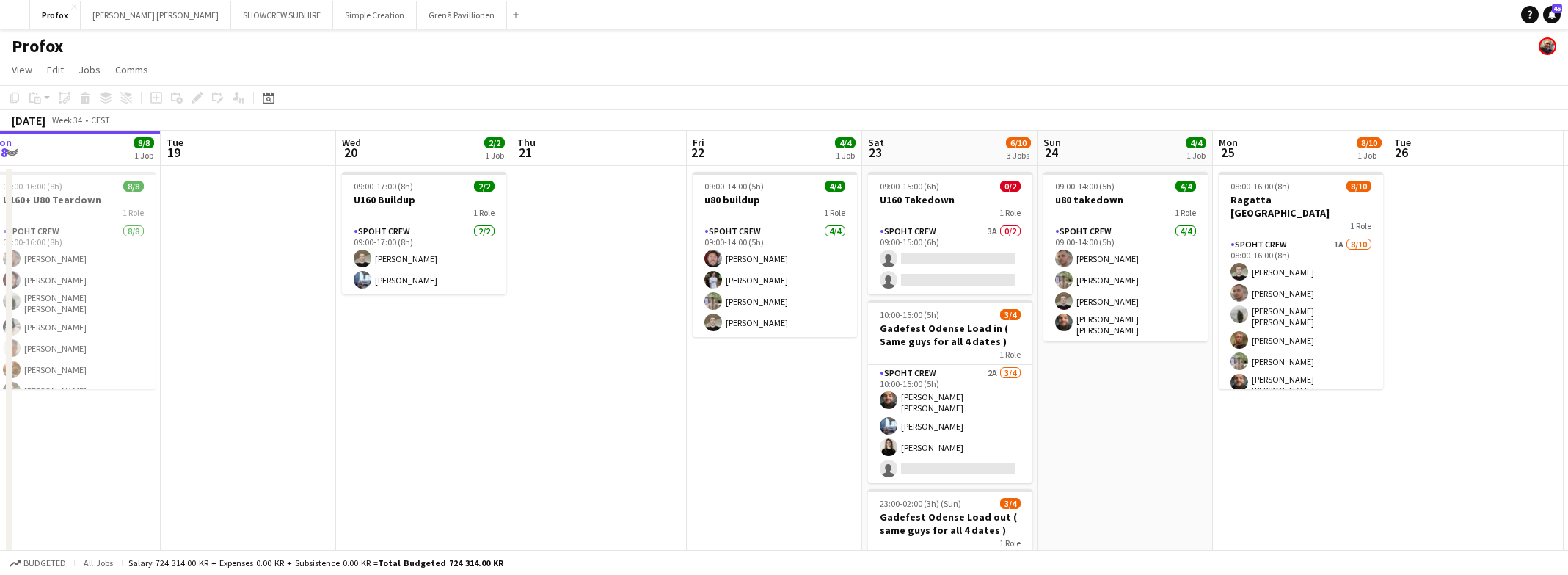
scroll to position [0, 543]
drag, startPoint x: 925, startPoint y: 404, endPoint x: 758, endPoint y: 390, distance: 167.6
click at [758, 390] on app-calendar-viewport "Fri 15 8/8 1 Job Sat 16 8/8 2 Jobs Sun 17 5/6 1 Job Mon 18 8/8 1 Job Tue 19 Wed…" at bounding box center [784, 413] width 1568 height 565
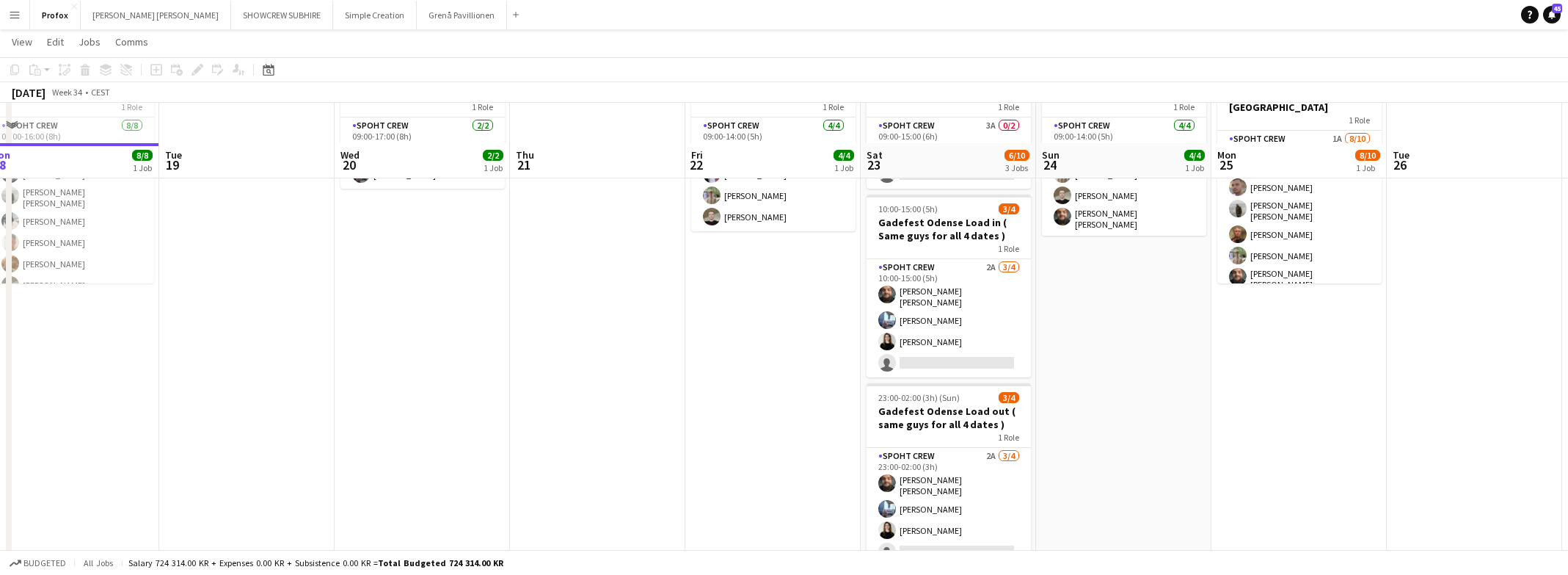
scroll to position [145, 0]
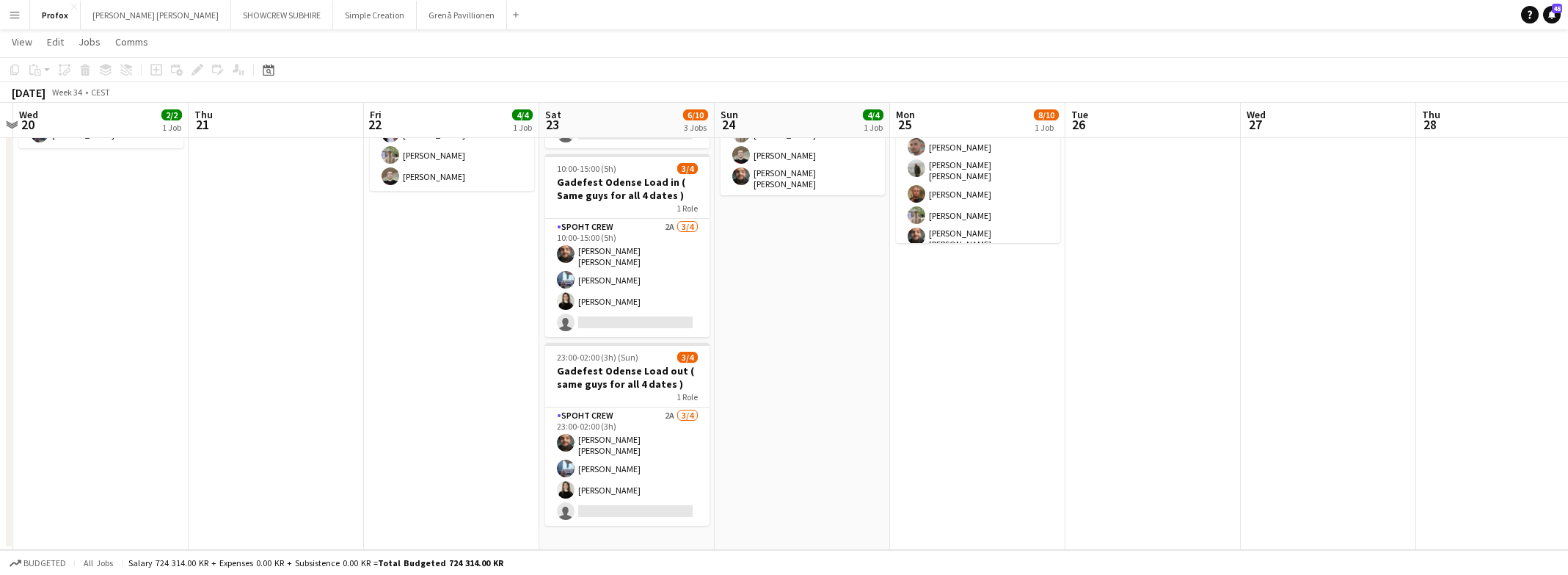
drag, startPoint x: 1372, startPoint y: 361, endPoint x: 1210, endPoint y: 374, distance: 162.5
click at [1051, 372] on app-calendar-viewport "Sun 17 5/6 1 Job Mon 18 8/8 1 Job Tue 19 Wed 20 2/2 1 Job Thu 21 Fri 22 4/4 1 J…" at bounding box center [784, 231] width 1568 height 637
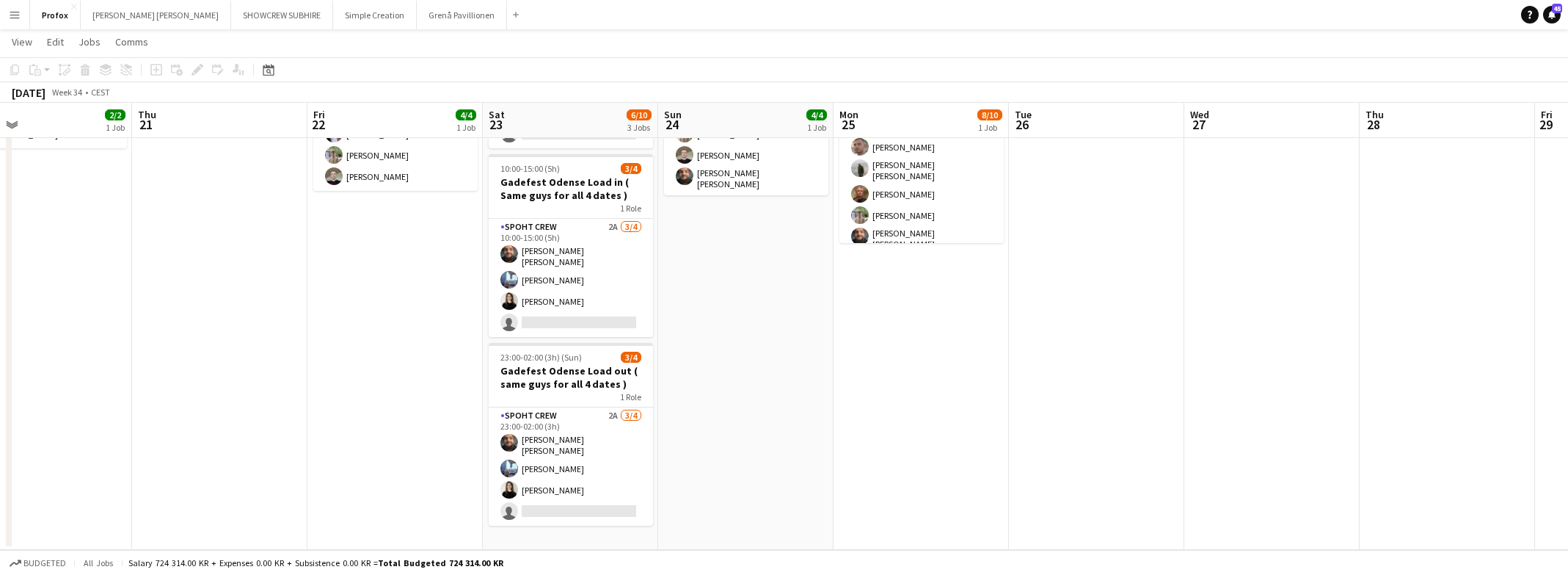
drag, startPoint x: 1394, startPoint y: 372, endPoint x: 1193, endPoint y: 384, distance: 201.4
click at [1193, 384] on app-calendar-viewport "Sun 17 5/6 1 Job Mon 18 8/8 1 Job Tue 19 Wed 20 2/2 1 Job Thu 21 Fri 22 4/4 1 J…" at bounding box center [784, 231] width 1568 height 637
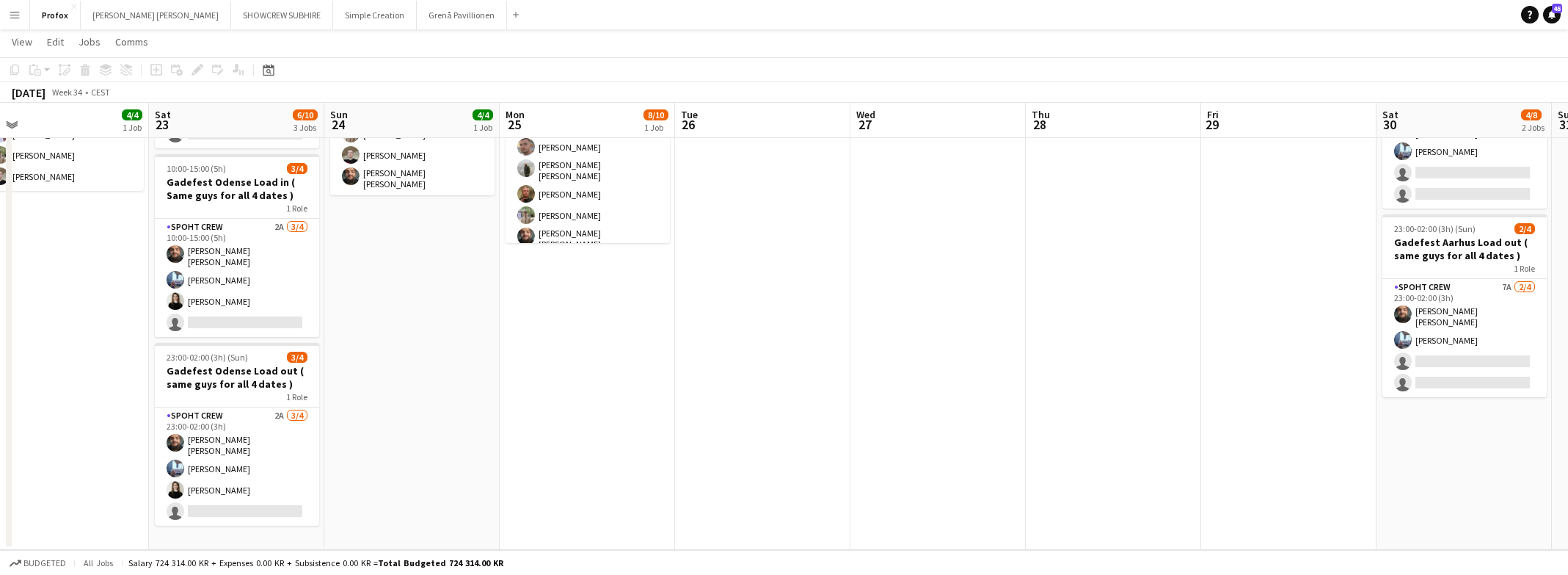
drag, startPoint x: 1353, startPoint y: 377, endPoint x: 1236, endPoint y: 393, distance: 118.1
click at [1194, 396] on app-calendar-viewport "Tue 19 Wed 20 2/2 1 Job Thu 21 Fri 22 4/4 1 Job Sat 23 6/10 3 Jobs Sun 24 4/4 1…" at bounding box center [784, 231] width 1568 height 637
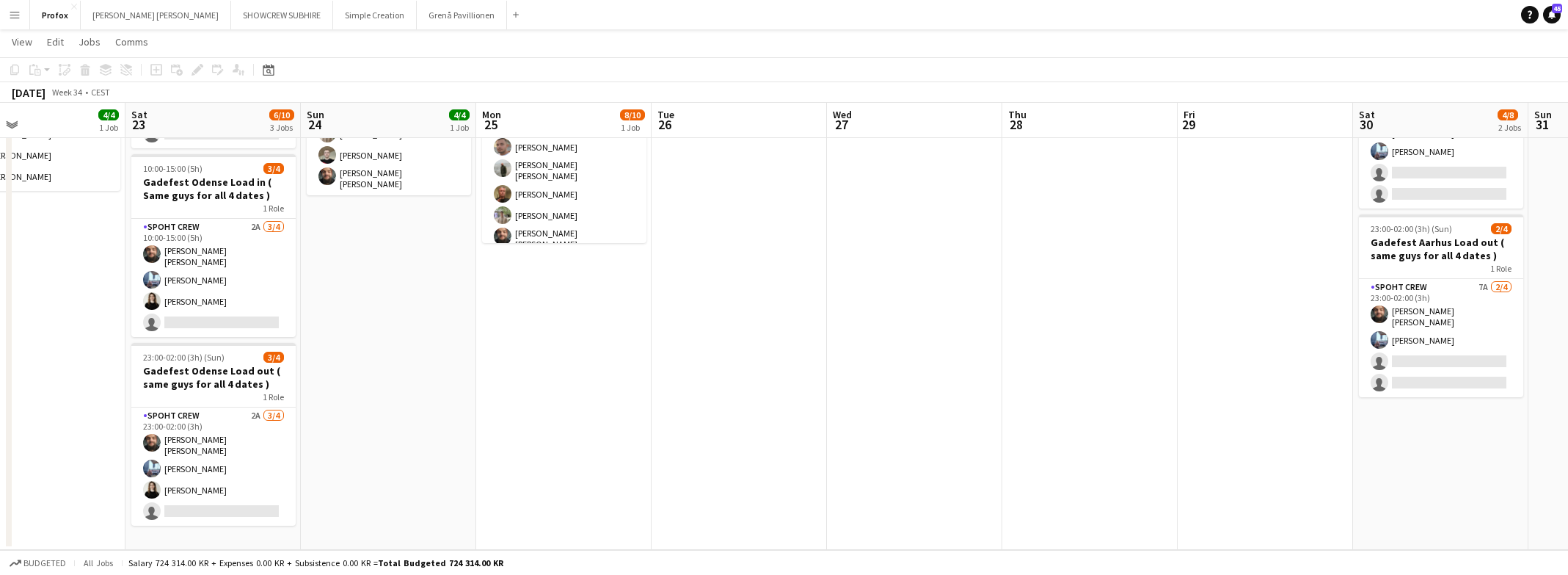
scroll to position [0, 447]
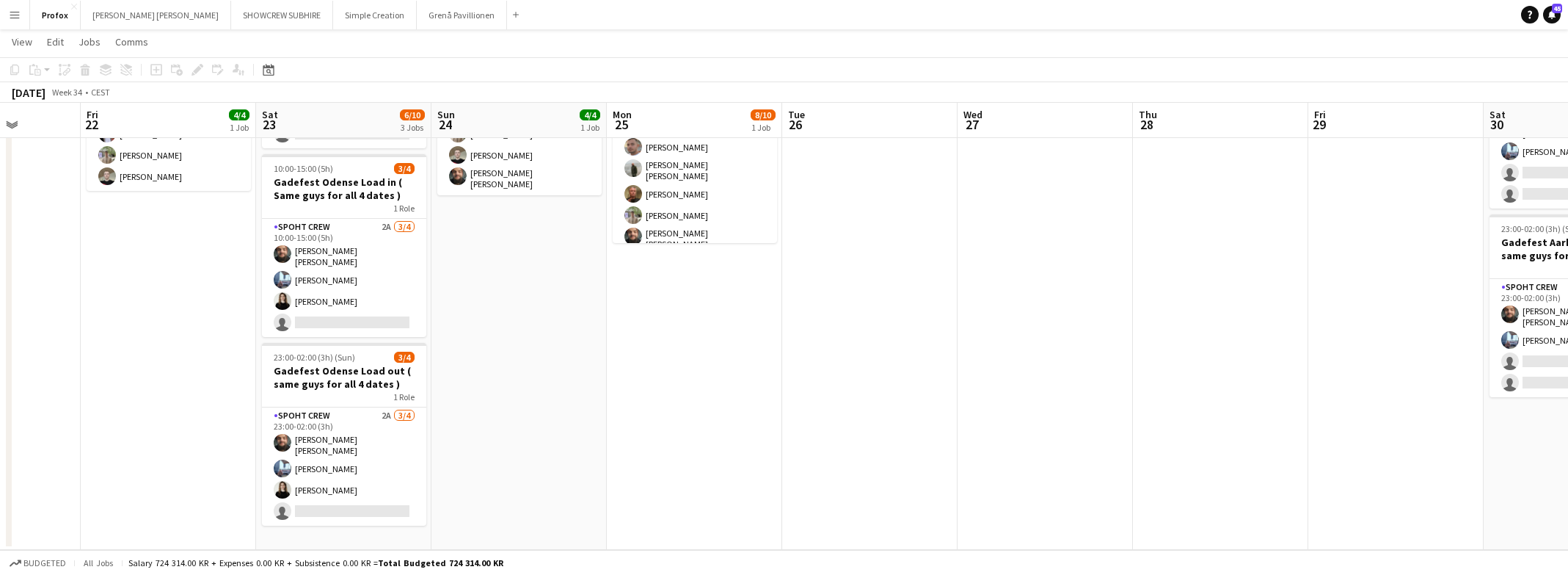
drag, startPoint x: 1237, startPoint y: 393, endPoint x: 1206, endPoint y: 384, distance: 32.3
click at [1200, 387] on app-calendar-viewport "Tue 19 Wed 20 2/2 1 Job Thu 21 Fri 22 4/4 1 Job Sat 23 6/10 3 Jobs Sun 24 4/4 1…" at bounding box center [784, 231] width 1568 height 637
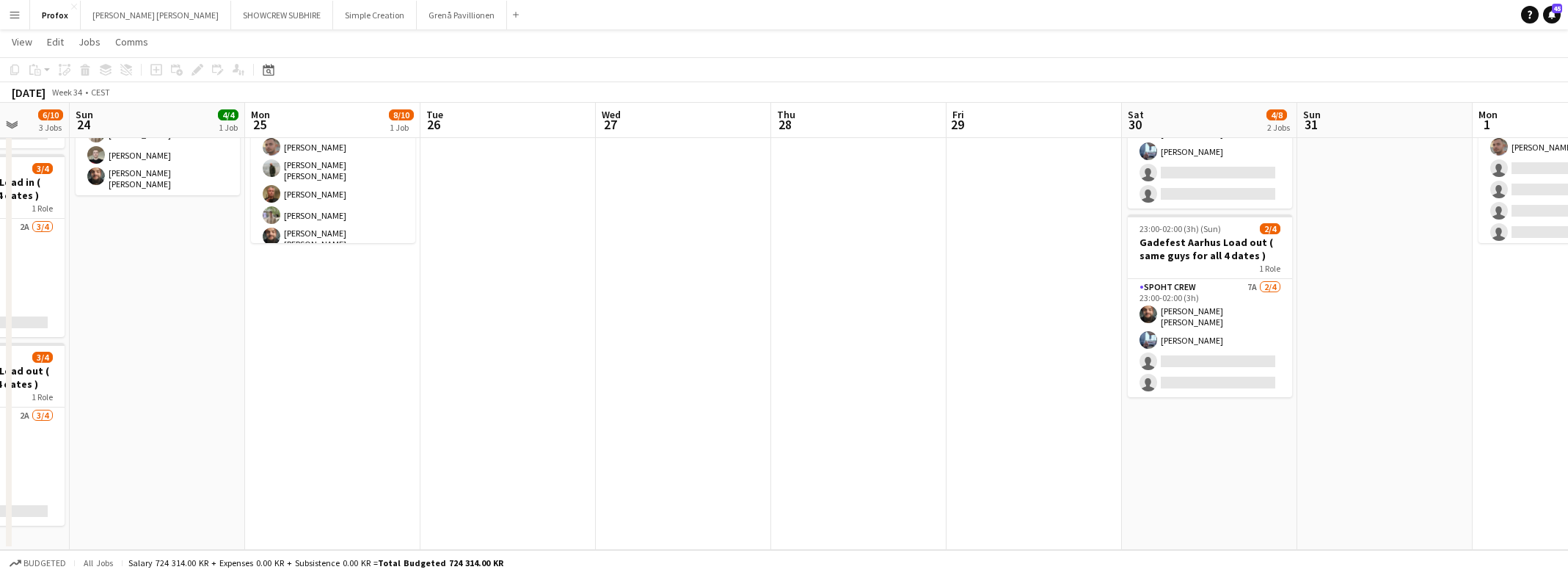
drag, startPoint x: 1186, startPoint y: 393, endPoint x: 999, endPoint y: 402, distance: 187.2
click at [998, 403] on app-calendar-viewport "Thu 21 Fri 22 4/4 1 Job Sat 23 6/10 3 Jobs Sun 24 4/4 1 Job Mon 25 8/10 1 Job T…" at bounding box center [784, 231] width 1568 height 637
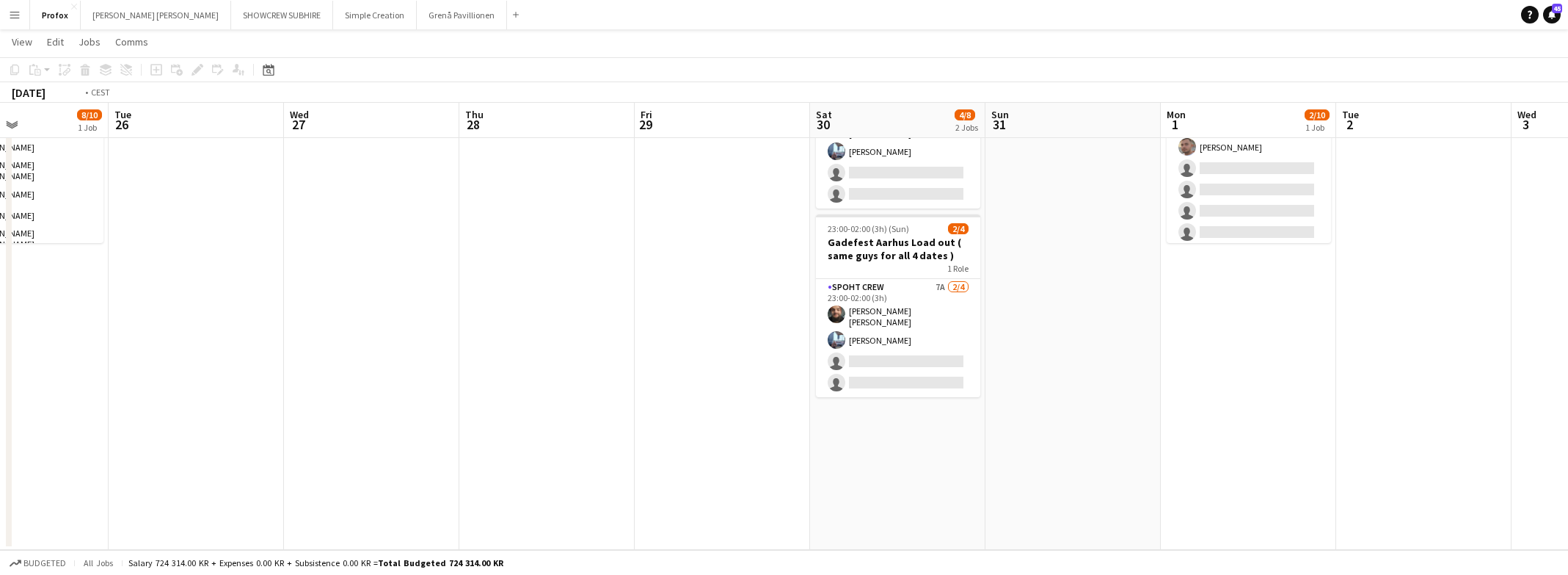
drag, startPoint x: 1246, startPoint y: 457, endPoint x: 1080, endPoint y: 462, distance: 166.1
click at [1075, 465] on app-calendar-viewport "Fri 22 4/4 1 Job Sat 23 6/10 3 Jobs Sun 24 4/4 1 Job Mon 25 8/10 1 Job Tue 26 W…" at bounding box center [784, 231] width 1568 height 637
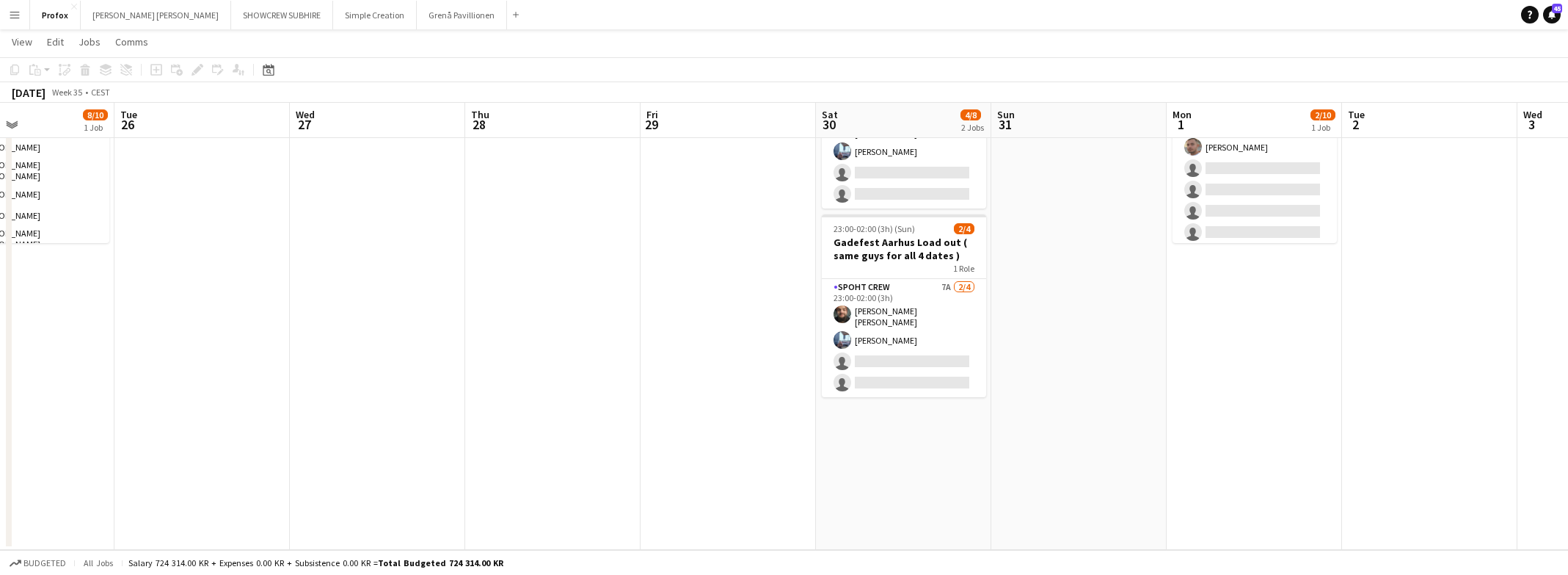
drag, startPoint x: 1186, startPoint y: 456, endPoint x: 1041, endPoint y: 461, distance: 145.1
click at [1041, 461] on app-calendar-viewport "Sat 23 6/10 3 Jobs Sun 24 4/4 1 Job Mon 25 8/10 1 Job Tue 26 Wed 27 Thu 28 Fri …" at bounding box center [784, 231] width 1568 height 637
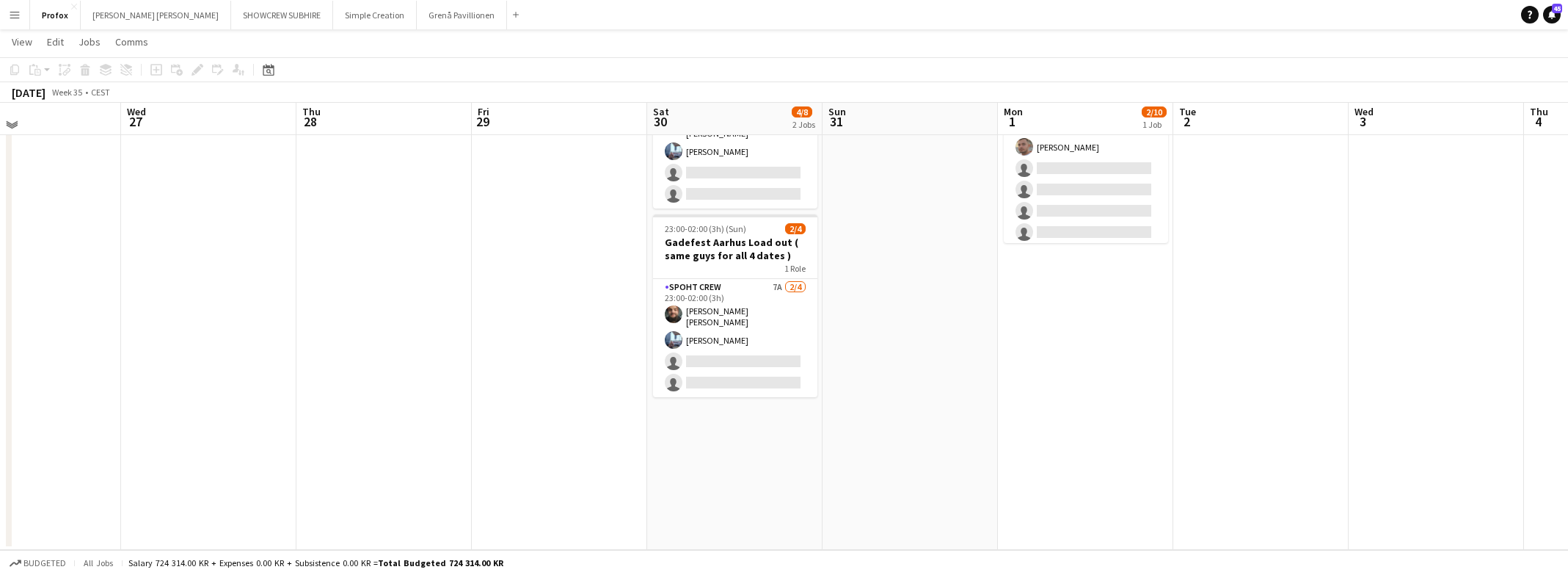
scroll to position [0, 0]
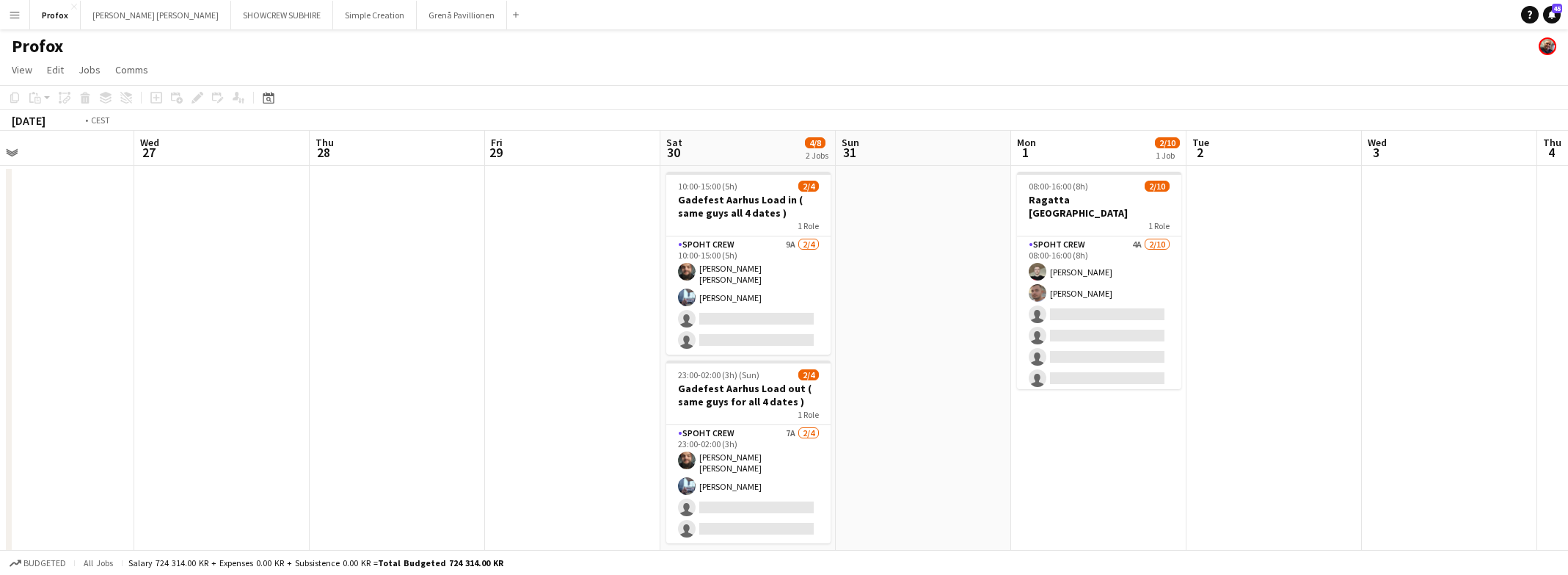
drag, startPoint x: 943, startPoint y: 462, endPoint x: 1303, endPoint y: 460, distance: 360.0
click at [1253, 459] on app-calendar-viewport "Sun 24 4/4 1 Job Mon 25 8/10 1 Job Tue 26 Wed 27 Thu 28 Fri 29 Sat 30 4/8 2 Job…" at bounding box center [784, 413] width 1568 height 565
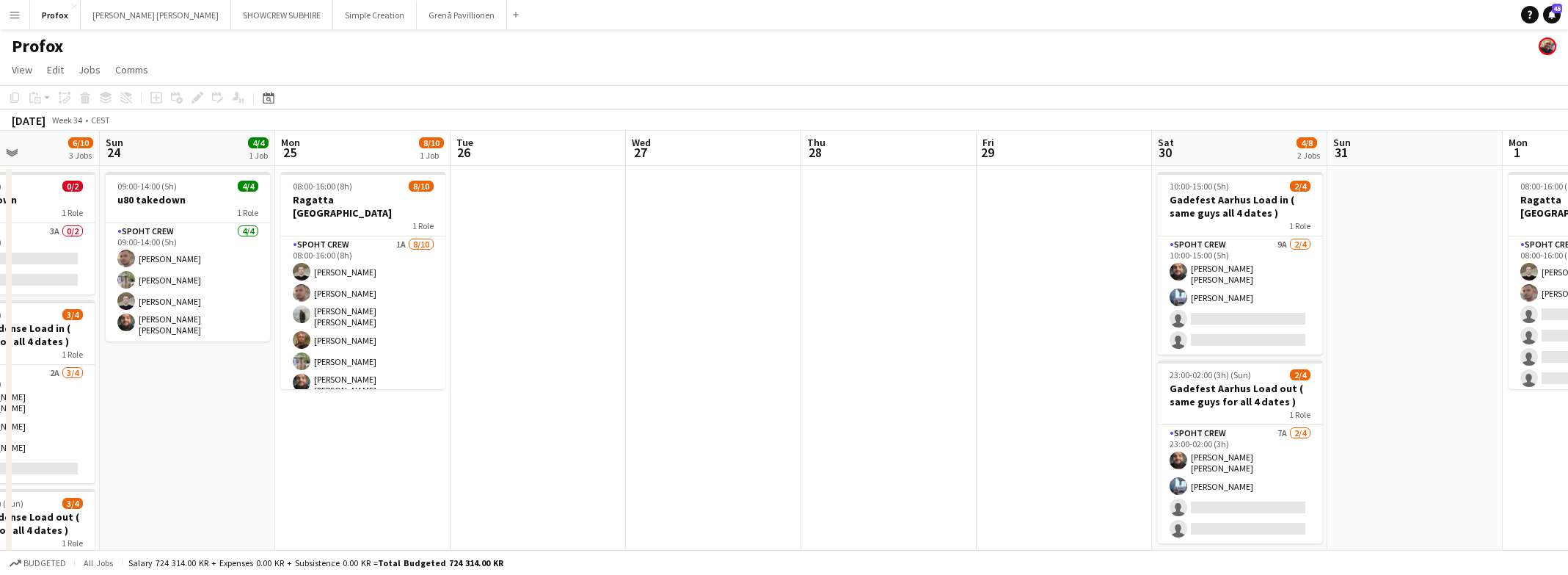
drag, startPoint x: 776, startPoint y: 430, endPoint x: 1081, endPoint y: 438, distance: 305.1
click at [1080, 438] on app-calendar-viewport "Fri 22 4/4 1 Job Sat 23 6/10 3 Jobs Sun 24 4/4 1 Job Mon 25 8/10 1 Job Tue 26 W…" at bounding box center [784, 413] width 1568 height 565
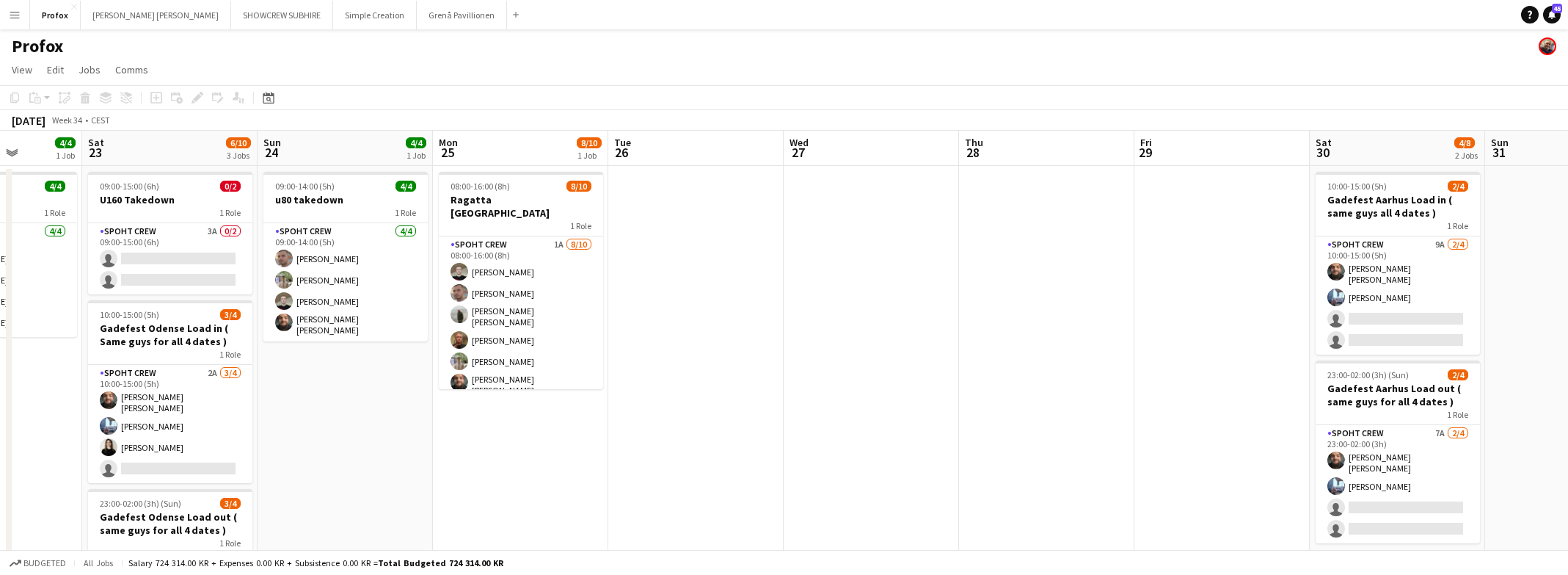
drag, startPoint x: 839, startPoint y: 457, endPoint x: 910, endPoint y: 467, distance: 71.7
click at [959, 461] on app-calendar-viewport "Wed 20 2/2 1 Job Thu 21 Fri 22 4/4 1 Job Sat 23 6/10 3 Jobs Sun 24 4/4 1 Job Mo…" at bounding box center [784, 413] width 1568 height 565
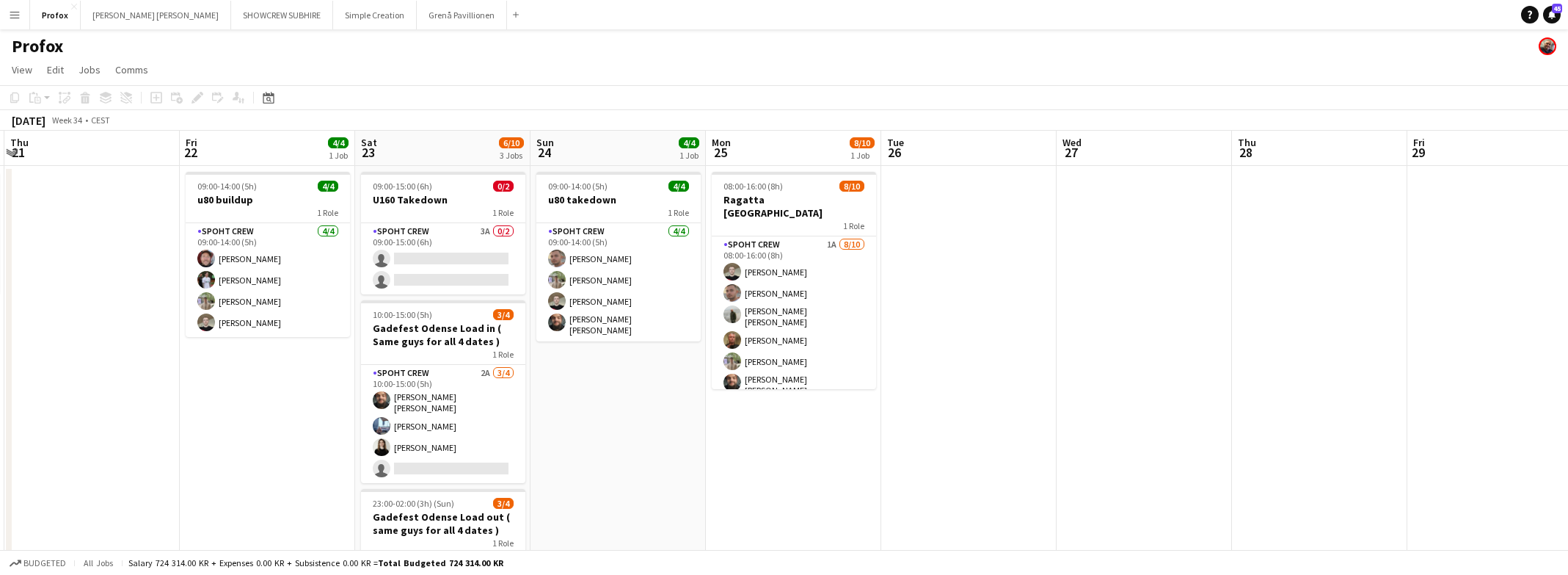
scroll to position [0, 471]
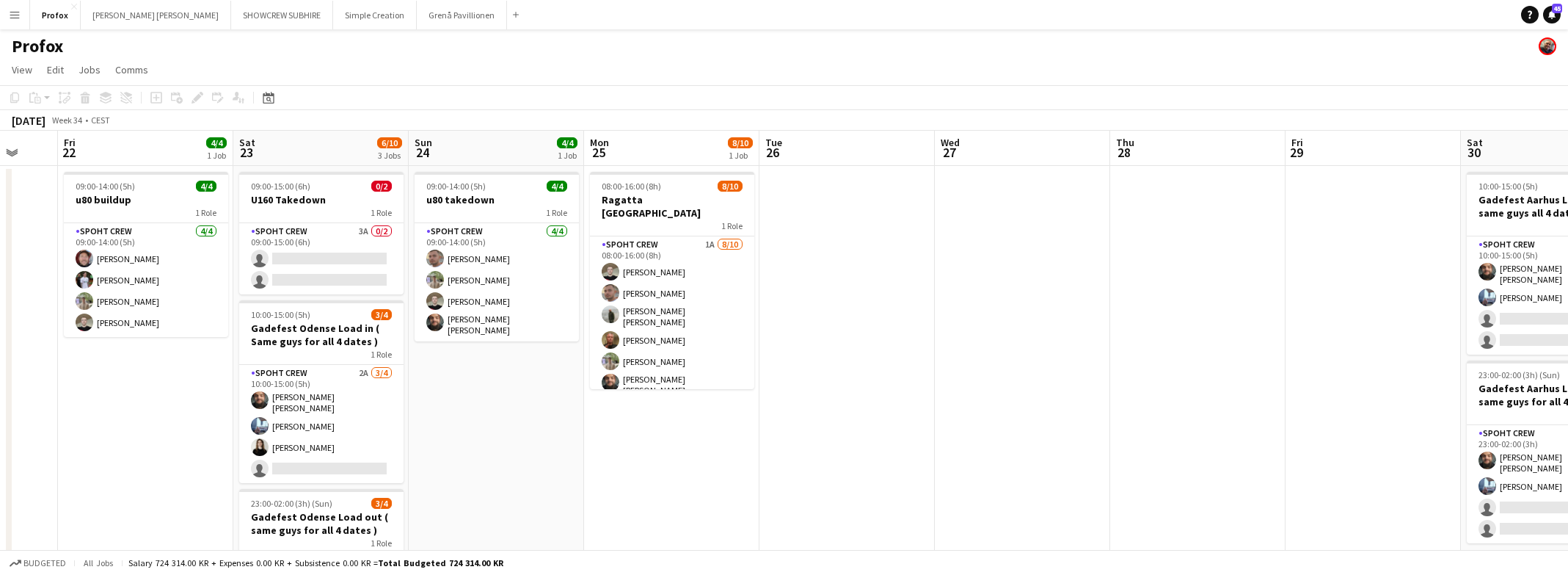
drag, startPoint x: 691, startPoint y: 473, endPoint x: 752, endPoint y: 483, distance: 61.8
click at [791, 476] on app-calendar-viewport "Tue 19 Wed 20 2/2 1 Job Thu 21 Fri 22 4/4 1 Job Sat 23 6/10 3 Jobs Sun 24 4/4 1…" at bounding box center [784, 413] width 1568 height 565
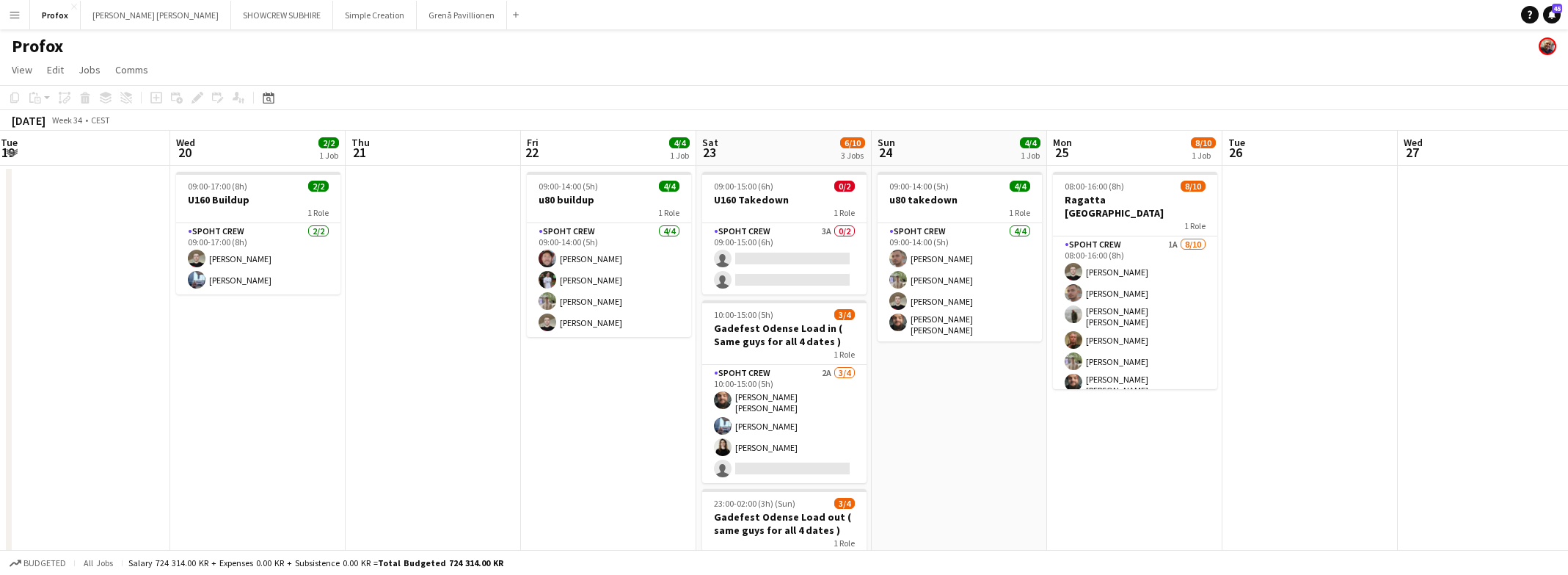
scroll to position [0, 355]
drag, startPoint x: 299, startPoint y: 435, endPoint x: 590, endPoint y: 450, distance: 291.4
click at [590, 450] on app-calendar-viewport "Sun 17 5/6 1 Job Mon 18 8/8 1 Job Tue 19 Wed 20 2/2 1 Job Thu 21 Fri 22 4/4 1 J…" at bounding box center [784, 413] width 1568 height 565
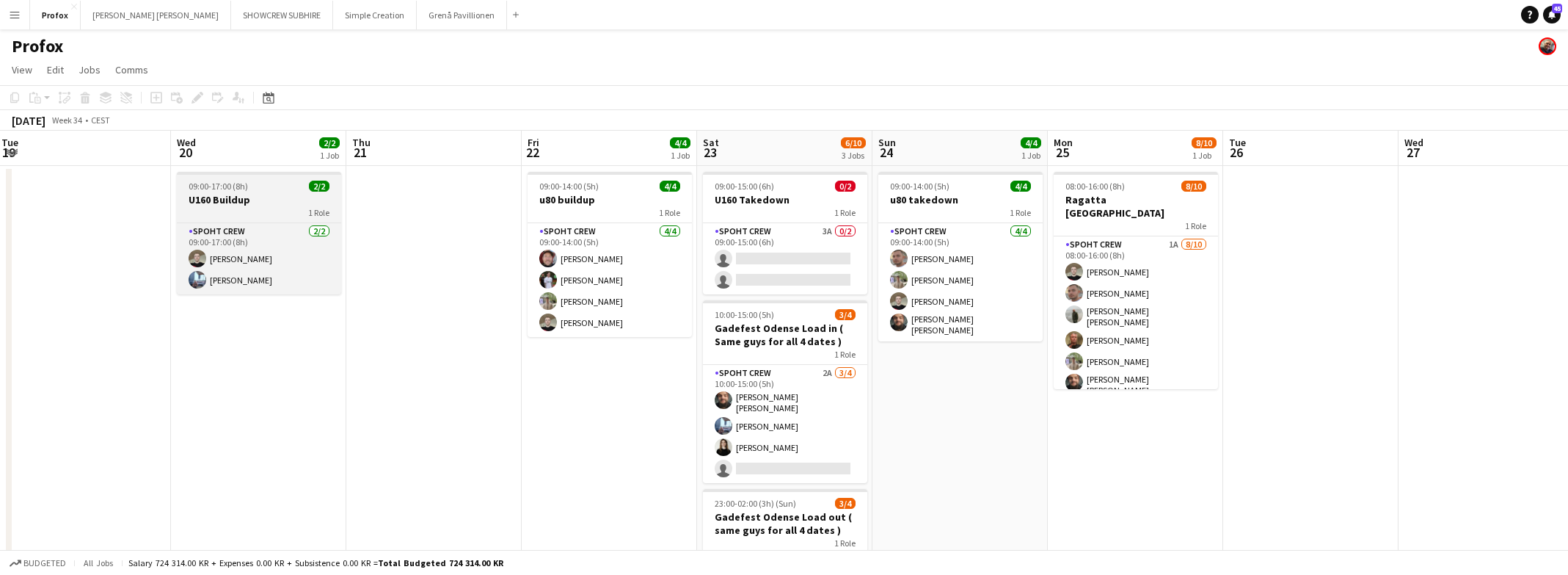
click at [267, 208] on div "1 Role" at bounding box center [259, 212] width 164 height 12
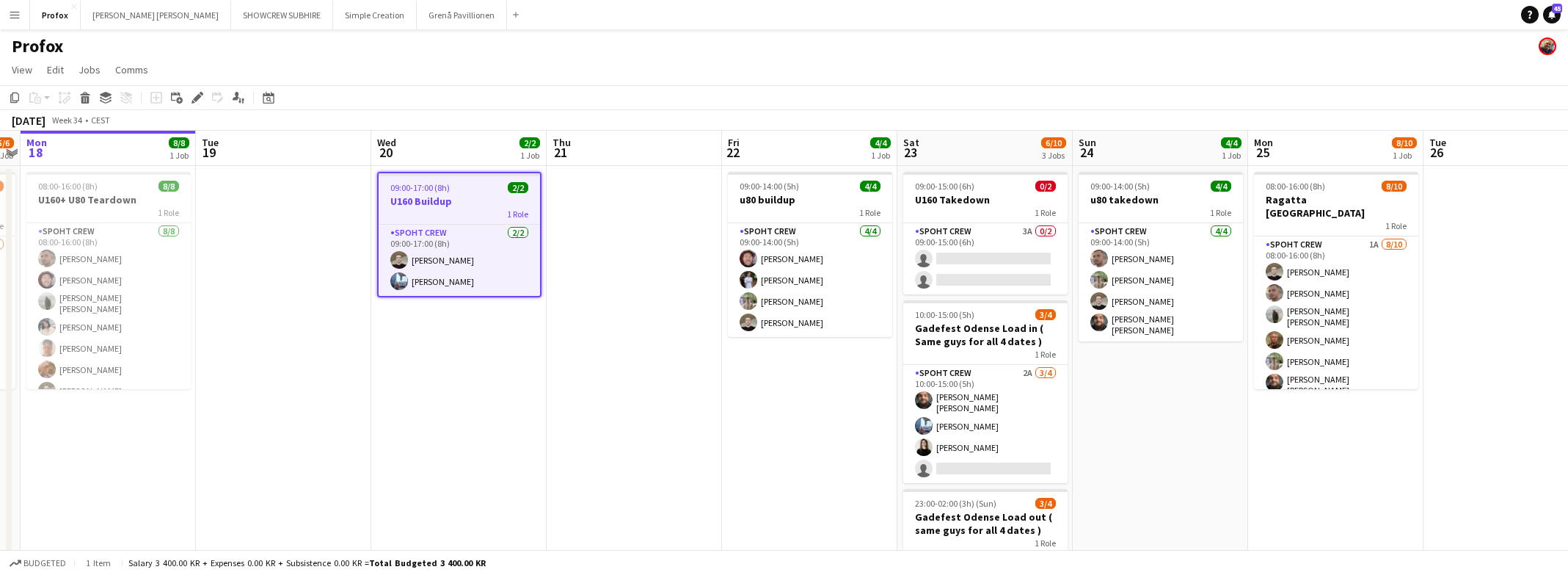
scroll to position [0, 447]
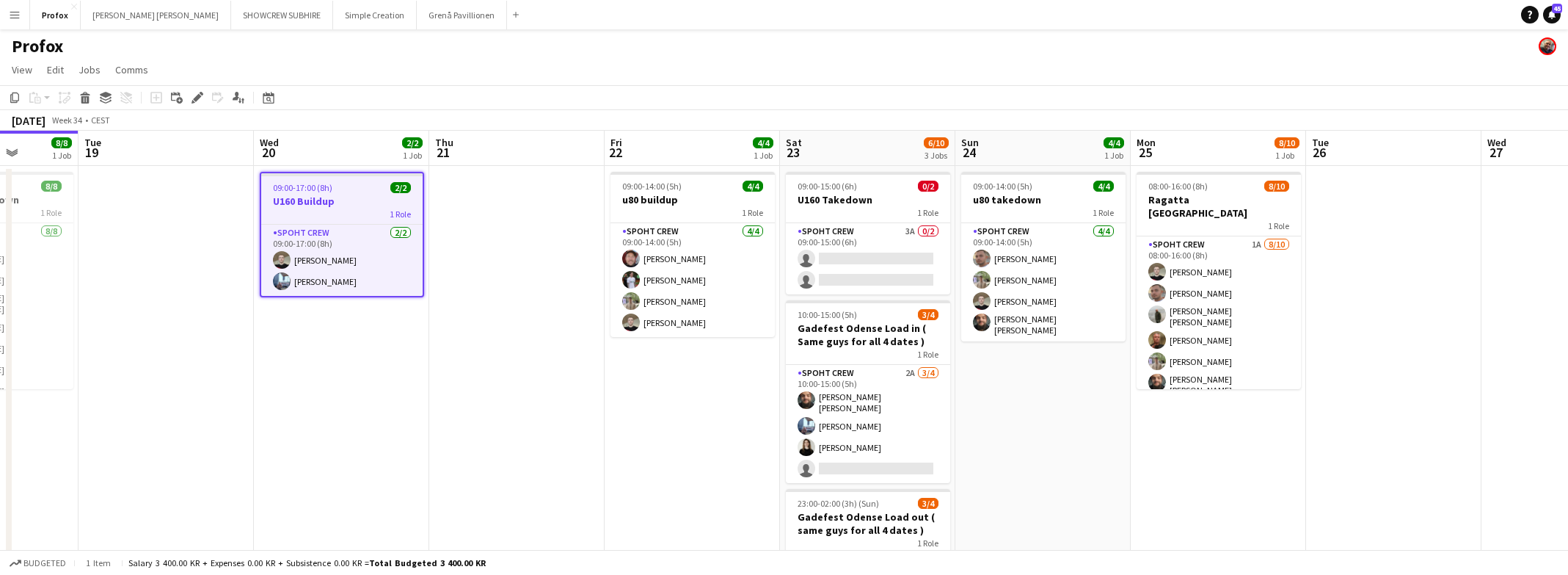
drag, startPoint x: 414, startPoint y: 213, endPoint x: 498, endPoint y: 215, distance: 84.0
click at [498, 215] on app-calendar-viewport "Sat 16 8/8 2 Jobs Sun 17 5/6 1 Job Mon 18 8/8 1 Job Tue 19 Wed 20 2/2 1 Job Thu…" at bounding box center [784, 413] width 1568 height 565
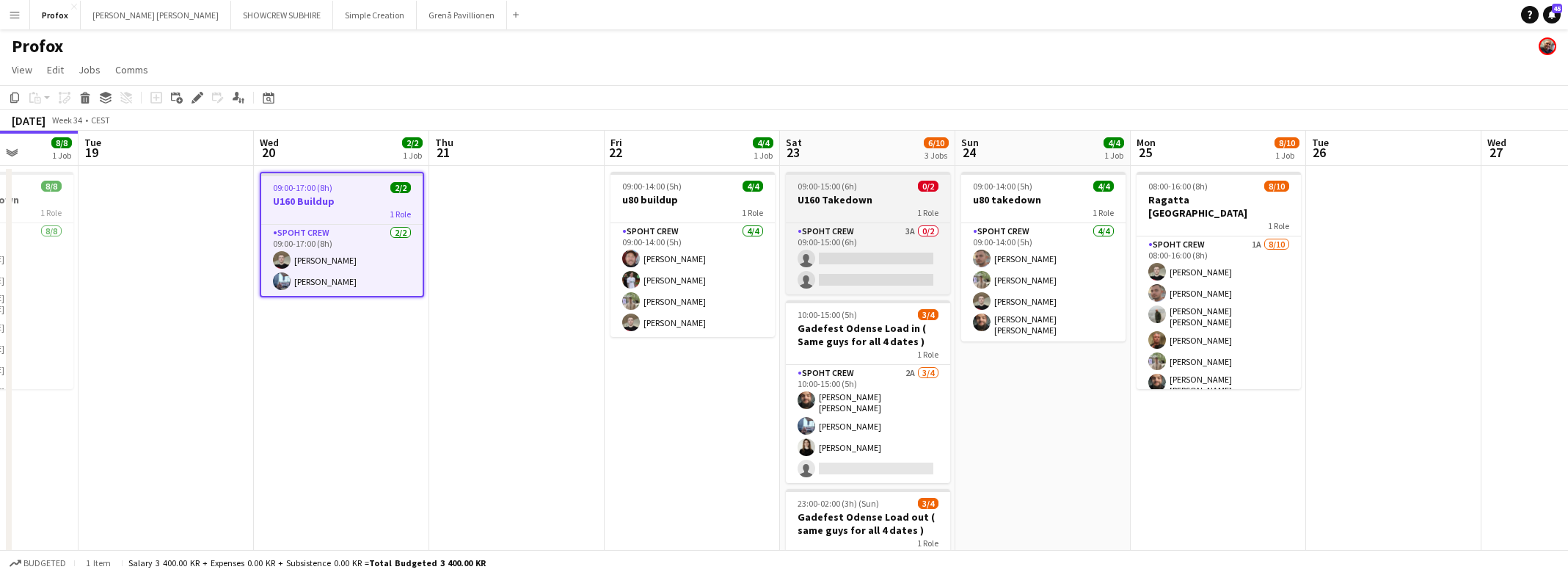
click at [866, 212] on div "1 Role" at bounding box center [868, 212] width 164 height 12
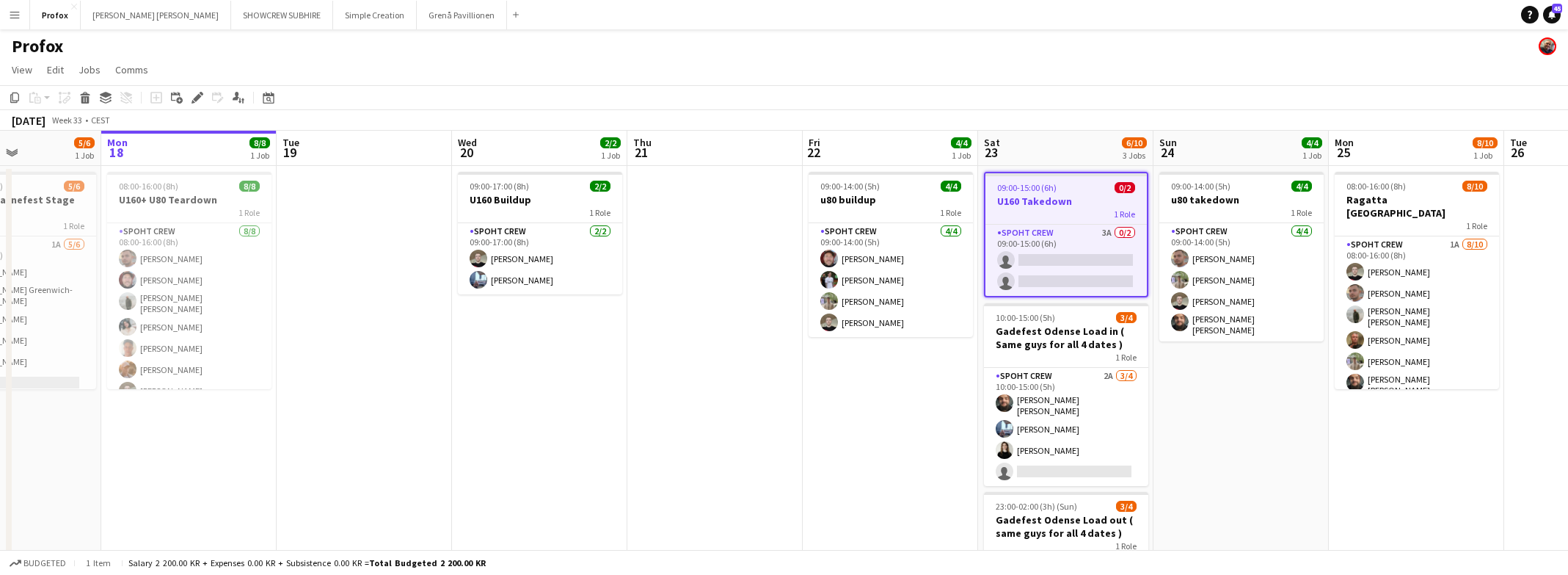
scroll to position [0, 380]
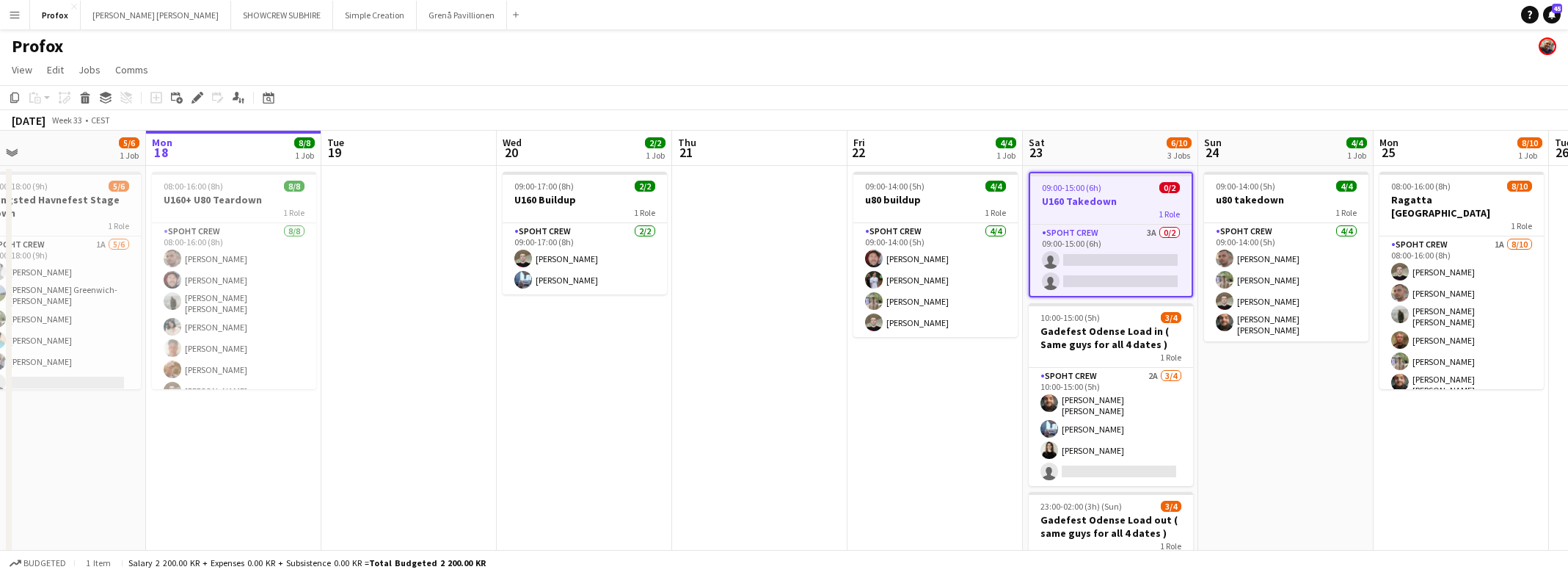
drag, startPoint x: 260, startPoint y: 371, endPoint x: 502, endPoint y: 379, distance: 242.1
click at [504, 383] on app-calendar-viewport "Fri 15 8/8 1 Job Sat 16 8/8 2 Jobs Sun 17 5/6 1 Job Mon 18 8/8 1 Job Tue 19 Wed…" at bounding box center [784, 413] width 1568 height 565
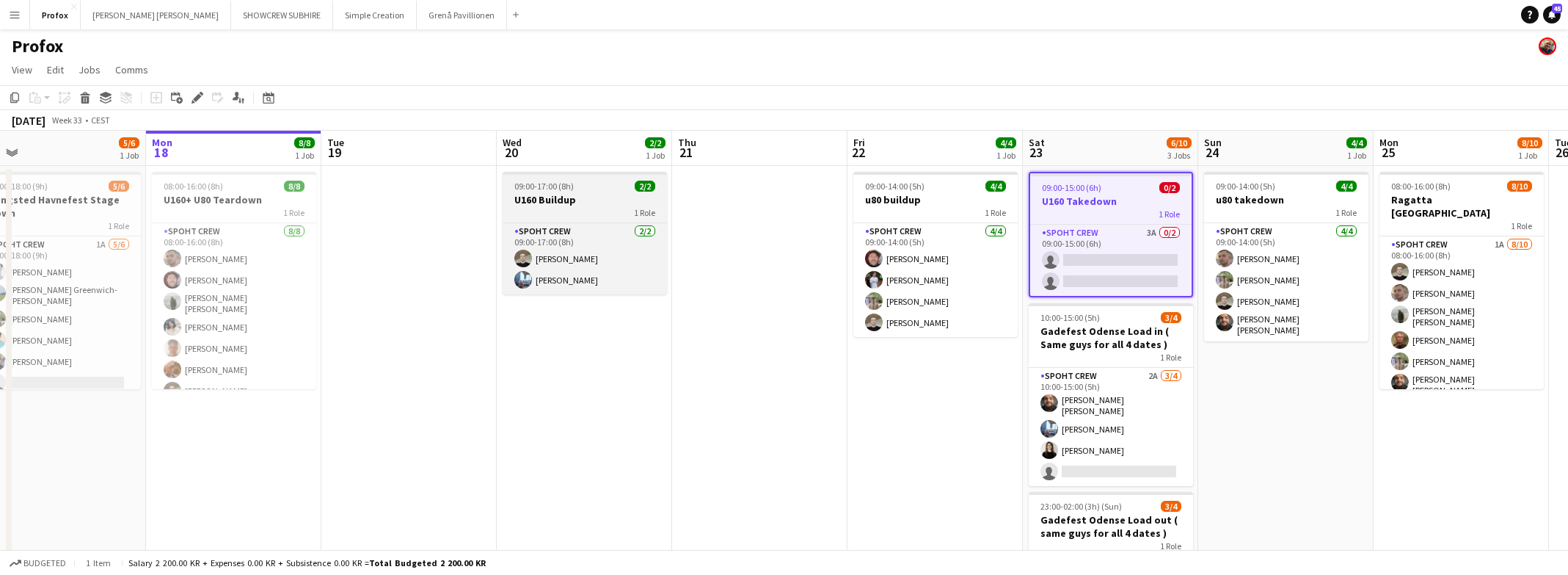
click at [573, 216] on div "1 Role" at bounding box center [585, 212] width 164 height 12
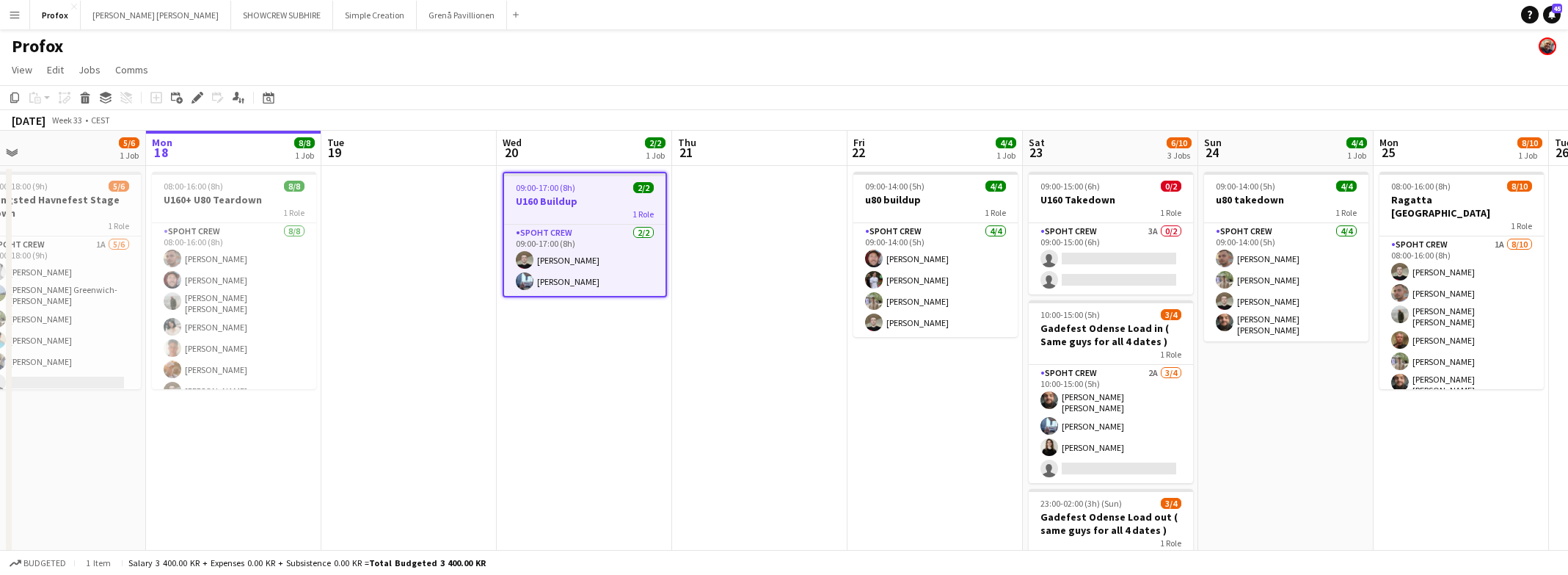
scroll to position [0, 381]
click at [572, 216] on div "1 Role" at bounding box center [584, 214] width 162 height 12
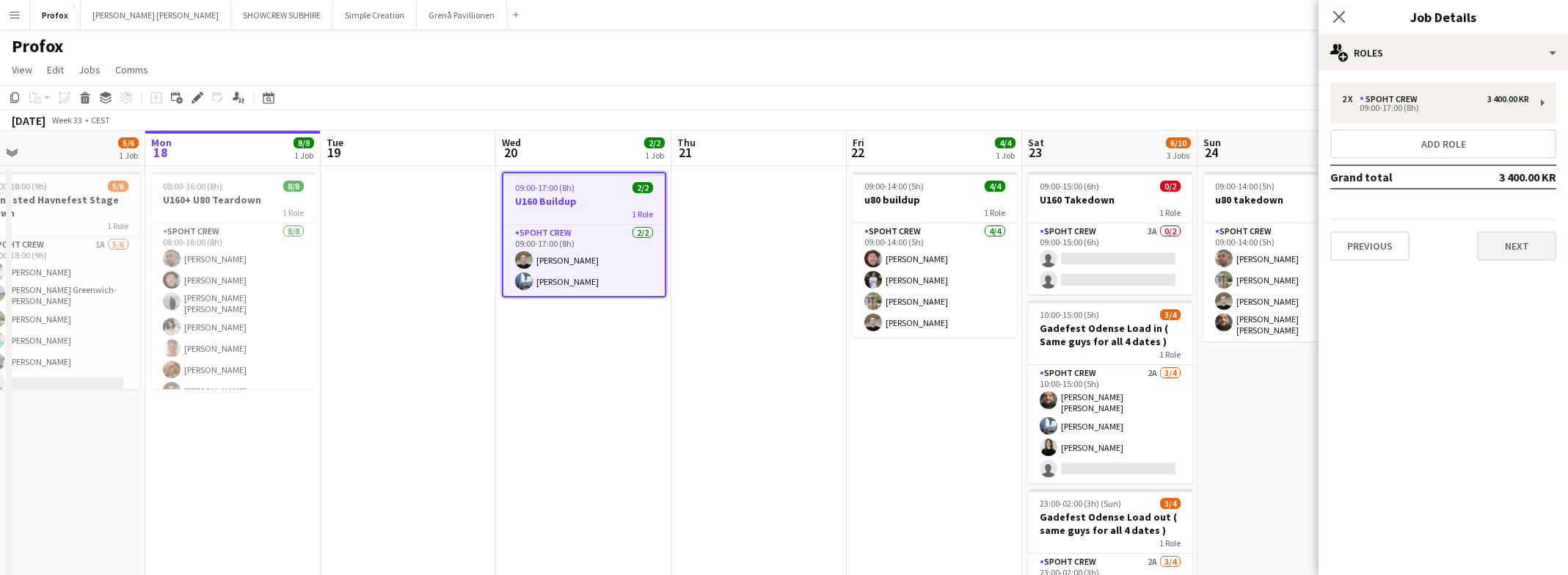
click at [1253, 248] on button "Next" at bounding box center [1517, 246] width 80 height 29
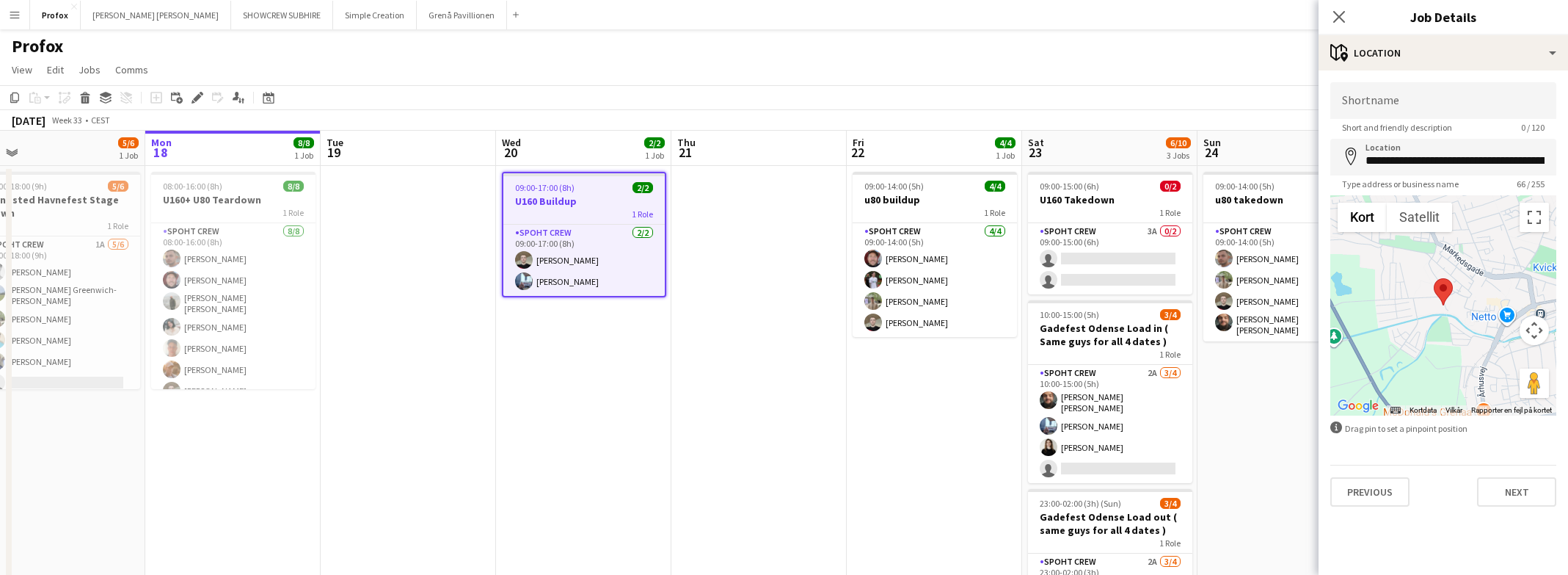
click at [586, 481] on app-date-cell "09:00-17:00 (8h) 2/2 U160 Buildup 1 Role Spoht Crew 2/2 09:00-17:00 (8h) Nicola…" at bounding box center [583, 431] width 176 height 530
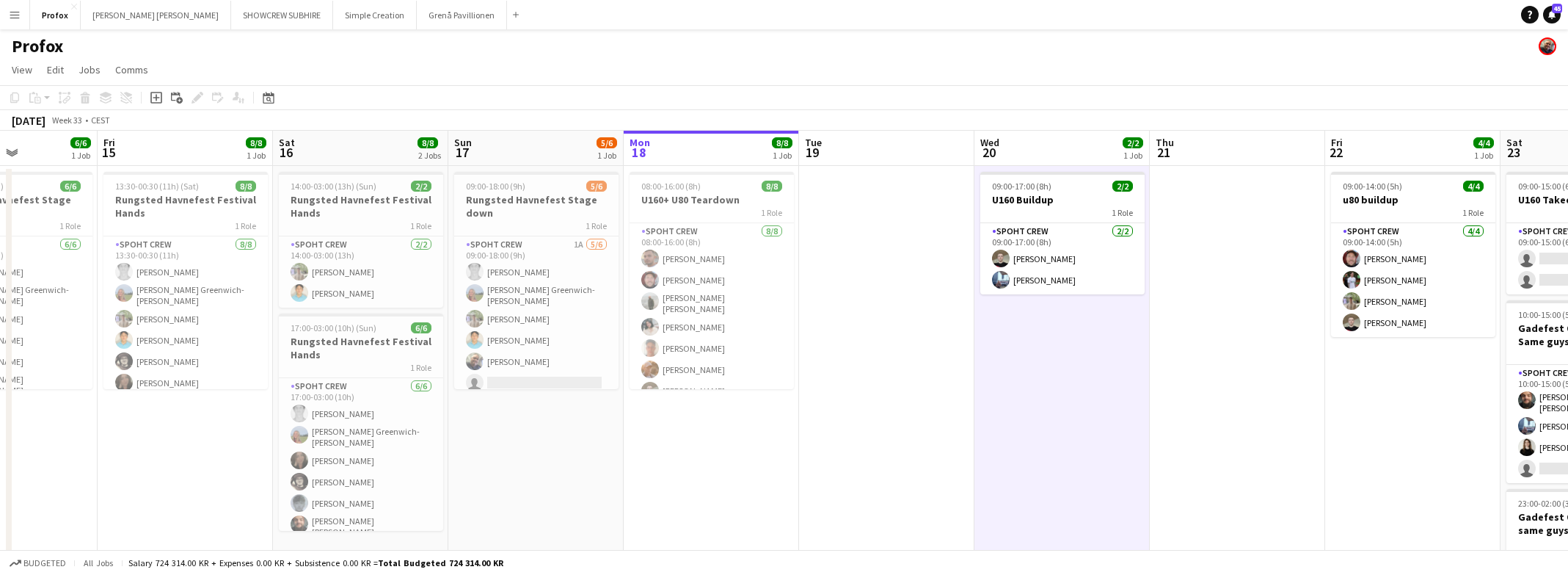
drag, startPoint x: 76, startPoint y: 151, endPoint x: 459, endPoint y: 167, distance: 383.3
click at [556, 166] on app-calendar-viewport "Tue 12 Wed 13 Thu 14 6/6 1 Job Fri 15 8/8 1 Job Sat 16 8/8 2 Jobs Sun 17 5/6 1 …" at bounding box center [784, 413] width 1568 height 565
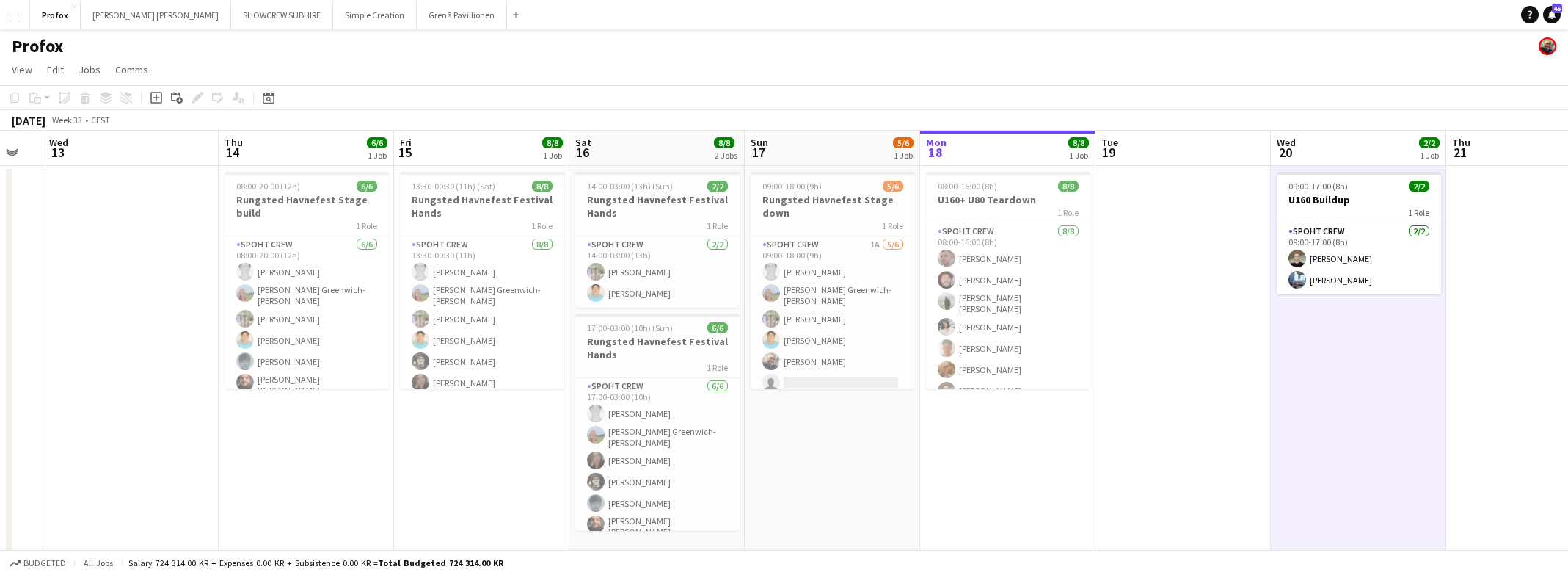
scroll to position [0, 508]
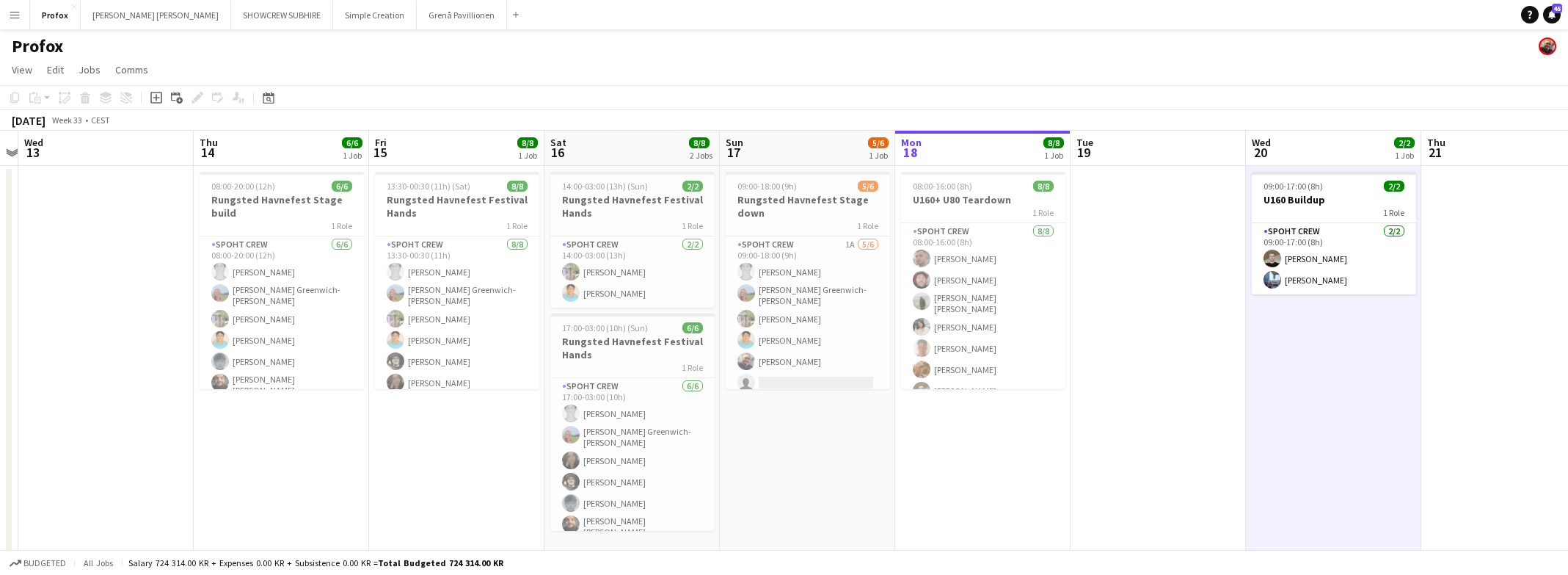
drag, startPoint x: 325, startPoint y: 150, endPoint x: 595, endPoint y: 143, distance: 270.1
click at [595, 143] on app-calendar-viewport "Sun 10 Mon 11 Tue 12 Wed 13 Thu 14 6/6 1 Job Fri 15 8/8 1 Job Sat 16 8/8 2 Jobs…" at bounding box center [784, 413] width 1568 height 565
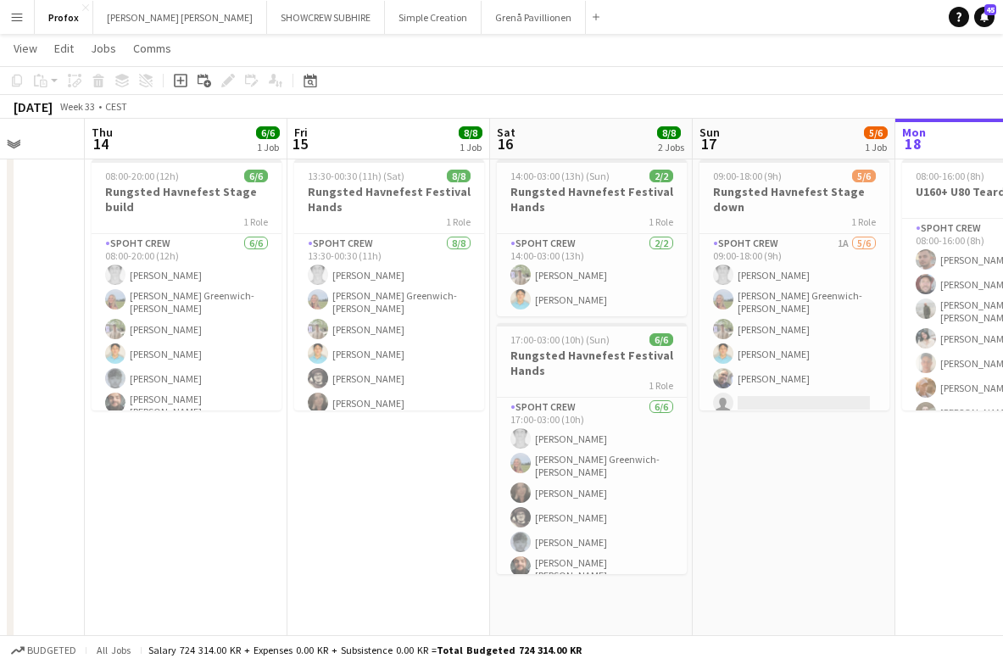
scroll to position [0, 539]
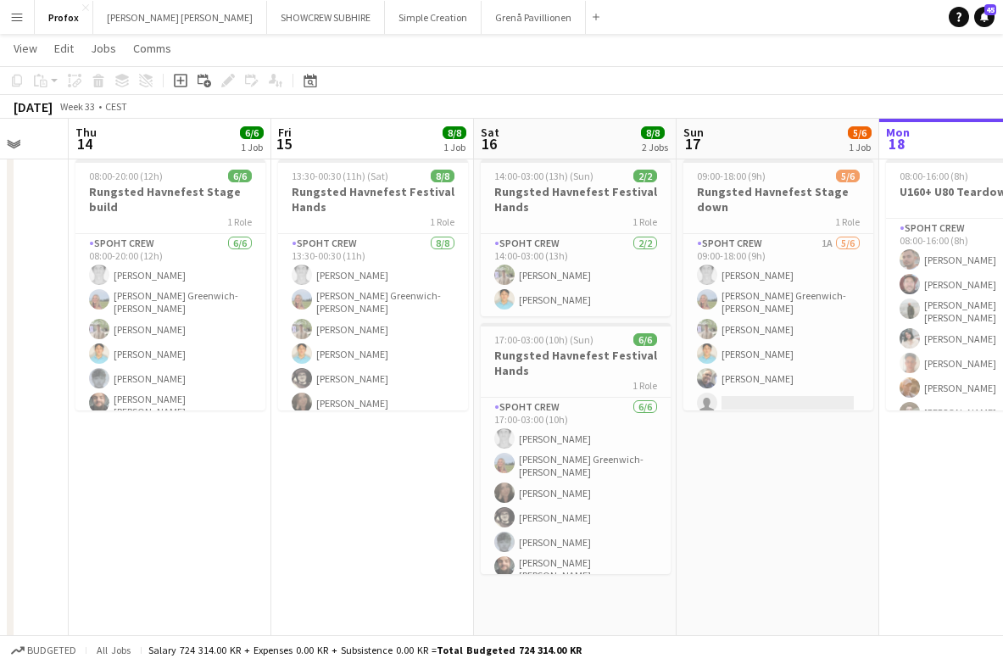
drag, startPoint x: 745, startPoint y: 131, endPoint x: 594, endPoint y: 174, distance: 157.6
click at [594, 174] on app-calendar-viewport "Mon 11 Tue 12 Wed 13 Thu 14 6/6 1 Job Fri 15 8/8 1 Job Sat 16 8/8 2 Jobs Sun 17…" at bounding box center [501, 397] width 1003 height 736
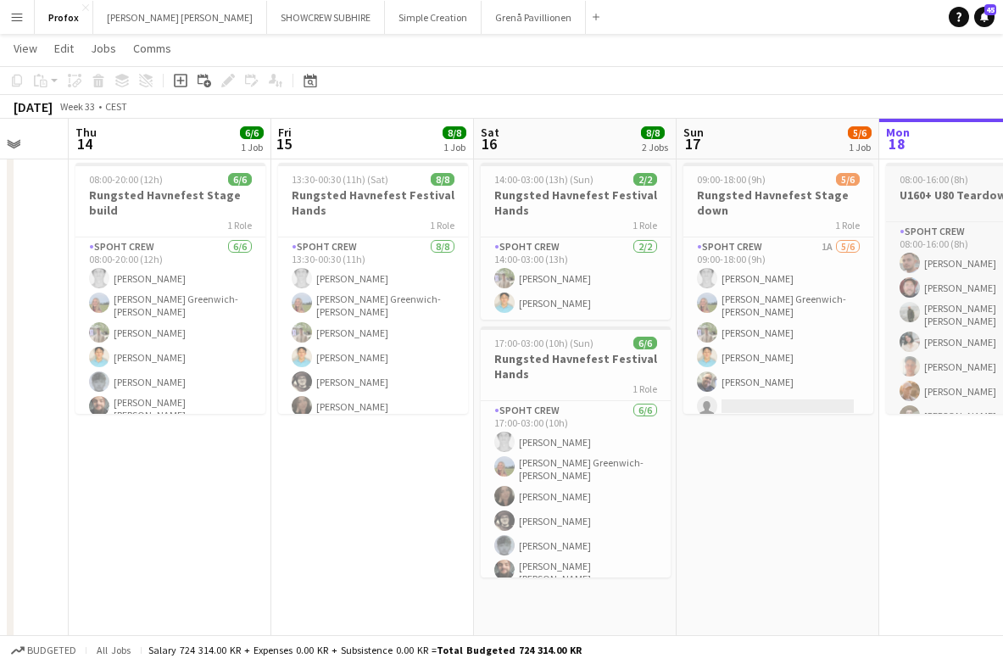
scroll to position [31, 0]
